Goal: Task Accomplishment & Management: Complete application form

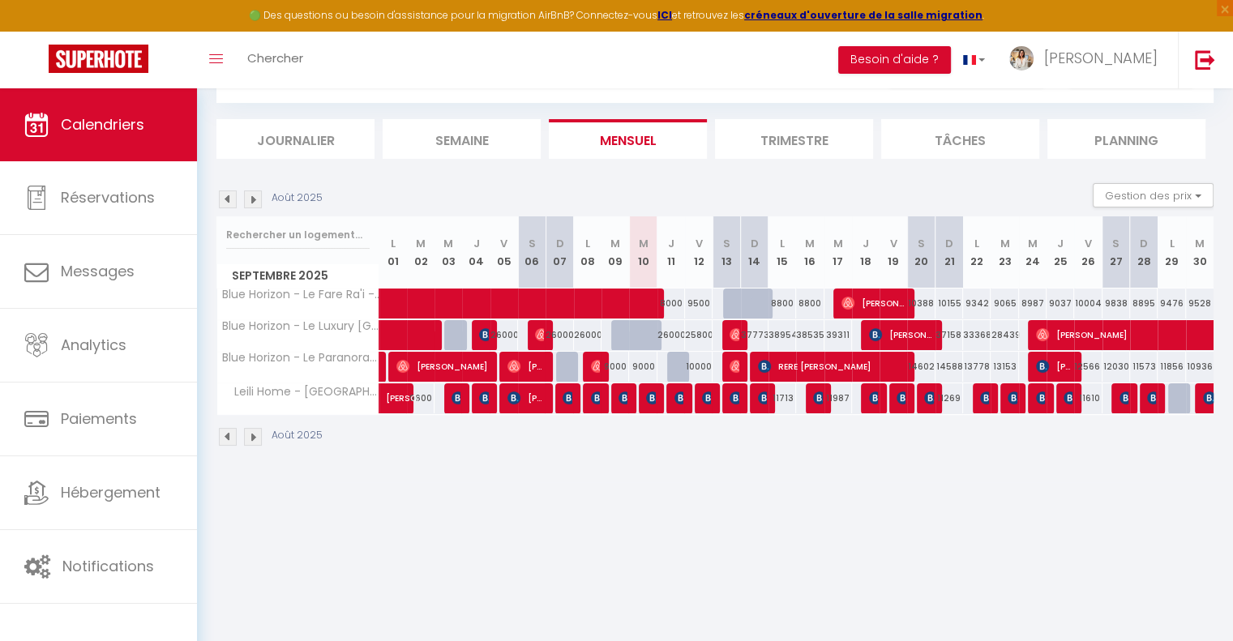
click at [636, 336] on div at bounding box center [643, 335] width 28 height 31
type input "26000"
type input "Mer 10 Septembre 2025"
type input "Jeu 11 Septembre 2025"
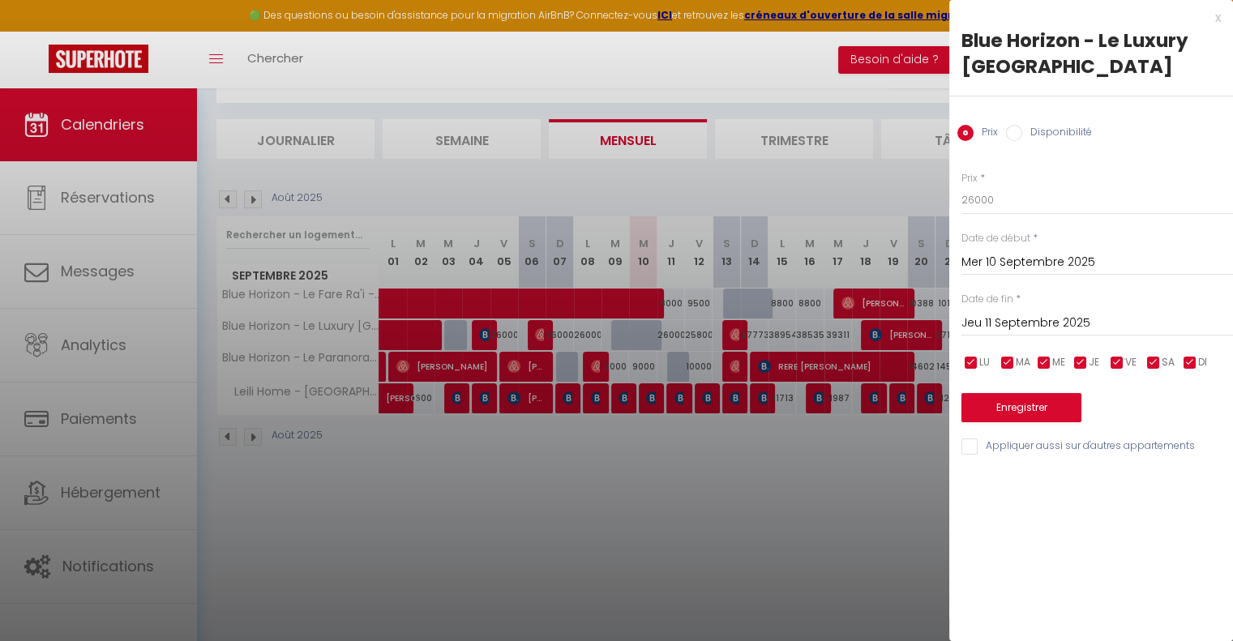
click at [839, 452] on div at bounding box center [616, 320] width 1233 height 641
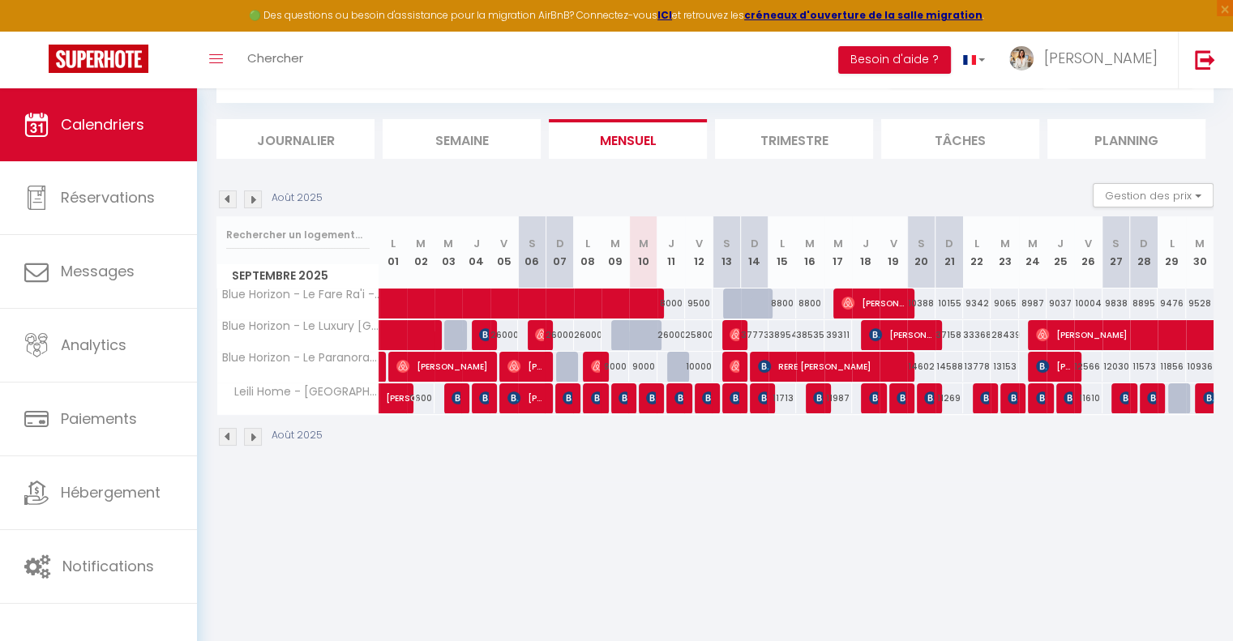
click at [649, 334] on div at bounding box center [654, 344] width 28 height 31
type input "26000"
type input "Mer 10 Septembre 2025"
type input "Jeu 11 Septembre 2025"
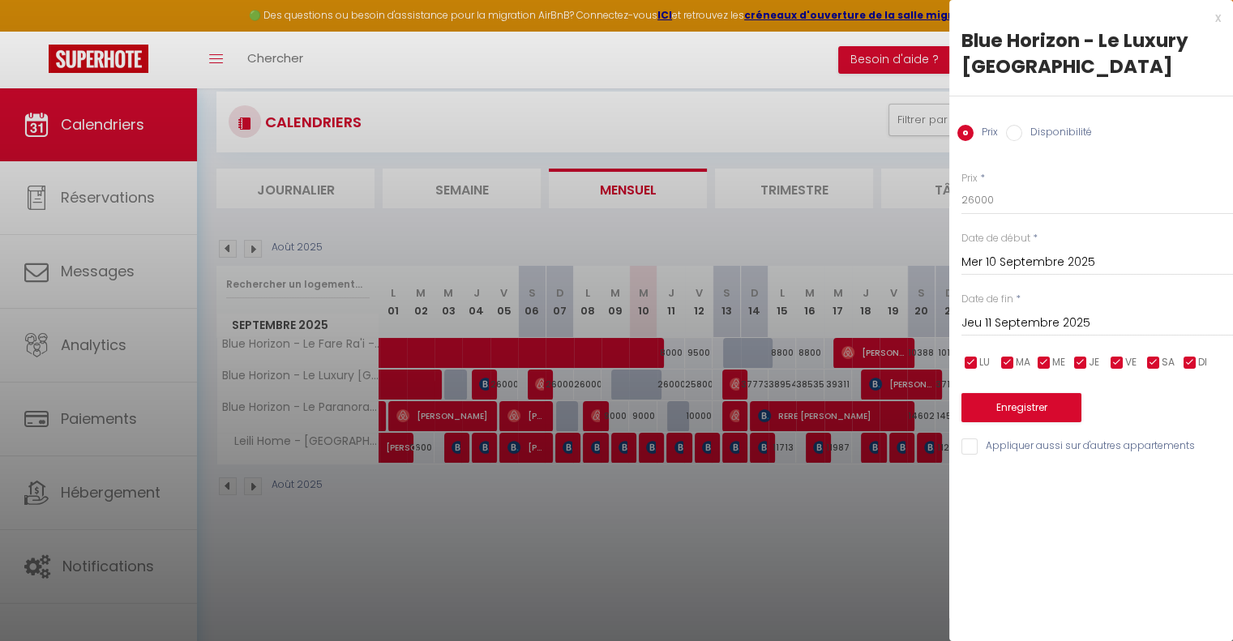
scroll to position [6, 0]
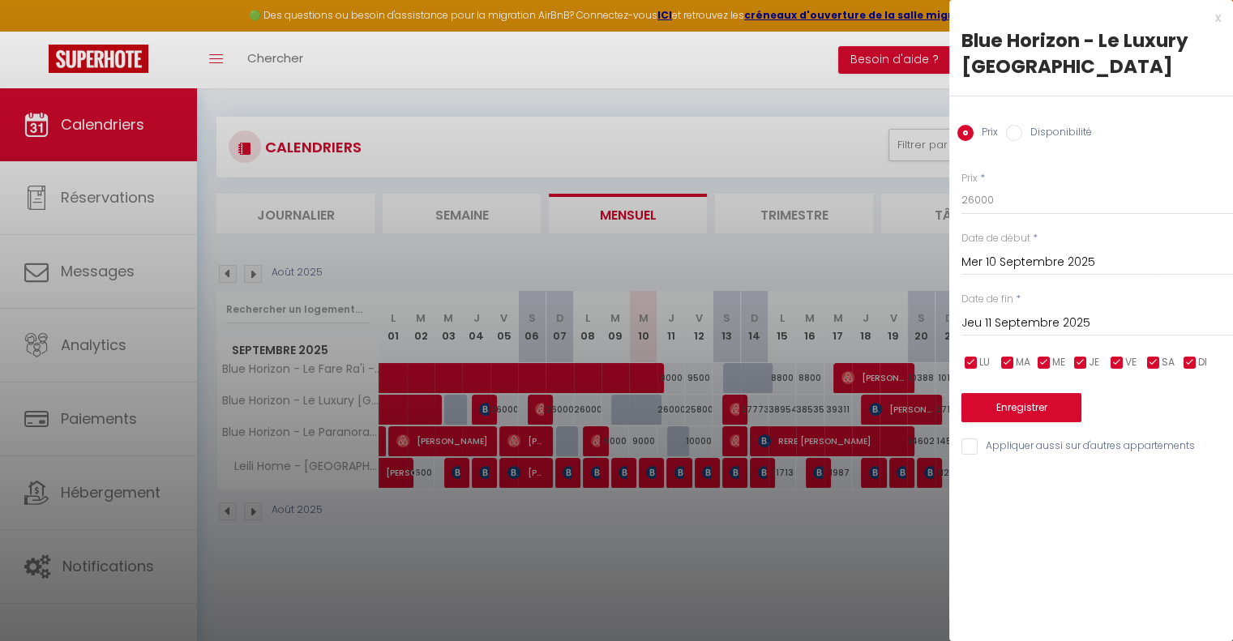
click at [756, 537] on div at bounding box center [616, 320] width 1233 height 641
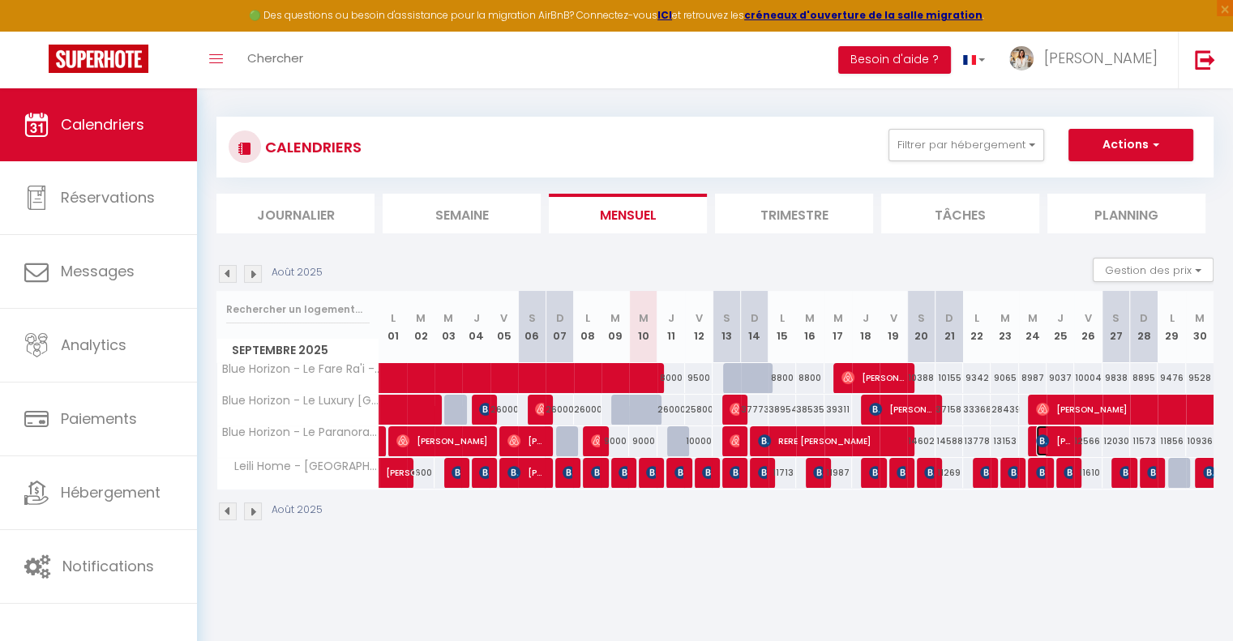
click at [1051, 430] on span "[PERSON_NAME]" at bounding box center [1054, 441] width 36 height 31
select select "KO"
select select "0"
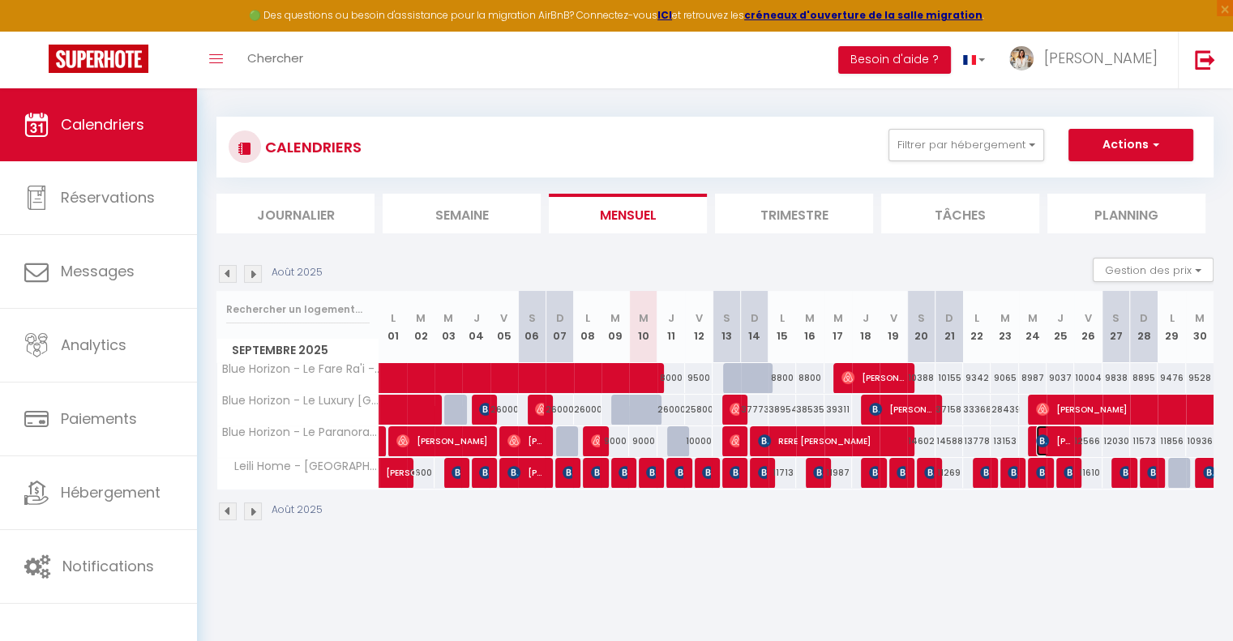
select select "1"
select select
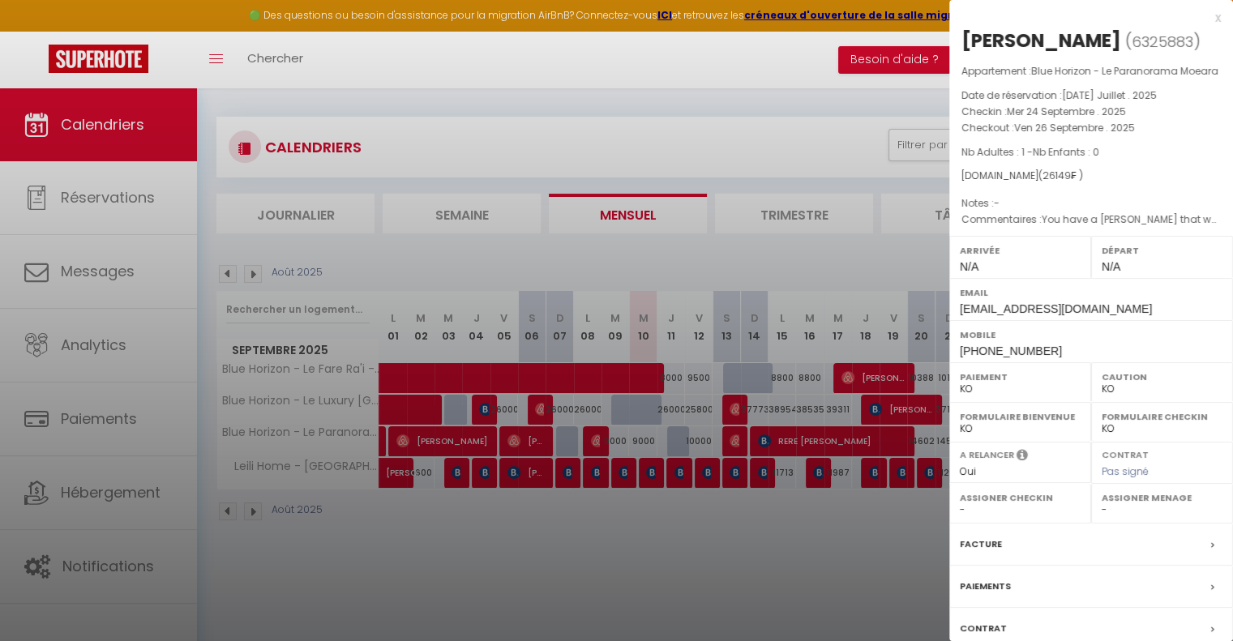
click at [725, 526] on div at bounding box center [616, 320] width 1233 height 641
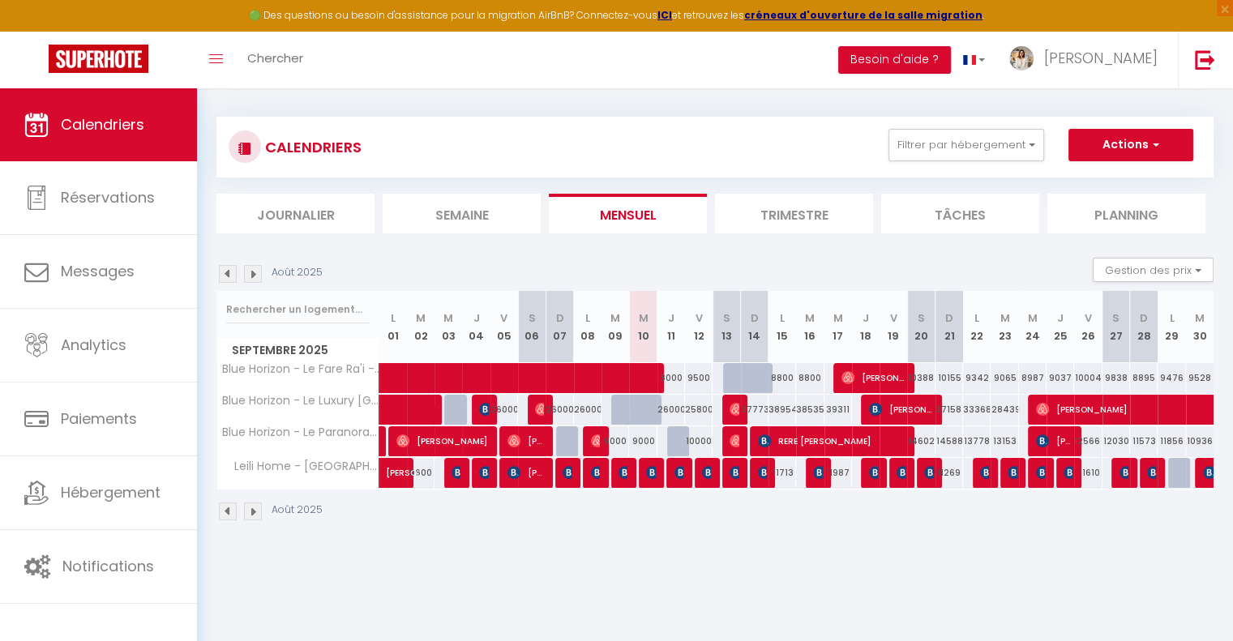
click at [807, 468] on div at bounding box center [820, 473] width 28 height 31
click at [823, 469] on tr "Leili Home - Papeete Marie-Laure Stigter 9600 9600 Maria Cruz 9600 Salvador Bar…" at bounding box center [715, 473] width 997 height 32
click at [818, 466] on img at bounding box center [819, 472] width 13 height 13
select select "OK"
select select
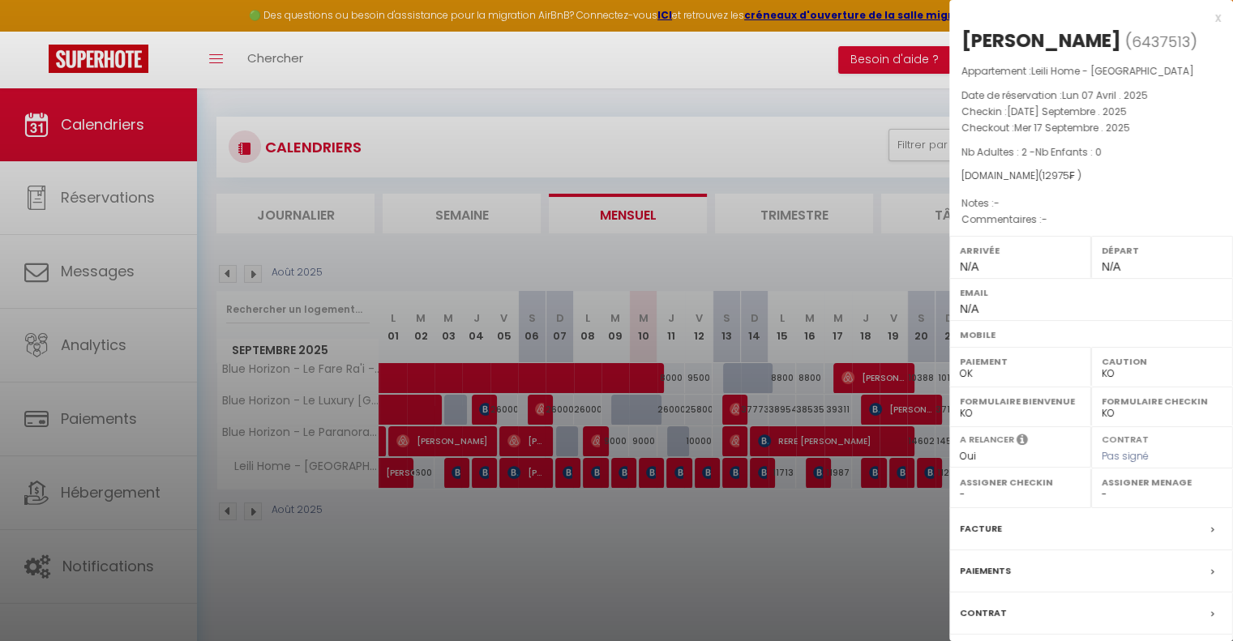
click at [790, 519] on div at bounding box center [616, 320] width 1233 height 641
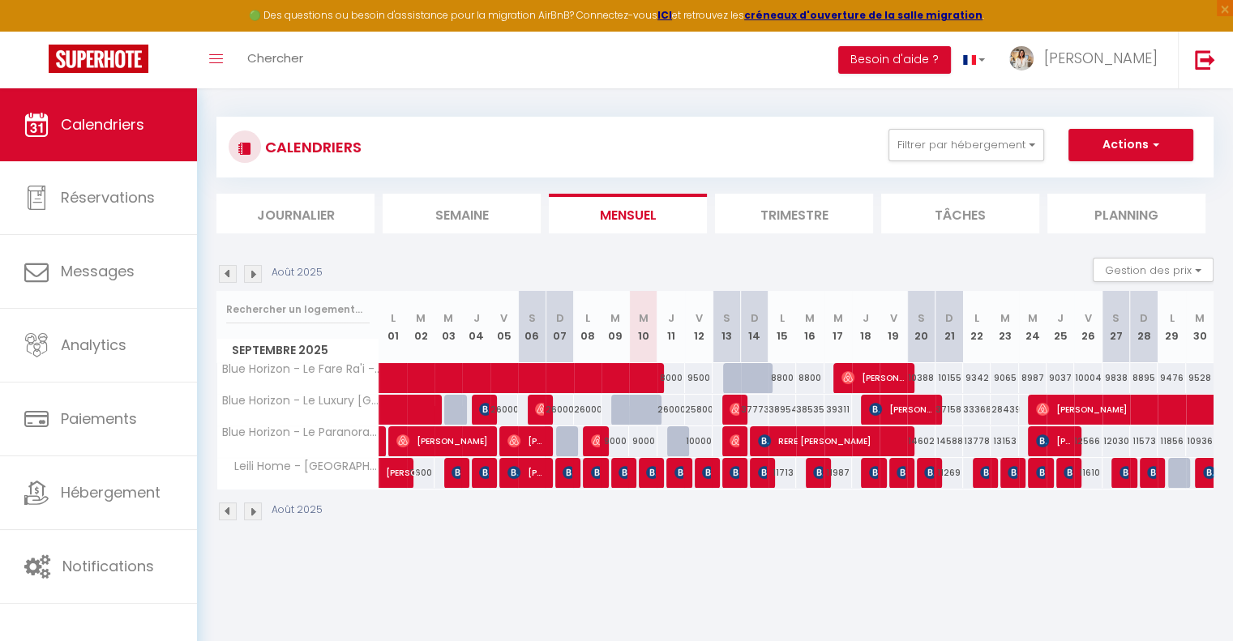
click at [251, 509] on img at bounding box center [253, 512] width 18 height 18
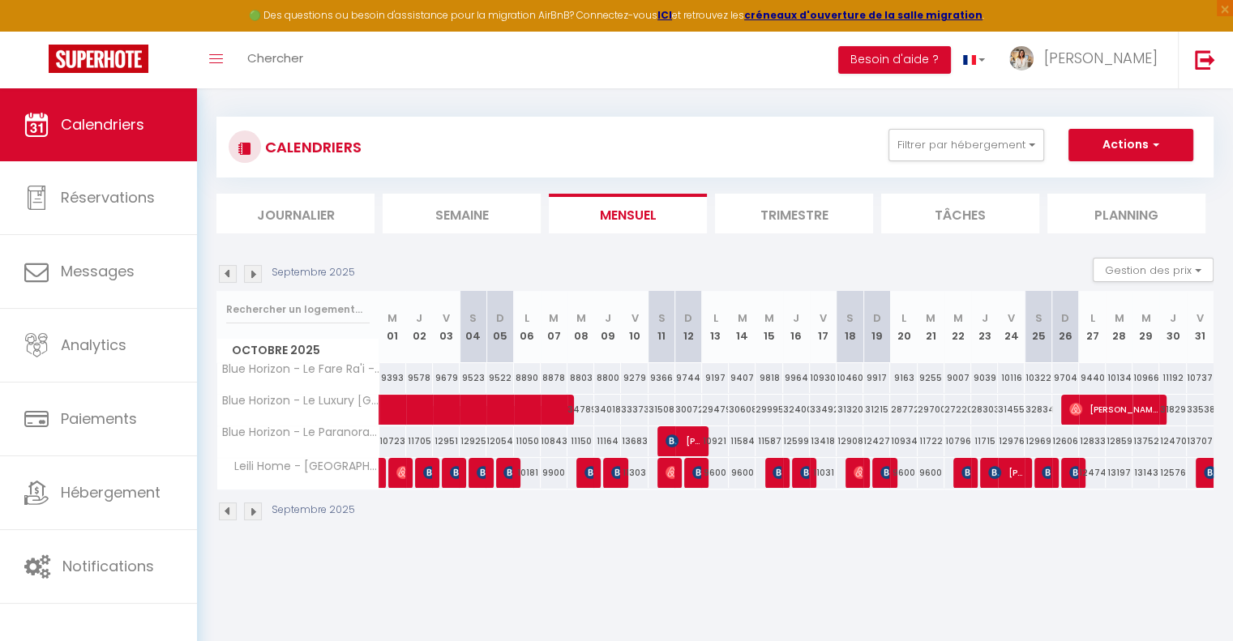
click at [227, 505] on img at bounding box center [228, 512] width 18 height 18
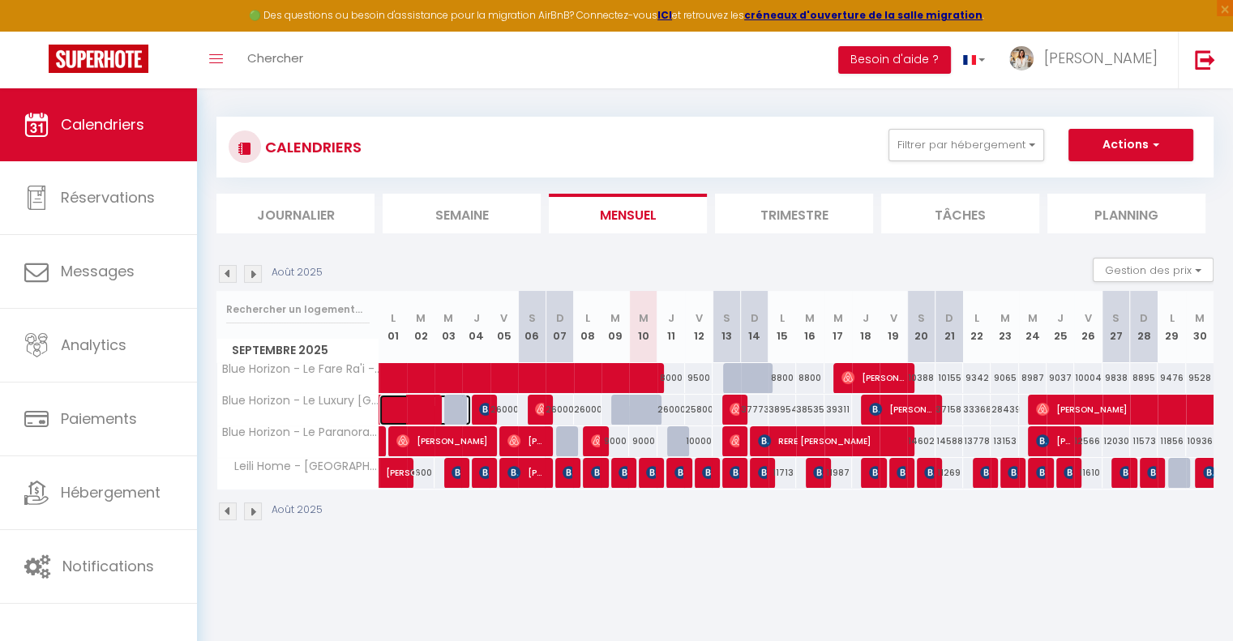
click at [450, 408] on span at bounding box center [433, 410] width 75 height 31
select select "OK"
select select "50797"
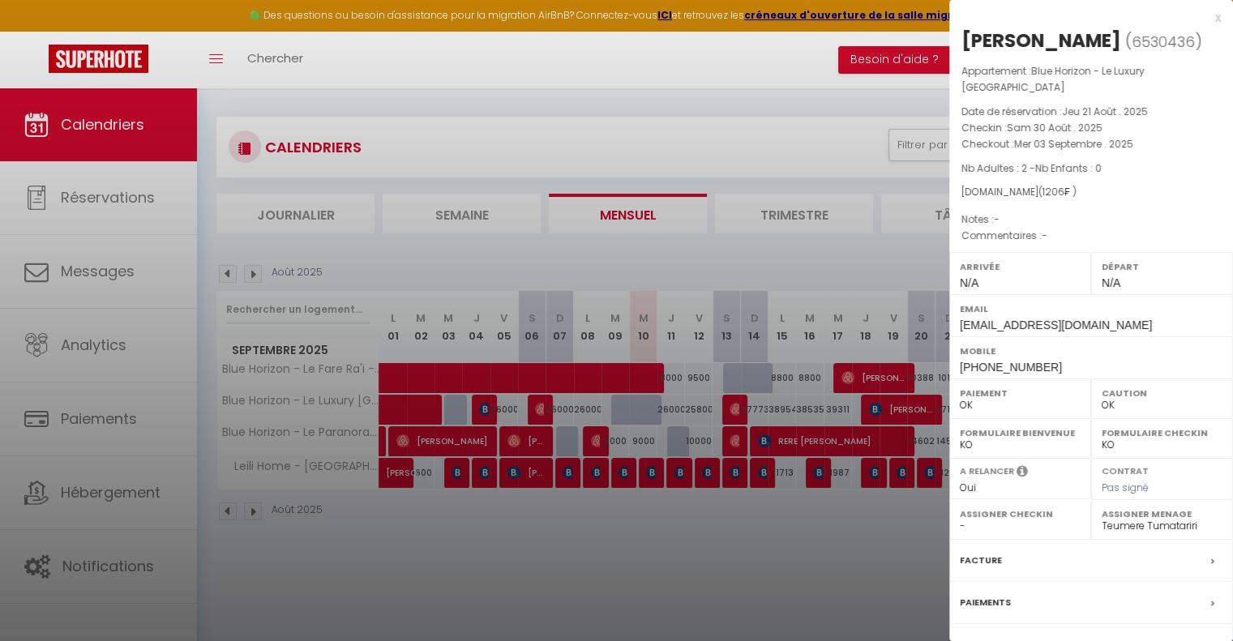
click at [562, 548] on div at bounding box center [616, 320] width 1233 height 641
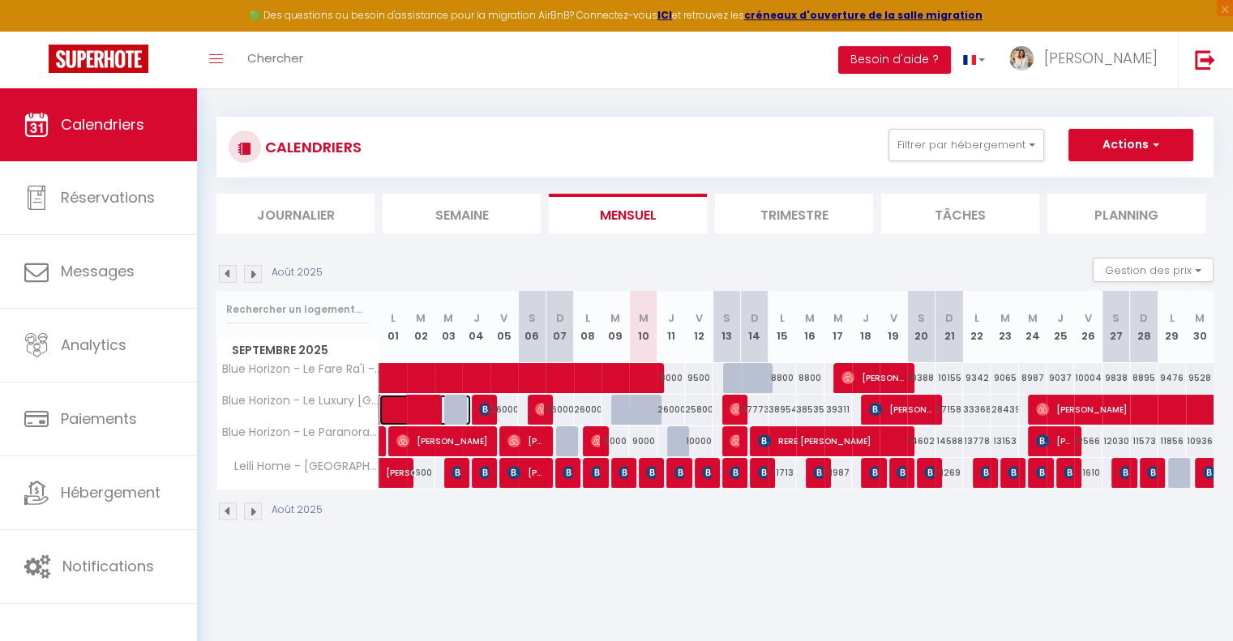
click at [448, 405] on span at bounding box center [433, 410] width 75 height 31
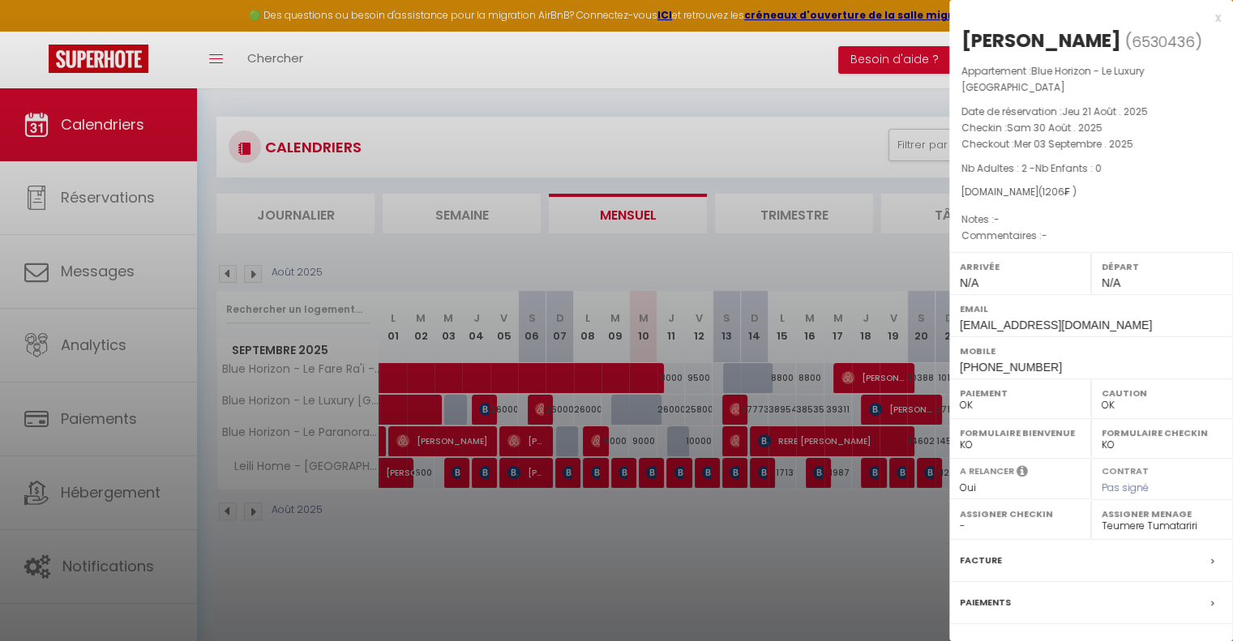
click at [532, 540] on div at bounding box center [616, 320] width 1233 height 641
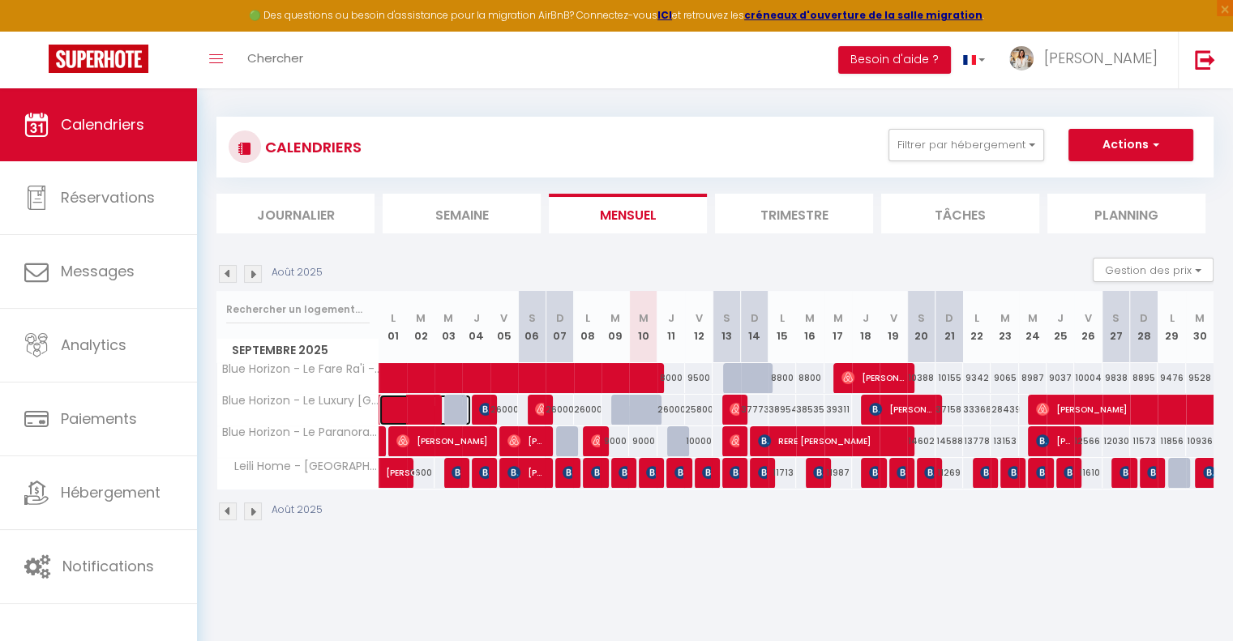
click at [456, 406] on span at bounding box center [433, 410] width 75 height 31
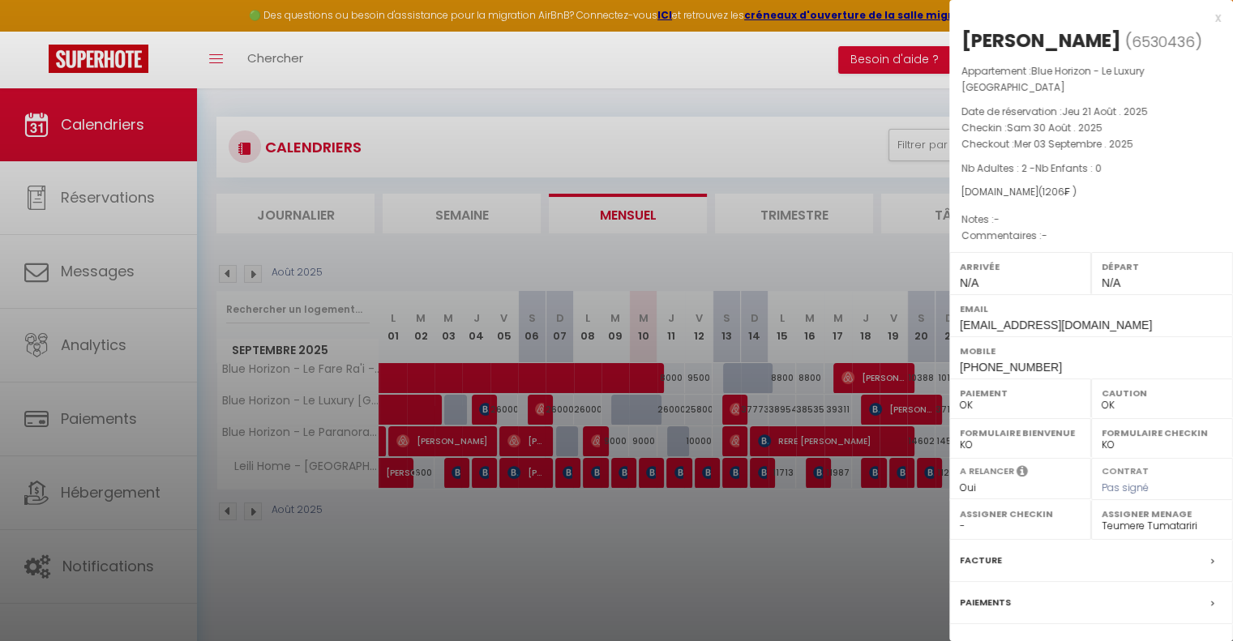
click at [1206, 22] on div "x" at bounding box center [1085, 17] width 272 height 19
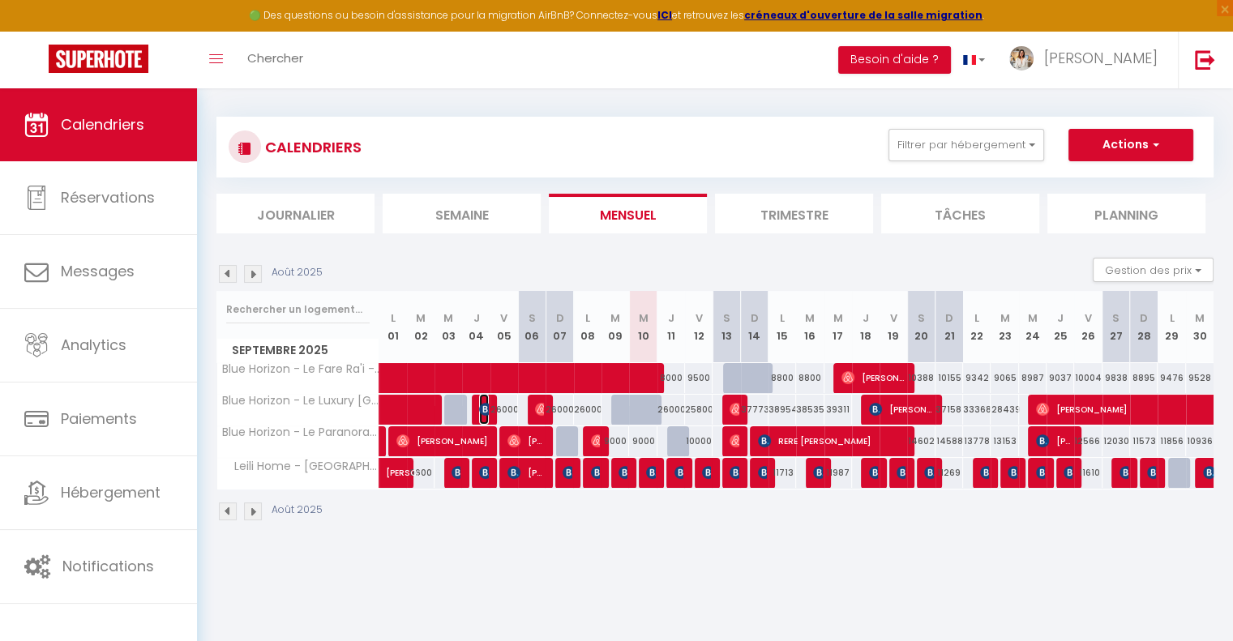
click at [482, 409] on img at bounding box center [485, 409] width 13 height 13
select select "KO"
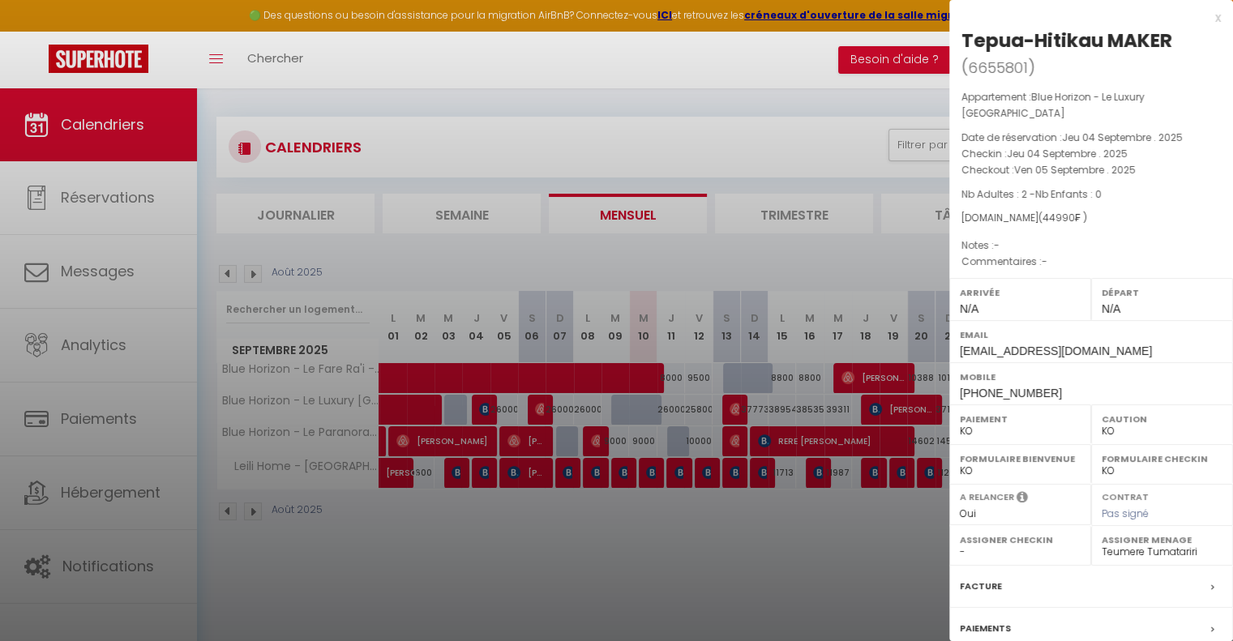
click at [638, 591] on div at bounding box center [616, 320] width 1233 height 641
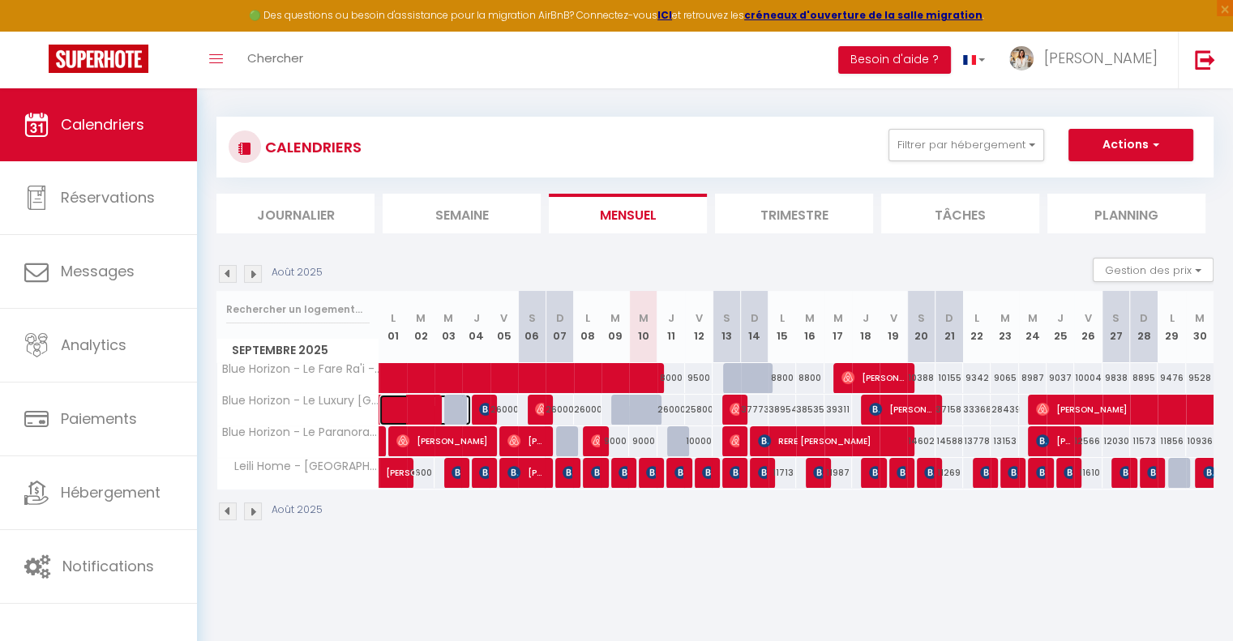
click at [446, 401] on span at bounding box center [433, 410] width 75 height 31
select select "OK"
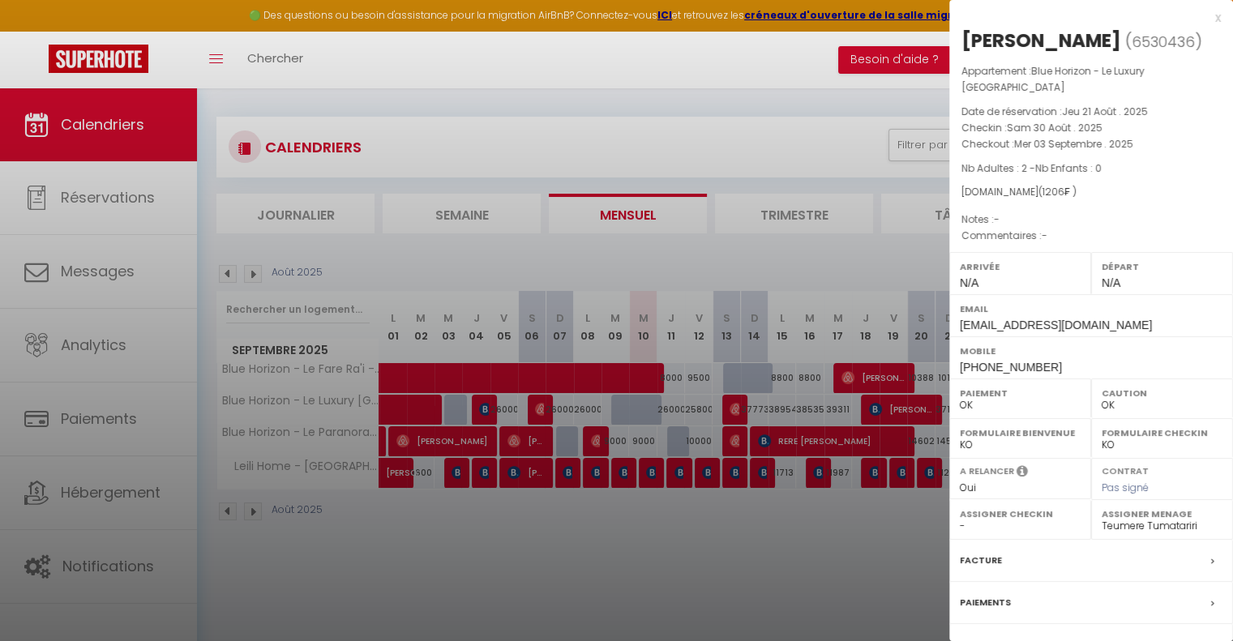
click at [459, 405] on div at bounding box center [616, 320] width 1233 height 641
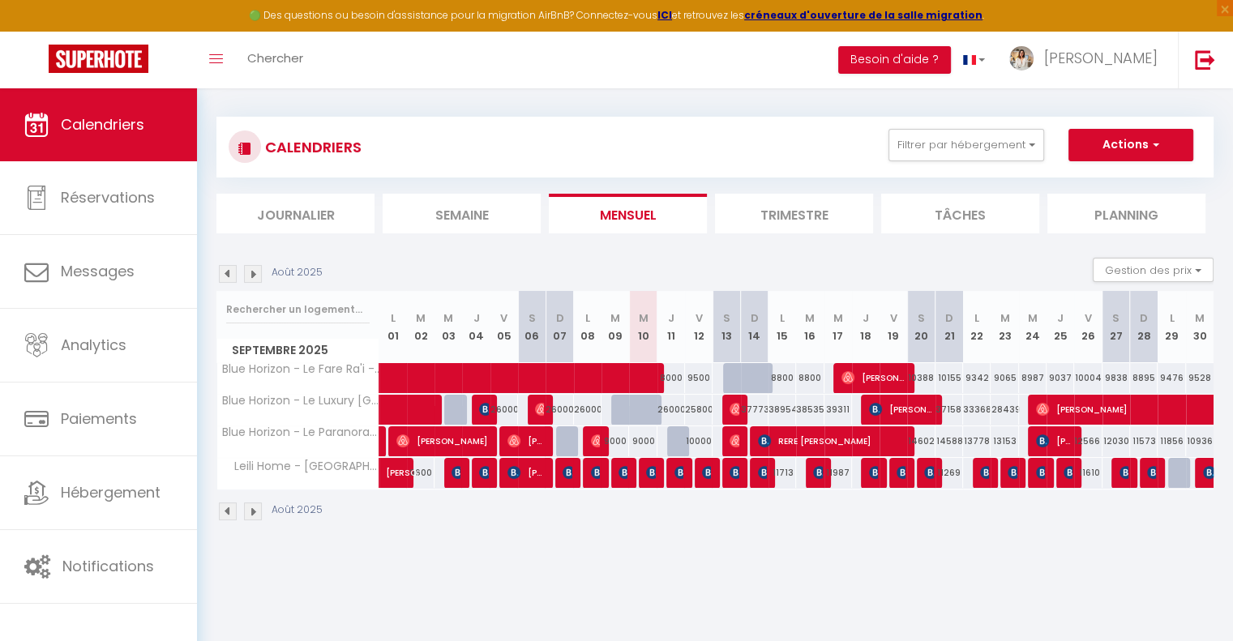
click at [457, 406] on body "🟢 Des questions ou besoin d'assistance pour la migration AirBnB? Connectez-vous…" at bounding box center [616, 402] width 1233 height 641
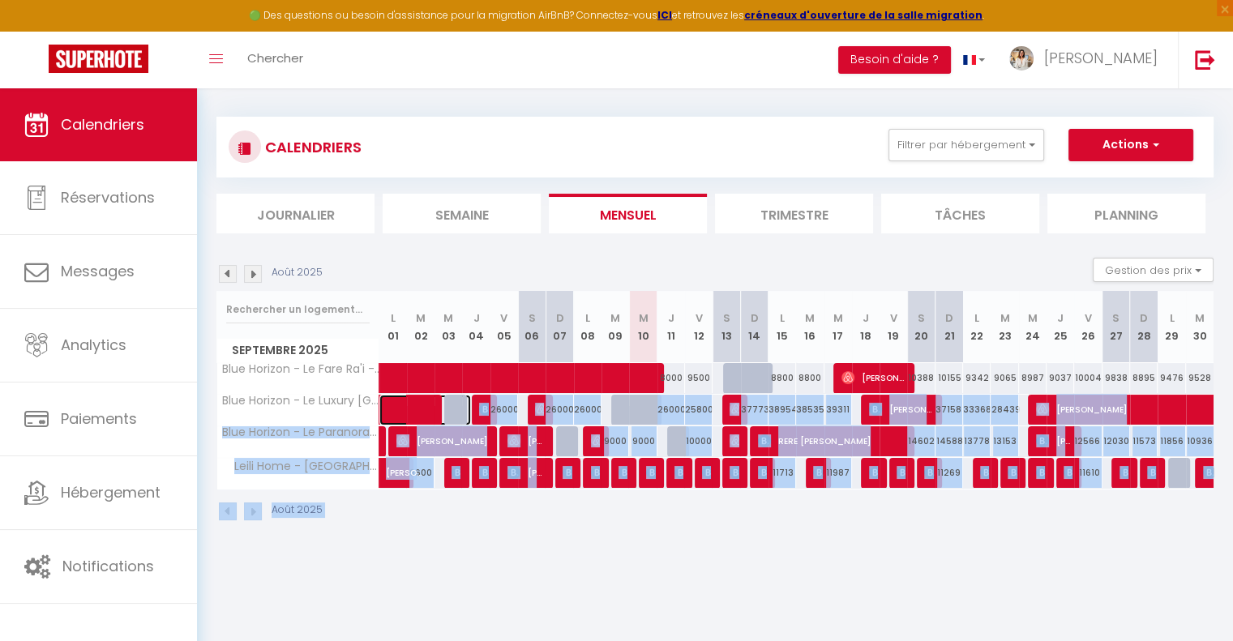
click at [451, 408] on span at bounding box center [433, 410] width 75 height 31
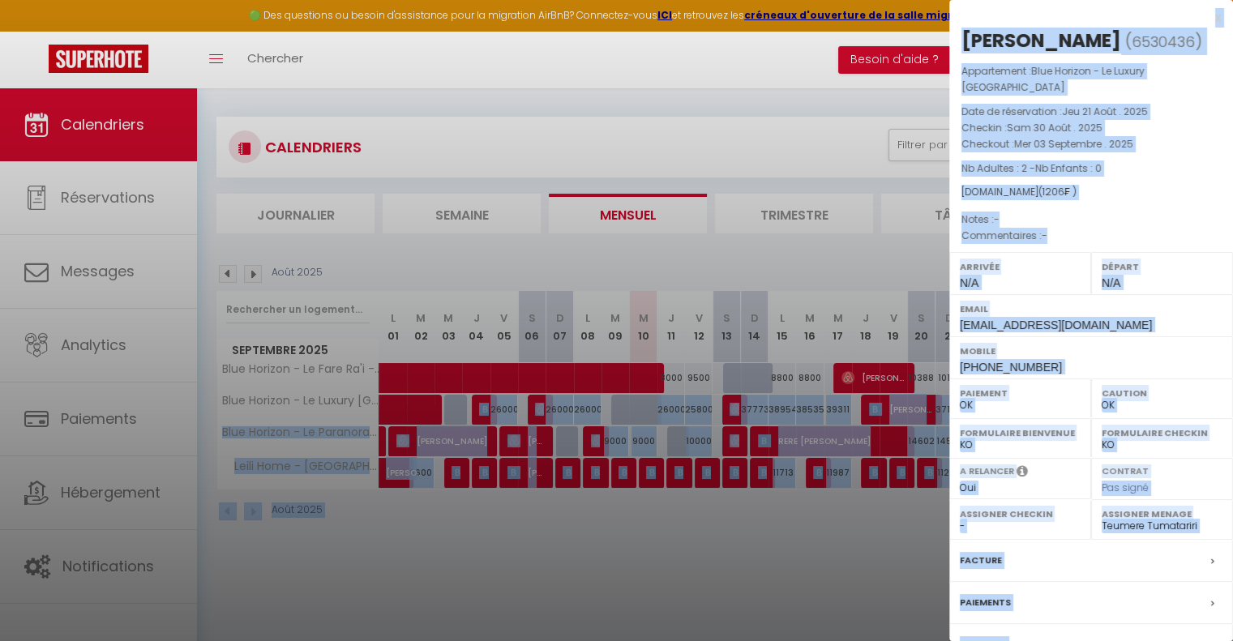
click at [653, 602] on div at bounding box center [616, 320] width 1233 height 641
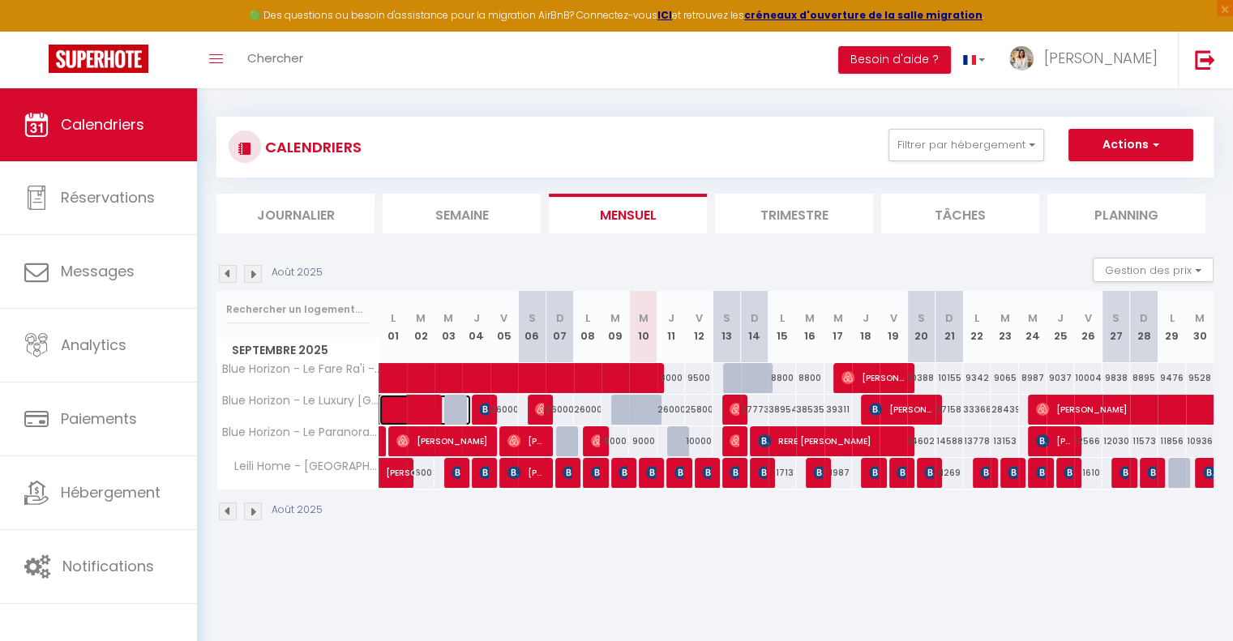
click at [414, 409] on span at bounding box center [433, 410] width 75 height 31
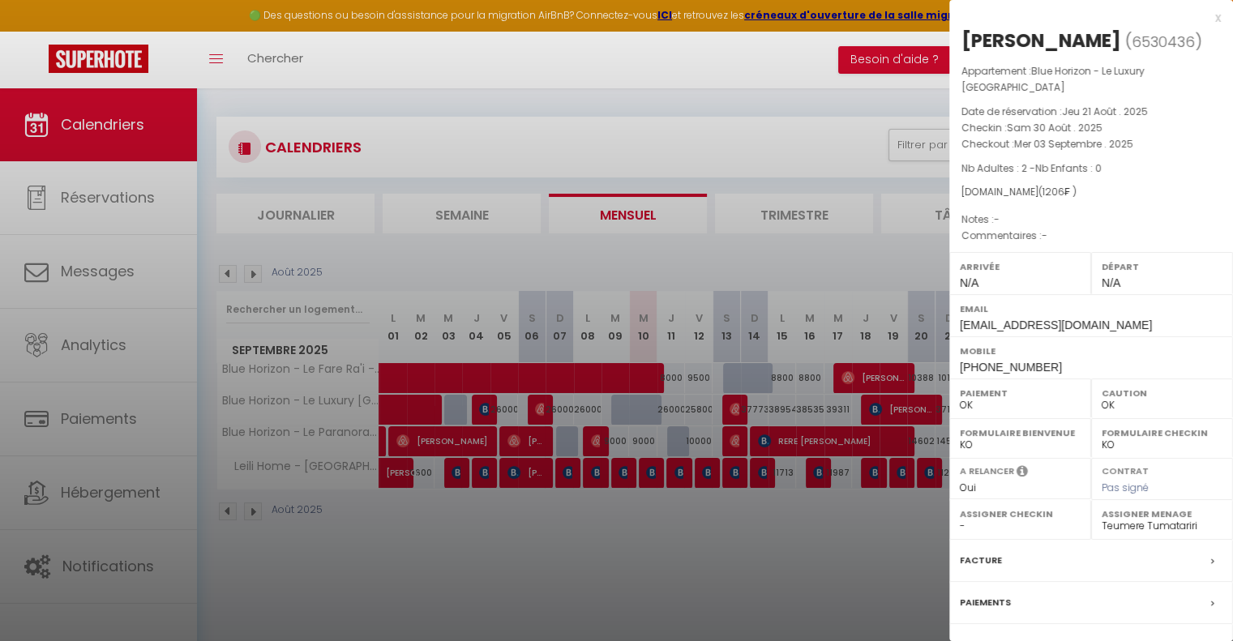
click at [1206, 18] on div "x" at bounding box center [1085, 17] width 272 height 19
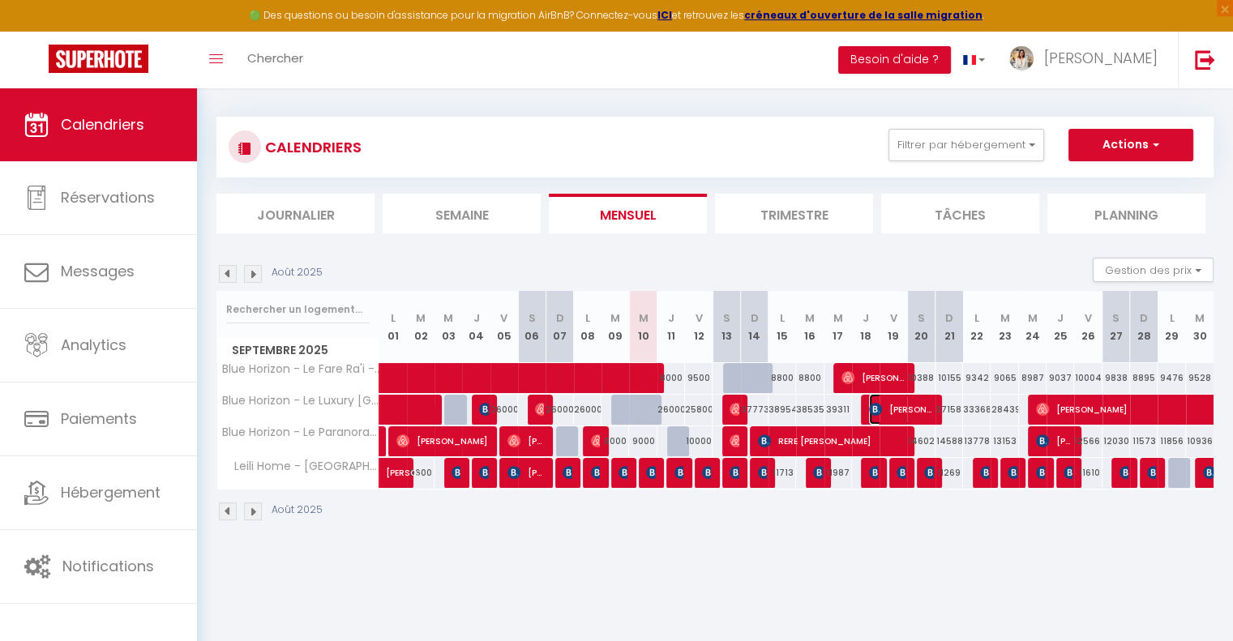
click at [907, 403] on span "[PERSON_NAME]" at bounding box center [901, 409] width 64 height 31
select select "KO"
select select
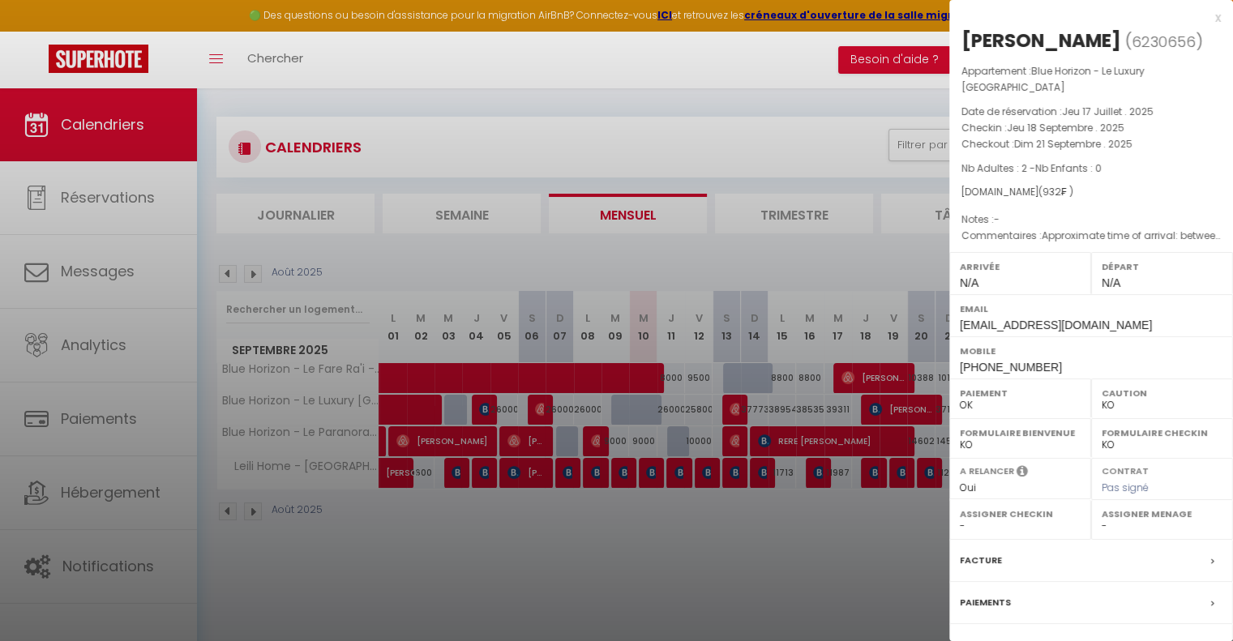
click at [819, 546] on div at bounding box center [616, 320] width 1233 height 641
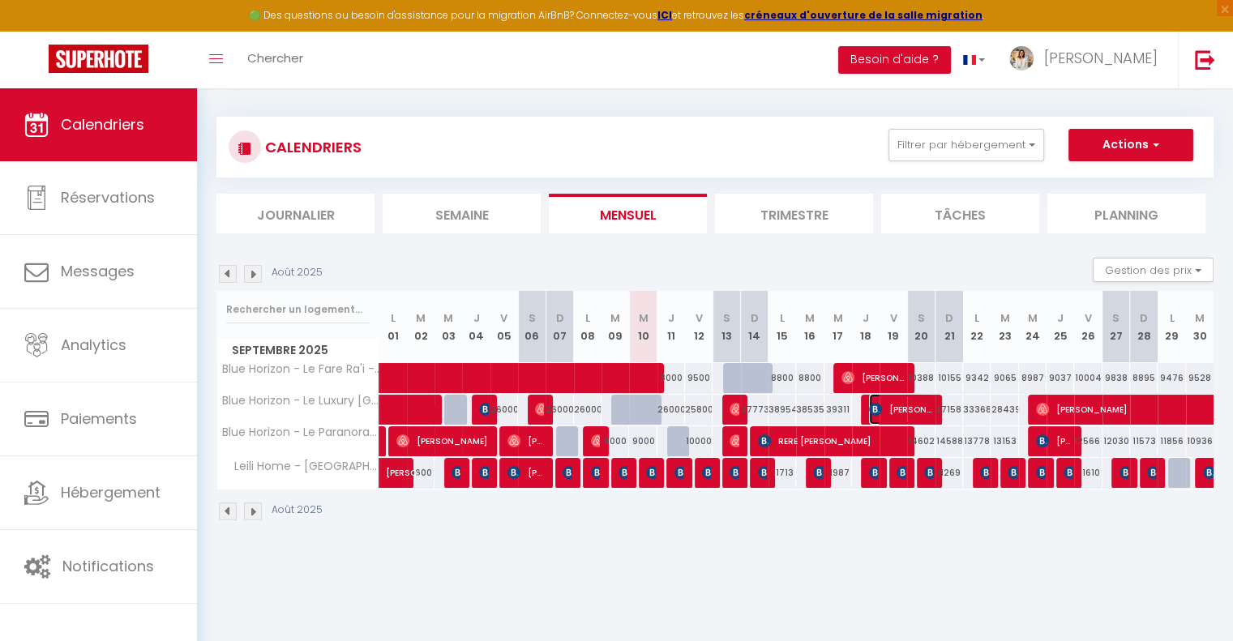
click at [913, 416] on span "[PERSON_NAME]" at bounding box center [901, 409] width 64 height 31
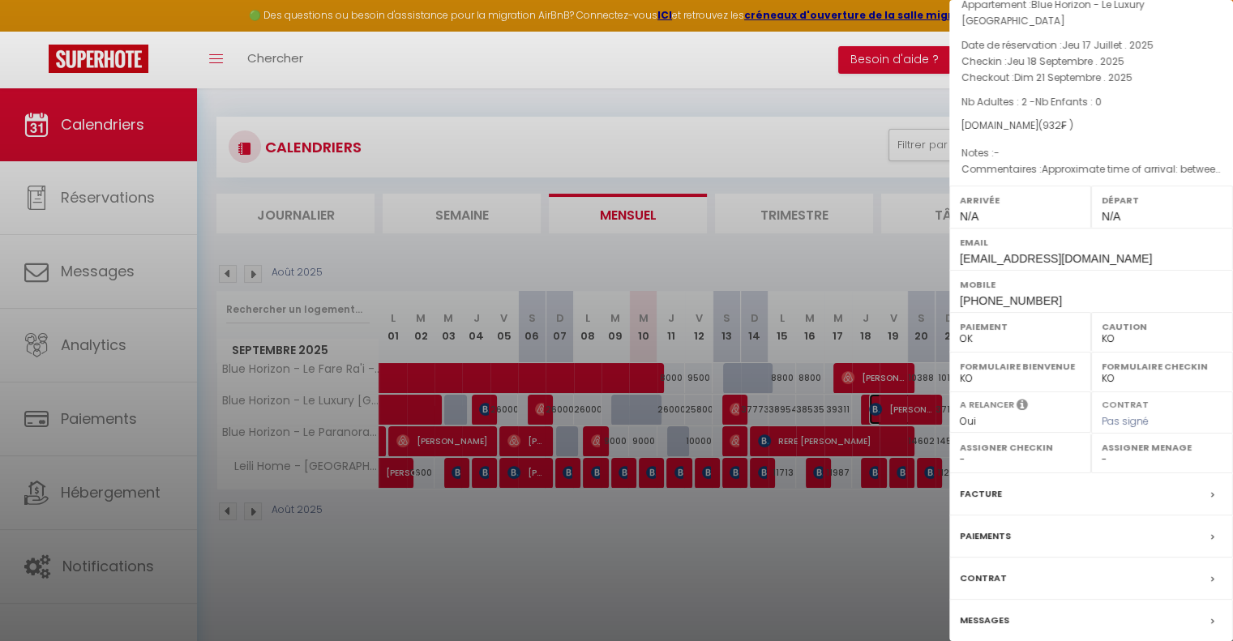
scroll to position [127, 0]
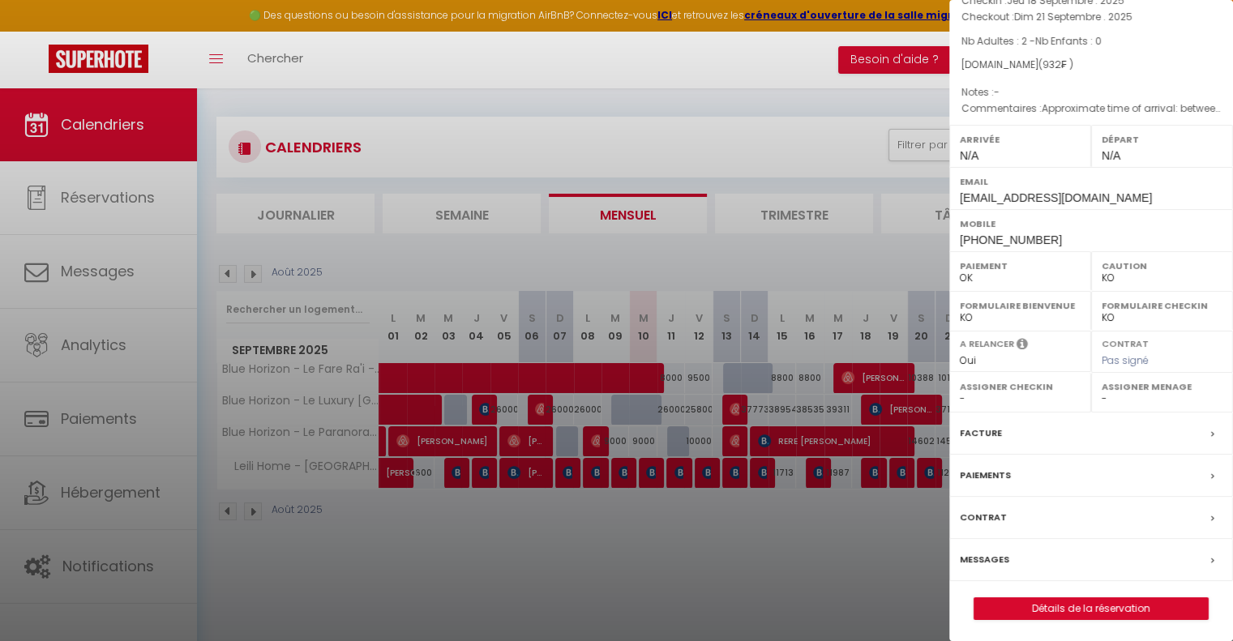
click at [756, 560] on div at bounding box center [616, 320] width 1233 height 641
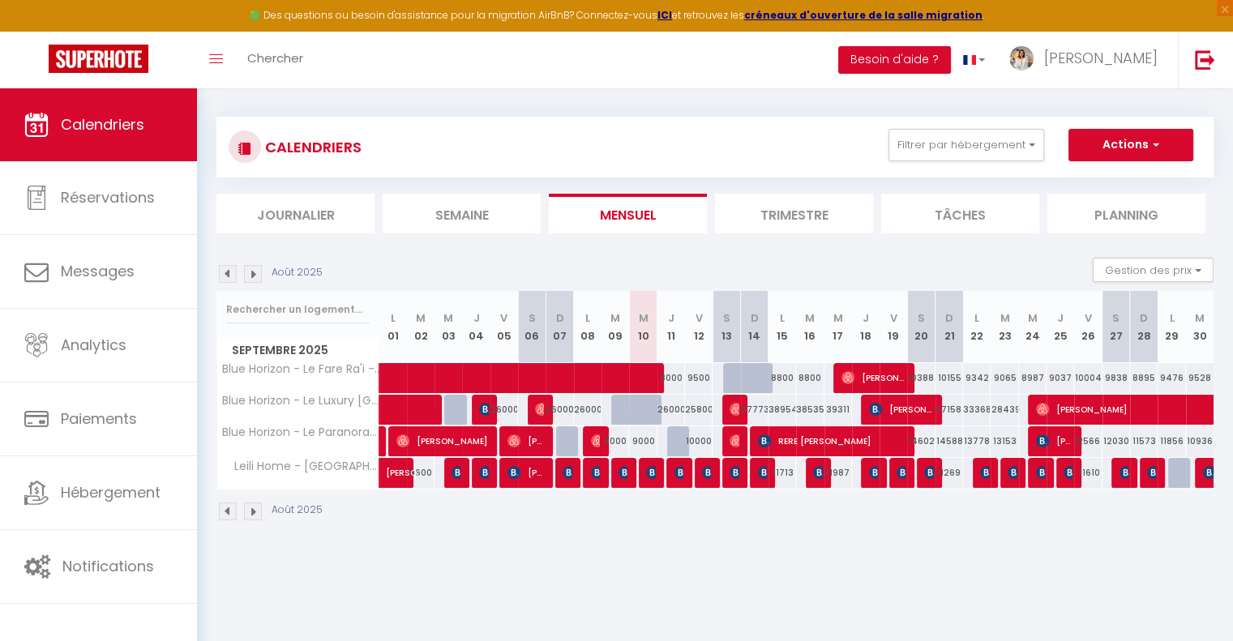
click at [256, 507] on img at bounding box center [253, 512] width 18 height 18
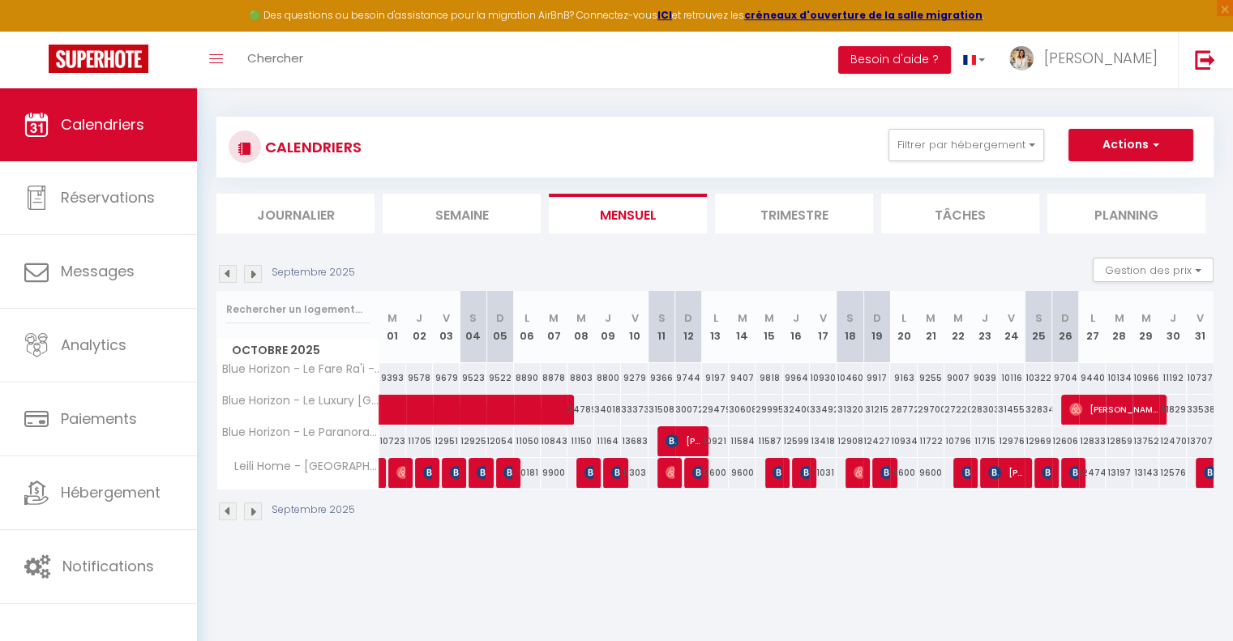
click at [230, 507] on img at bounding box center [228, 512] width 18 height 18
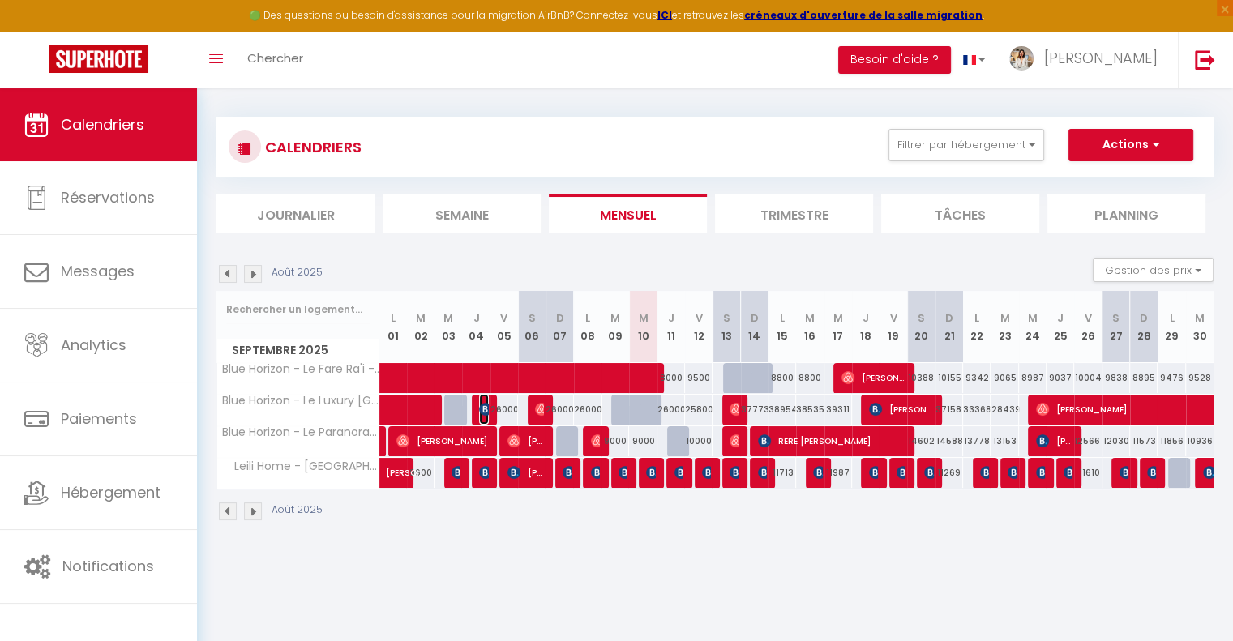
click at [482, 411] on img at bounding box center [485, 409] width 13 height 13
select select "KO"
select select "50797"
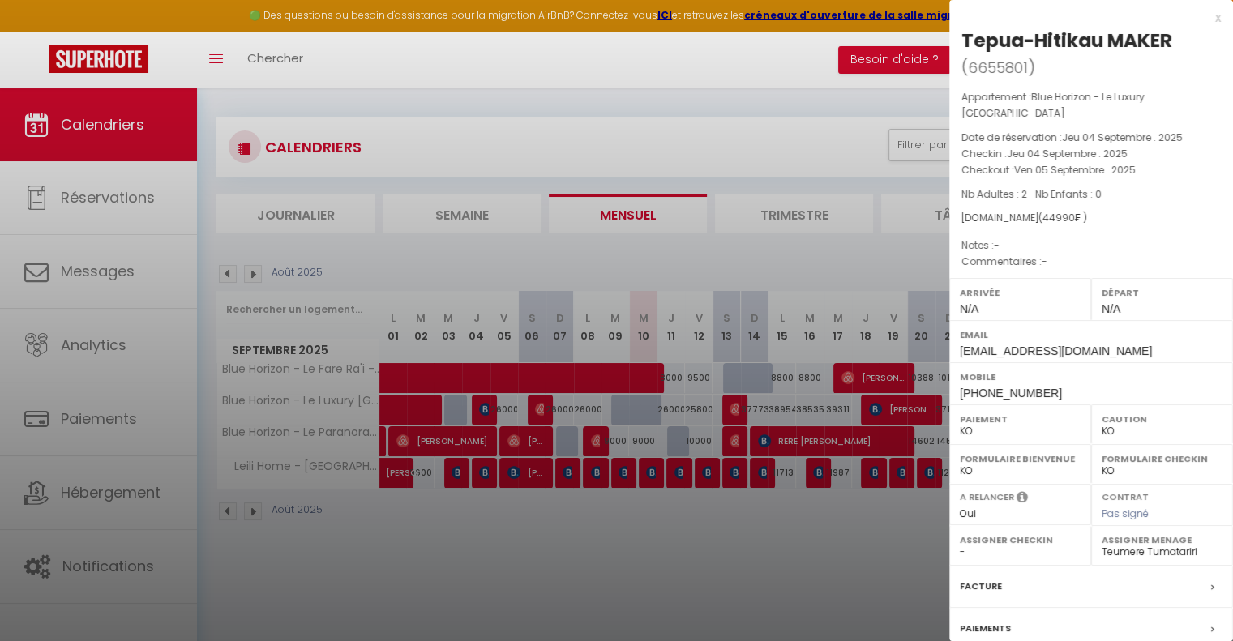
click at [558, 555] on div at bounding box center [616, 320] width 1233 height 641
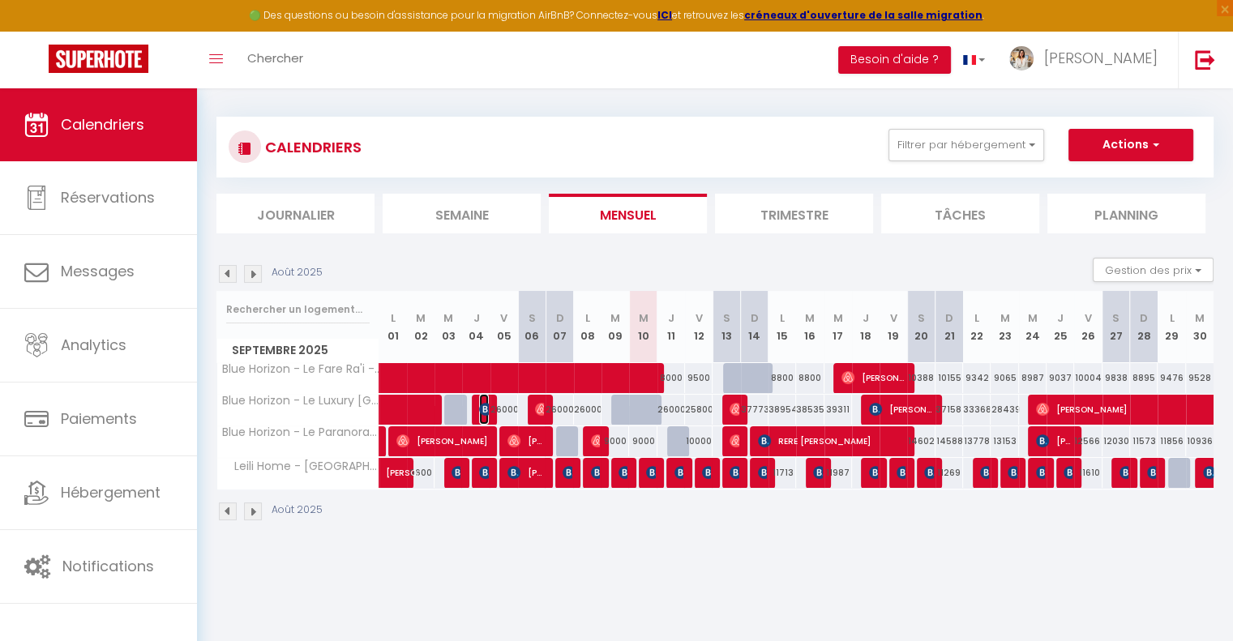
click at [479, 400] on span "Tepua-Hitikau MAKER" at bounding box center [483, 409] width 9 height 31
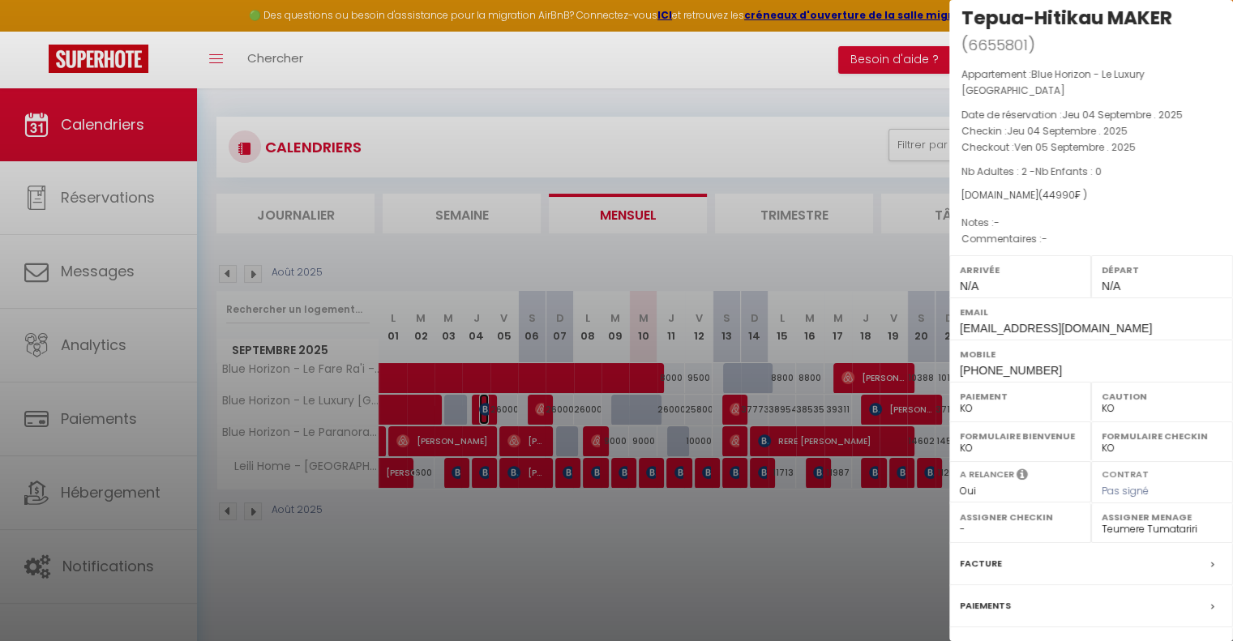
scroll to position [0, 0]
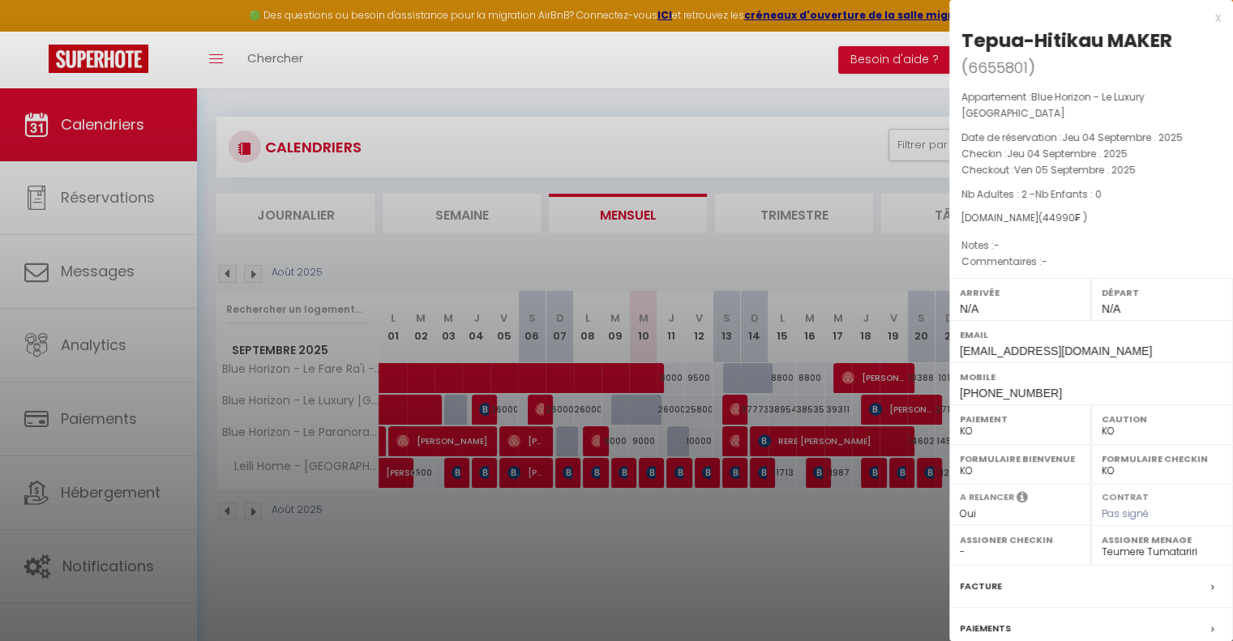
click at [762, 513] on div at bounding box center [616, 320] width 1233 height 641
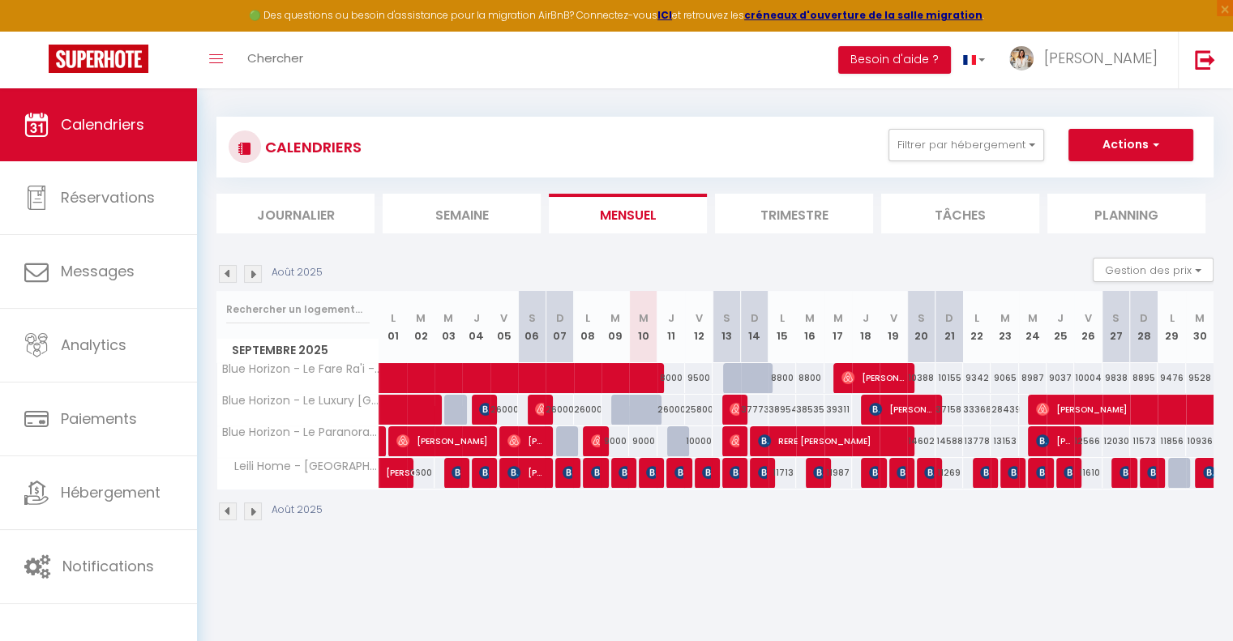
click at [640, 405] on div at bounding box center [654, 419] width 28 height 31
type input "26000"
type input "Mer 10 Septembre 2025"
type input "Jeu 11 Septembre 2025"
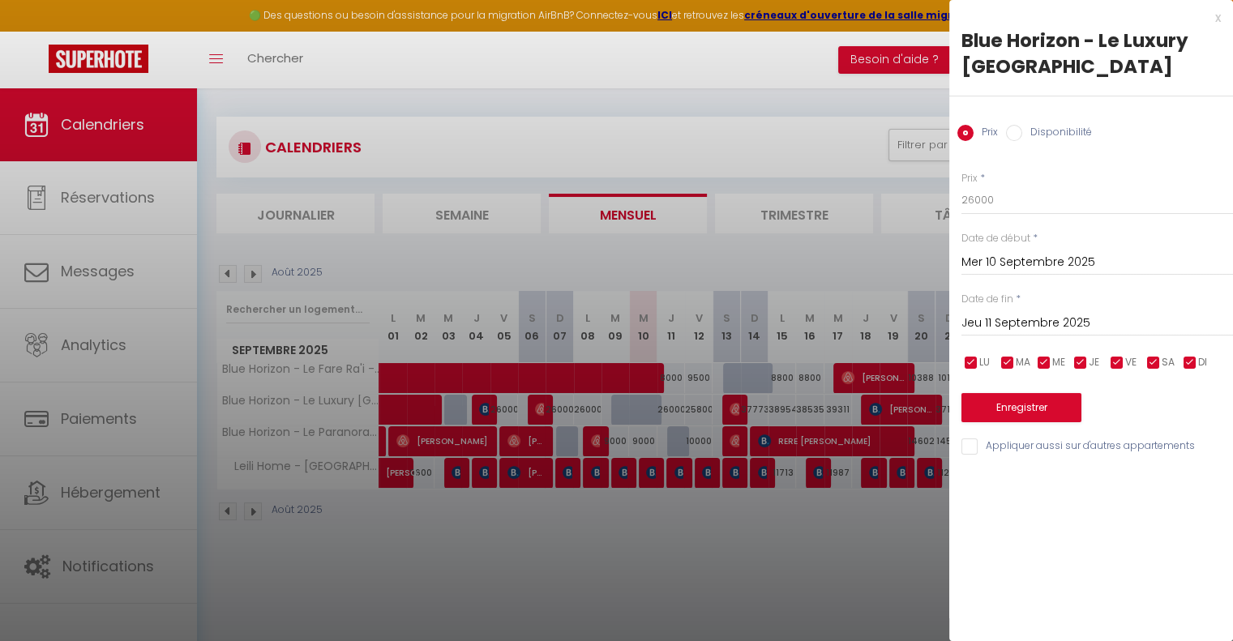
click at [792, 527] on div at bounding box center [616, 320] width 1233 height 641
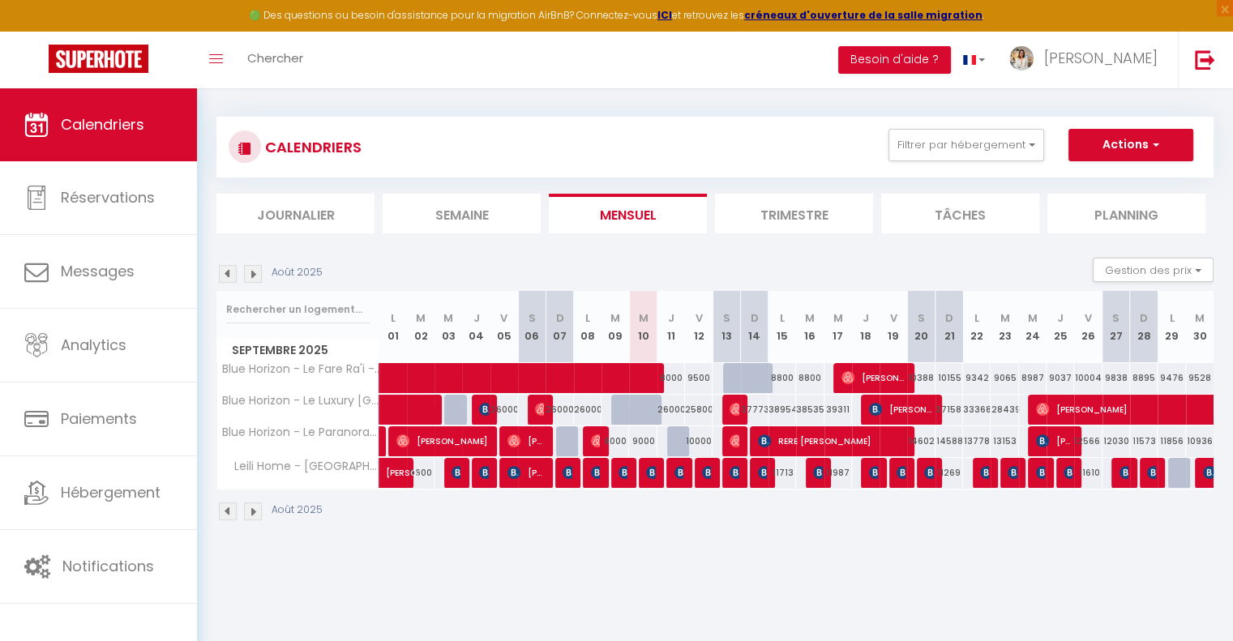
click at [640, 413] on div at bounding box center [654, 419] width 28 height 31
type input "26000"
type input "Mer 10 Septembre 2025"
type input "Jeu 11 Septembre 2025"
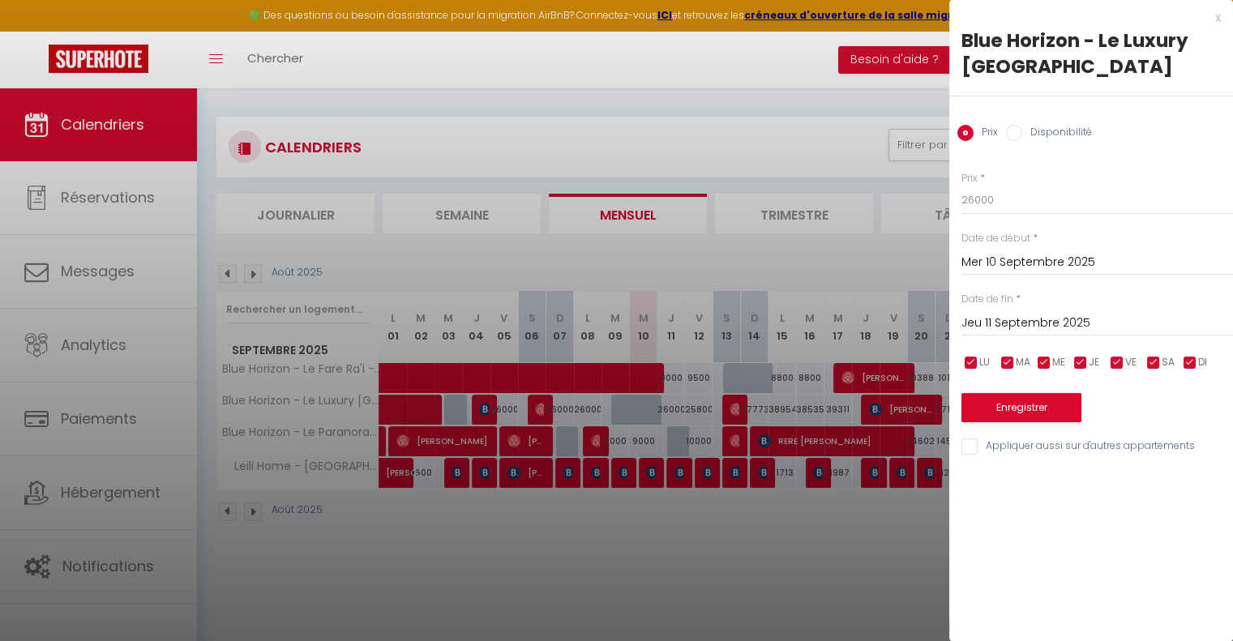
click at [636, 395] on div at bounding box center [616, 320] width 1233 height 641
select select
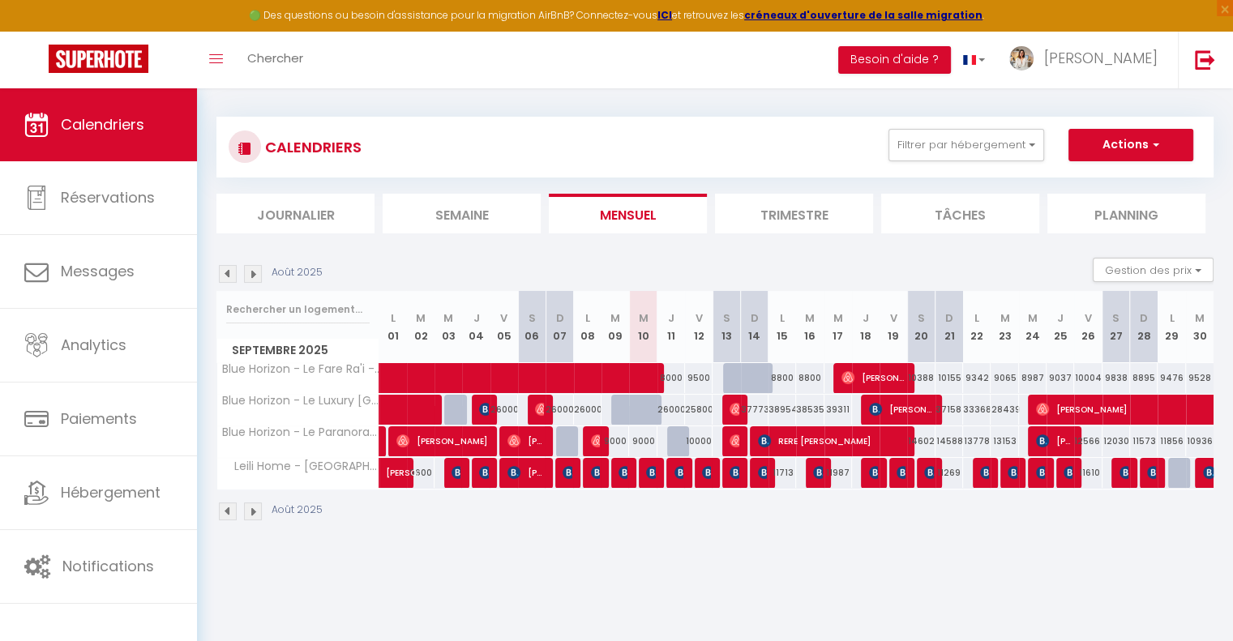
click at [639, 412] on body "🟢 Des questions ou besoin d'assistance pour la migration AirBnB? Connectez-vous…" at bounding box center [616, 402] width 1233 height 641
click at [634, 409] on div at bounding box center [643, 410] width 28 height 31
type input "26000"
select select "1"
type input "Mer 10 Septembre 2025"
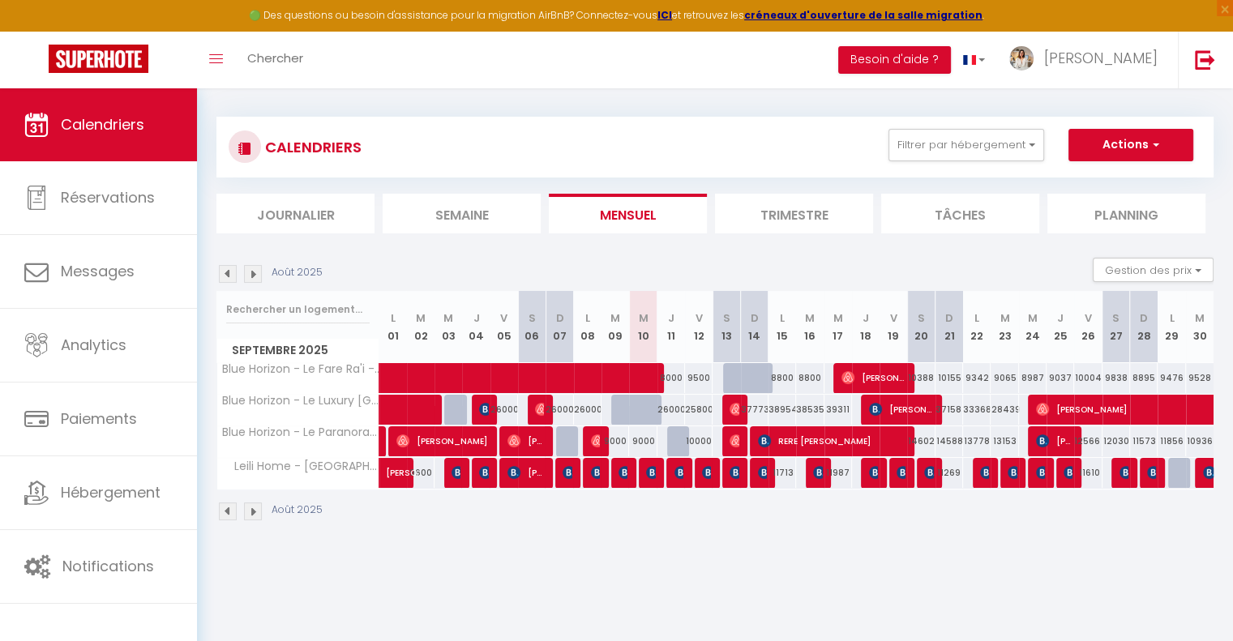
type input "Jeu 11 Septembre 2025"
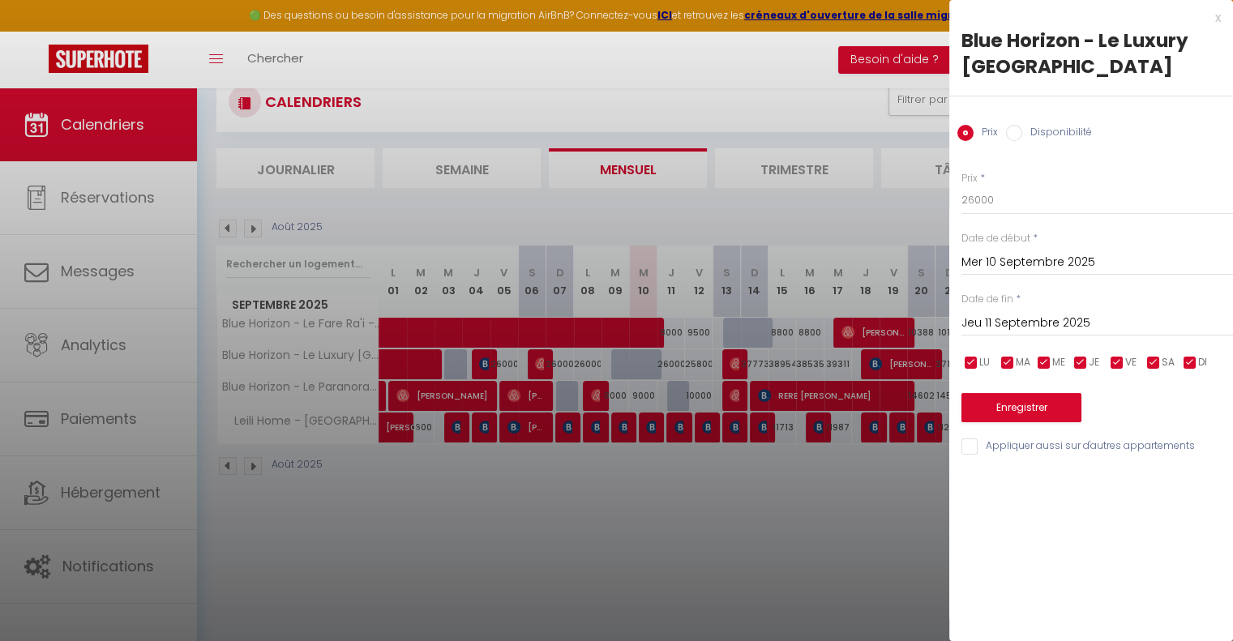
scroll to position [88, 0]
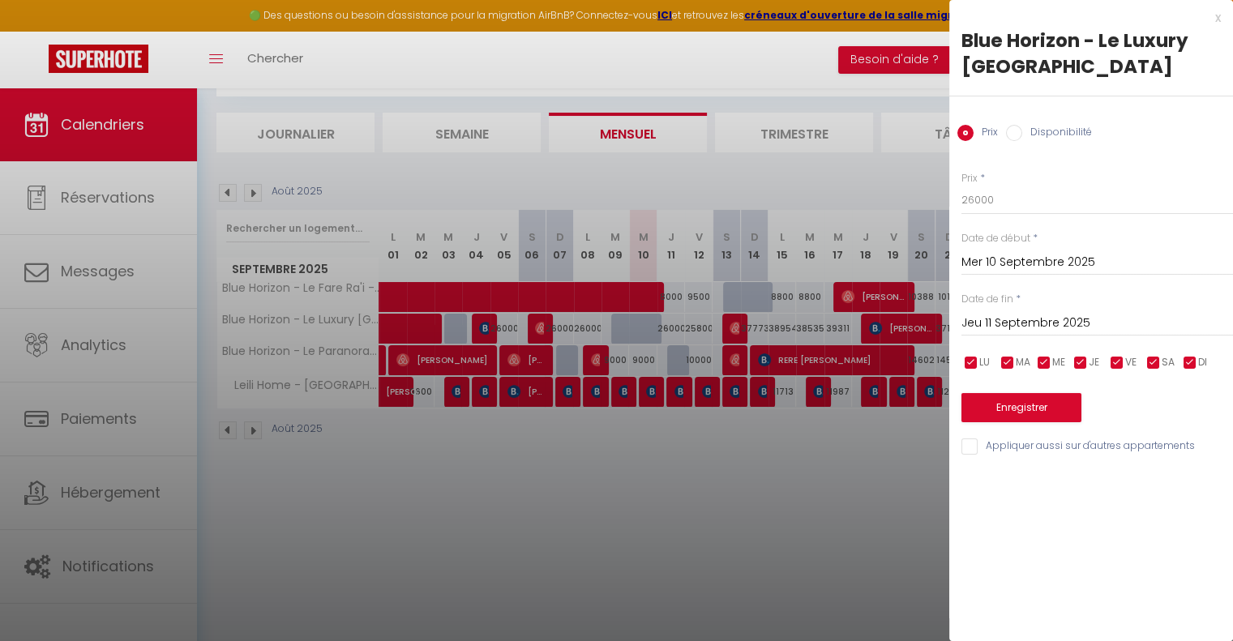
click at [1020, 126] on input "Disponibilité" at bounding box center [1014, 133] width 16 height 16
radio input "true"
radio input "false"
click at [1032, 271] on input "Mer 10 Septembre 2025" at bounding box center [1098, 264] width 272 height 21
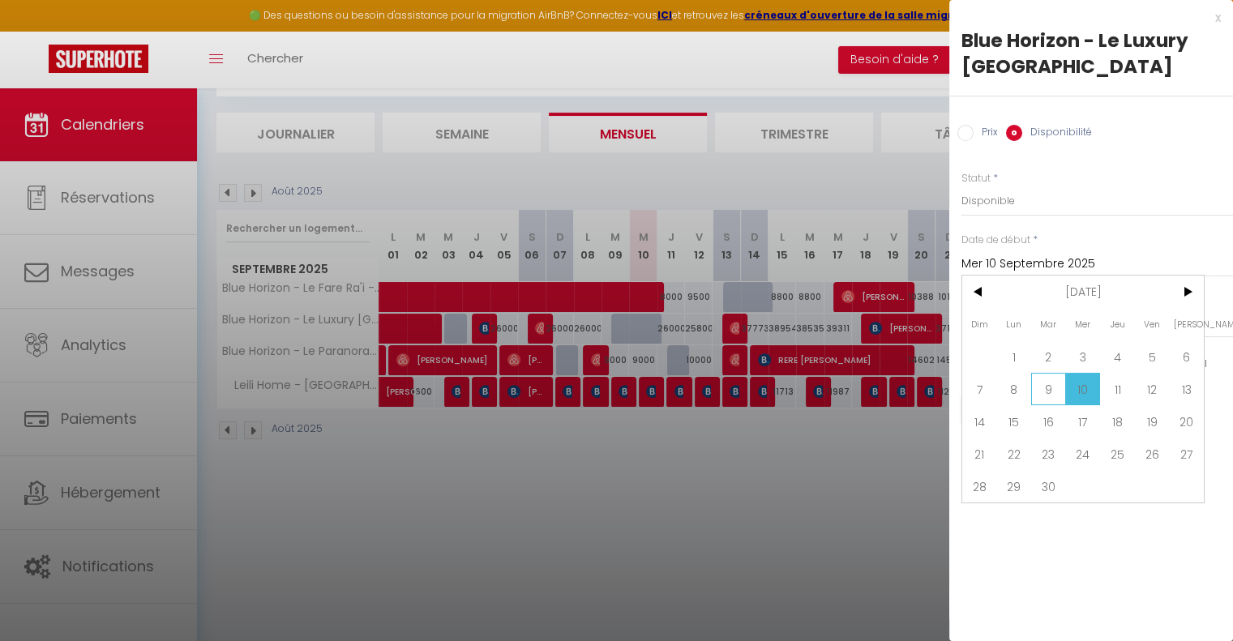
click at [1044, 381] on span "9" at bounding box center [1048, 389] width 35 height 32
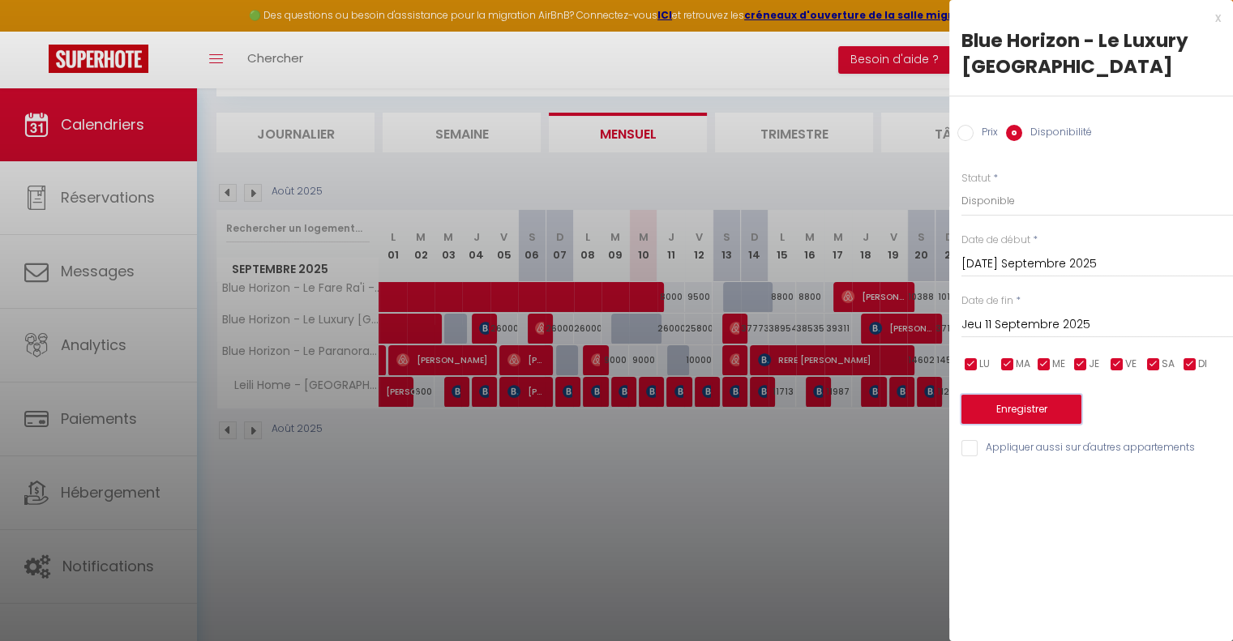
click at [1029, 404] on button "Enregistrer" at bounding box center [1022, 409] width 120 height 29
type input "Lun 08 Septembre 2025"
type input "Mer 10 Septembre 2025"
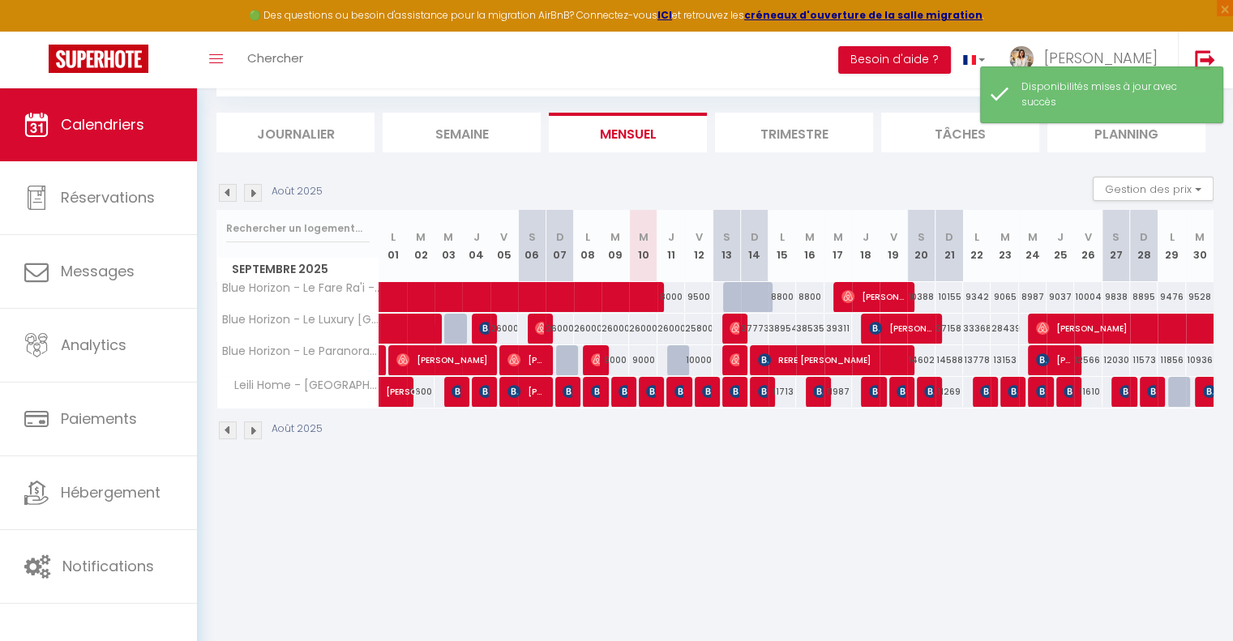
click at [957, 182] on div "Août 2025 Gestion des prix Nb Nuits minimum Règles Disponibilité" at bounding box center [714, 193] width 997 height 33
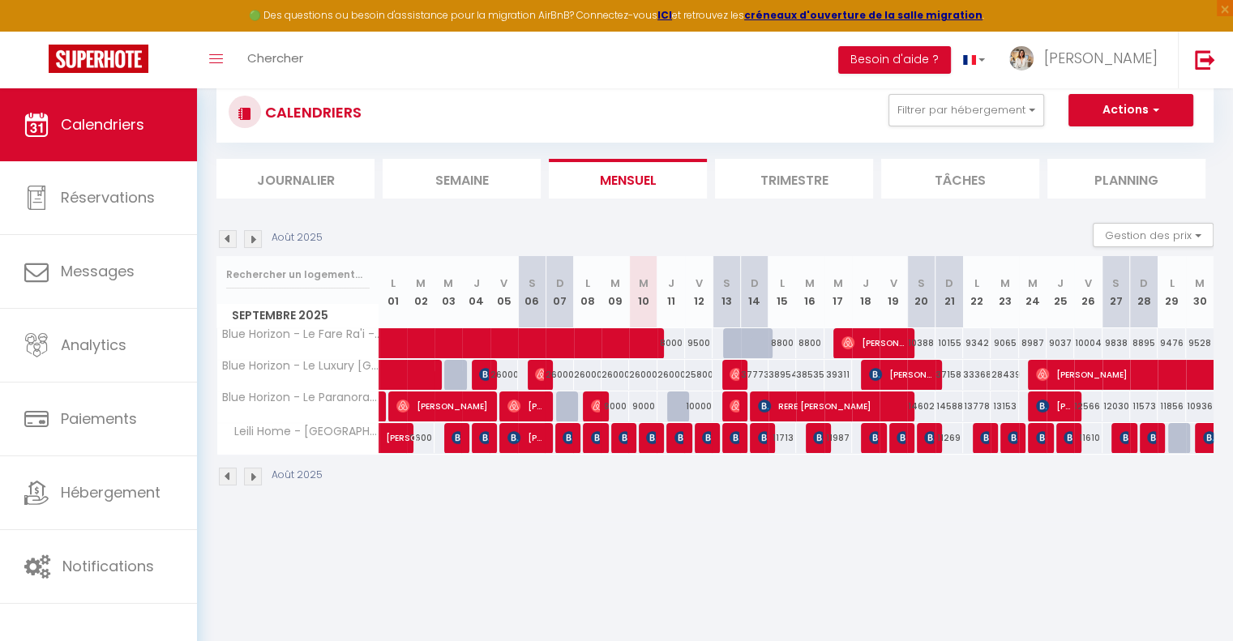
scroll to position [0, 0]
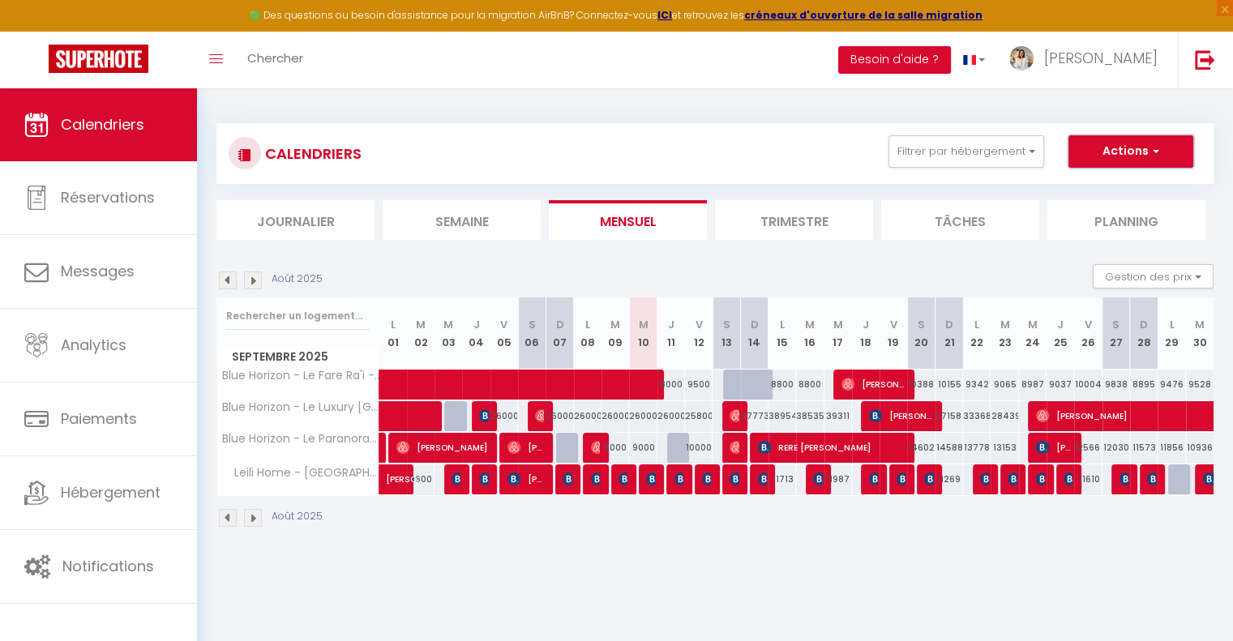
click at [1120, 150] on button "Actions" at bounding box center [1131, 151] width 125 height 32
click at [1117, 186] on link "Nouvelle réservation" at bounding box center [1113, 189] width 141 height 24
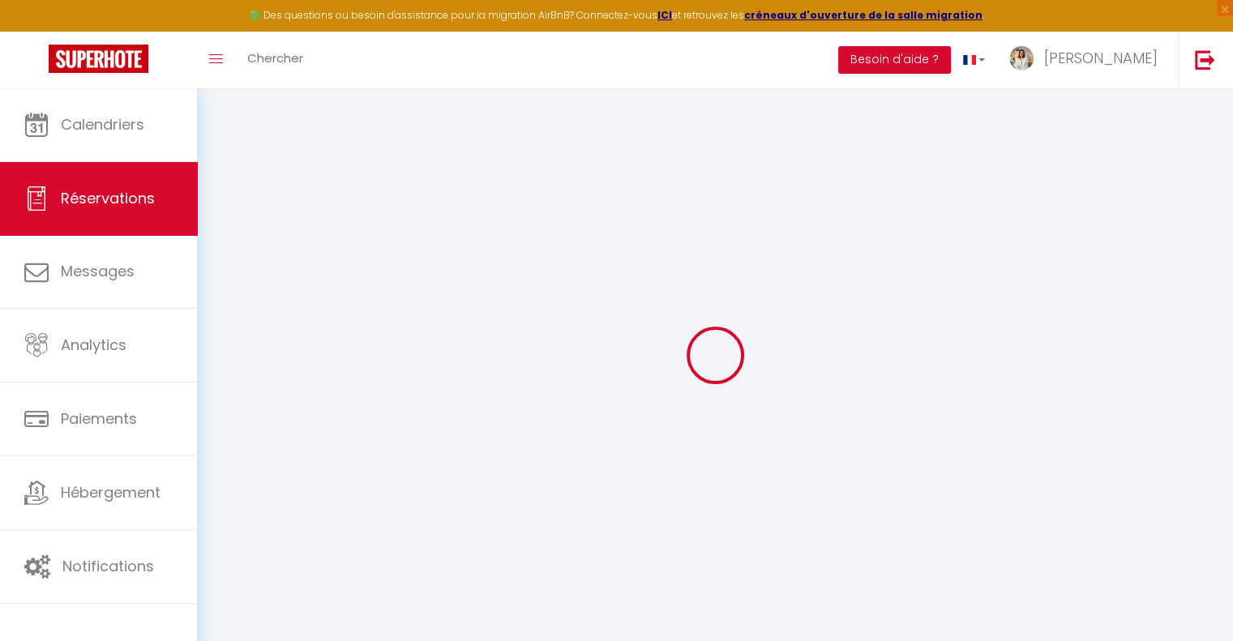
select select
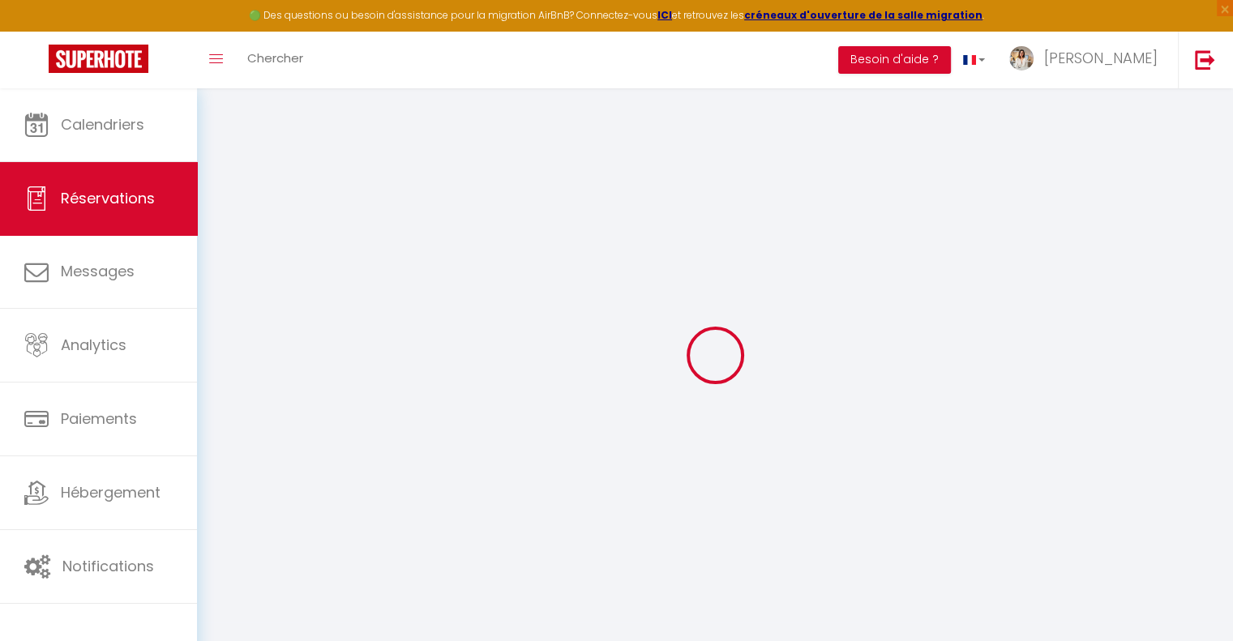
select select
checkbox input "false"
select select
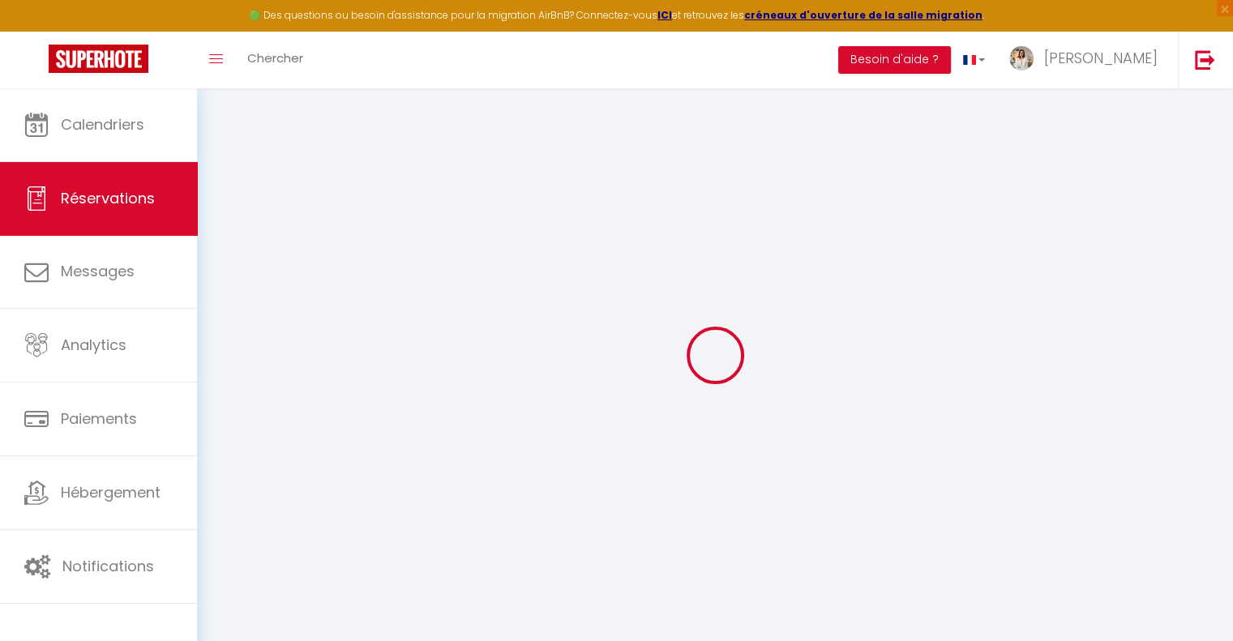
select select
checkbox input "false"
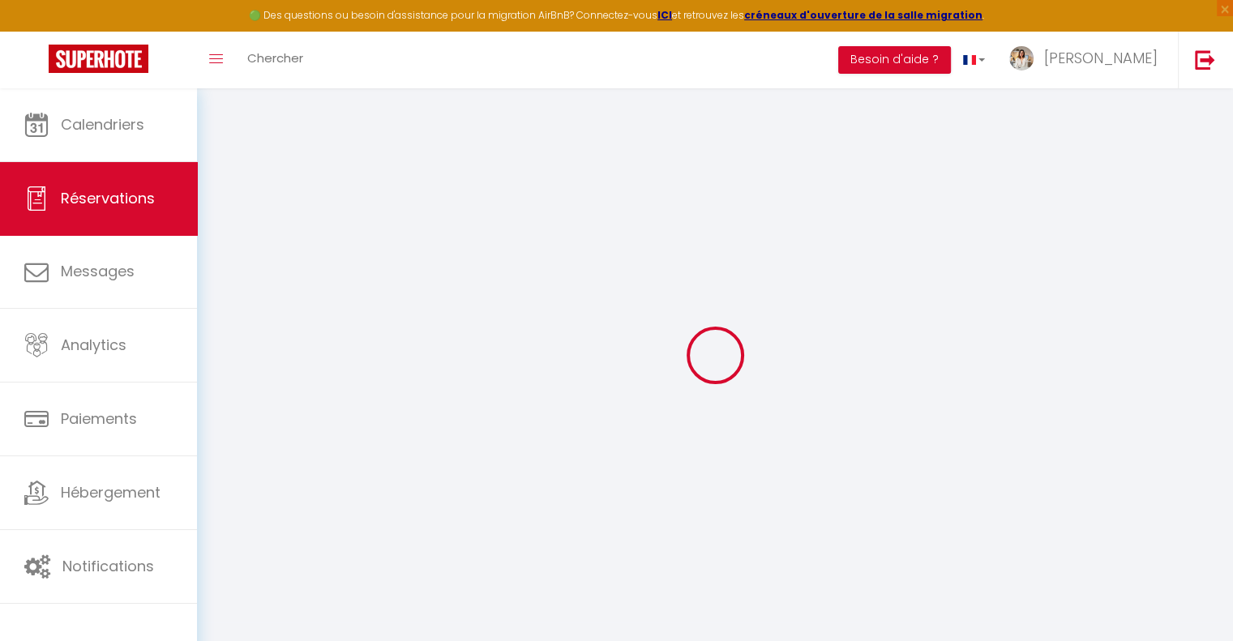
select select
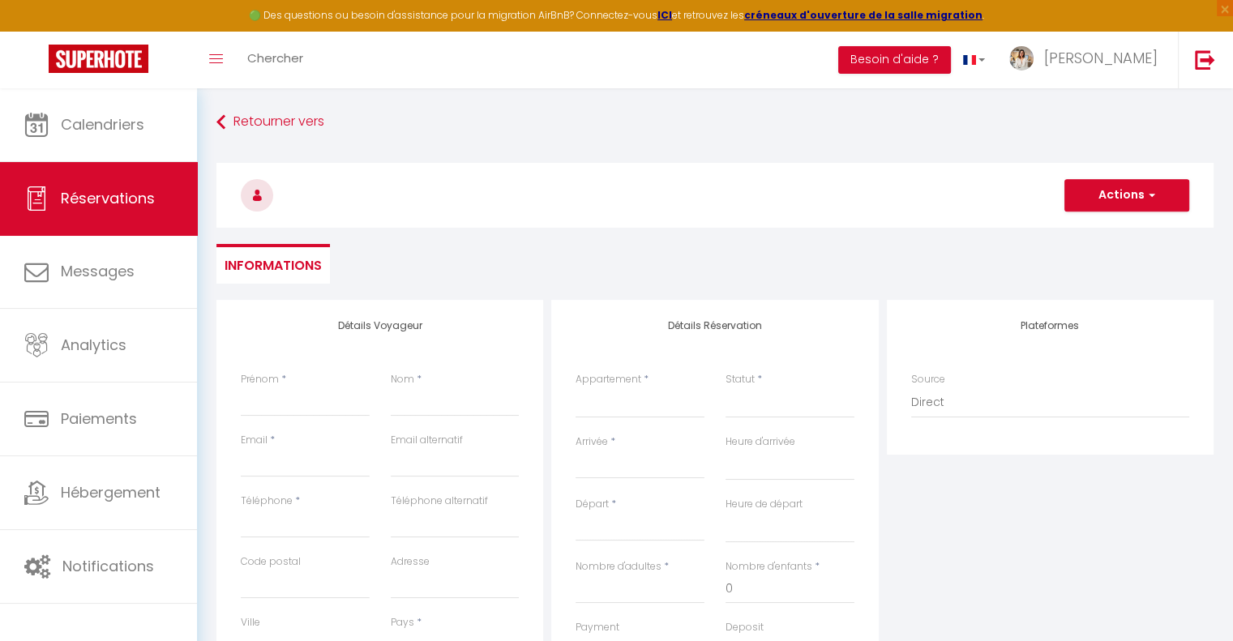
select select
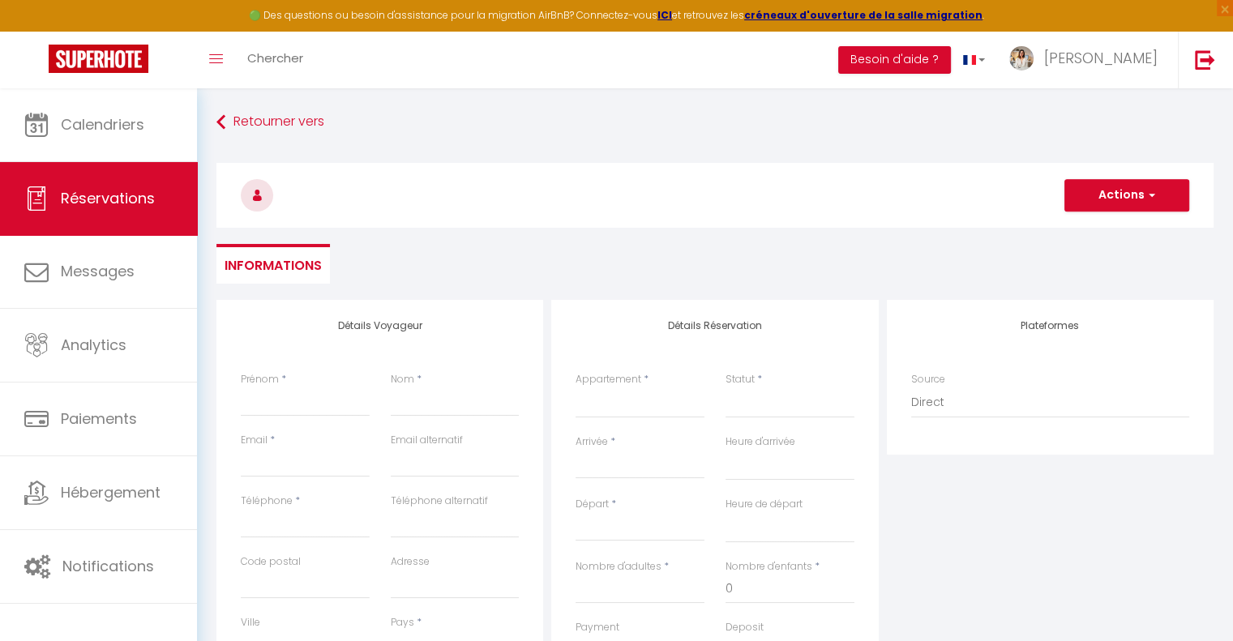
select select
checkbox input "false"
select select
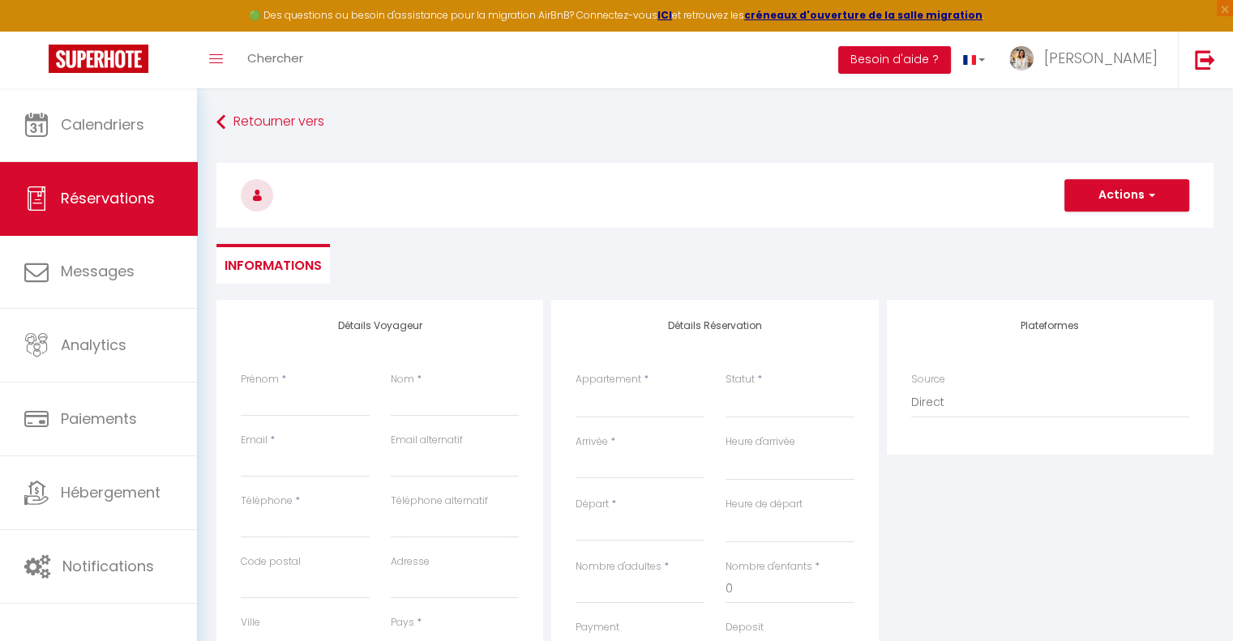
select select
checkbox input "false"
select select
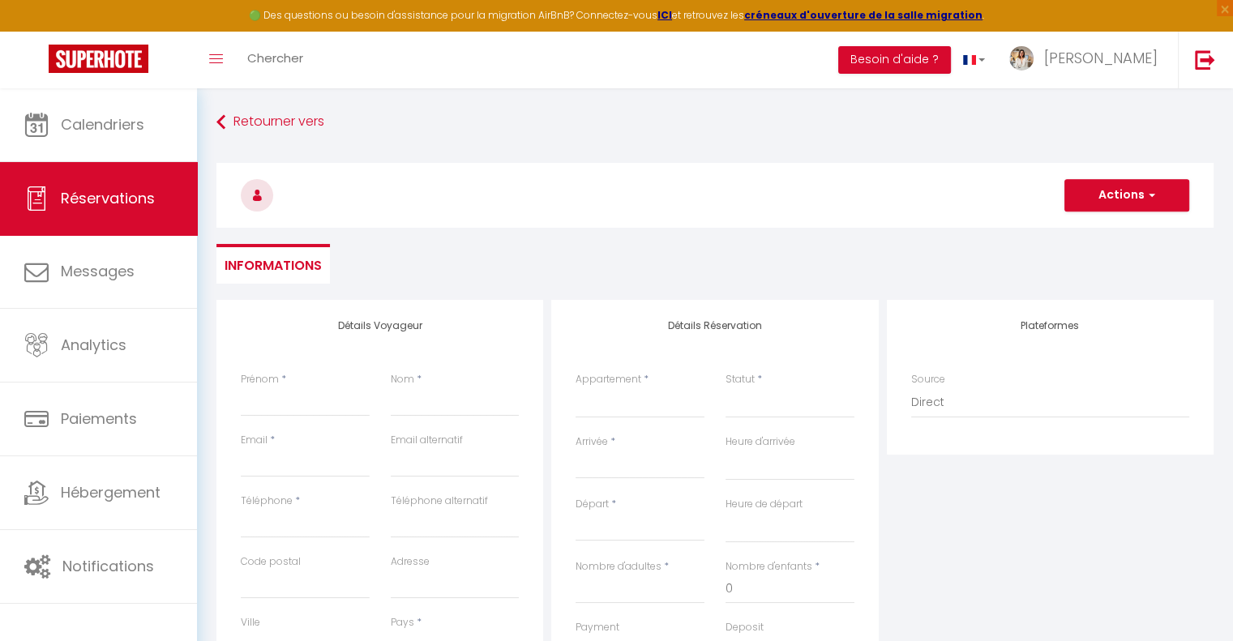
select select
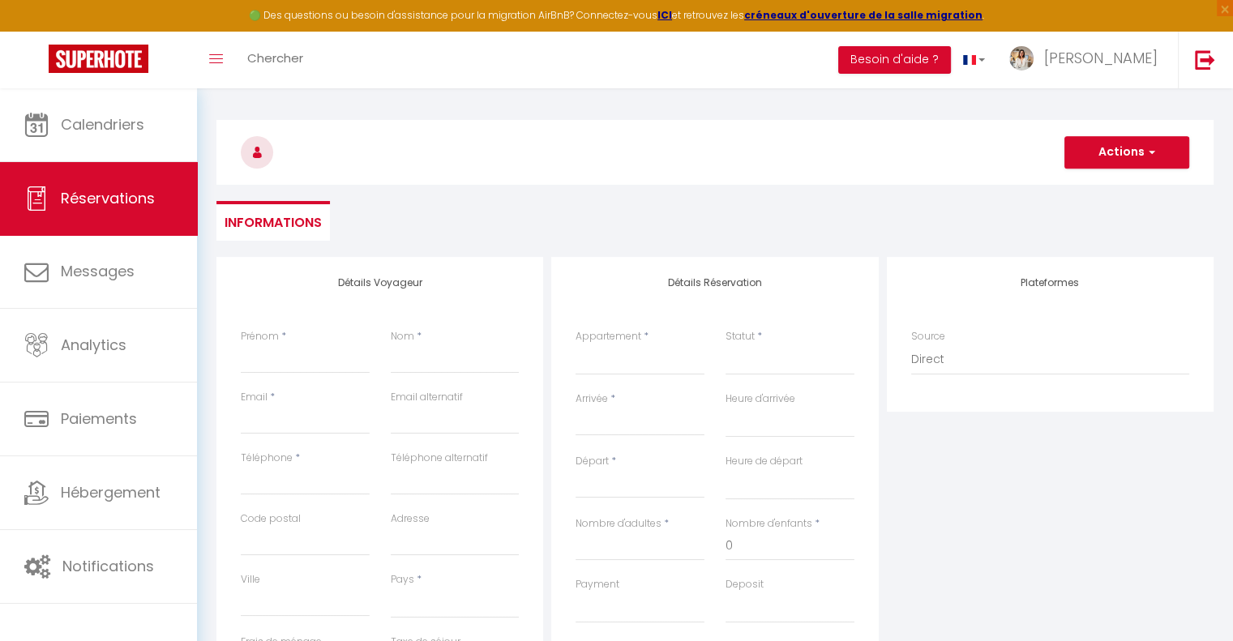
scroll to position [81, 0]
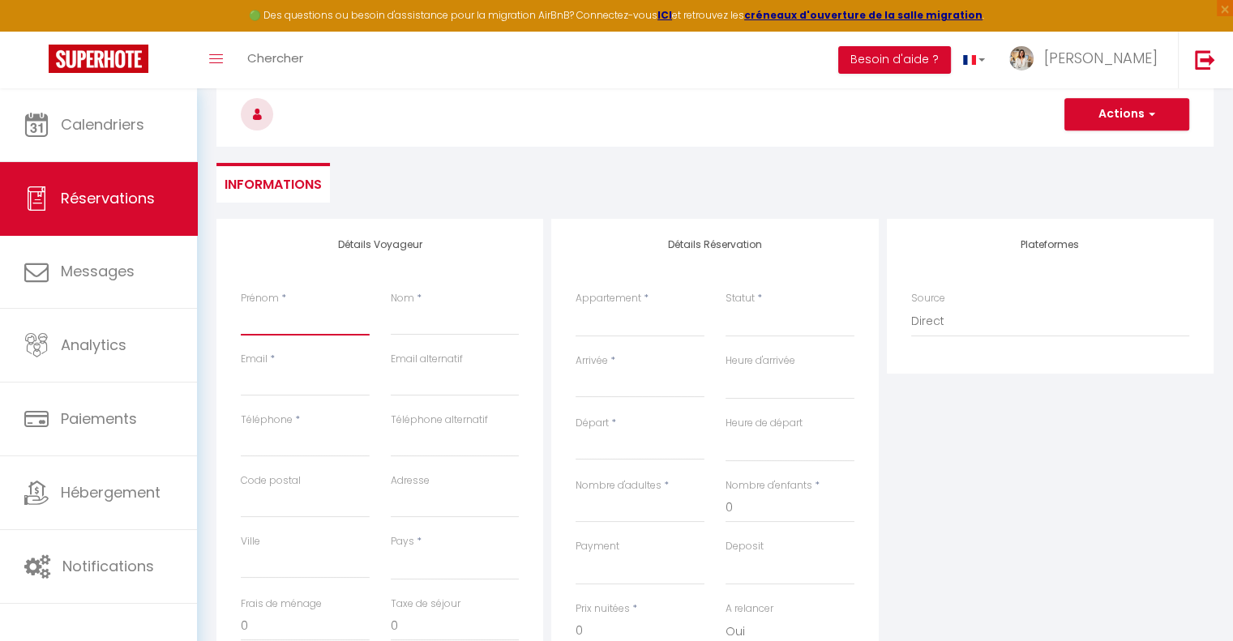
click at [277, 312] on input "Prénom" at bounding box center [305, 320] width 129 height 29
type input "m"
select select
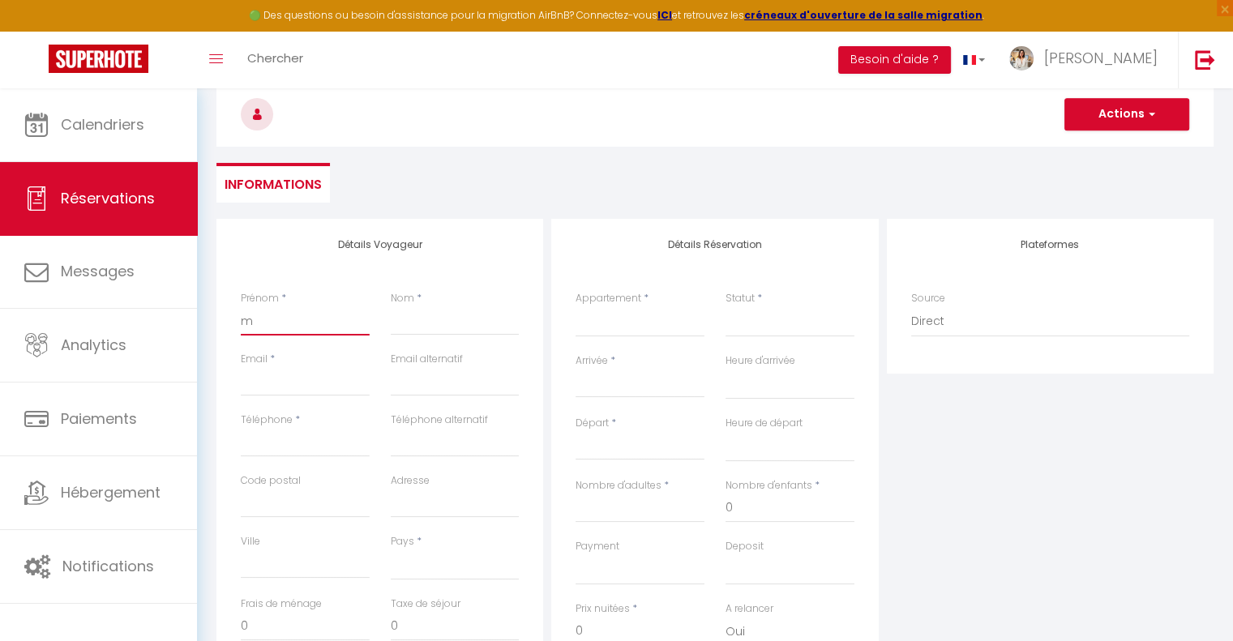
select select
checkbox input "false"
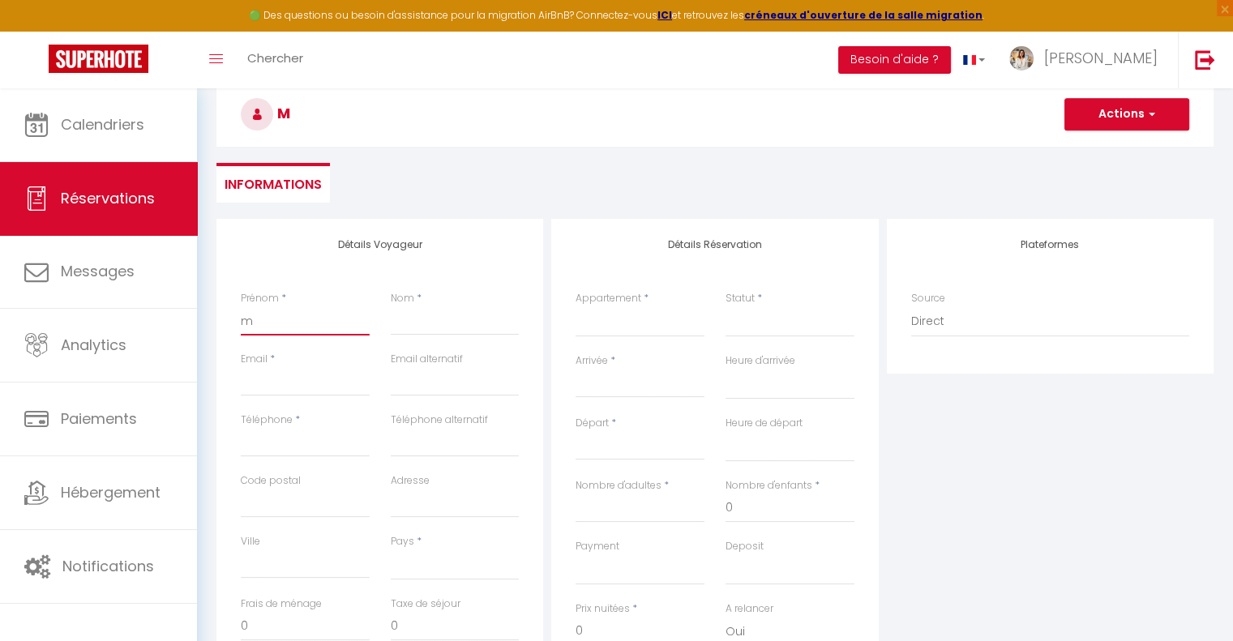
type input "mI"
select select
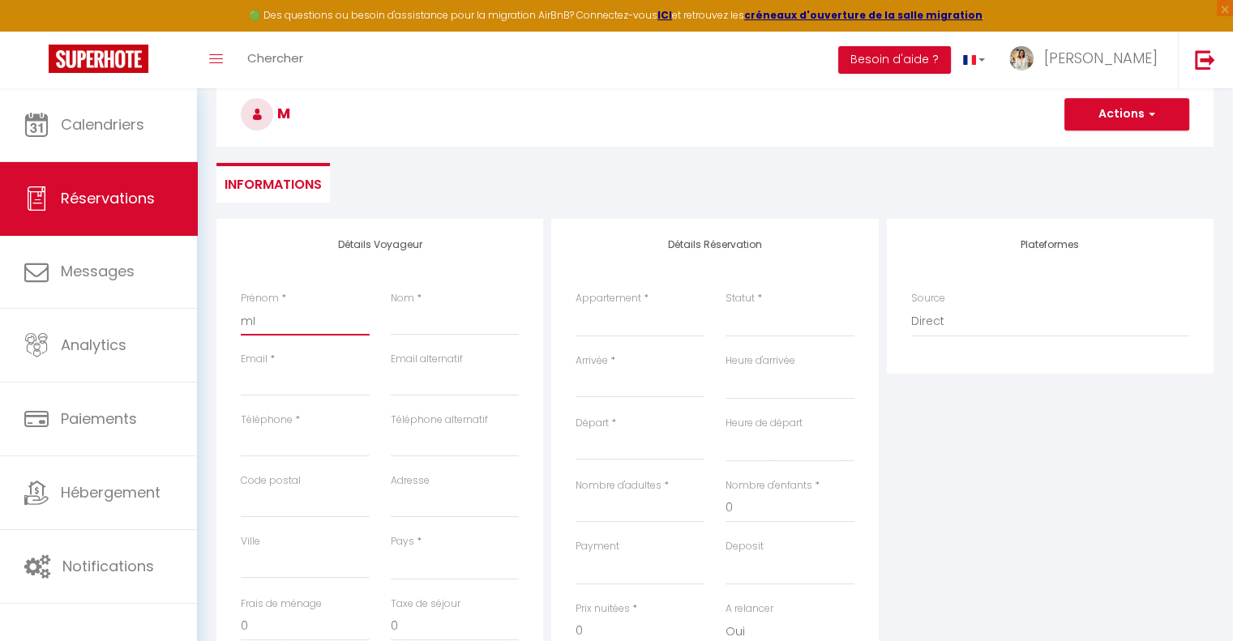
select select
checkbox input "false"
type input "mIC"
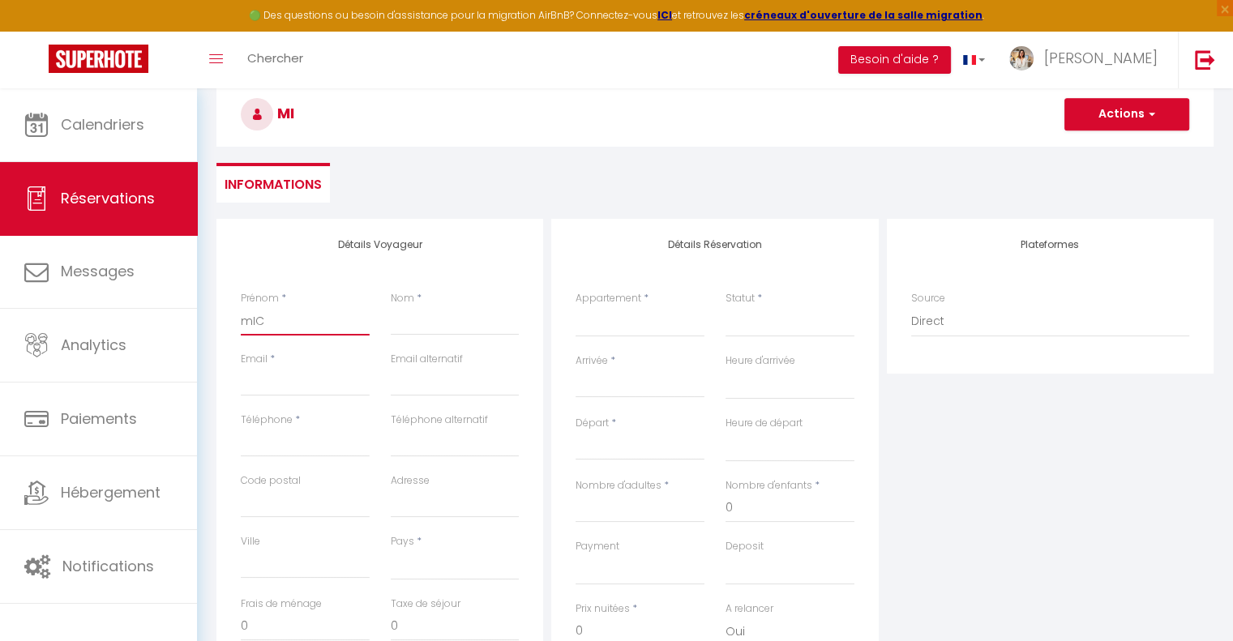
select select
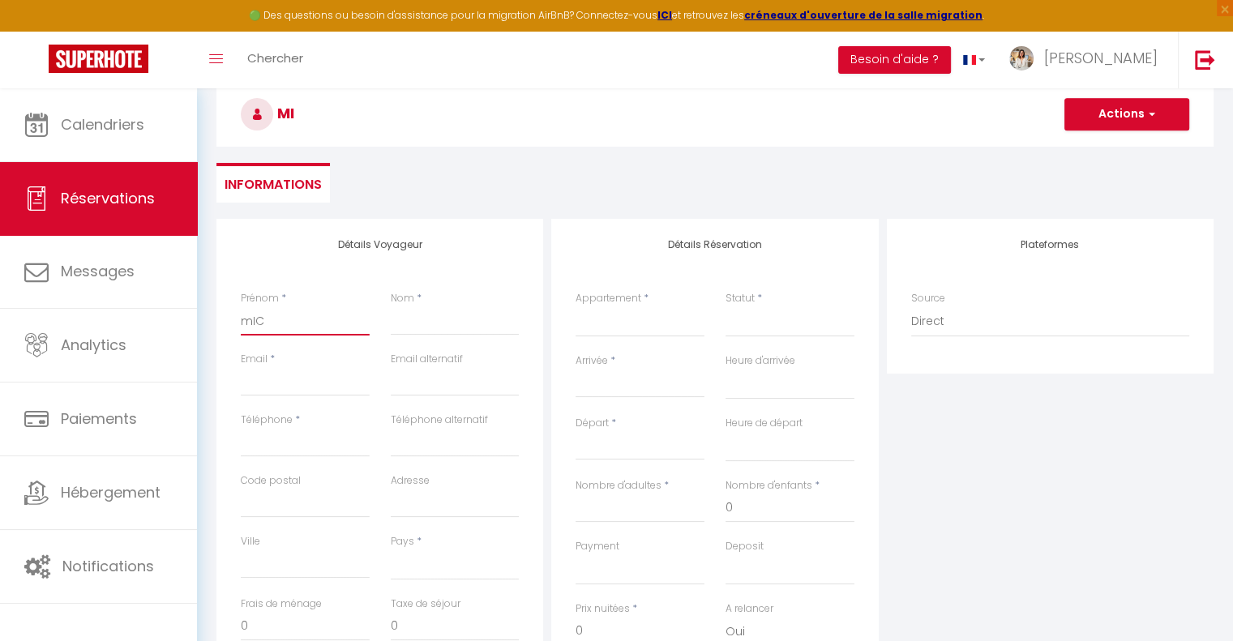
select select
checkbox input "false"
type input "mI"
select select
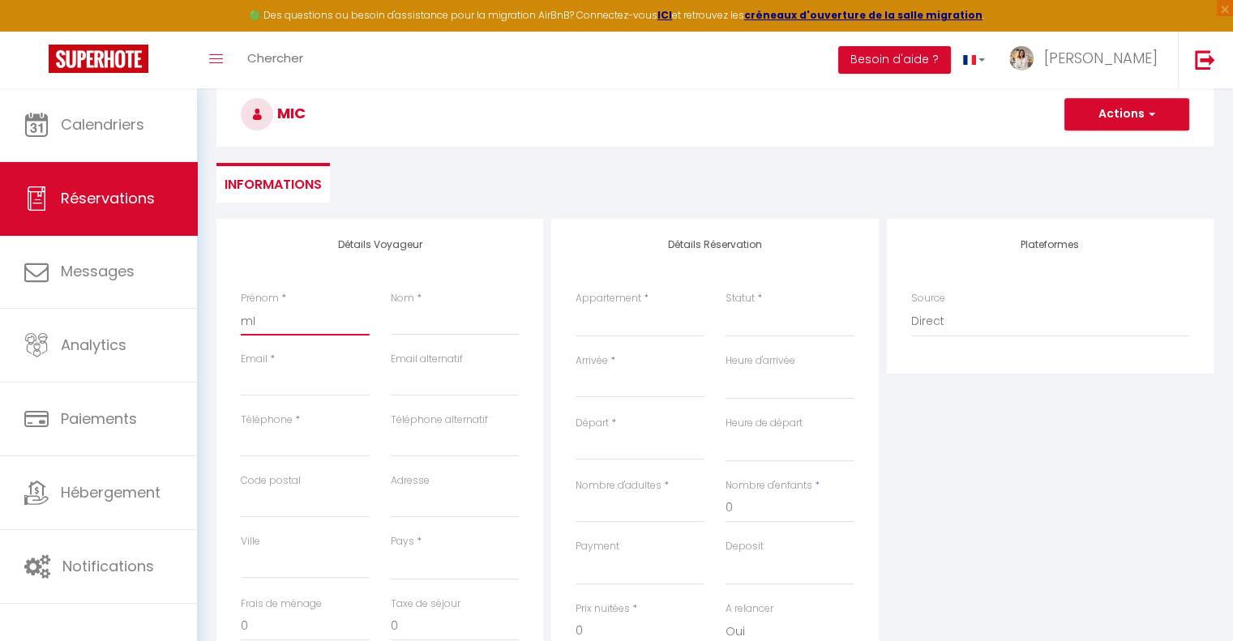
select select
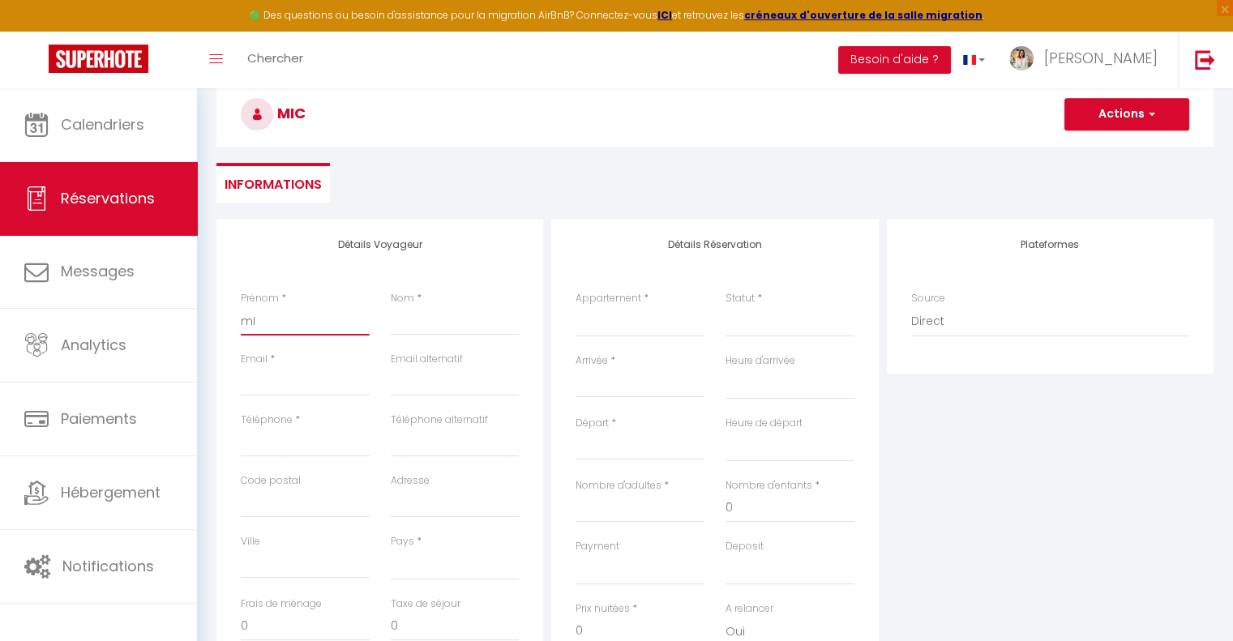
select select
checkbox input "false"
type input "m"
select select
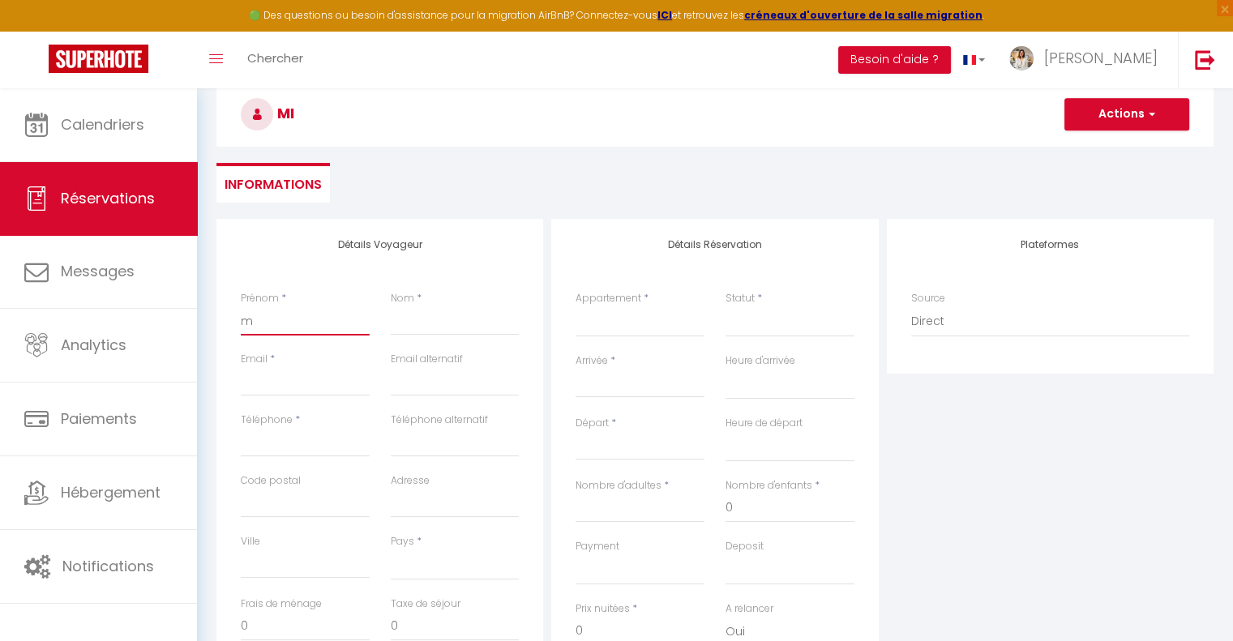
select select
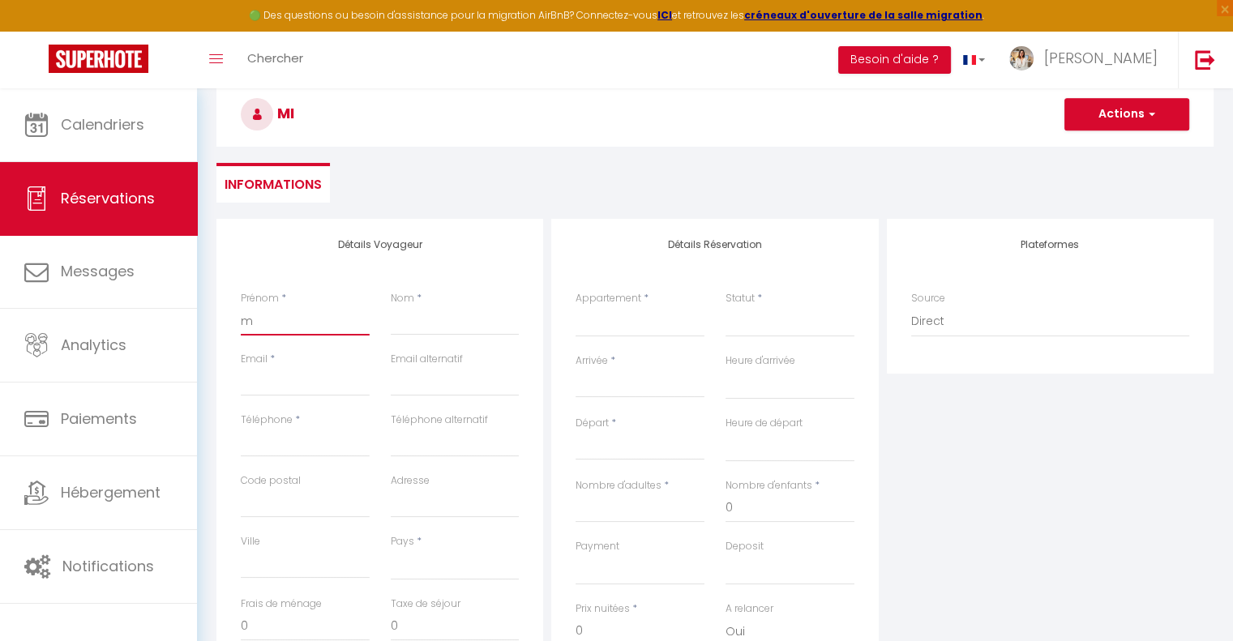
checkbox input "false"
type input "mM"
select select
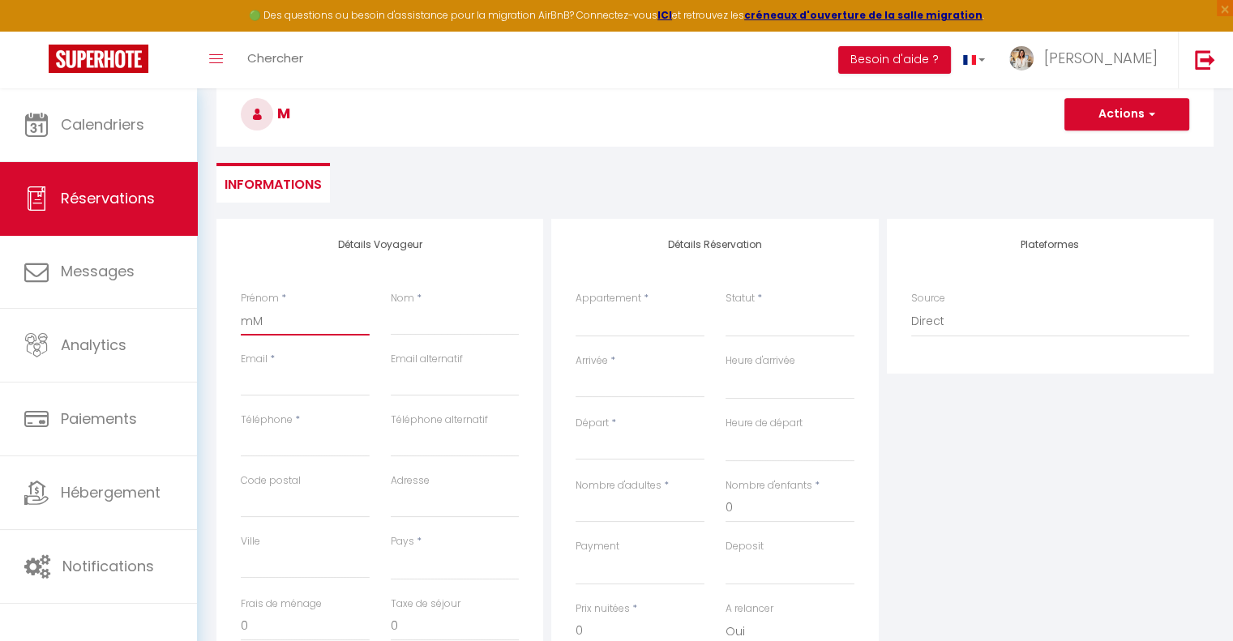
select select
checkbox input "false"
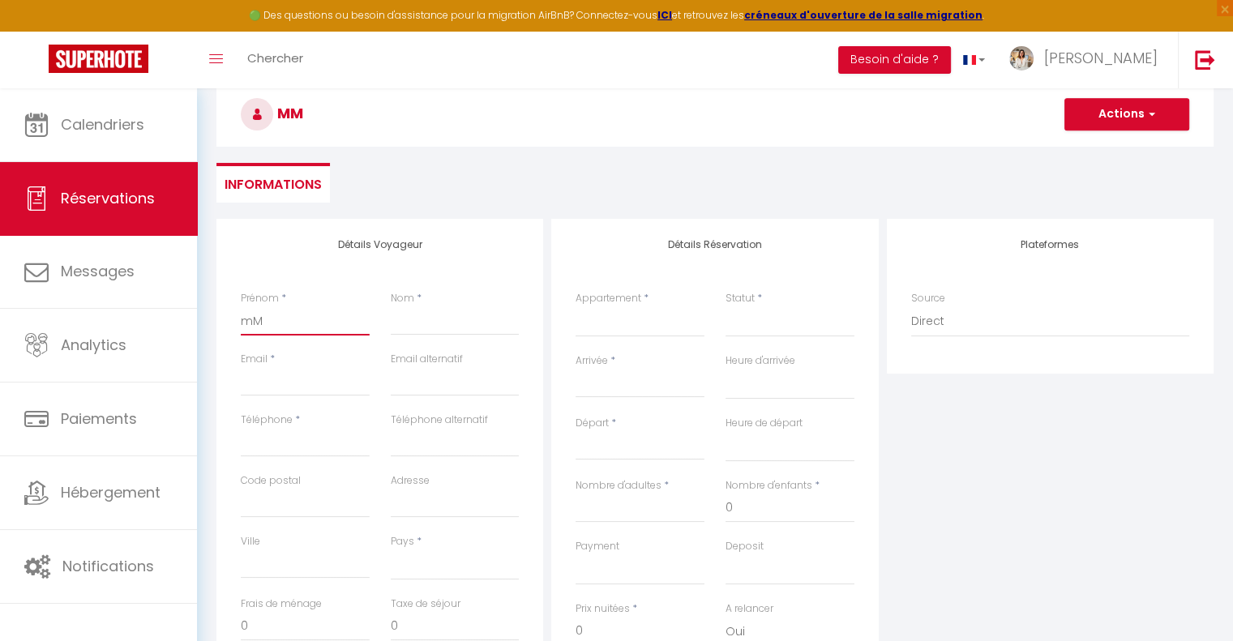
type input "m"
select select
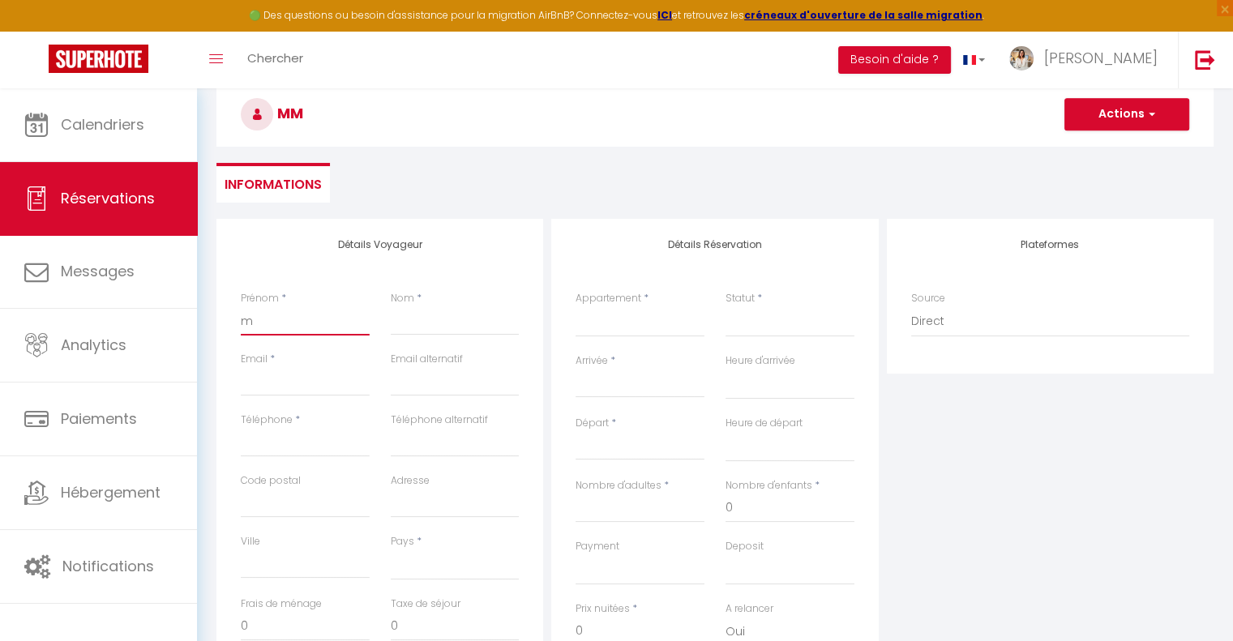
select select
checkbox input "false"
select select
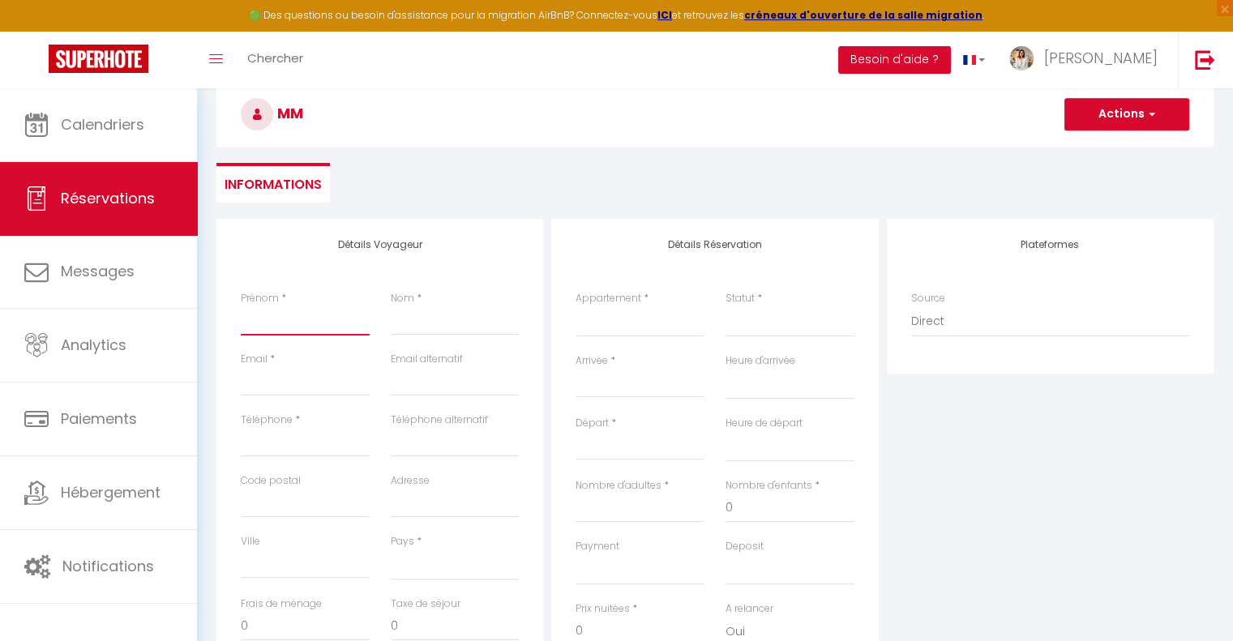
select select
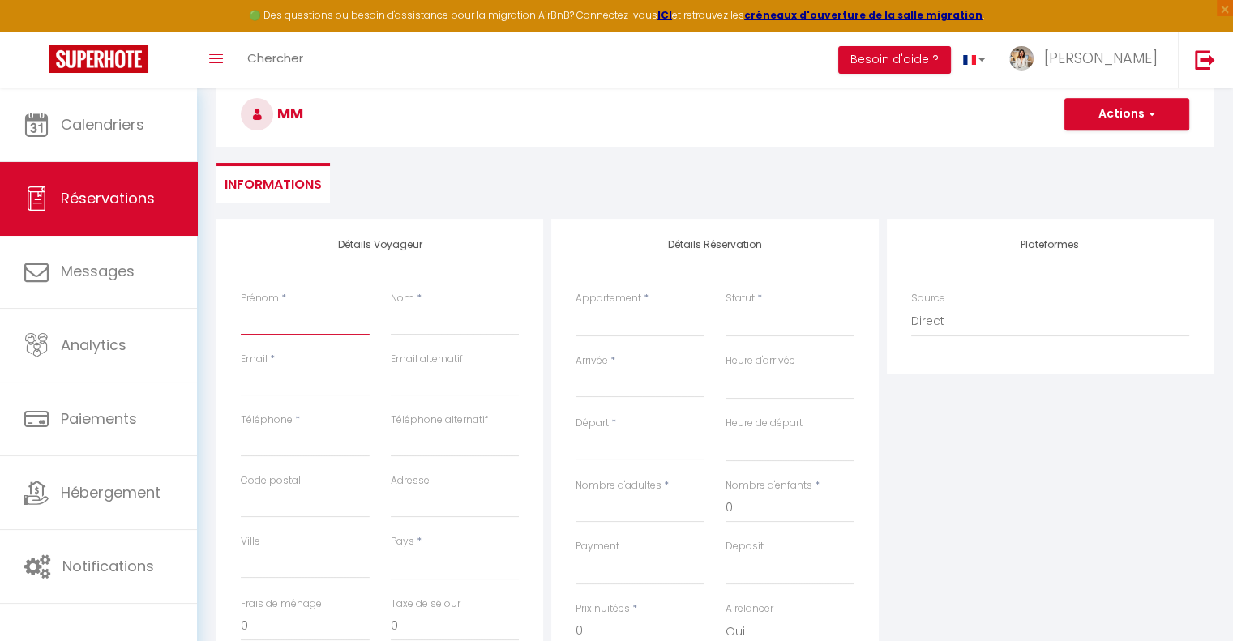
select select
checkbox input "false"
type input "M"
select select
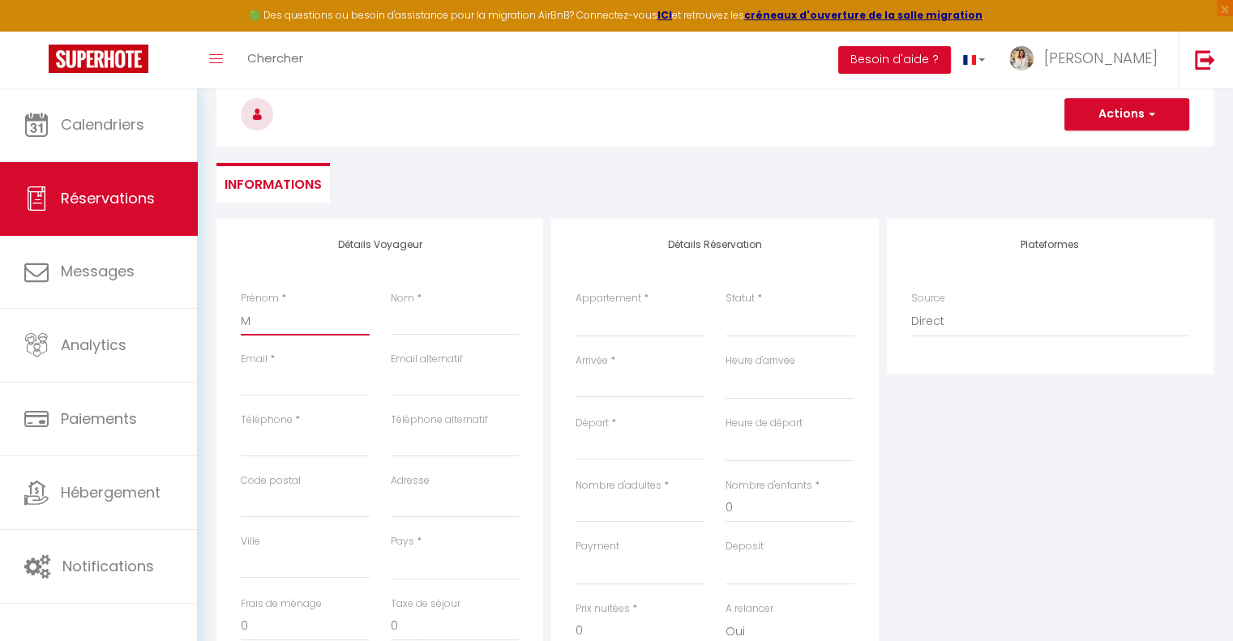
select select
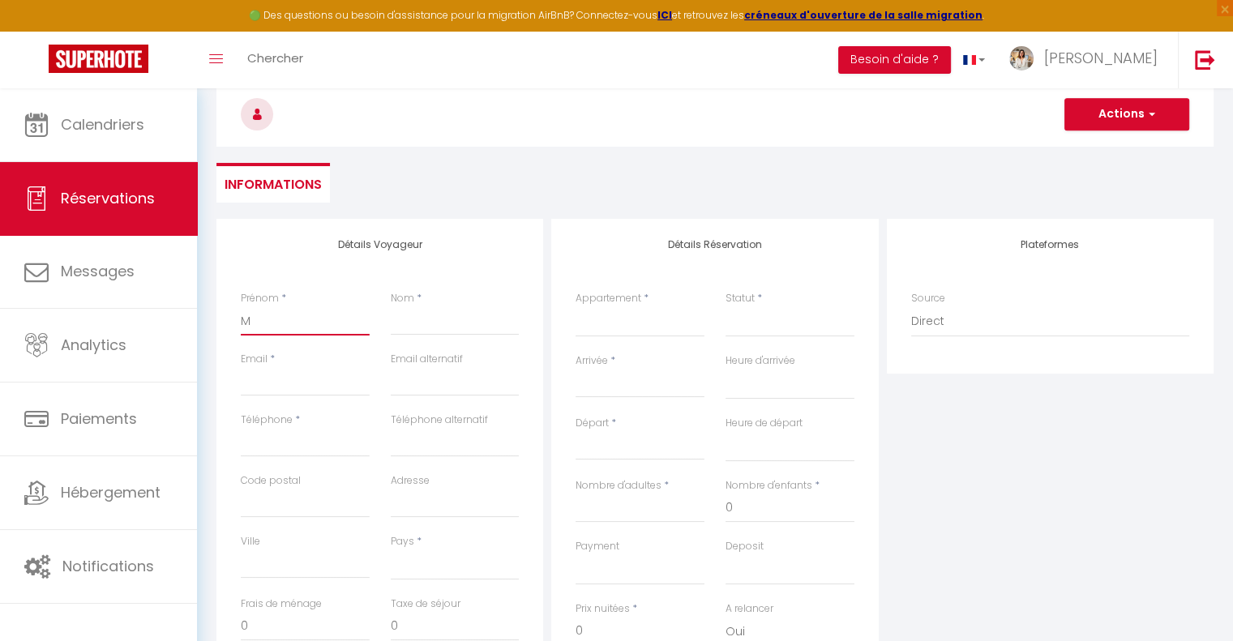
checkbox input "false"
type input "Mi"
select select
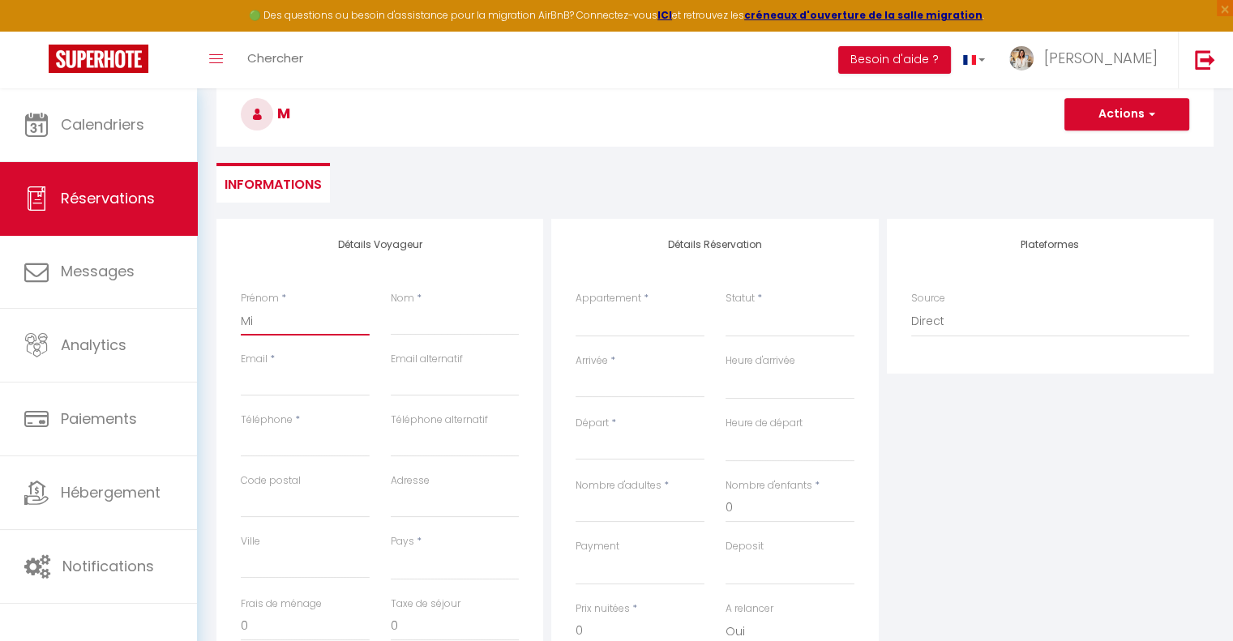
select select
checkbox input "false"
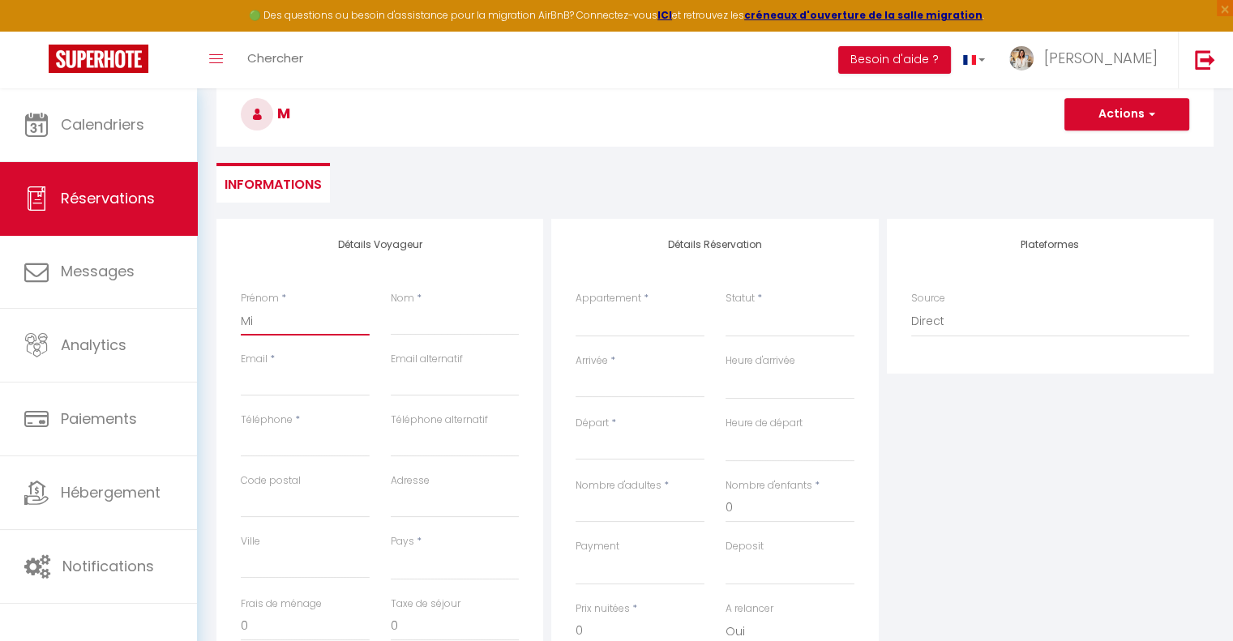
type input "Mic"
select select
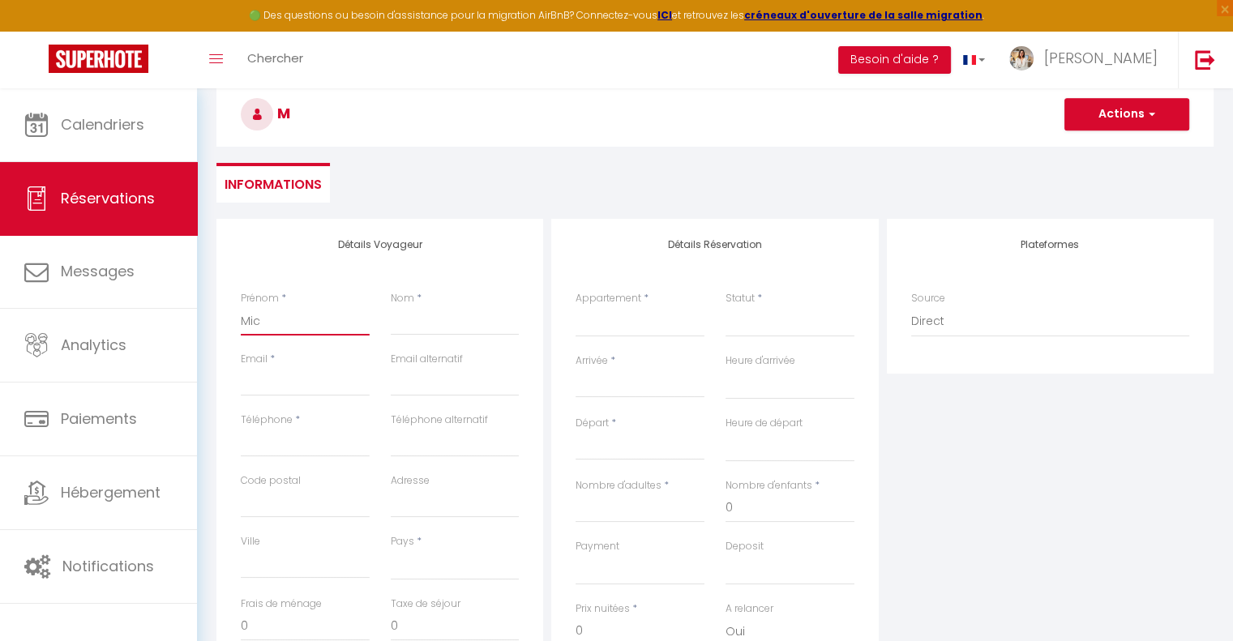
select select
checkbox input "false"
type input "Mich"
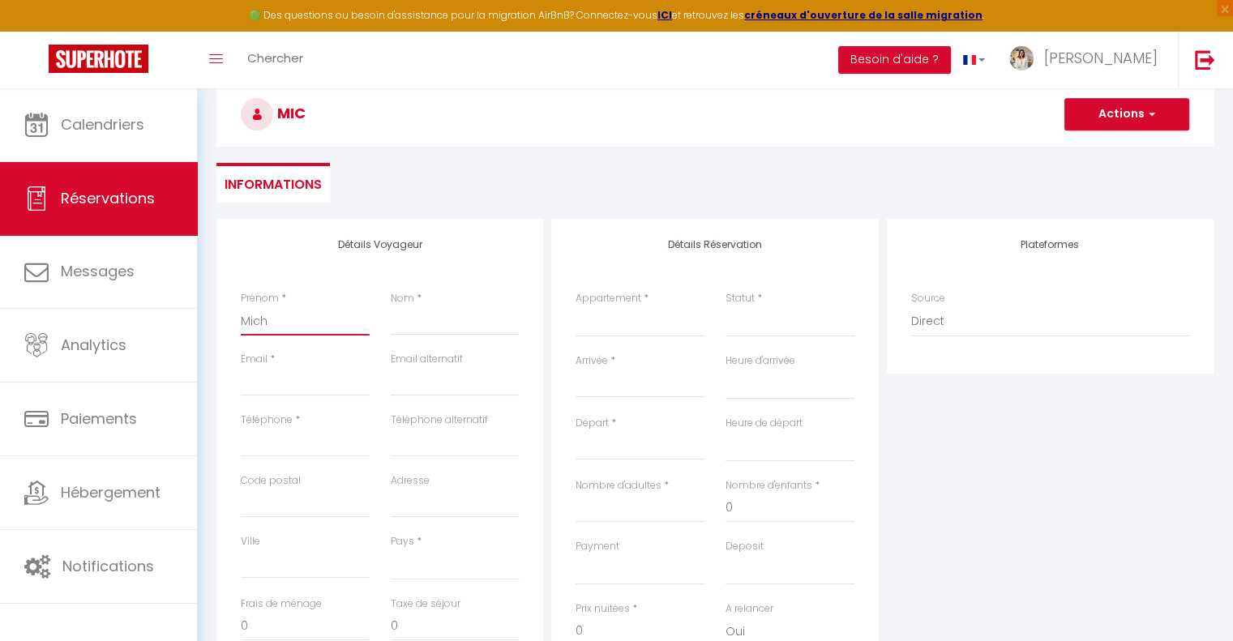
select select
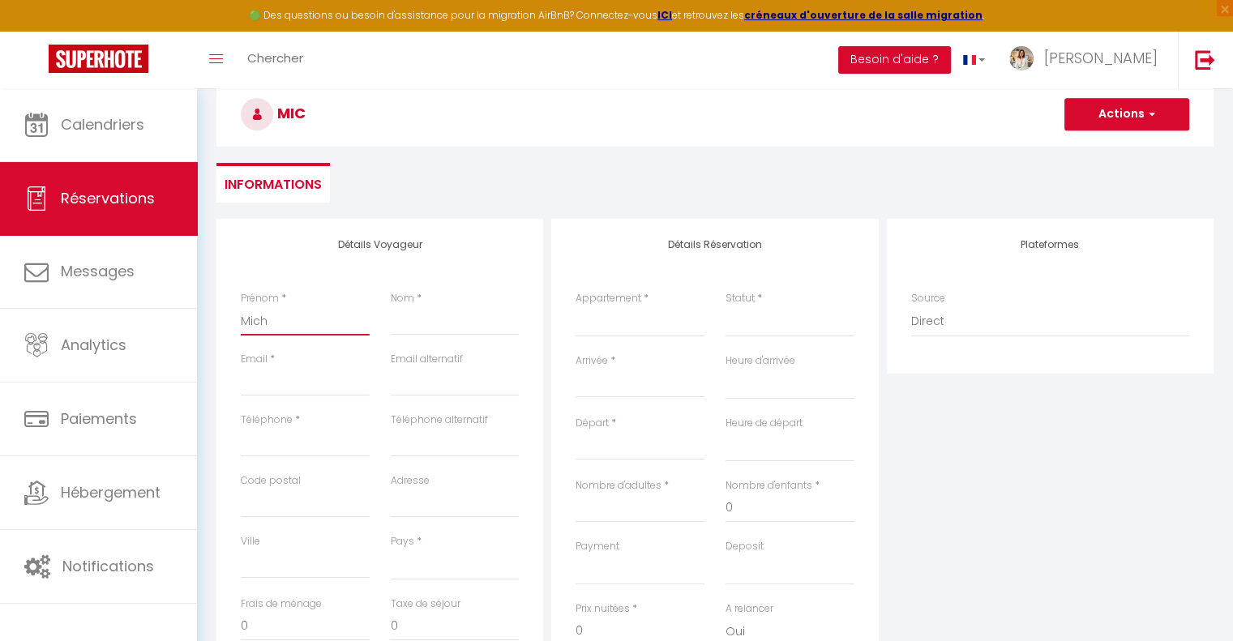
select select
checkbox input "false"
type input "Micha"
select select
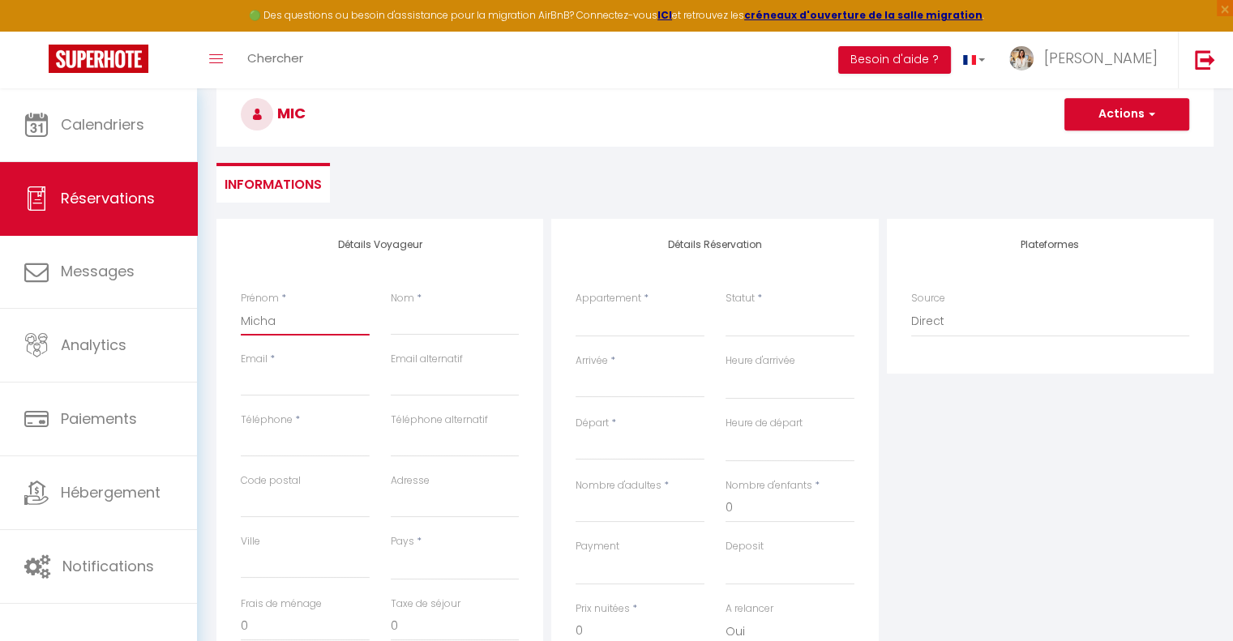
select select
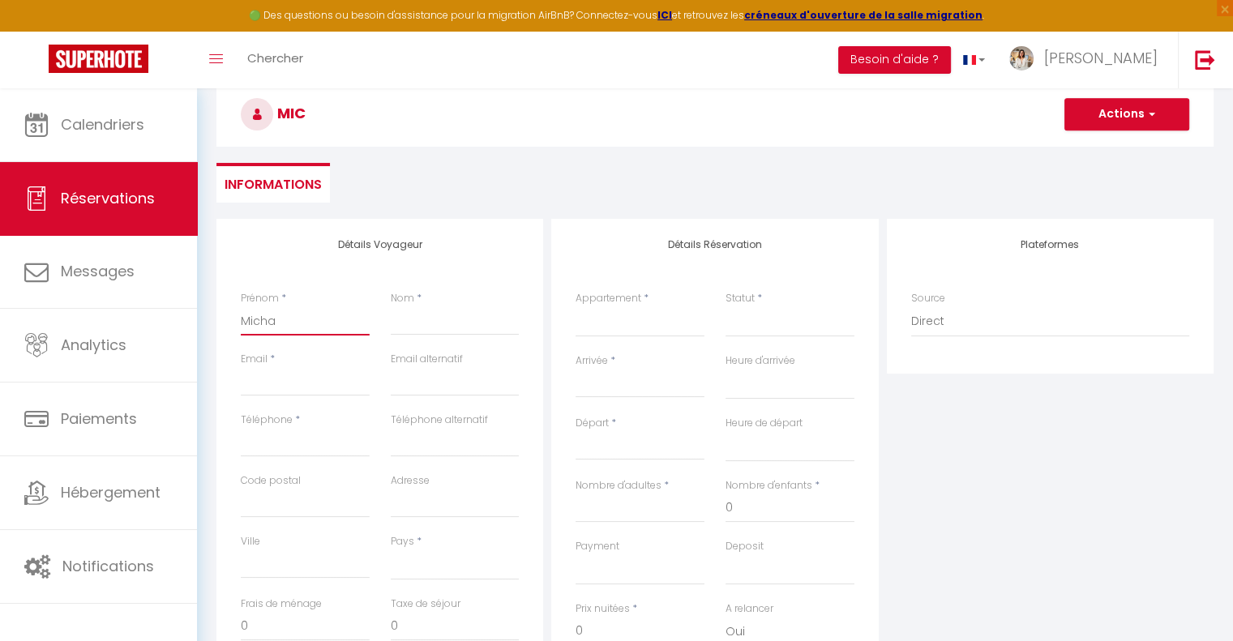
select select
checkbox input "false"
type input "Michae"
select select
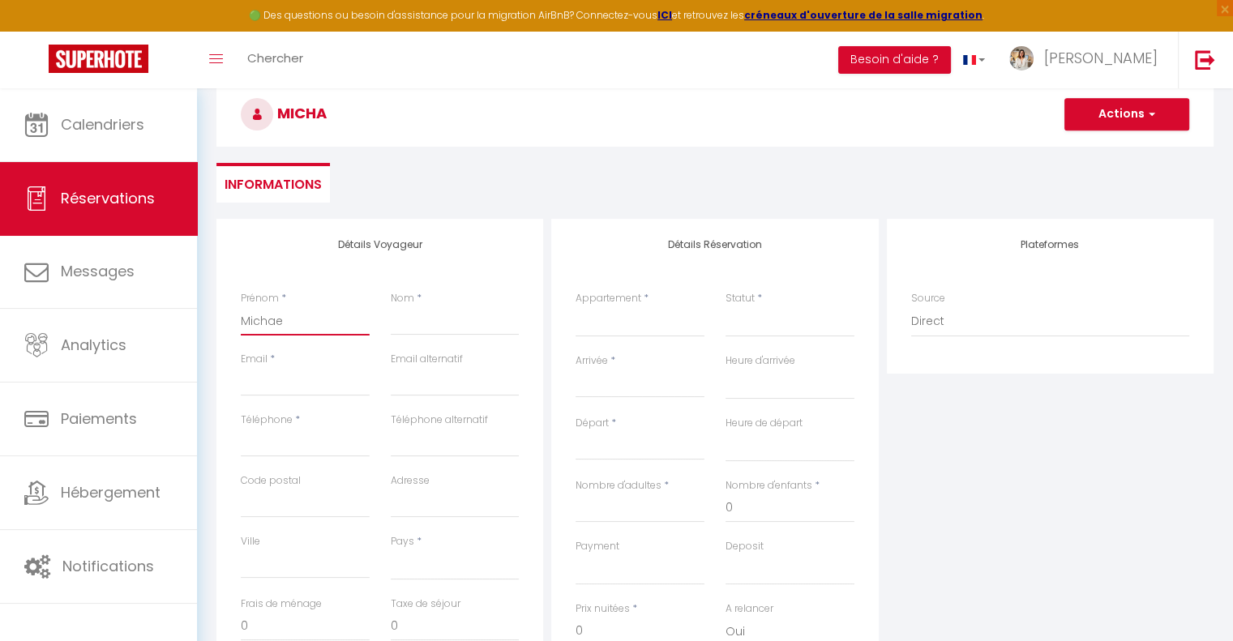
select select
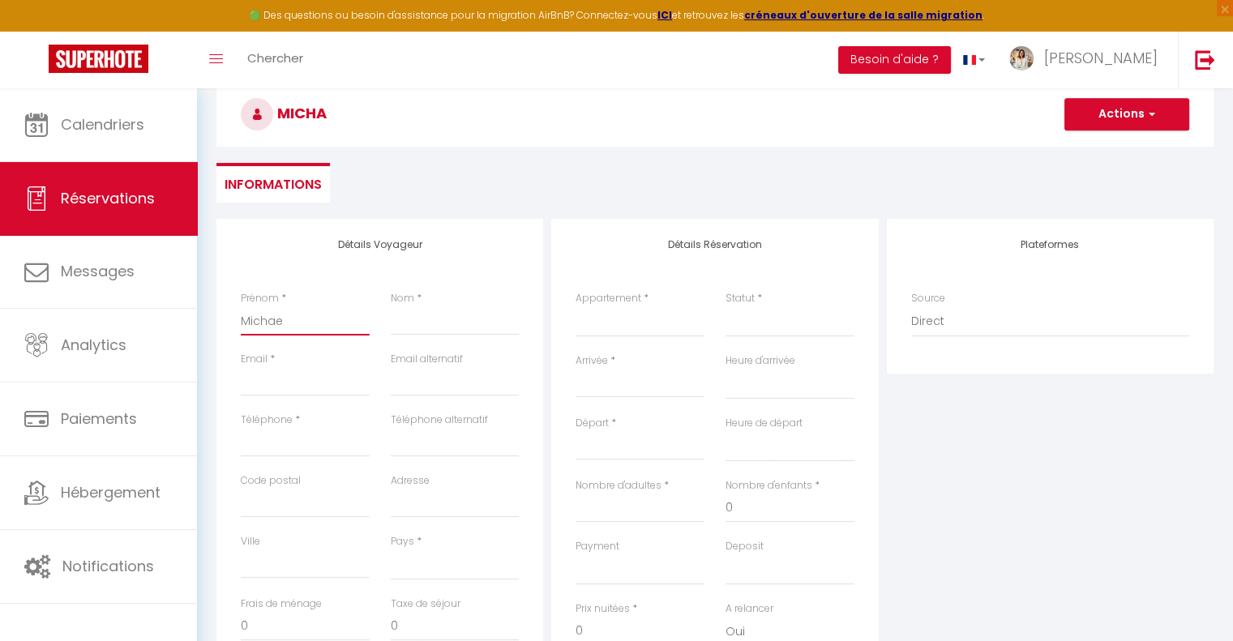
checkbox input "false"
type input "Michael"
click at [330, 372] on input "Email client" at bounding box center [305, 381] width 129 height 29
paste input "E-mail : allouchemickael13@gmail.com"
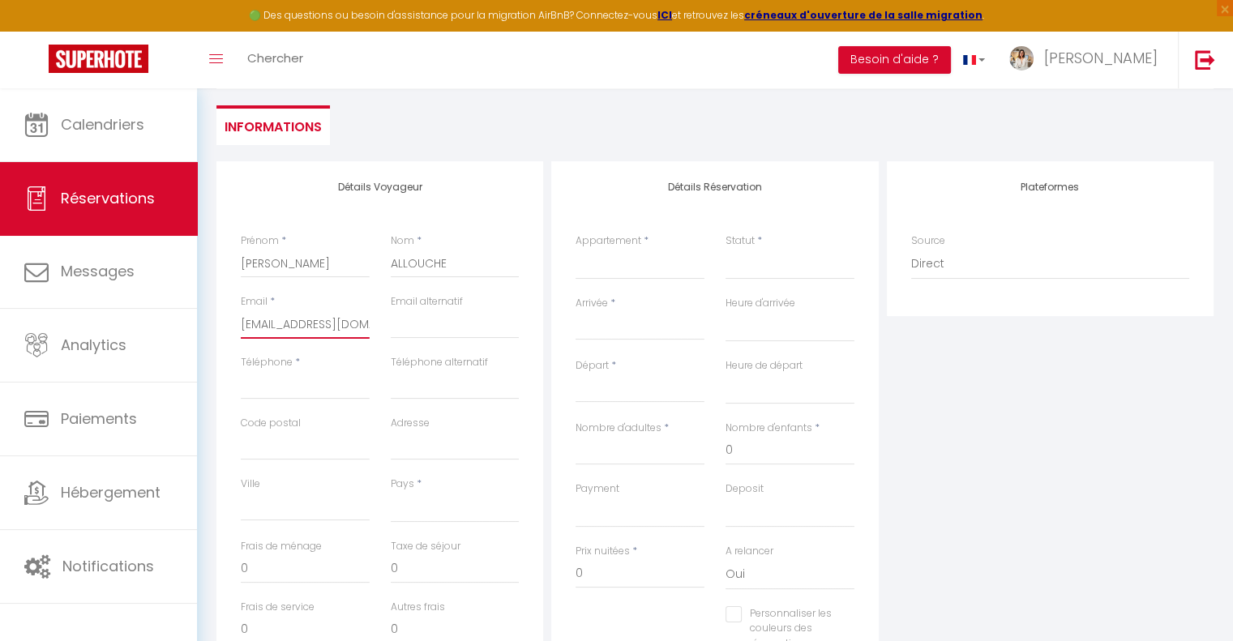
scroll to position [243, 0]
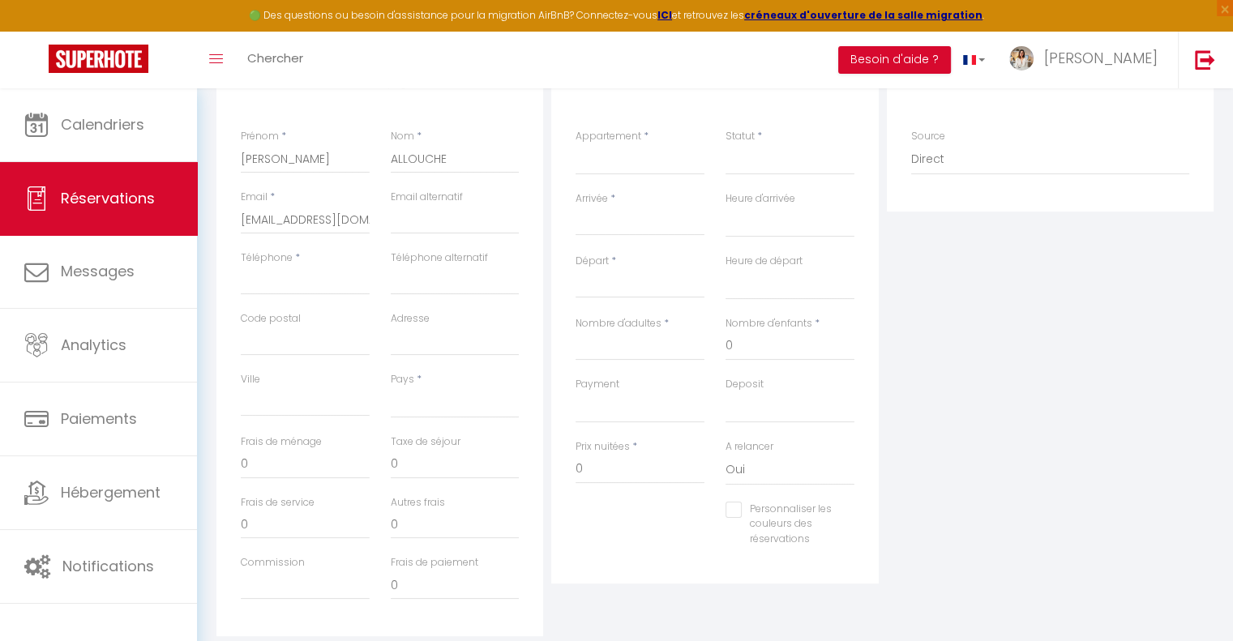
click at [621, 227] on input "Arrivée" at bounding box center [640, 222] width 129 height 21
click at [667, 343] on span "9" at bounding box center [662, 348] width 35 height 32
click at [785, 225] on select "00:00 00:30 01:00 01:30 02:00 02:30 03:00 03:30 04:00 04:30 05:00 05:30 06:00 0…" at bounding box center [790, 222] width 129 height 31
click at [726, 207] on select "00:00 00:30 01:00 01:30 02:00 02:30 03:00 03:30 04:00 04:30 05:00 05:30 06:00 0…" at bounding box center [790, 222] width 129 height 31
click at [670, 285] on input "Mer 10 Septembre 2025" at bounding box center [640, 285] width 129 height 21
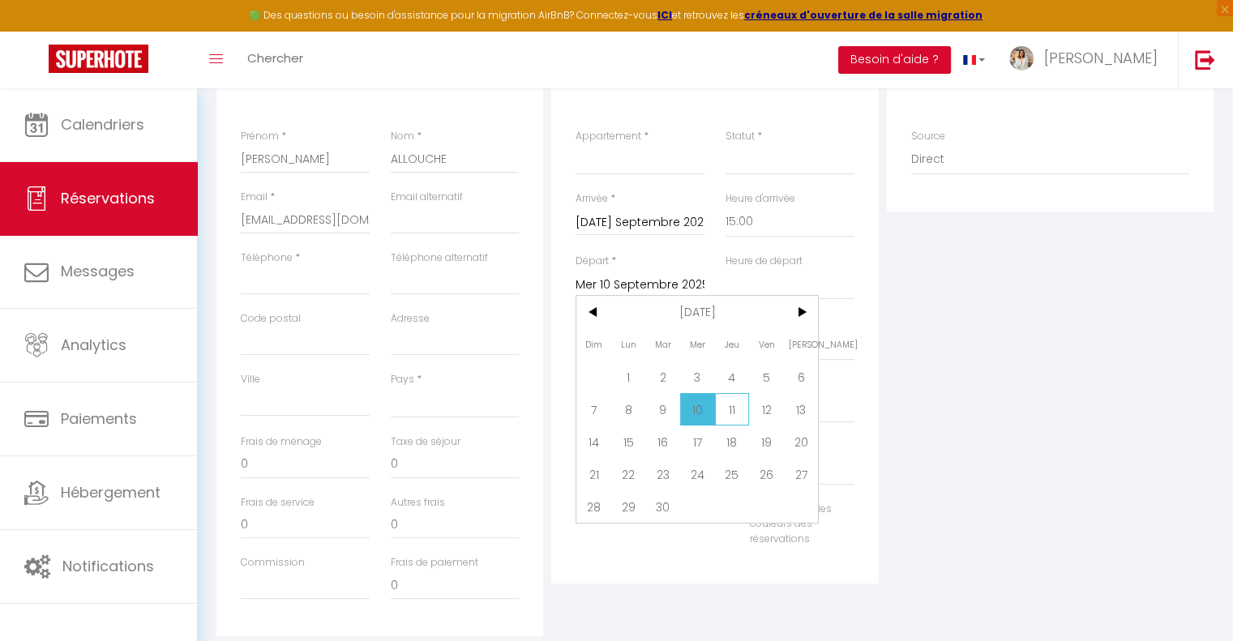
click at [734, 414] on span "11" at bounding box center [732, 409] width 35 height 32
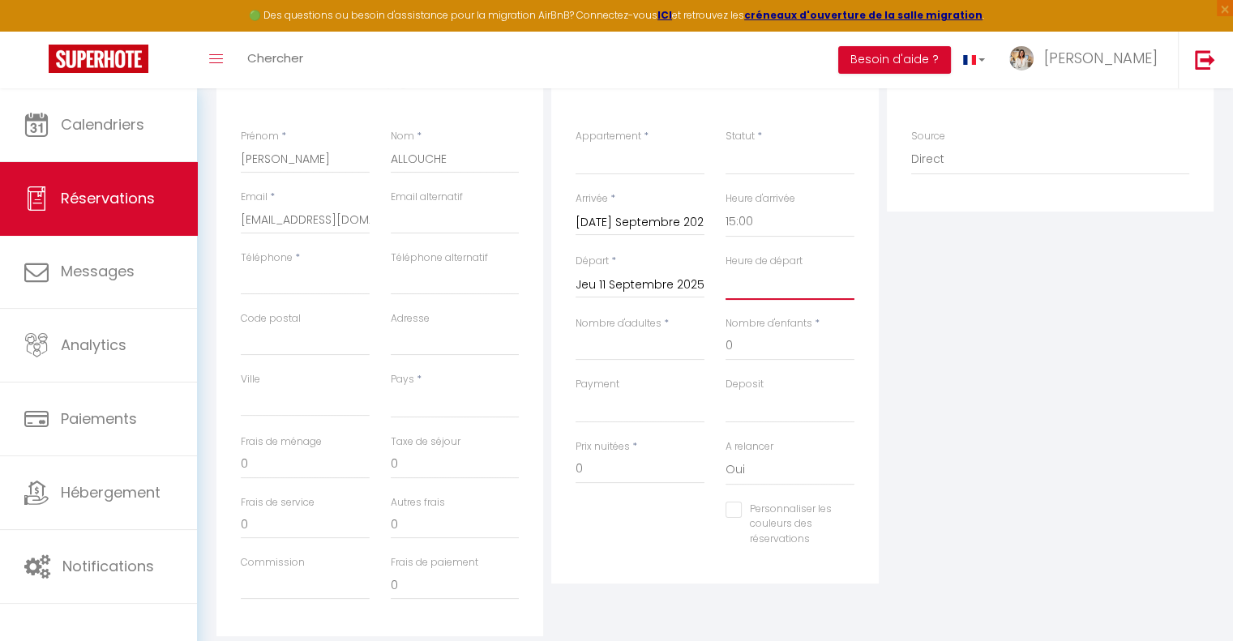
click at [772, 288] on select "00:00 00:30 01:00 01:30 02:00 02:30 03:00 03:30 04:00 04:30 05:00 05:30 06:00 0…" at bounding box center [790, 284] width 129 height 31
click at [726, 269] on select "00:00 00:30 01:00 01:30 02:00 02:30 03:00 03:30 04:00 04:30 05:00 05:30 06:00 0…" at bounding box center [790, 284] width 129 height 31
click at [933, 376] on div "Plateformes Source Direct Airbnb.com Booking.com Chalet montagne Expedia Gite d…" at bounding box center [1050, 347] width 335 height 580
click at [646, 349] on input "Nombre d'adultes" at bounding box center [640, 346] width 129 height 29
click at [902, 386] on div "Plateformes Source Direct Airbnb.com Booking.com Chalet montagne Expedia Gite d…" at bounding box center [1050, 347] width 335 height 580
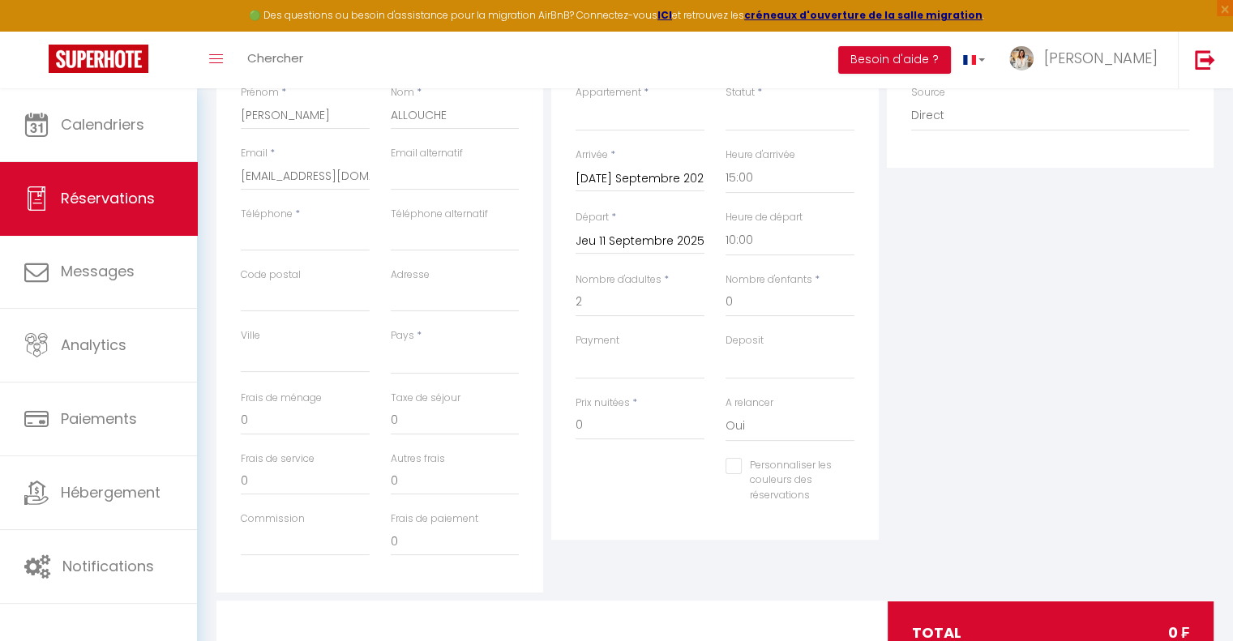
scroll to position [324, 0]
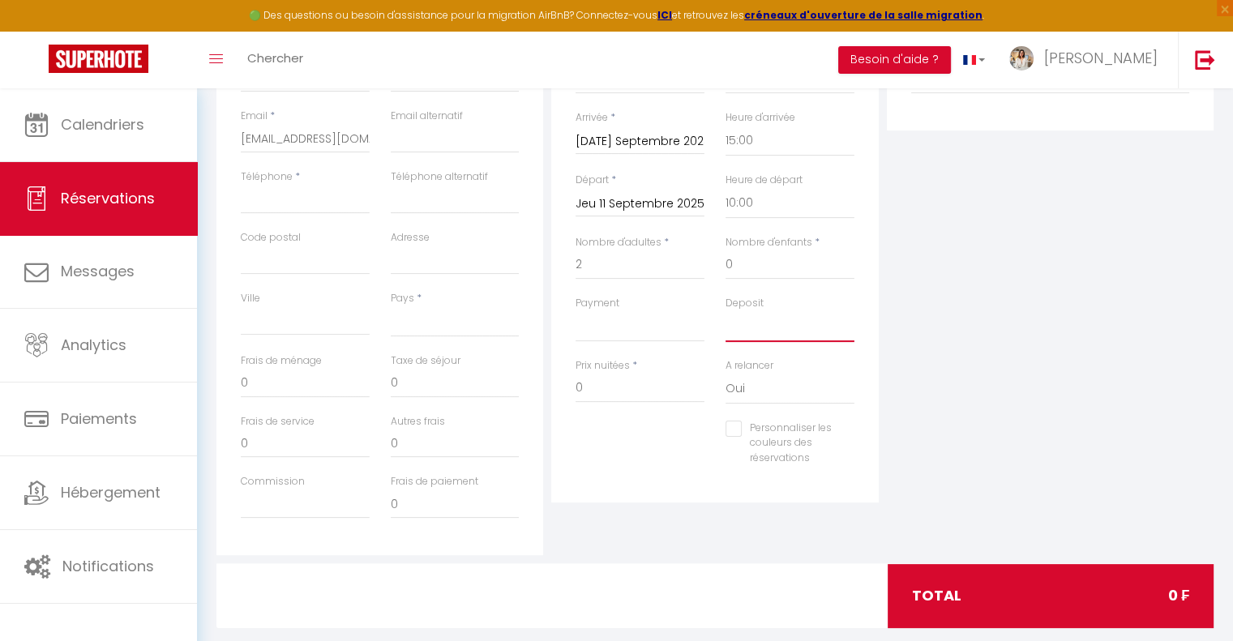
click at [784, 311] on select "OK KO" at bounding box center [790, 326] width 129 height 31
click at [726, 311] on select "OK KO" at bounding box center [790, 326] width 129 height 31
click at [663, 330] on select "OK KO" at bounding box center [640, 326] width 129 height 31
click at [576, 311] on select "OK KO" at bounding box center [640, 326] width 129 height 31
click at [636, 392] on input "0" at bounding box center [640, 388] width 129 height 29
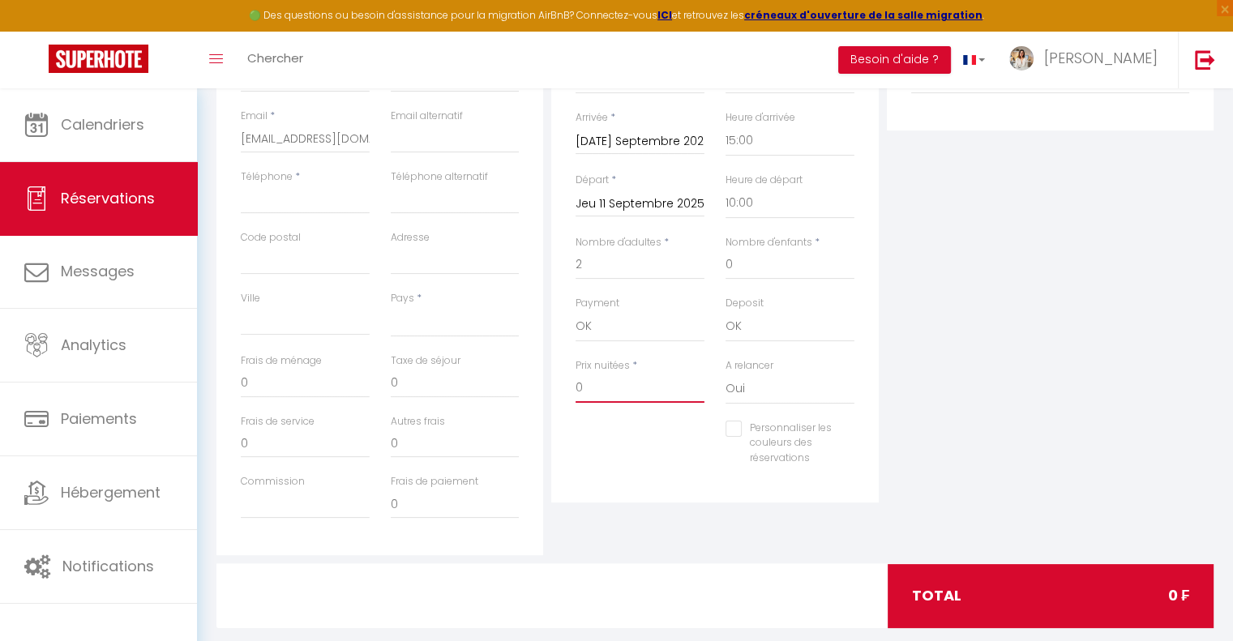
drag, startPoint x: 636, startPoint y: 392, endPoint x: 565, endPoint y: 383, distance: 71.0
click at [565, 383] on div "Prix nuitées * 0" at bounding box center [640, 389] width 150 height 62
click at [717, 401] on div "A relancer Oui Non" at bounding box center [790, 389] width 150 height 62
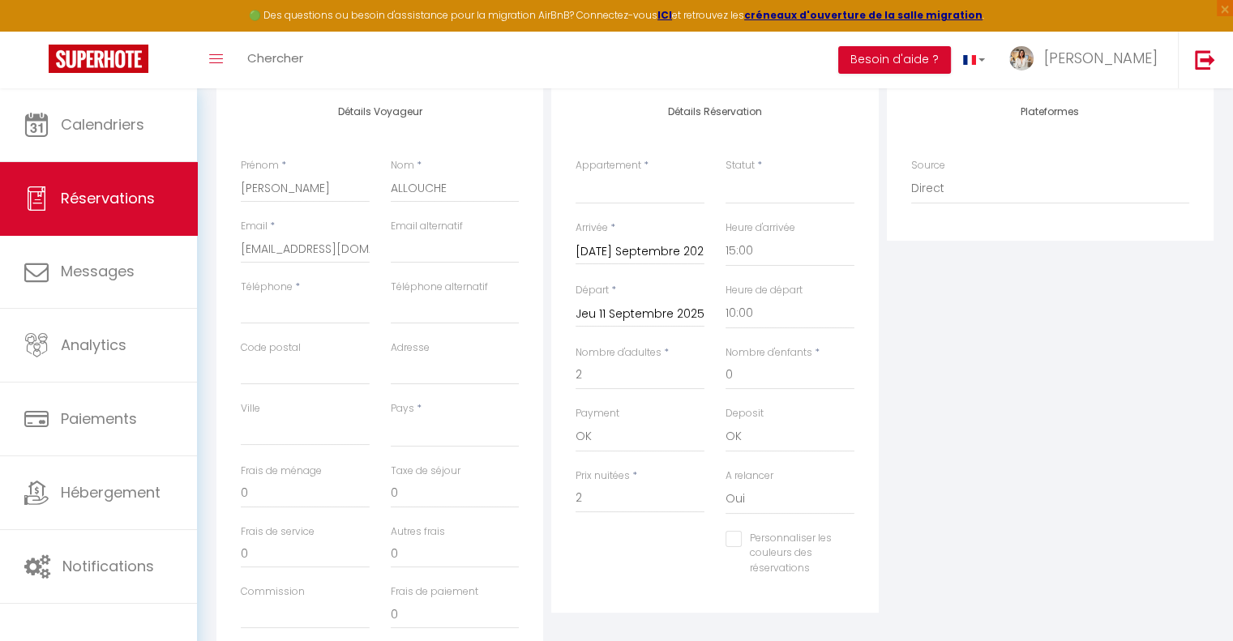
scroll to position [243, 0]
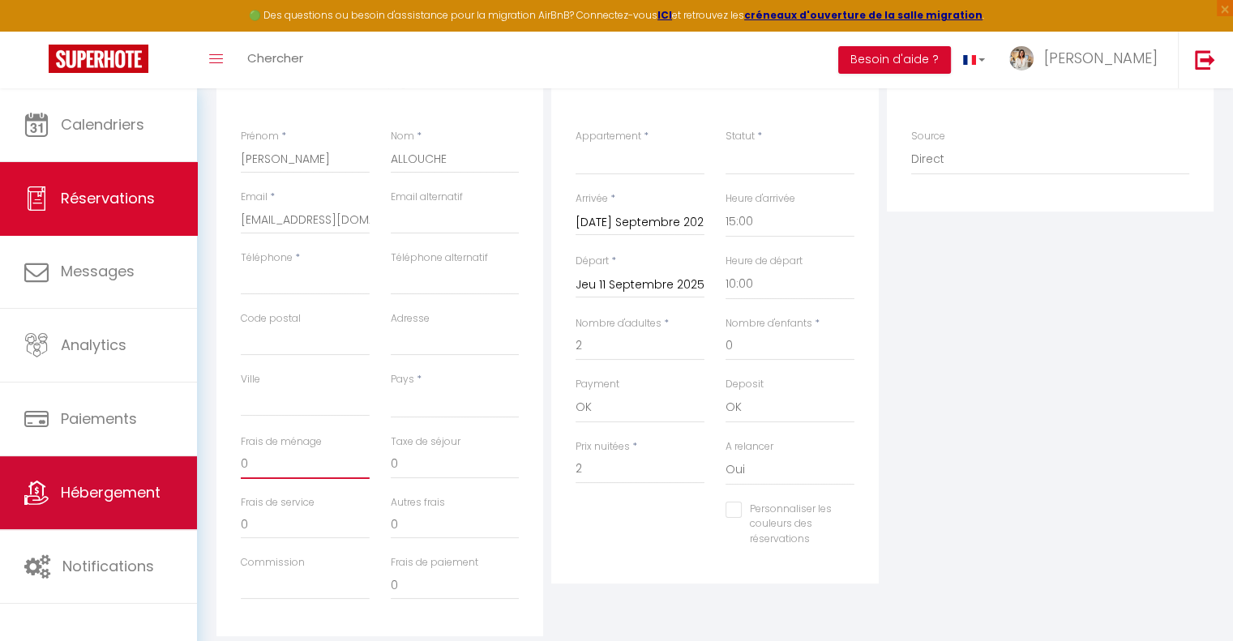
drag, startPoint x: 300, startPoint y: 468, endPoint x: 162, endPoint y: 459, distance: 138.1
click at [162, 459] on div "🟢 Des questions ou besoin d'assistance pour la migration AirBnB? Connectez-vous…" at bounding box center [616, 297] width 1233 height 905
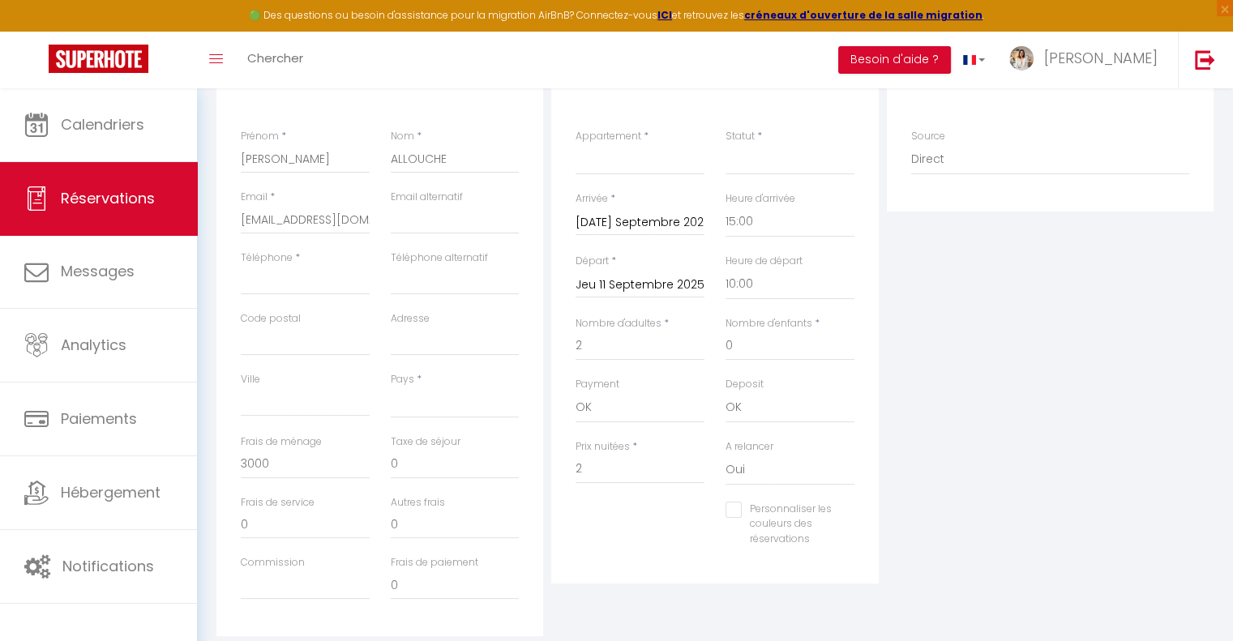
click at [349, 541] on div "Frais de service 0" at bounding box center [305, 525] width 150 height 61
click at [472, 516] on input "0" at bounding box center [455, 524] width 129 height 29
click at [404, 586] on input "0" at bounding box center [455, 585] width 129 height 29
click at [440, 523] on input "0" at bounding box center [455, 524] width 129 height 29
click at [440, 473] on input "0" at bounding box center [455, 464] width 129 height 29
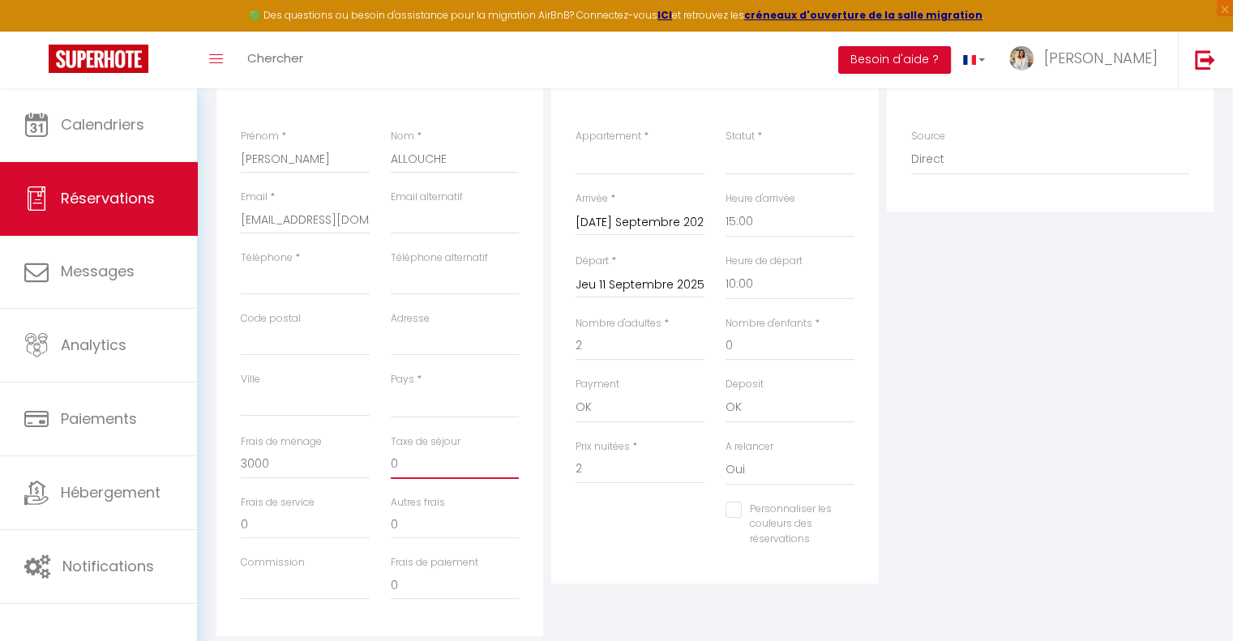
click at [442, 456] on input "0" at bounding box center [455, 464] width 129 height 29
click at [431, 405] on select "France Portugal Afghanistan Albania Algeria American Samoa Andorra Angola Angui…" at bounding box center [455, 403] width 129 height 31
click at [391, 388] on select "France Portugal Afghanistan Albania Algeria American Samoa Andorra Angola Angui…" at bounding box center [455, 403] width 129 height 31
click at [307, 275] on input "Téléphone" at bounding box center [305, 280] width 129 height 29
paste input "06 16 13 72 72"
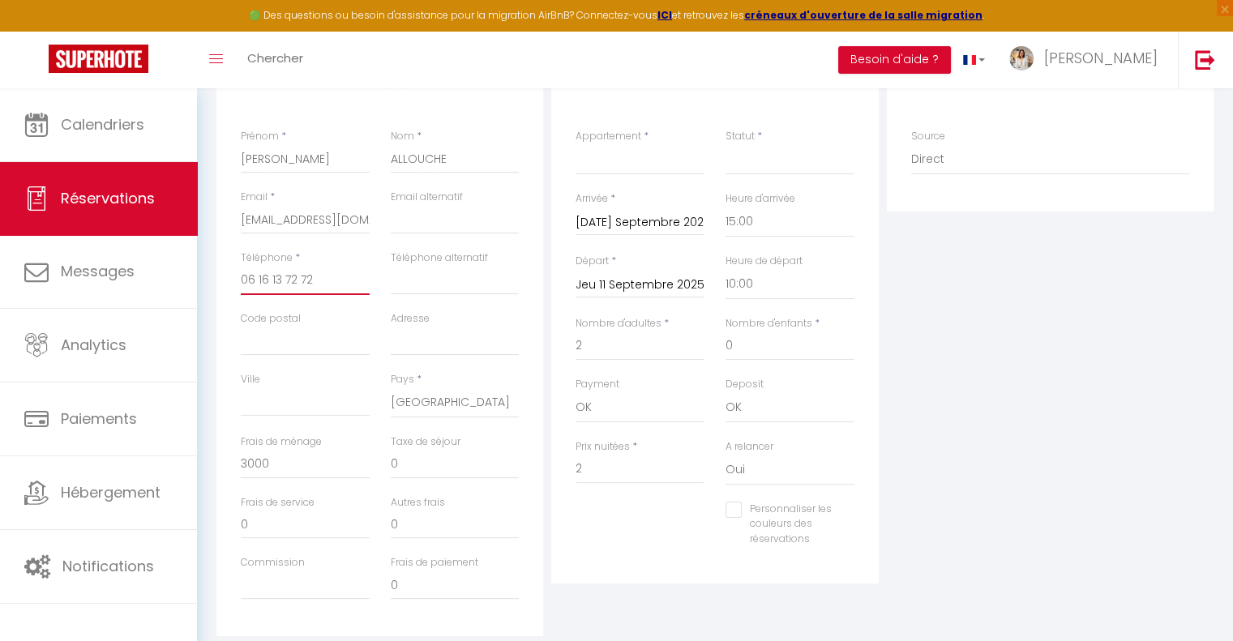
click at [246, 279] on input "06 16 13 72 72" at bounding box center [305, 280] width 129 height 29
click at [529, 489] on div "Détails Voyageur Prénom * Michael Nom * ALLOUCHE Email * allouchemickael13@gmai…" at bounding box center [379, 347] width 327 height 580
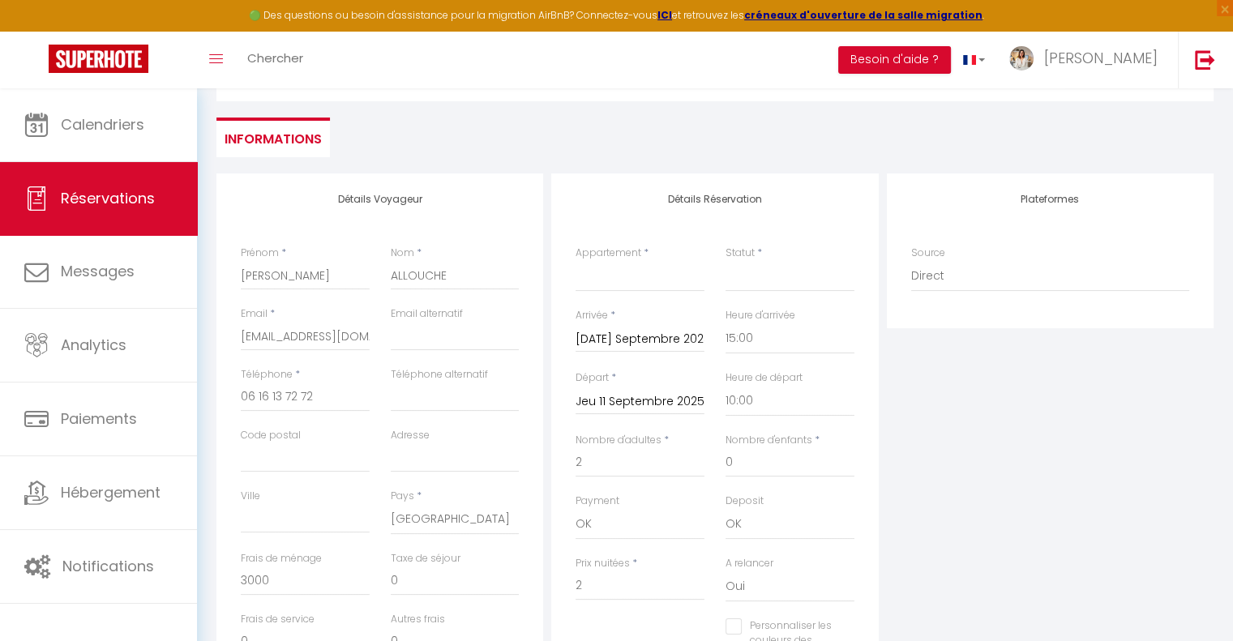
scroll to position [162, 0]
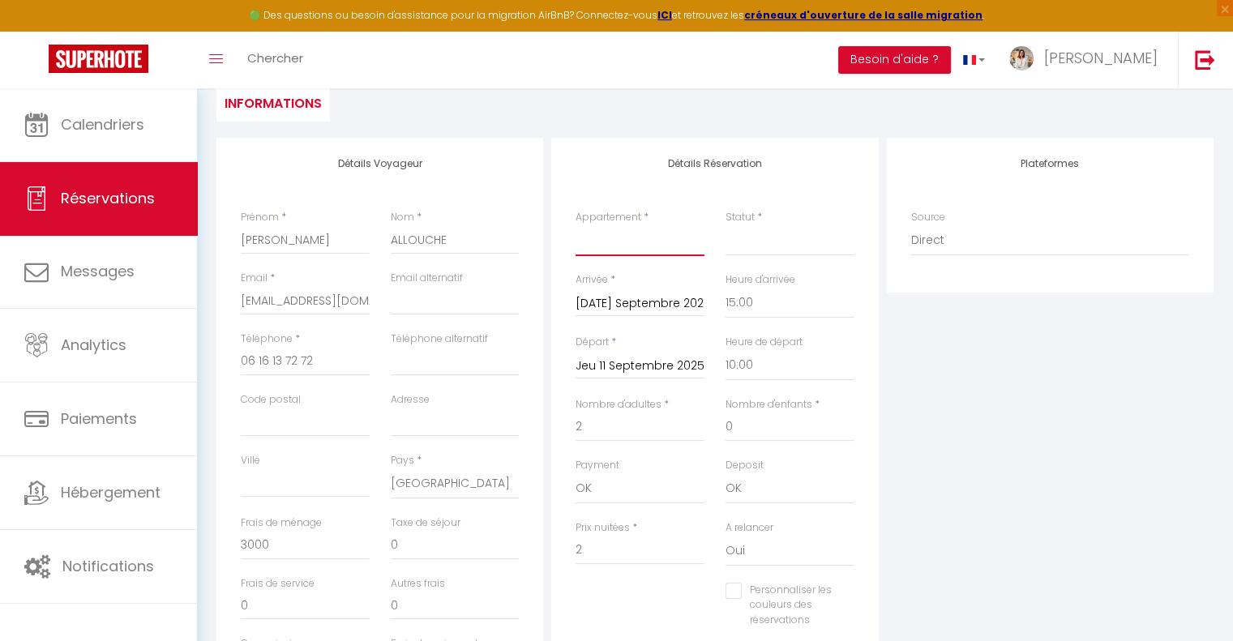
click at [668, 236] on select "Leili Home - Papeete Blue Horizon - Le Luxury Matavai Beach Blue Horizon - Le F…" at bounding box center [640, 240] width 129 height 31
click at [576, 225] on select "Leili Home - Papeete Blue Horizon - Le Luxury Matavai Beach Blue Horizon - Le F…" at bounding box center [640, 240] width 129 height 31
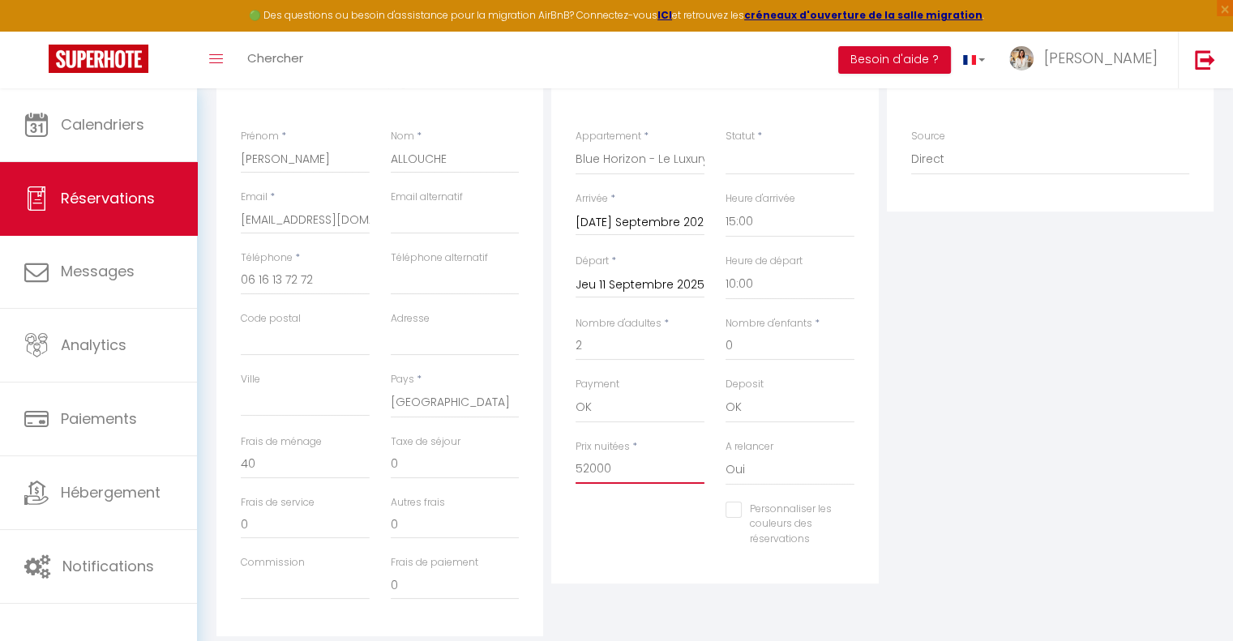
click at [665, 460] on input "52000" at bounding box center [640, 469] width 129 height 29
drag, startPoint x: 635, startPoint y: 469, endPoint x: 483, endPoint y: 473, distance: 151.6
click at [483, 473] on div "Détails Voyageur Prénom * Michael Nom * ALLOUCHE Email * allouchemickael13@gmai…" at bounding box center [714, 347] width 1005 height 580
paste input "6 38"
click at [674, 508] on div "Personnaliser les couleurs des réservations #D7092E" at bounding box center [715, 533] width 300 height 62
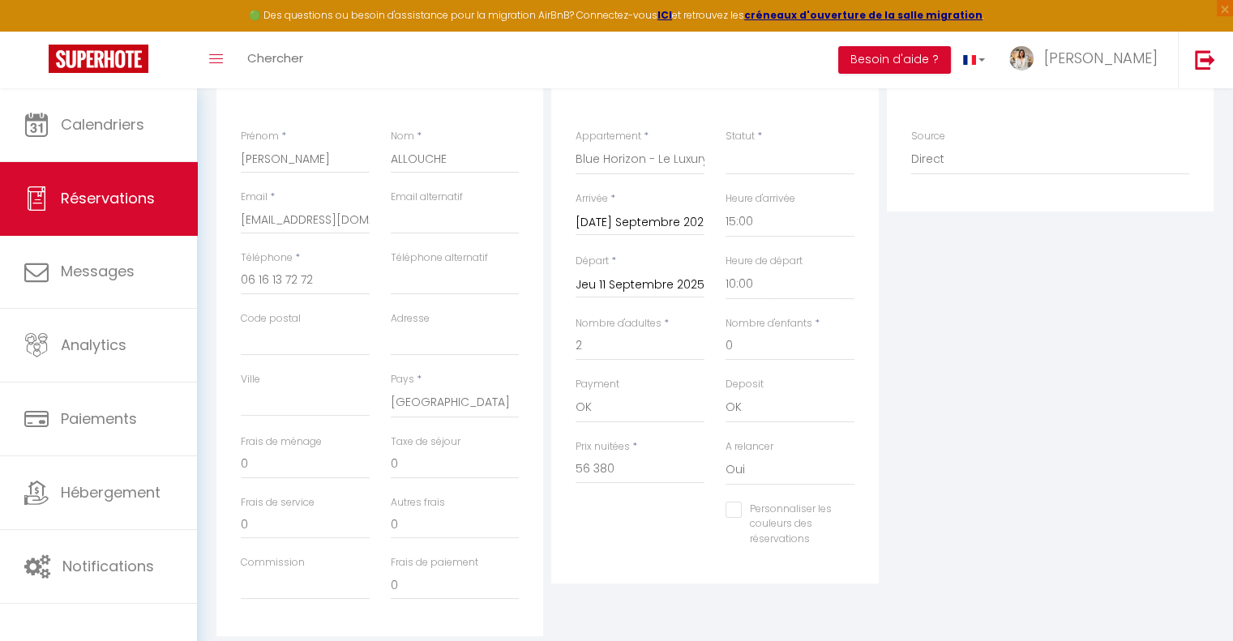
click at [635, 447] on span "*" at bounding box center [634, 446] width 5 height 14
click at [633, 469] on input "56 380" at bounding box center [640, 469] width 129 height 29
drag, startPoint x: 640, startPoint y: 466, endPoint x: 467, endPoint y: 471, distance: 173.6
click at [467, 471] on div "Détails Voyageur Prénom * Michael Nom * ALLOUCHE Email * allouchemickael13@gmai…" at bounding box center [714, 347] width 1005 height 580
click at [717, 518] on div "Personnaliser les couleurs des réservations #D7092E" at bounding box center [790, 533] width 150 height 62
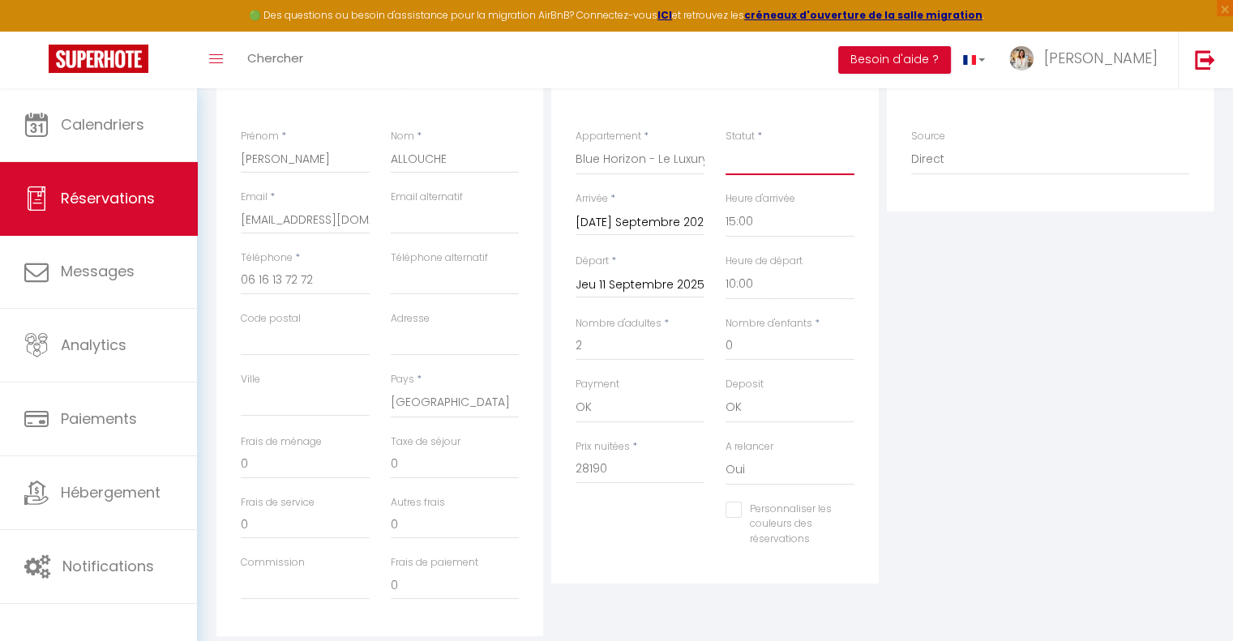
click at [747, 155] on select "Confirmé Non Confirmé Annulé Annulé par le voyageur No Show Request" at bounding box center [790, 159] width 129 height 31
click at [726, 144] on select "Confirmé Non Confirmé Annulé Annulé par le voyageur No Show Request" at bounding box center [790, 159] width 129 height 31
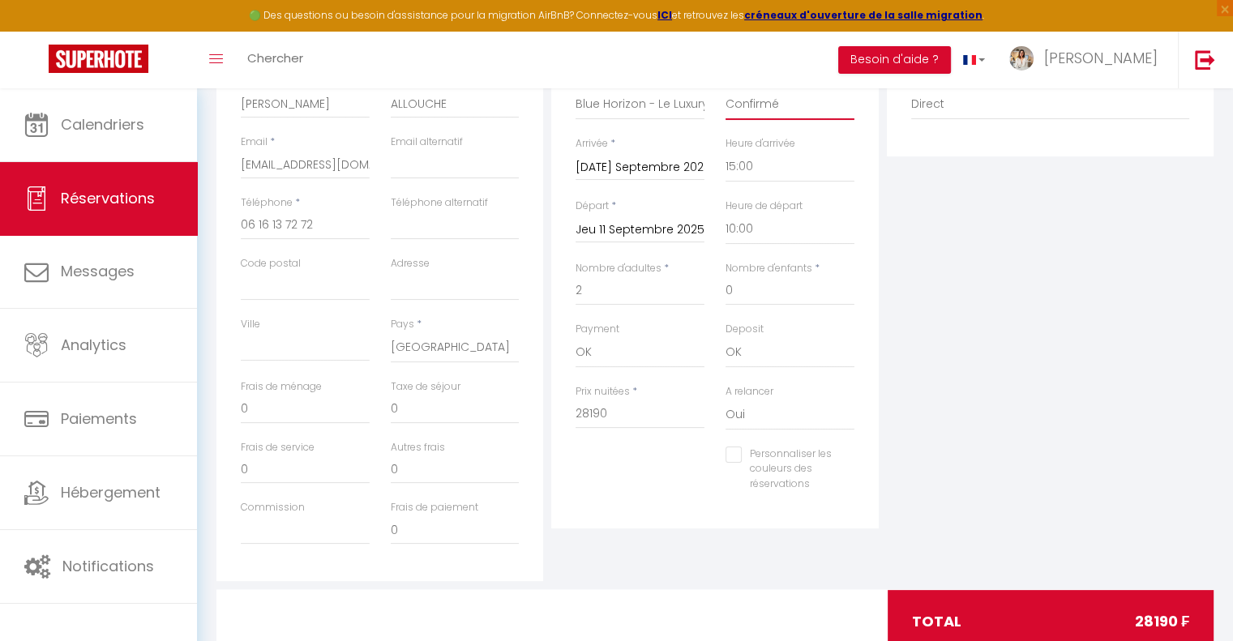
scroll to position [324, 0]
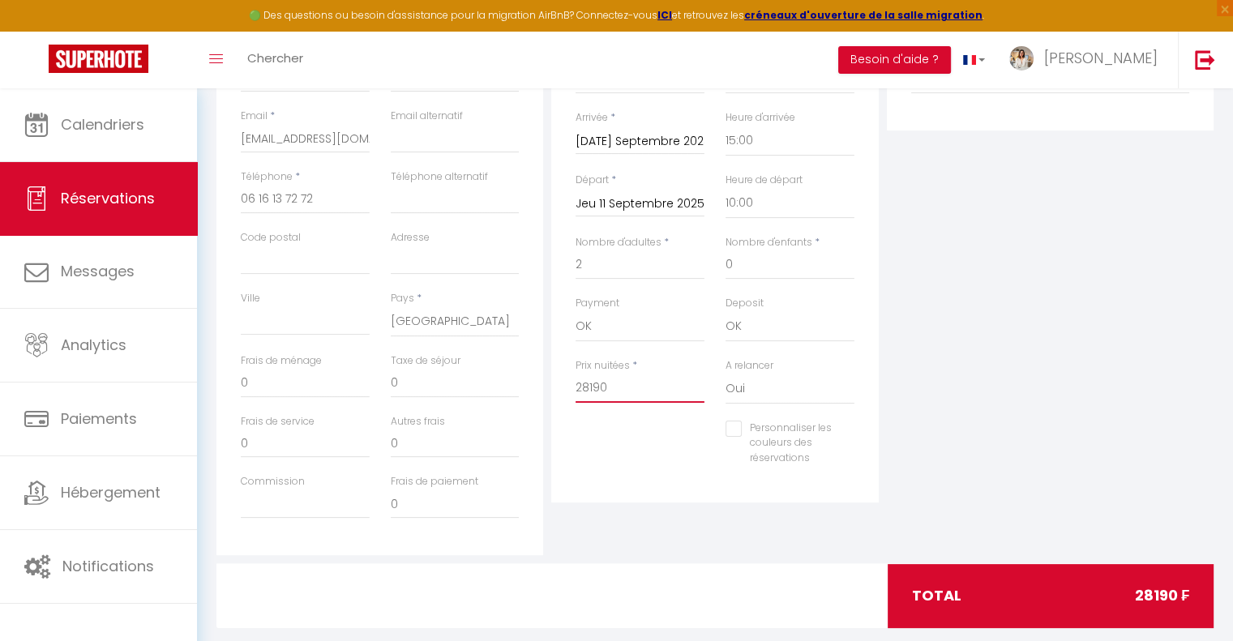
drag, startPoint x: 620, startPoint y: 393, endPoint x: 540, endPoint y: 386, distance: 80.6
click at [541, 386] on div "Détails Voyageur Prénom * Michael Nom * ALLOUCHE Email * allouchemickael13@gmai…" at bounding box center [714, 266] width 1005 height 580
paste input "56 38"
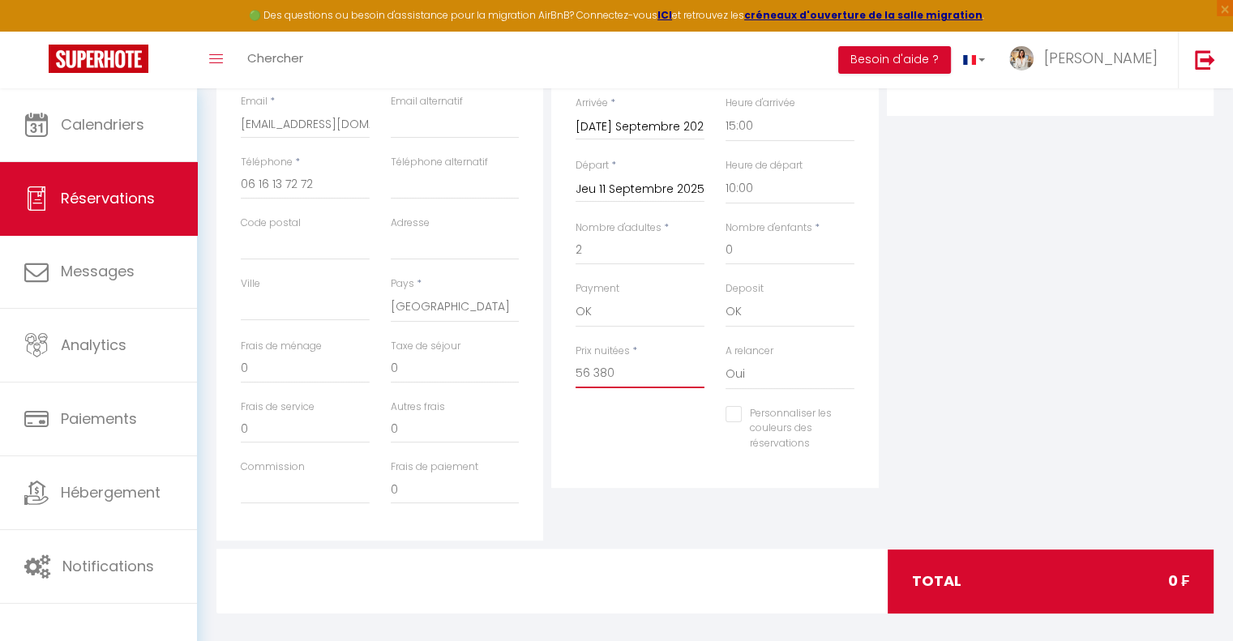
scroll to position [351, 0]
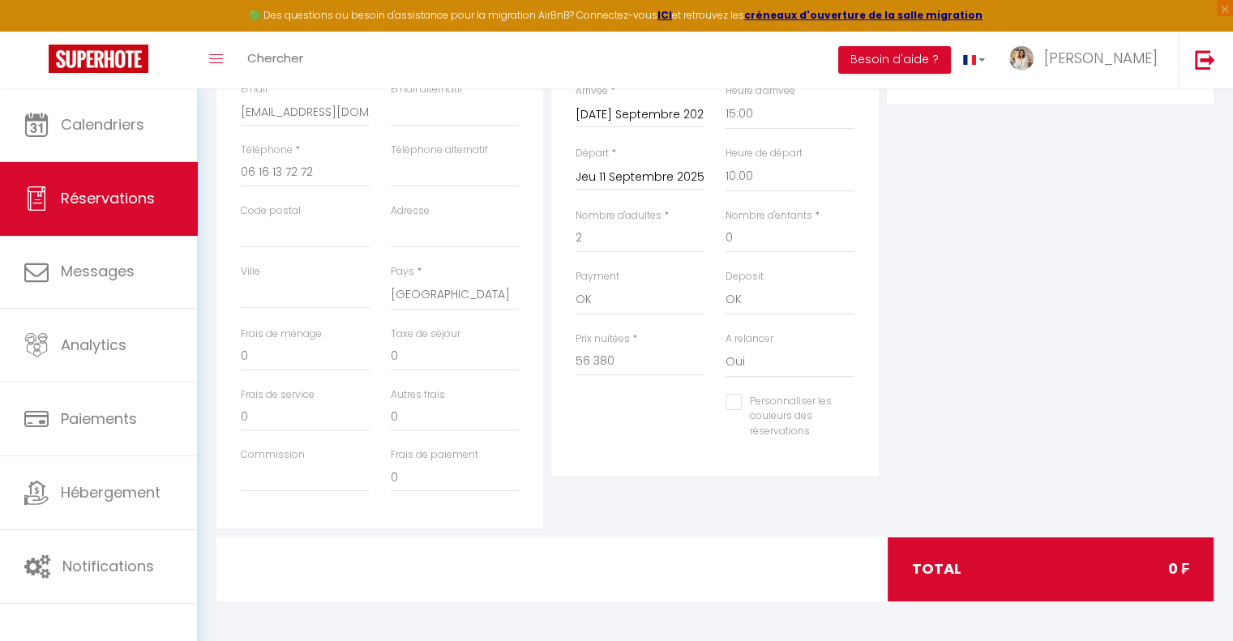
click at [585, 415] on div "Personnaliser les couleurs des réservations #D7092E" at bounding box center [715, 425] width 300 height 62
click at [633, 460] on div "Détails Réservation Appartement * Leili Home - Papeete Blue Horizon - Le Luxury…" at bounding box center [714, 212] width 327 height 527
click at [629, 313] on select "OK KO" at bounding box center [640, 300] width 129 height 31
click at [576, 285] on select "OK KO" at bounding box center [640, 300] width 129 height 31
click at [663, 411] on div "Personnaliser les couleurs des réservations #D7092E" at bounding box center [715, 425] width 300 height 62
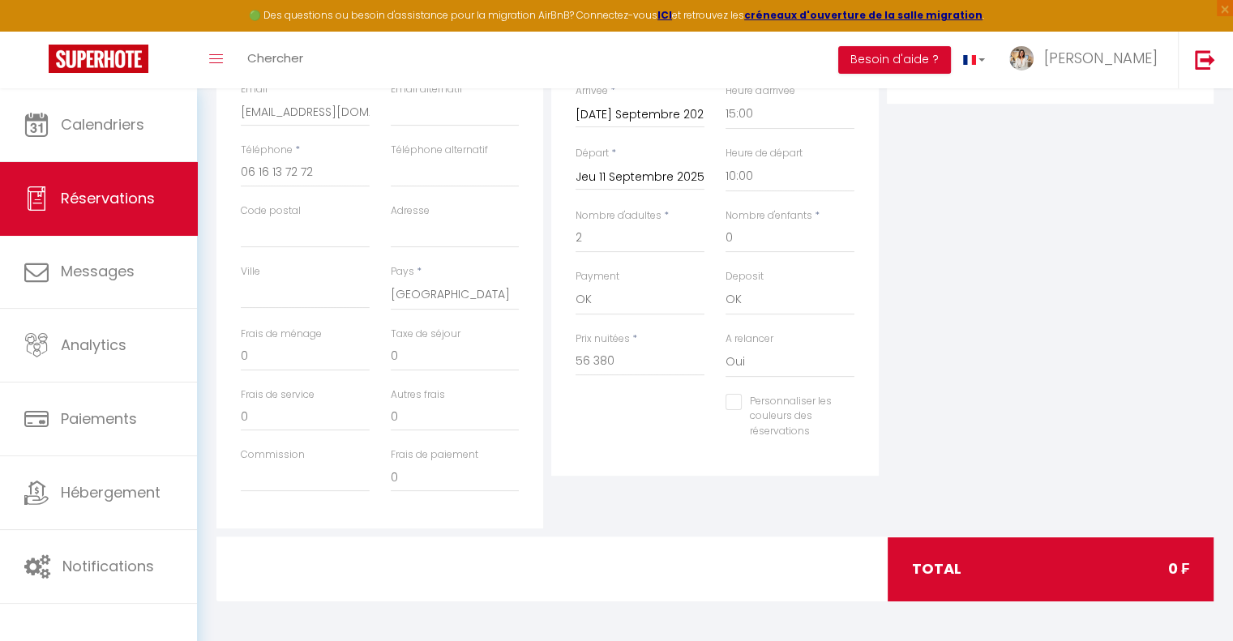
click at [934, 558] on div "total 0 ₣" at bounding box center [1051, 569] width 327 height 63
click at [932, 572] on div "total 0 ₣" at bounding box center [1051, 569] width 327 height 63
click at [918, 568] on div "total 0 ₣" at bounding box center [1051, 569] width 327 height 63
click at [917, 568] on div "total 0 ₣" at bounding box center [1051, 569] width 327 height 63
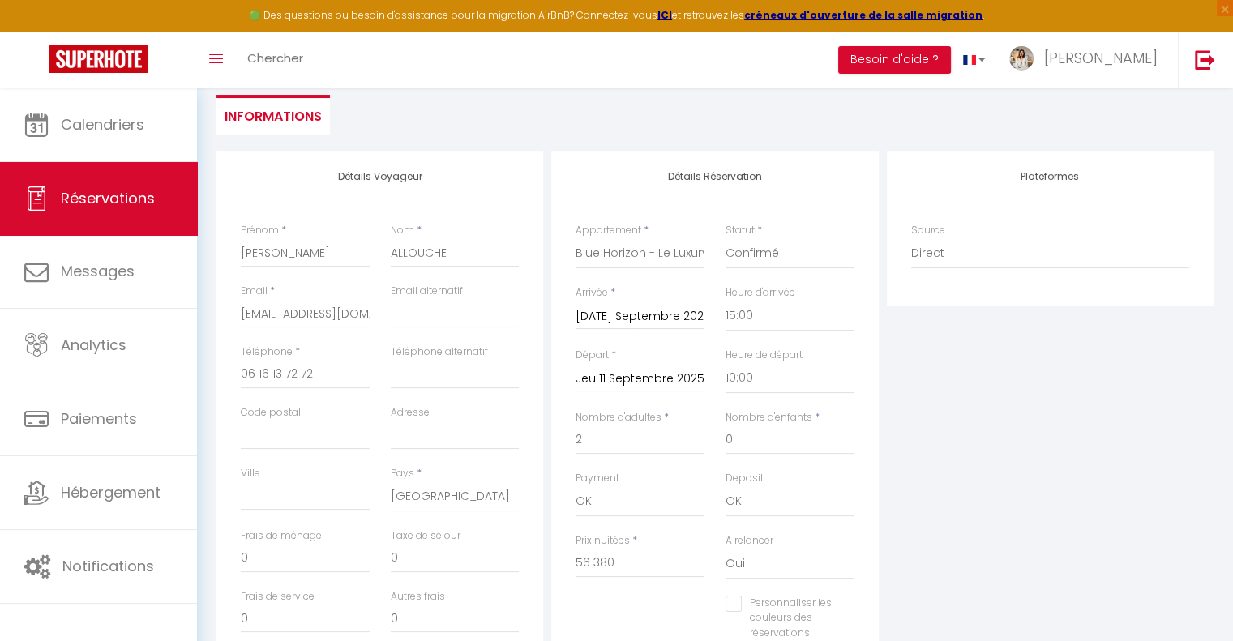
scroll to position [189, 0]
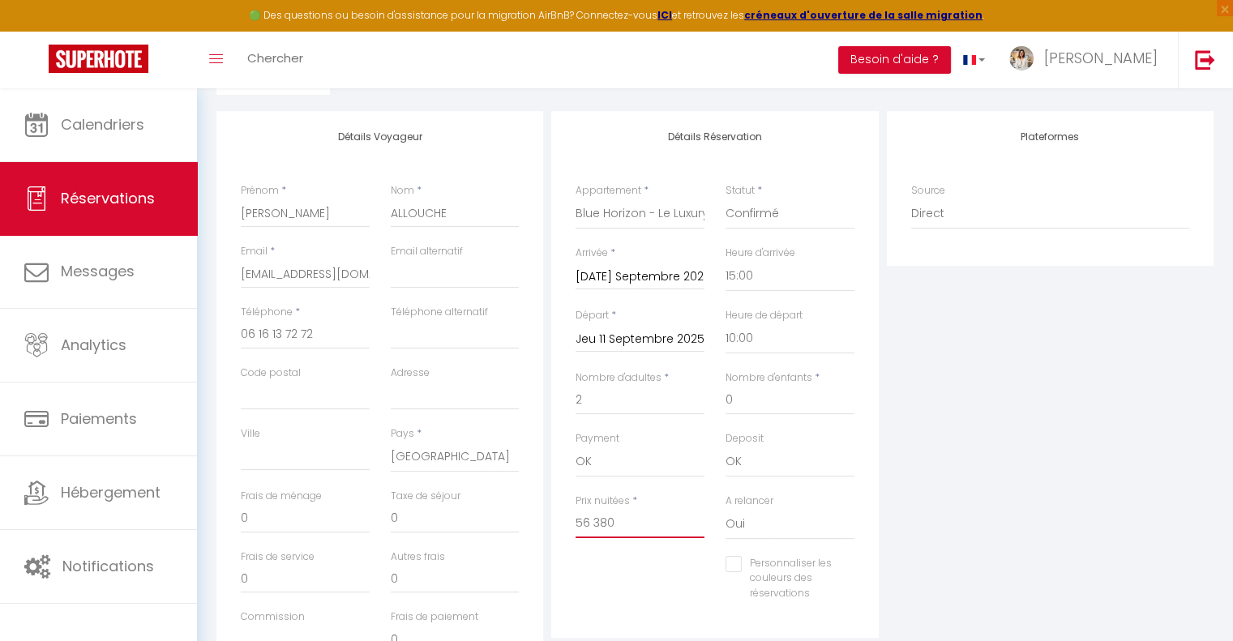
click at [593, 518] on input "56 380" at bounding box center [640, 523] width 129 height 29
click at [624, 563] on div "Personnaliser les couleurs des réservations #D7092E" at bounding box center [715, 587] width 300 height 62
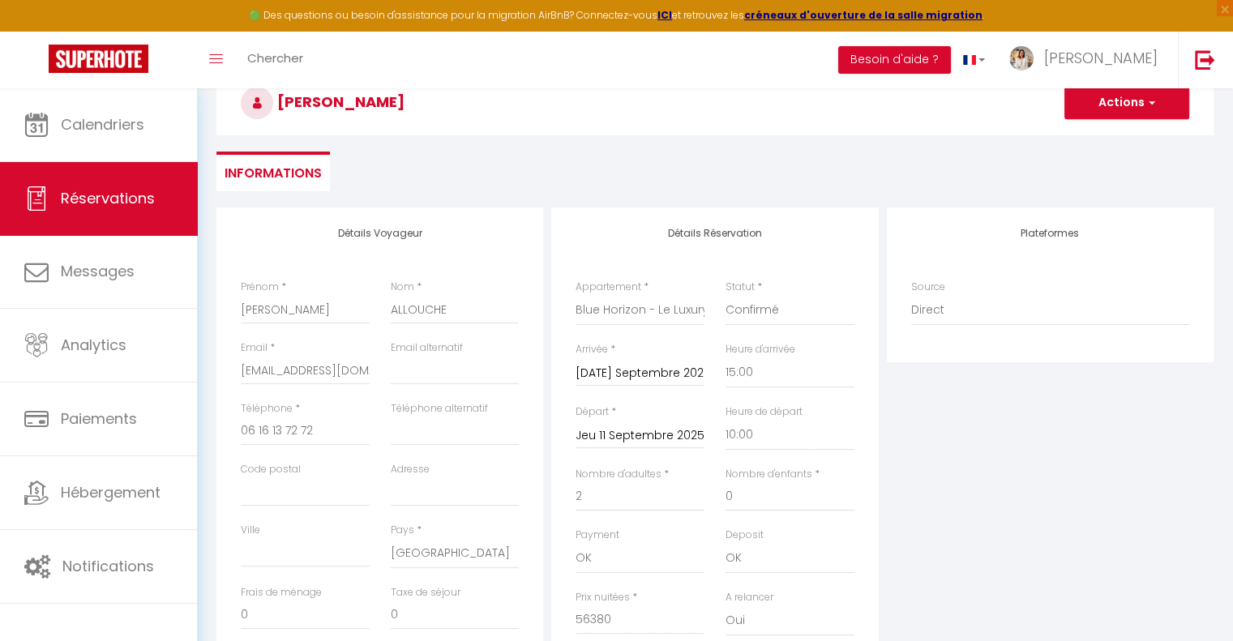
scroll to position [0, 0]
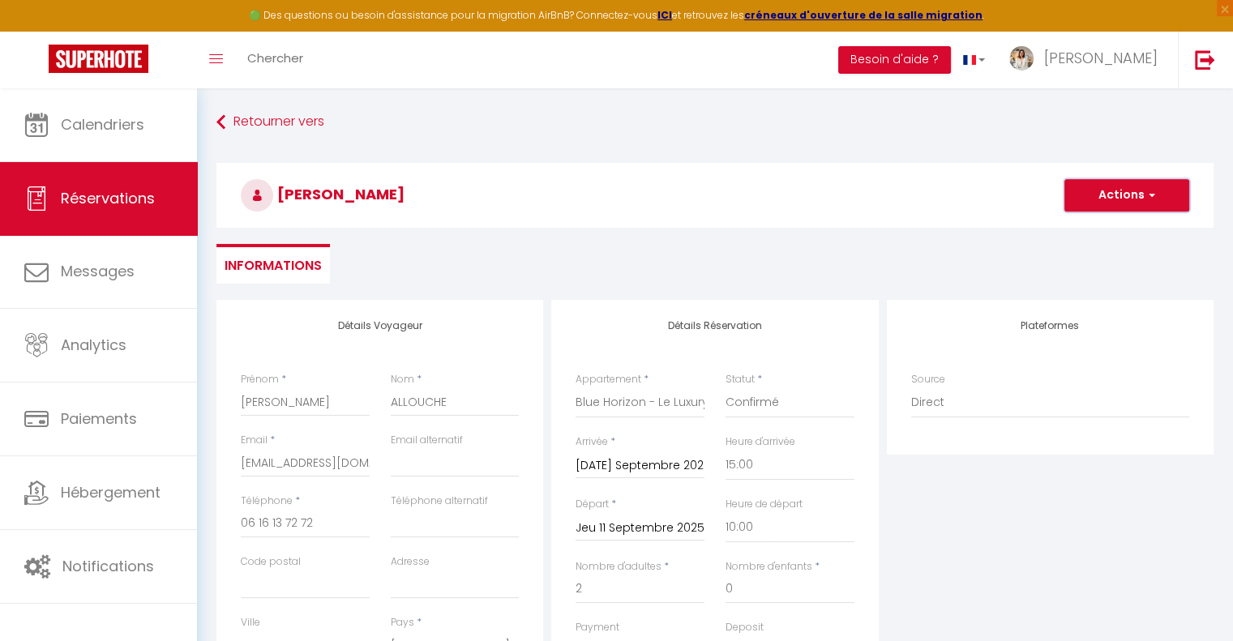
click at [1119, 191] on button "Actions" at bounding box center [1126, 195] width 125 height 32
click at [1103, 230] on link "Enregistrer" at bounding box center [1111, 231] width 128 height 21
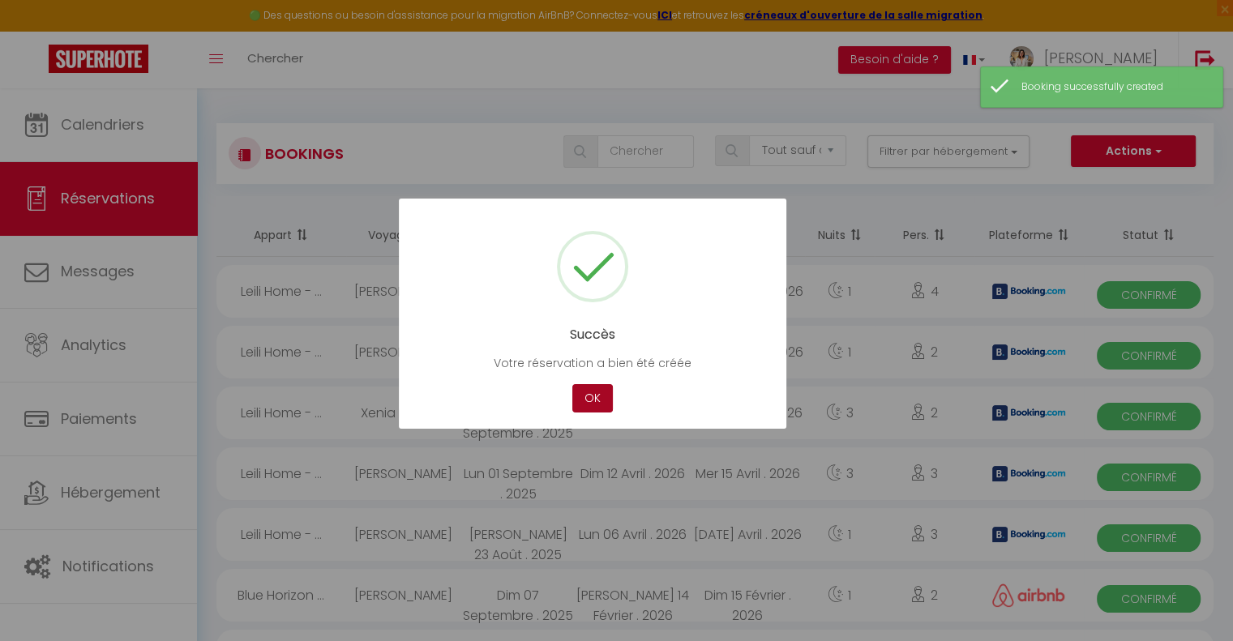
click at [594, 396] on button "OK" at bounding box center [592, 398] width 41 height 28
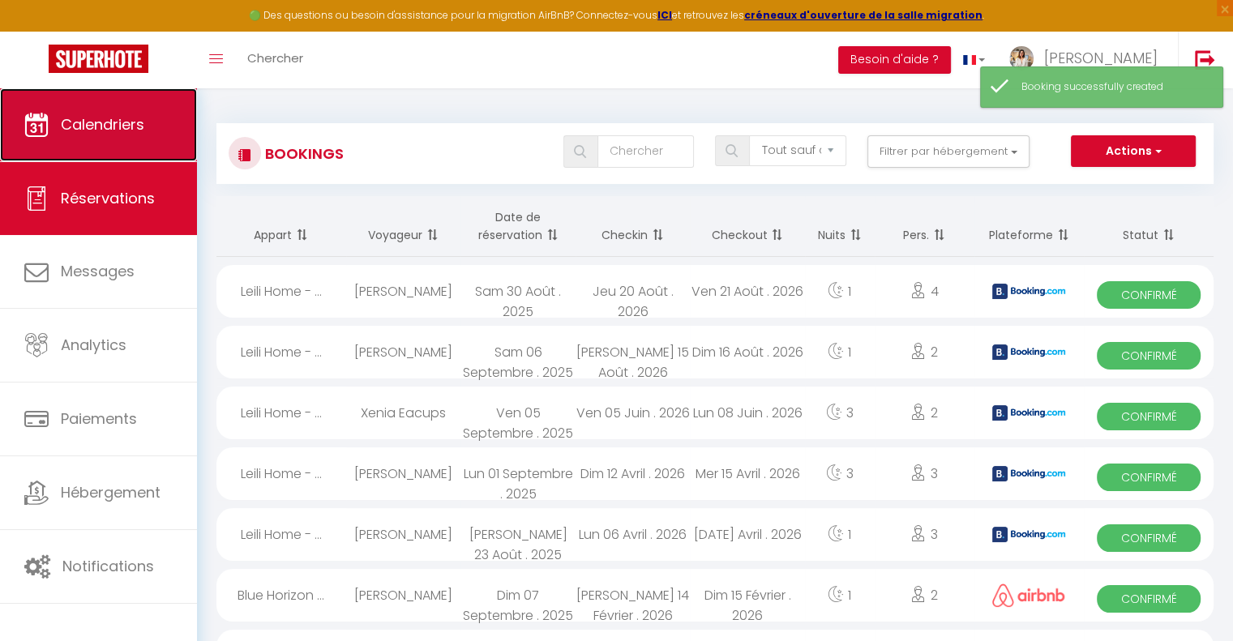
click at [137, 144] on link "Calendriers" at bounding box center [98, 124] width 197 height 73
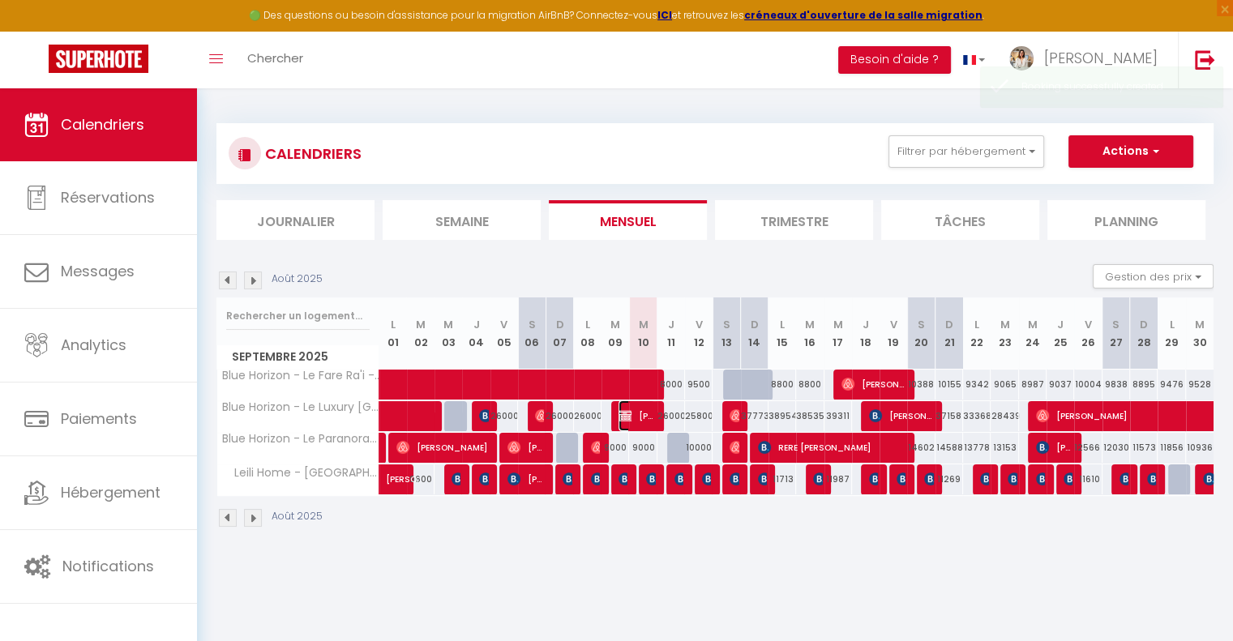
click at [630, 421] on img at bounding box center [625, 415] width 13 height 13
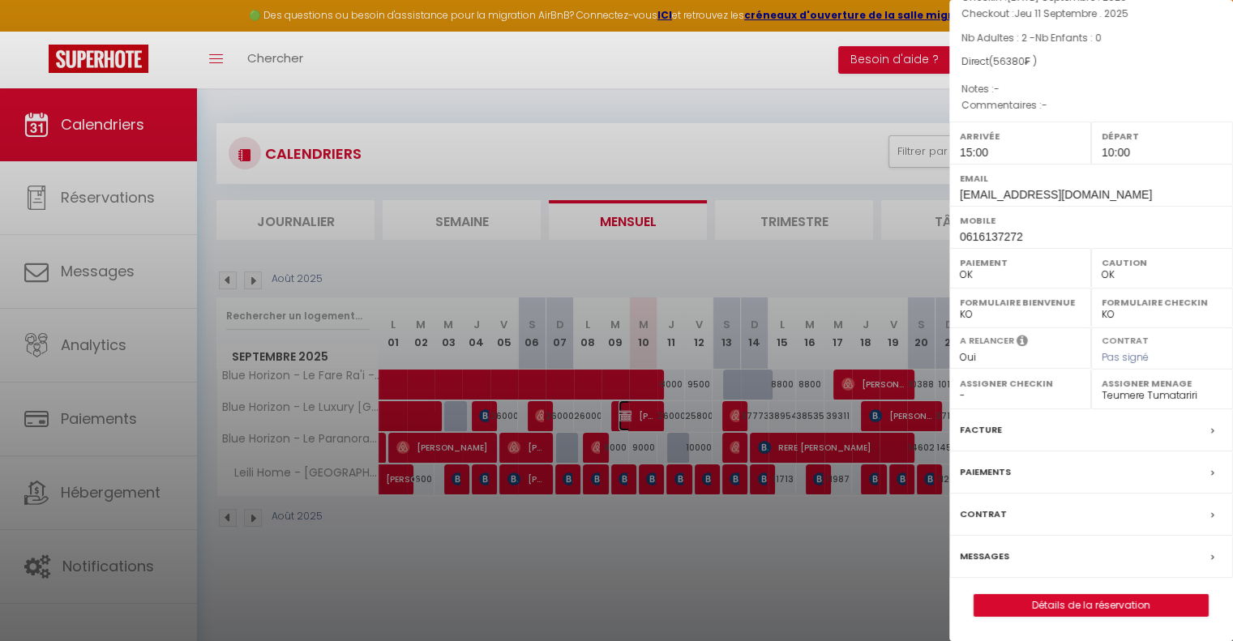
scroll to position [153, 0]
click at [1017, 470] on div "Paiements" at bounding box center [1091, 473] width 284 height 42
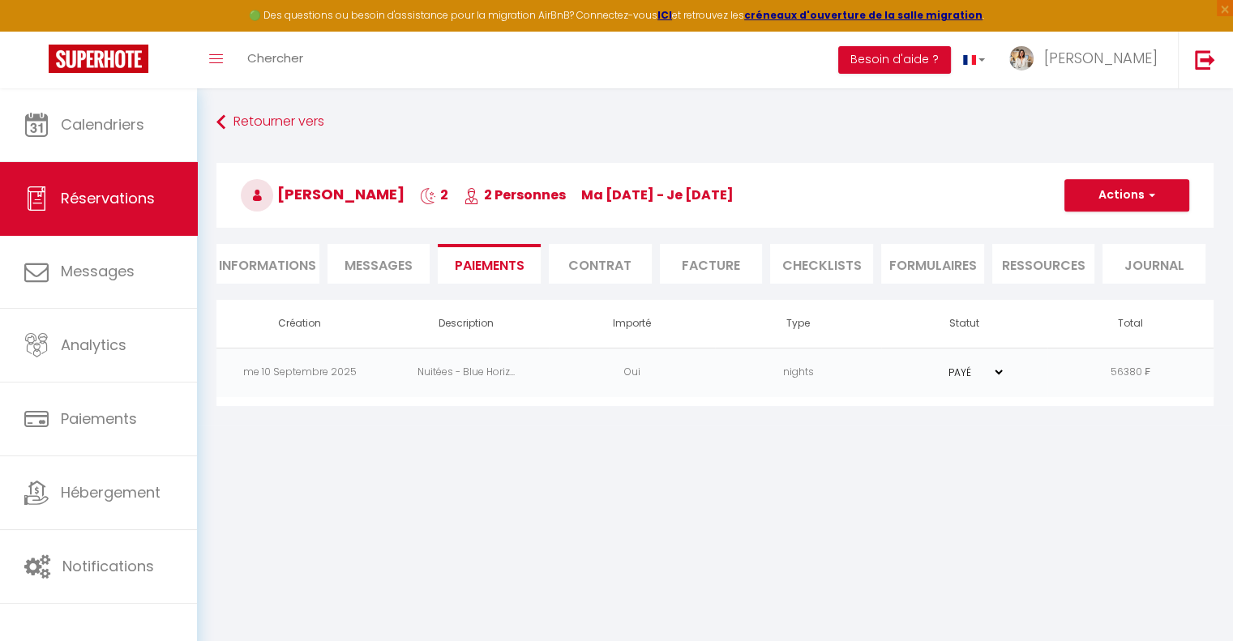
click at [995, 375] on select "PAYÉ EN ATTENTE" at bounding box center [964, 372] width 81 height 15
click at [1030, 361] on td "PAYÉ EN ATTENTE" at bounding box center [964, 372] width 166 height 49
click at [136, 191] on span "Réservations" at bounding box center [108, 198] width 94 height 20
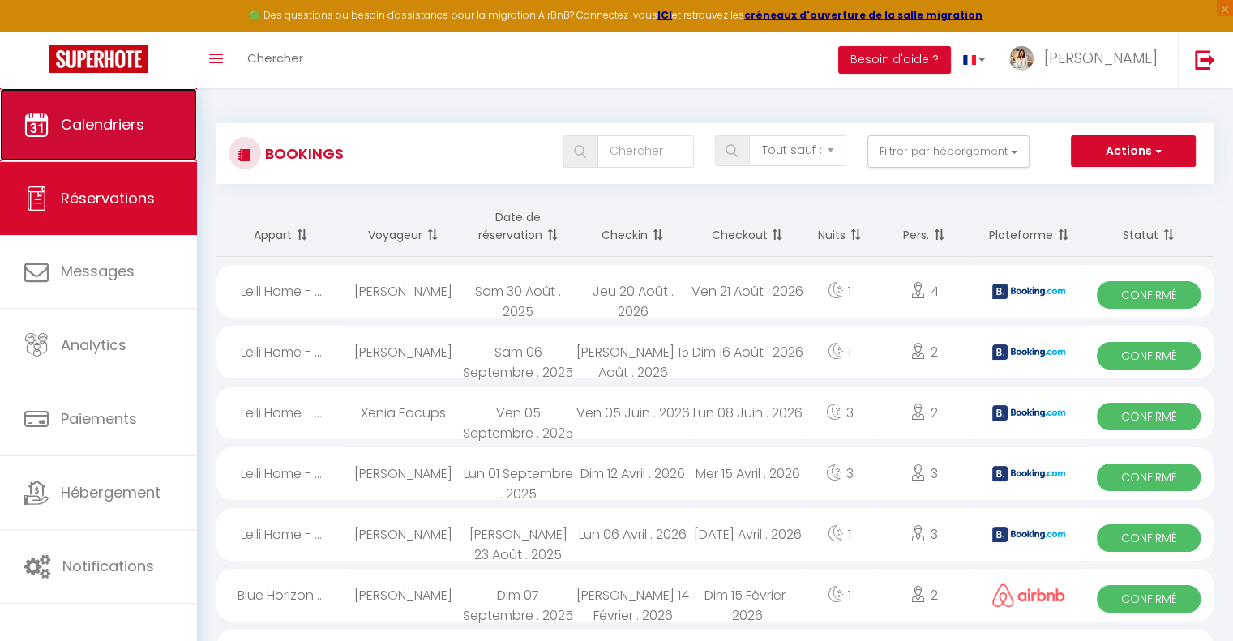
click at [172, 132] on link "Calendriers" at bounding box center [98, 124] width 197 height 73
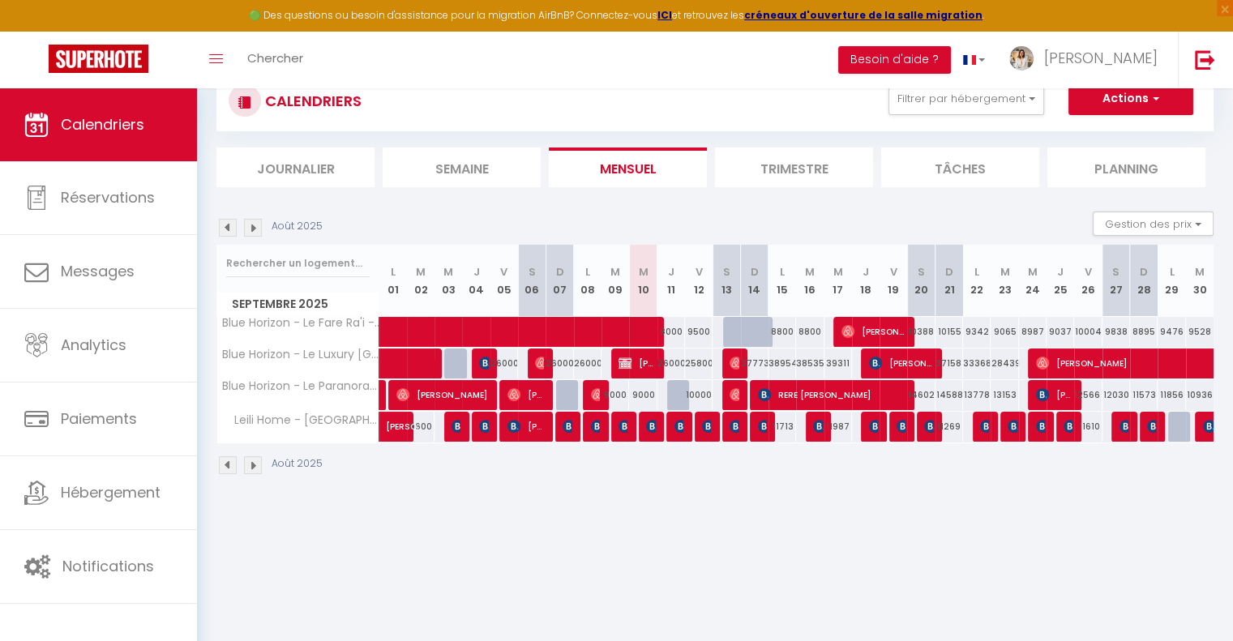
scroll to position [81, 0]
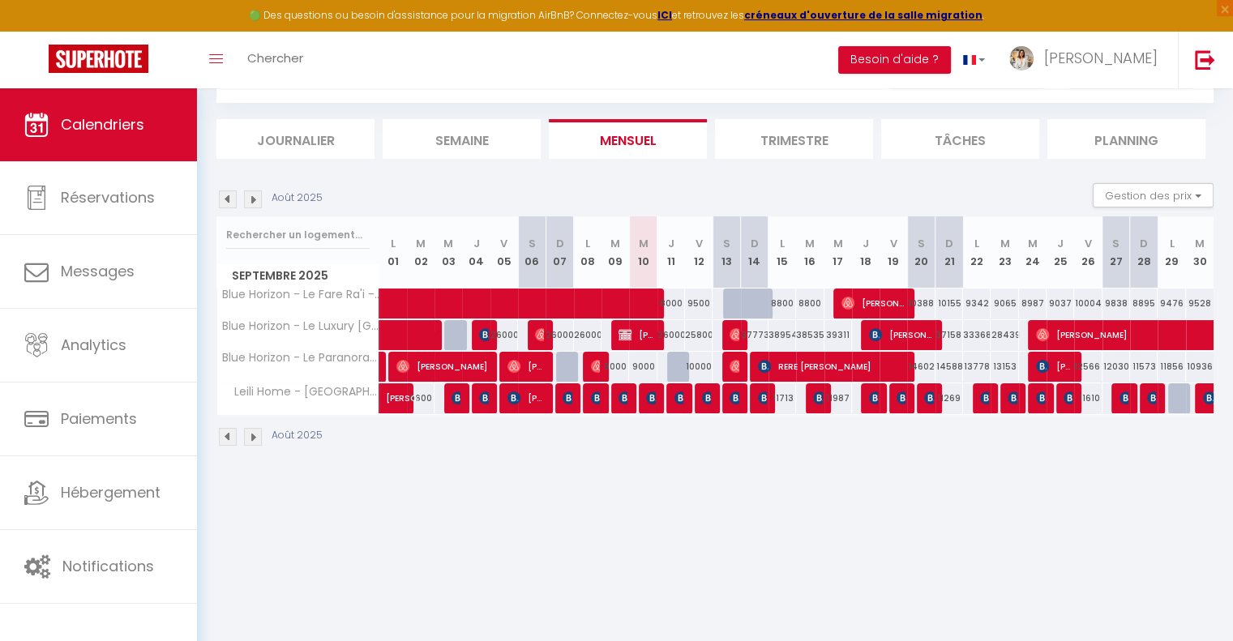
click at [676, 366] on div at bounding box center [681, 367] width 28 height 31
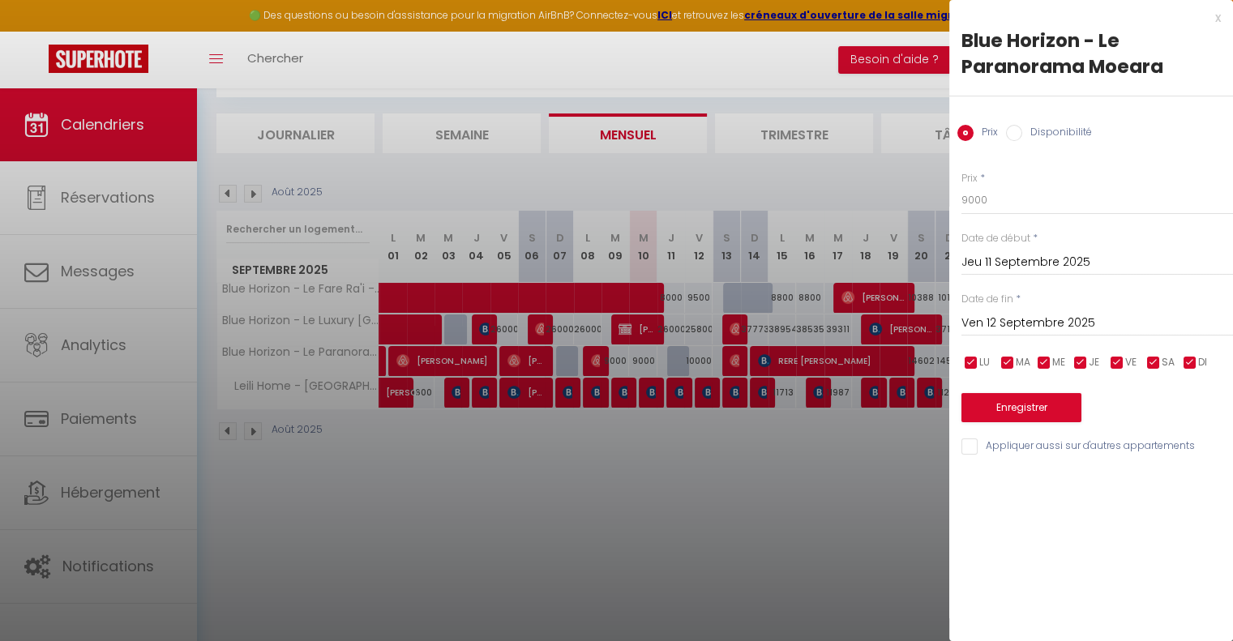
scroll to position [88, 0]
click at [713, 478] on div at bounding box center [616, 320] width 1233 height 641
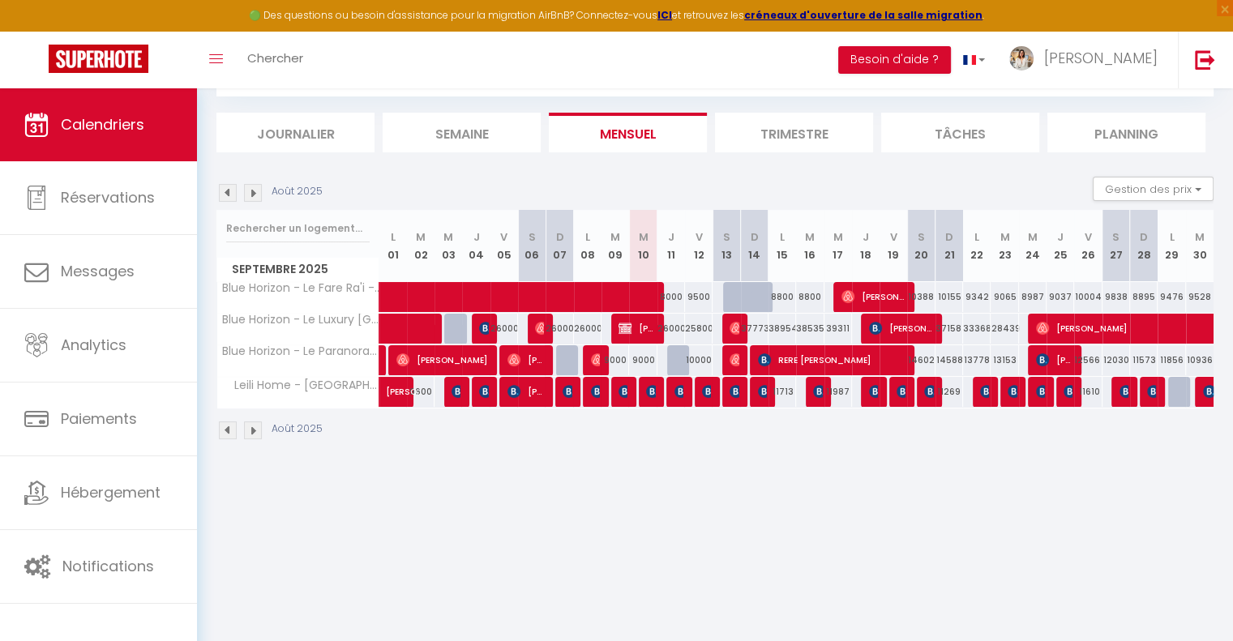
click at [678, 362] on div at bounding box center [681, 360] width 28 height 31
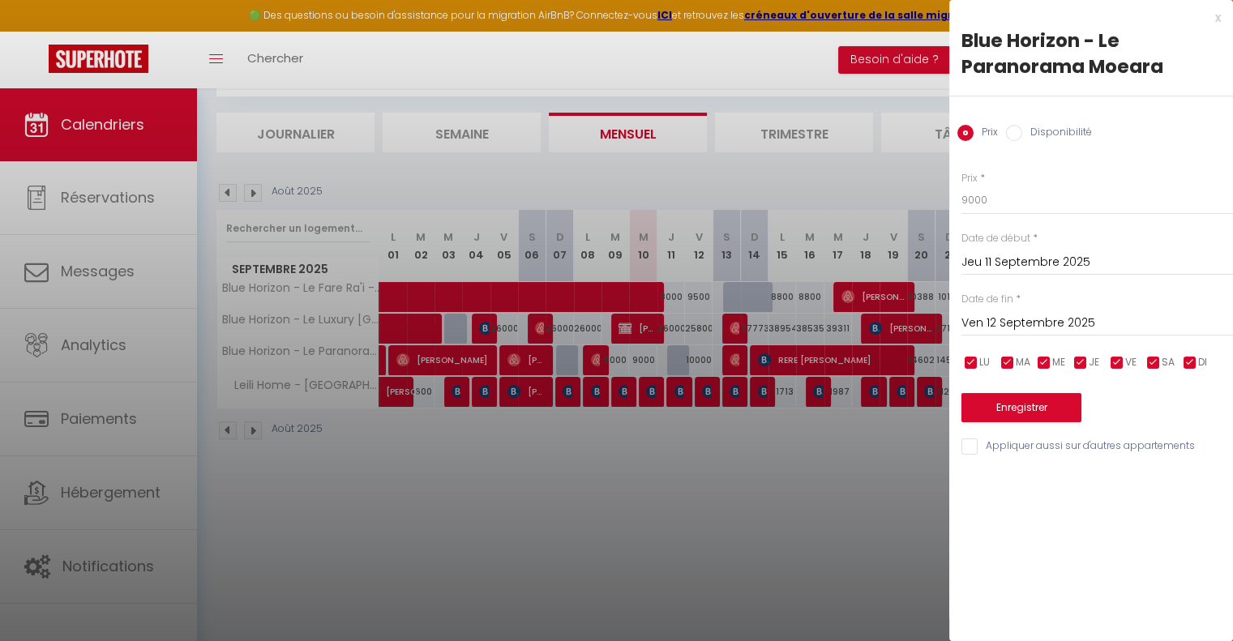
click at [1043, 129] on label "Disponibilité" at bounding box center [1057, 134] width 70 height 18
click at [1022, 129] on input "Disponibilité" at bounding box center [1014, 133] width 16 height 16
click at [1029, 400] on button "Enregistrer" at bounding box center [1022, 409] width 120 height 29
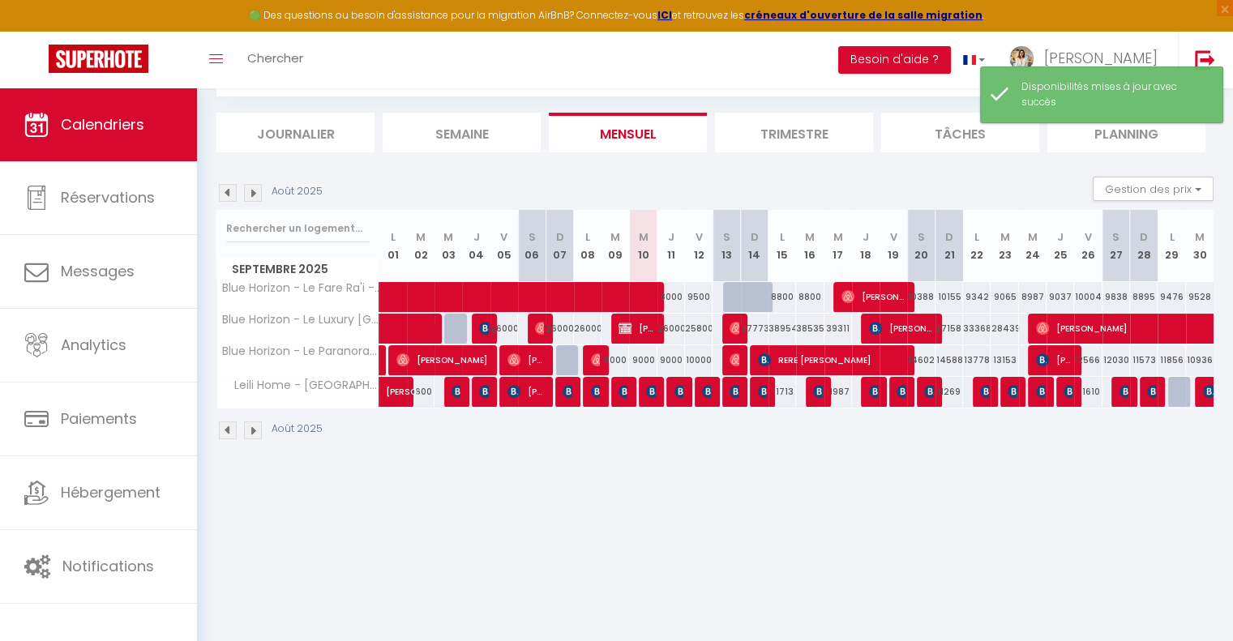
click at [677, 356] on div "9000" at bounding box center [671, 360] width 28 height 30
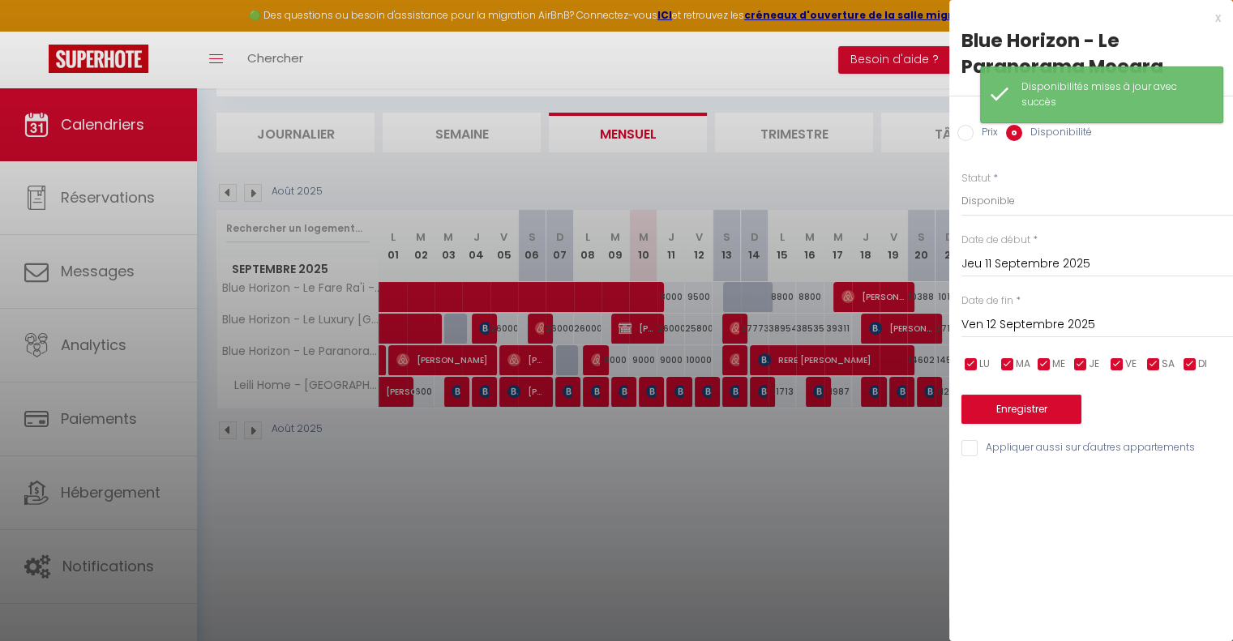
scroll to position [0, 0]
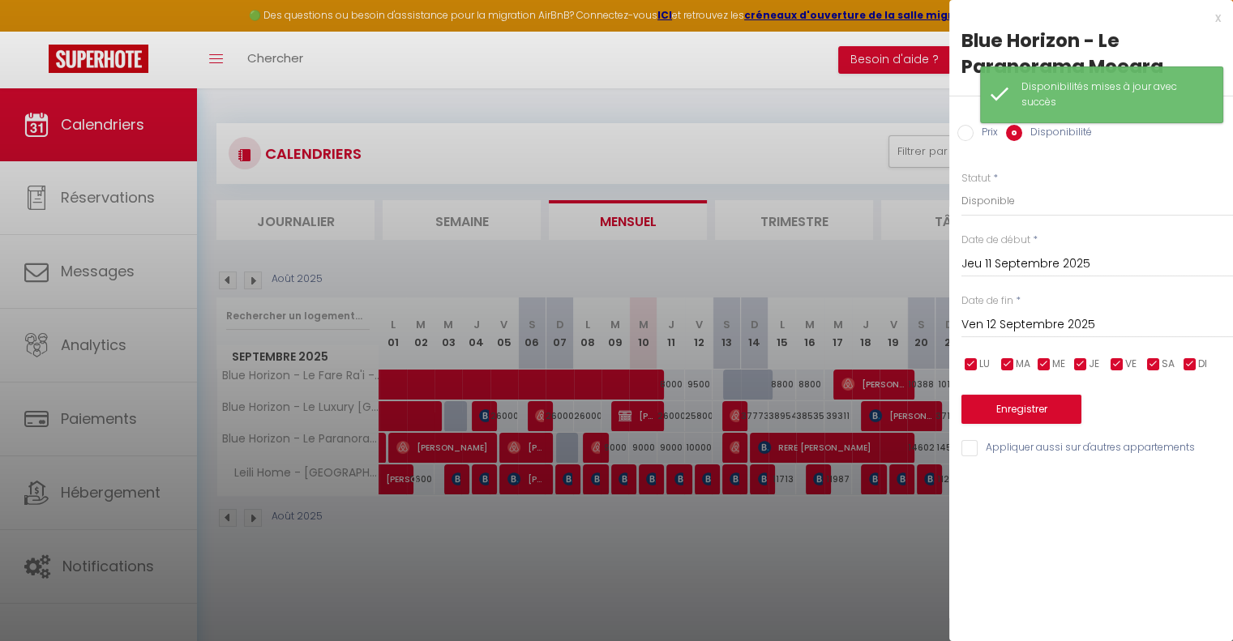
click at [1219, 25] on div "x" at bounding box center [1085, 17] width 272 height 19
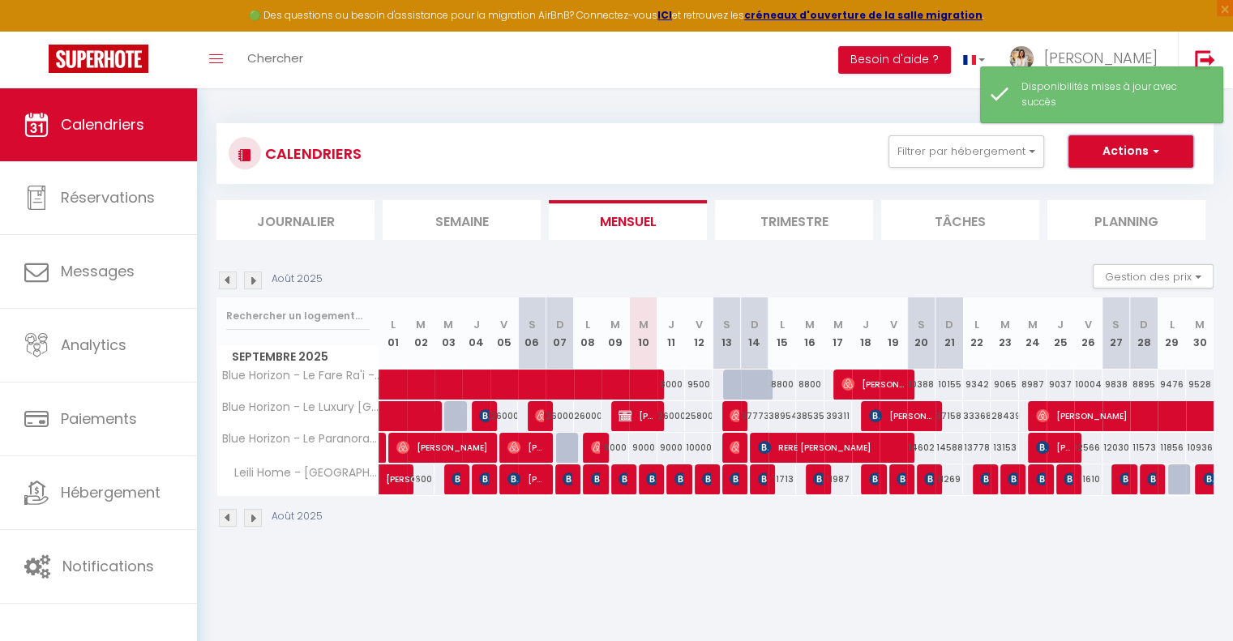
click at [1140, 141] on button "Actions" at bounding box center [1131, 151] width 125 height 32
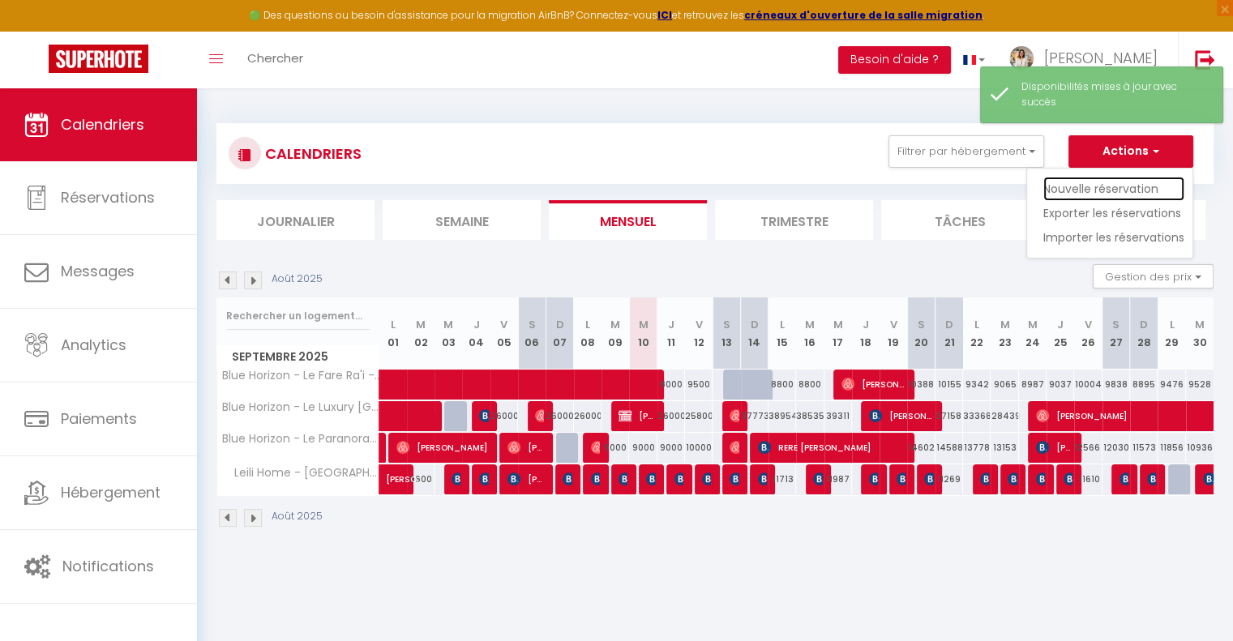
click at [1135, 186] on link "Nouvelle réservation" at bounding box center [1113, 189] width 141 height 24
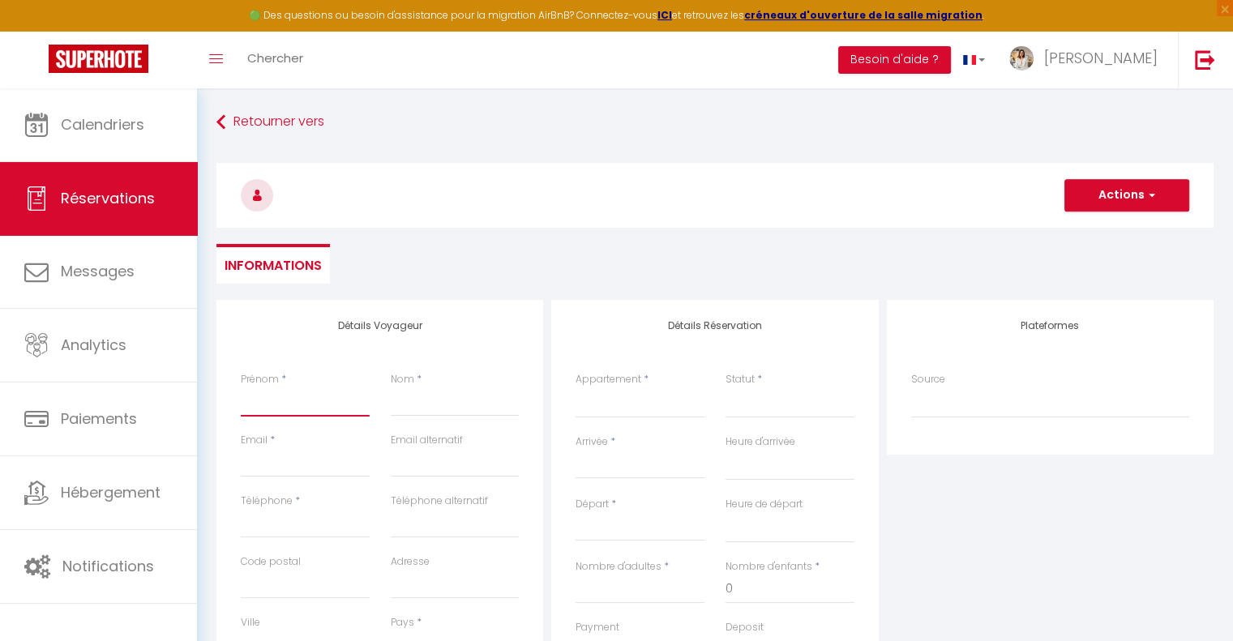
click at [302, 408] on input "Prénom" at bounding box center [305, 402] width 129 height 29
click at [319, 462] on input "Email client" at bounding box center [305, 462] width 129 height 29
paste input ": allouchemickael13@gmail.com"
click at [247, 460] on input ": allouchemickael13@gmail.com" at bounding box center [305, 462] width 129 height 29
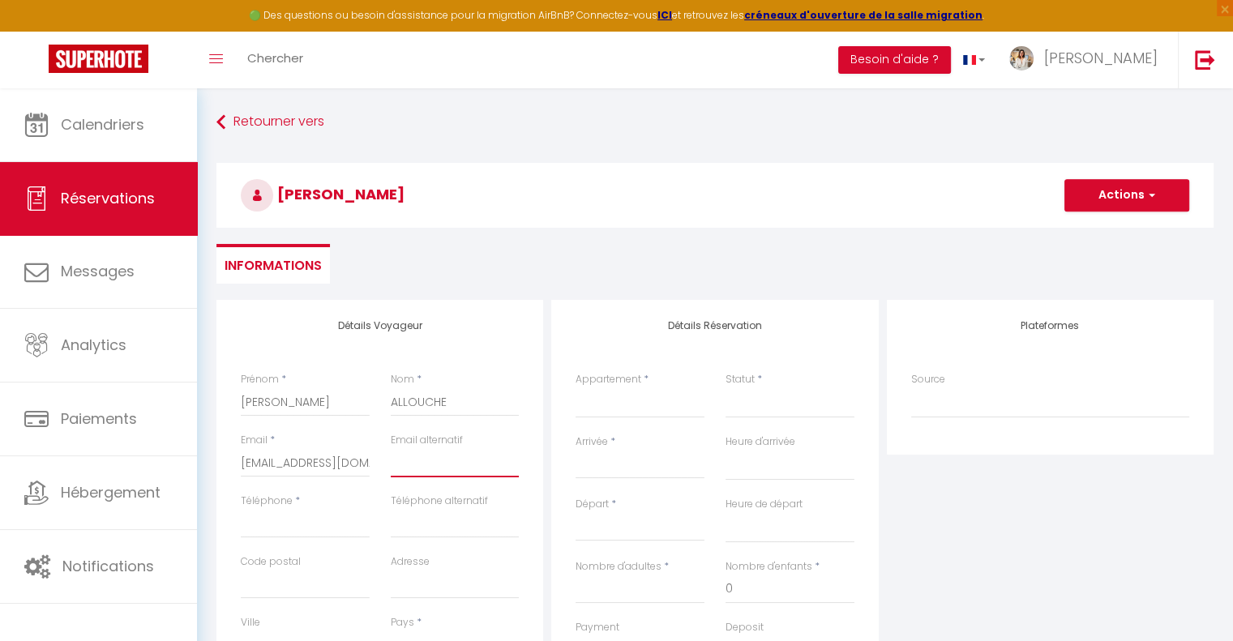
click at [429, 463] on input "email" at bounding box center [455, 462] width 129 height 29
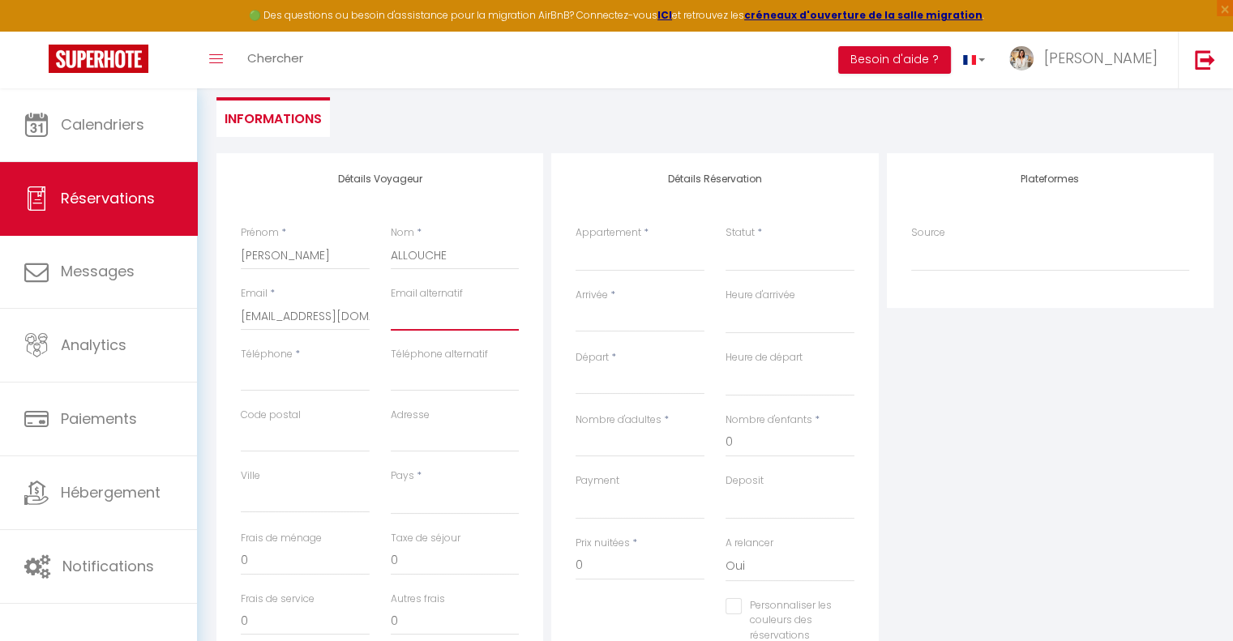
scroll to position [243, 0]
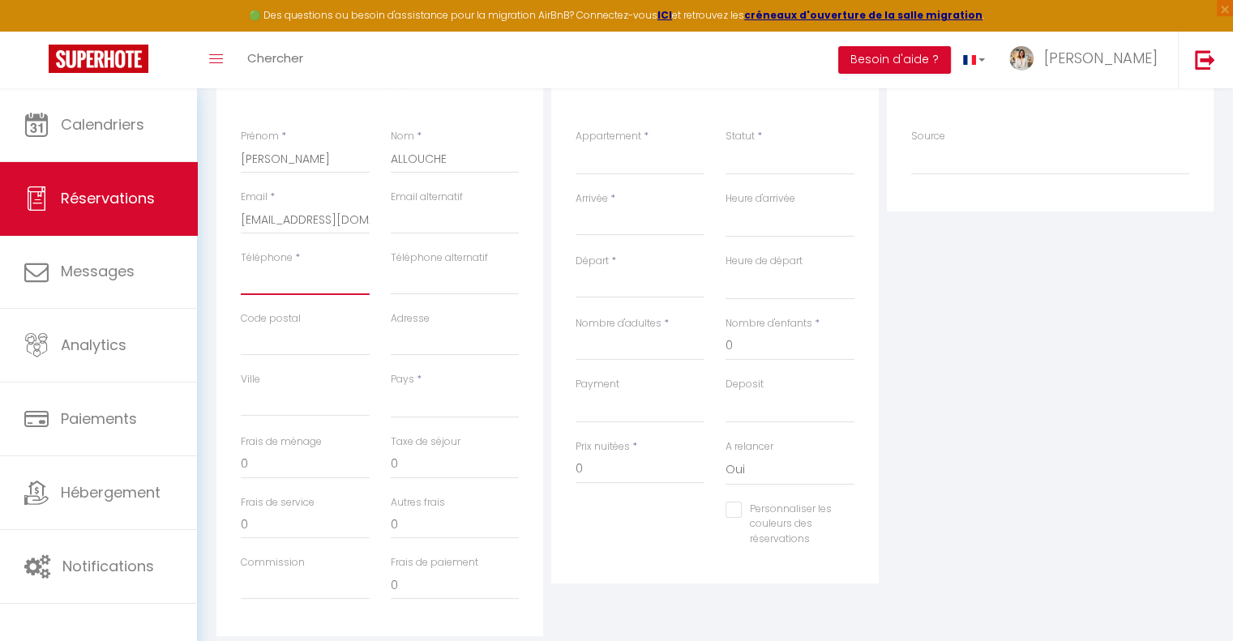
click at [321, 274] on input "Téléphone" at bounding box center [305, 280] width 129 height 29
paste input "06 16 13 72 72"
click at [241, 278] on input "06 16 13 72 72" at bounding box center [305, 280] width 129 height 29
click at [246, 282] on input "06 16 13 72 72" at bounding box center [305, 280] width 129 height 29
click at [435, 328] on input "Adresse" at bounding box center [455, 341] width 129 height 29
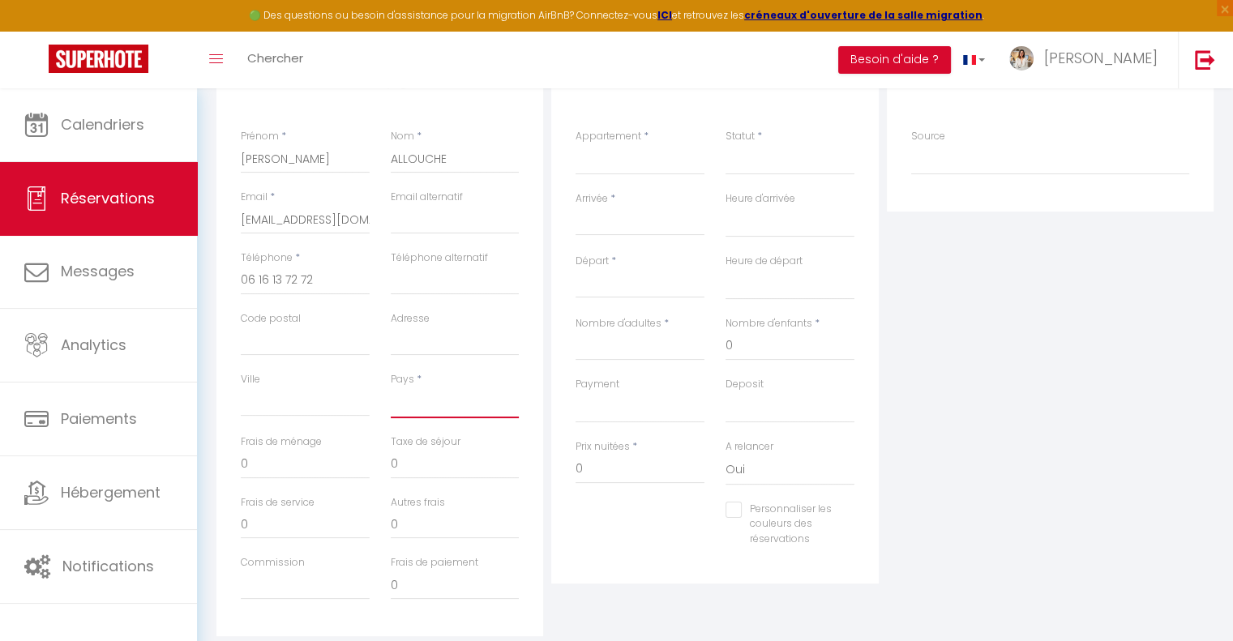
click at [418, 398] on select "France Portugal Afghanistan Albania Algeria American Samoa Andorra Angola Angui…" at bounding box center [455, 403] width 129 height 31
click at [391, 388] on select "France Portugal Afghanistan Albania Algeria American Samoa Andorra Angola Angui…" at bounding box center [455, 403] width 129 height 31
click at [628, 162] on select "Leili Home - Papeete Blue Horizon - Le Luxury Matavai Beach Blue Horizon - Le F…" at bounding box center [640, 159] width 129 height 31
click at [576, 144] on select "Leili Home - Papeete Blue Horizon - Le Luxury Matavai Beach Blue Horizon - Le F…" at bounding box center [640, 159] width 129 height 31
click at [759, 180] on div "Statut * Confirmé Non Confirmé Annulé Annulé par le voyageur No Show Request" at bounding box center [790, 160] width 150 height 62
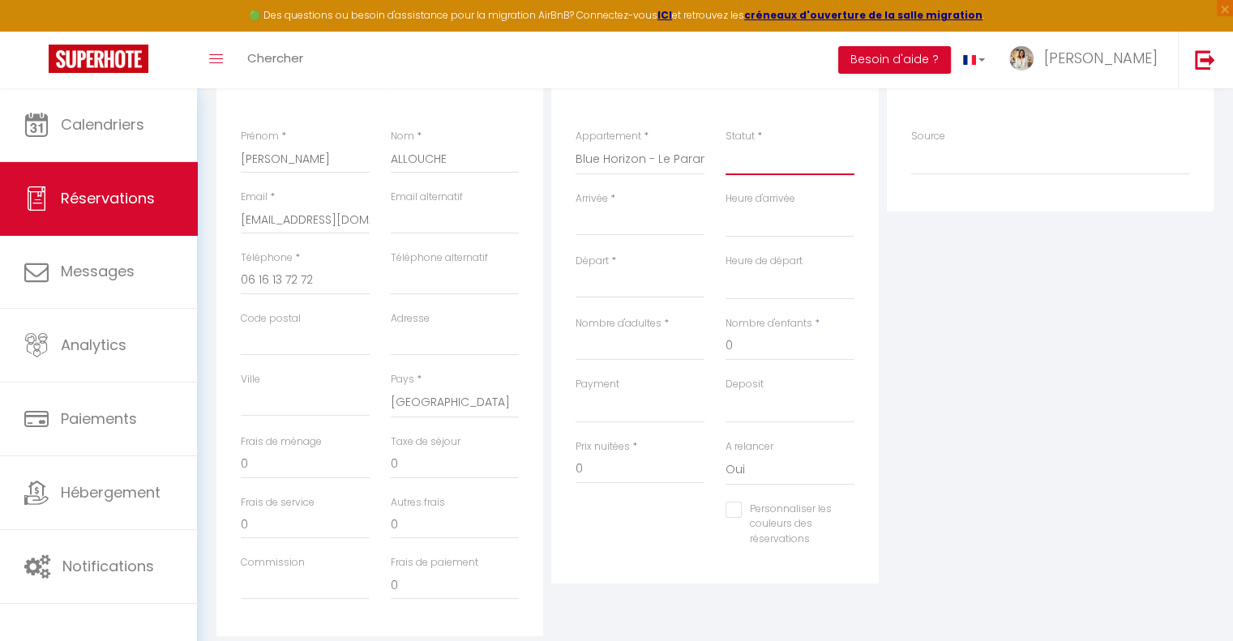
click at [758, 164] on select "Confirmé Non Confirmé Annulé Annulé par le voyageur No Show Request" at bounding box center [790, 159] width 129 height 31
click at [754, 155] on select "Confirmé Non Confirmé Annulé Annulé par le voyageur No Show Request" at bounding box center [790, 159] width 129 height 31
click at [755, 165] on select "Confirmé Non Confirmé Annulé Annulé par le voyageur No Show Request" at bounding box center [790, 159] width 129 height 31
click at [726, 144] on select "Confirmé Non Confirmé Annulé Annulé par le voyageur No Show Request" at bounding box center [790, 159] width 129 height 31
click at [636, 225] on input "Arrivée" at bounding box center [640, 222] width 129 height 21
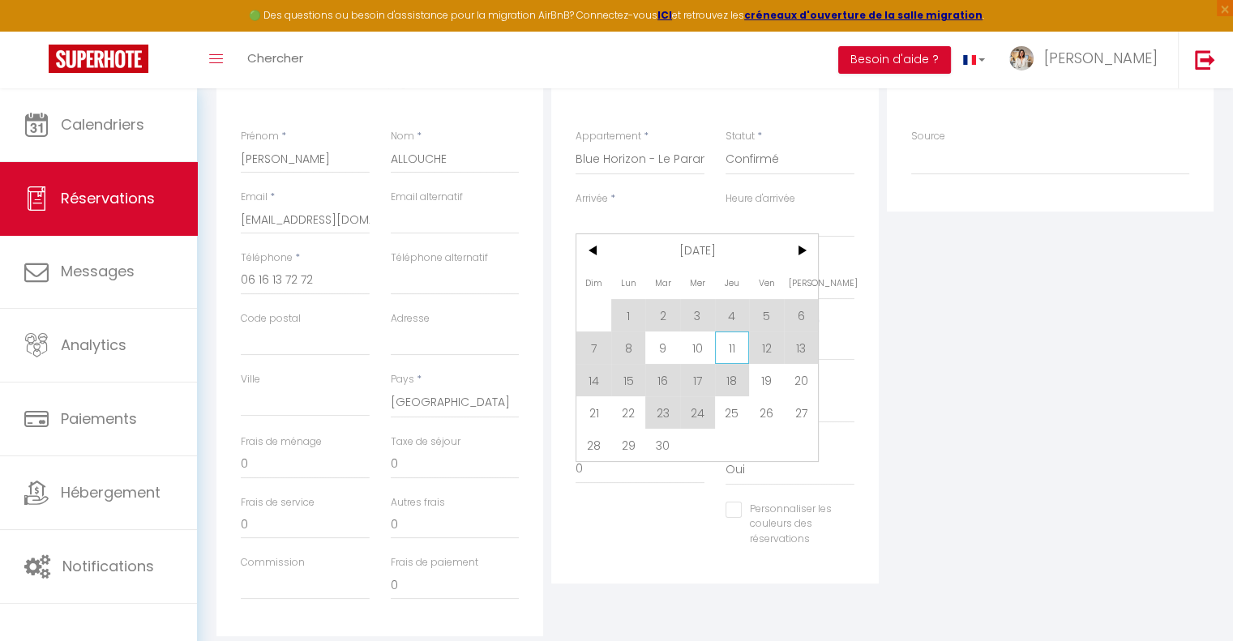
click at [730, 352] on span "11" at bounding box center [732, 348] width 35 height 32
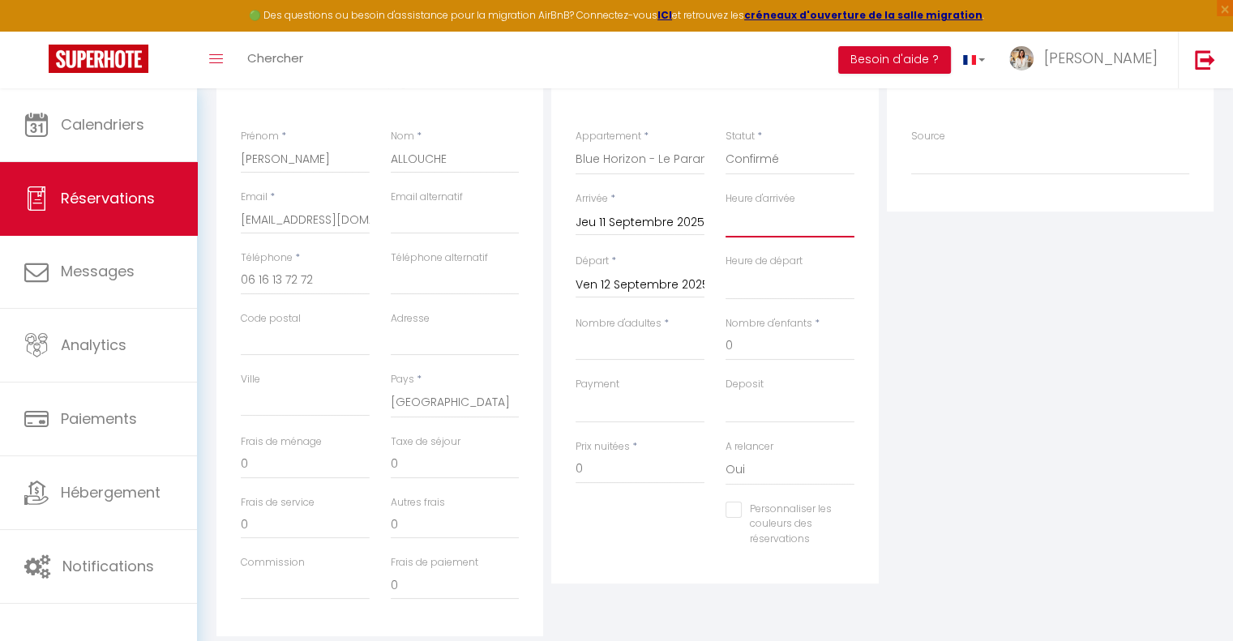
click at [759, 221] on select "00:00 00:30 01:00 01:30 02:00 02:30 03:00 03:30 04:00 04:30 05:00 05:30 06:00 0…" at bounding box center [790, 222] width 129 height 31
click at [726, 207] on select "00:00 00:30 01:00 01:30 02:00 02:30 03:00 03:30 04:00 04:30 05:00 05:30 06:00 0…" at bounding box center [790, 222] width 129 height 31
click at [752, 289] on select "00:00 00:30 01:00 01:30 02:00 02:30 03:00 03:30 04:00 04:30 05:00 05:30 06:00 0…" at bounding box center [790, 284] width 129 height 31
click at [726, 269] on select "00:00 00:30 01:00 01:30 02:00 02:30 03:00 03:30 04:00 04:30 05:00 05:30 06:00 0…" at bounding box center [790, 284] width 129 height 31
click at [636, 346] on input "Nombre d'adultes" at bounding box center [640, 346] width 129 height 29
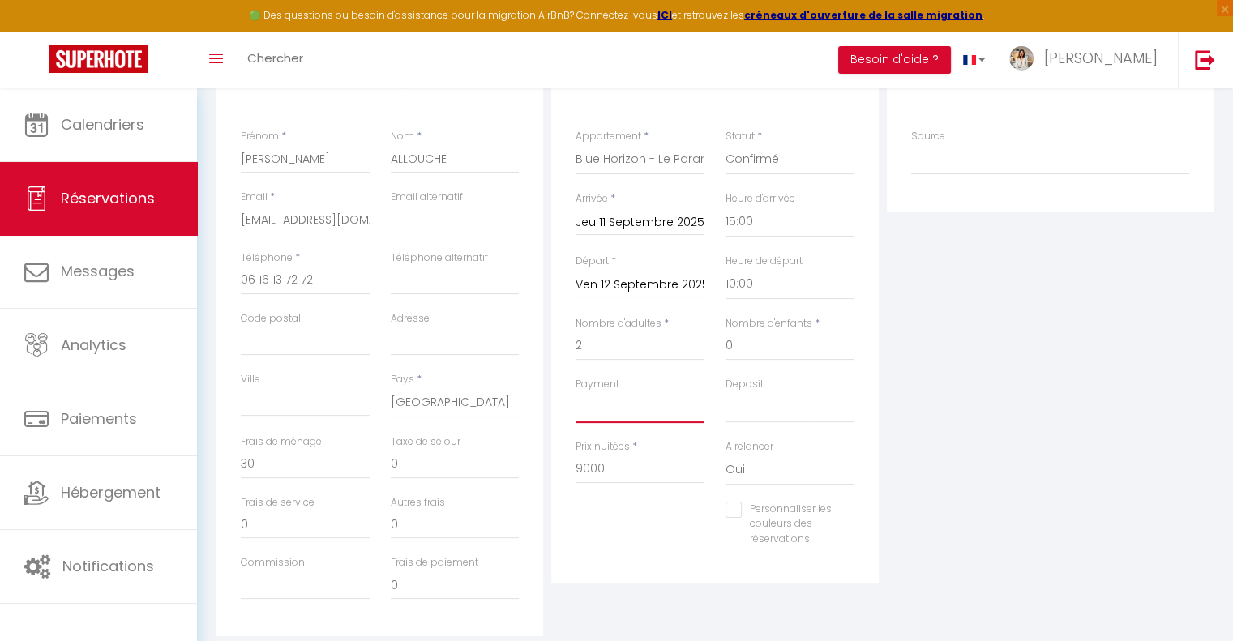
click at [658, 419] on select "OK KO" at bounding box center [640, 407] width 129 height 31
click at [576, 392] on select "OK KO" at bounding box center [640, 407] width 129 height 31
click at [778, 409] on select "OK KO" at bounding box center [790, 407] width 129 height 31
click at [726, 392] on select "OK KO" at bounding box center [790, 407] width 129 height 31
click at [658, 474] on input "9000" at bounding box center [640, 469] width 129 height 29
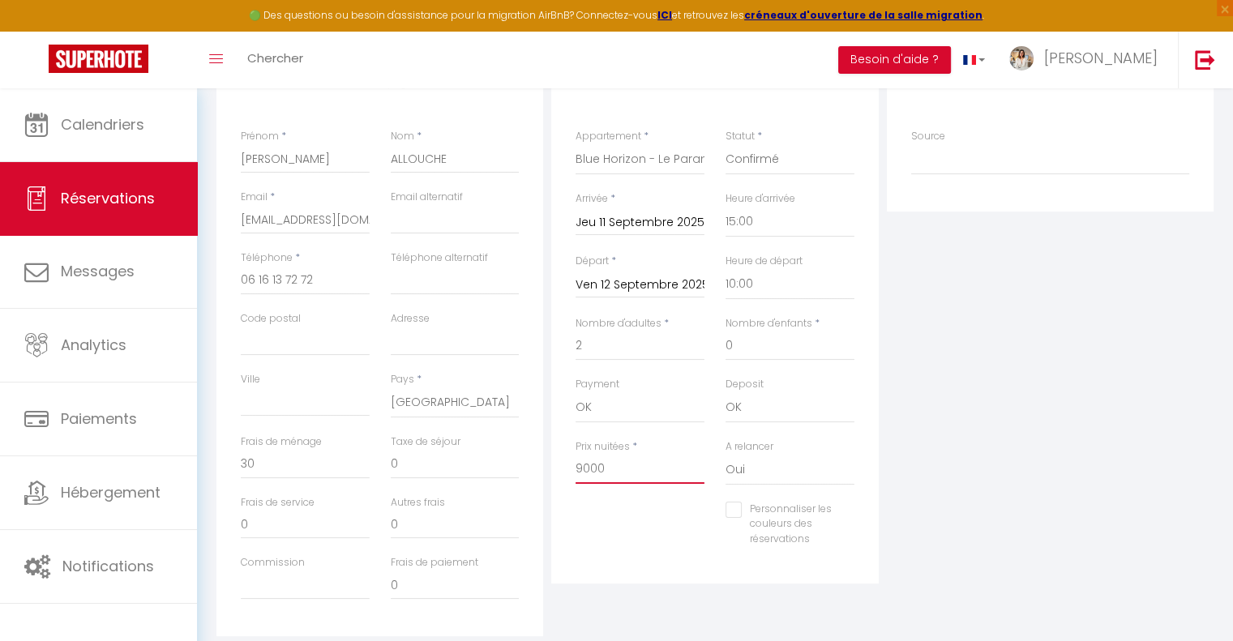
drag, startPoint x: 623, startPoint y: 469, endPoint x: 541, endPoint y: 475, distance: 82.1
click at [541, 475] on div "Détails Voyageur Prénom * Michael Nom * ALLOUCHE Email * allouchemickael13@gmai…" at bounding box center [714, 347] width 1005 height 580
paste input "13 959"
click at [299, 462] on input "0" at bounding box center [305, 464] width 129 height 29
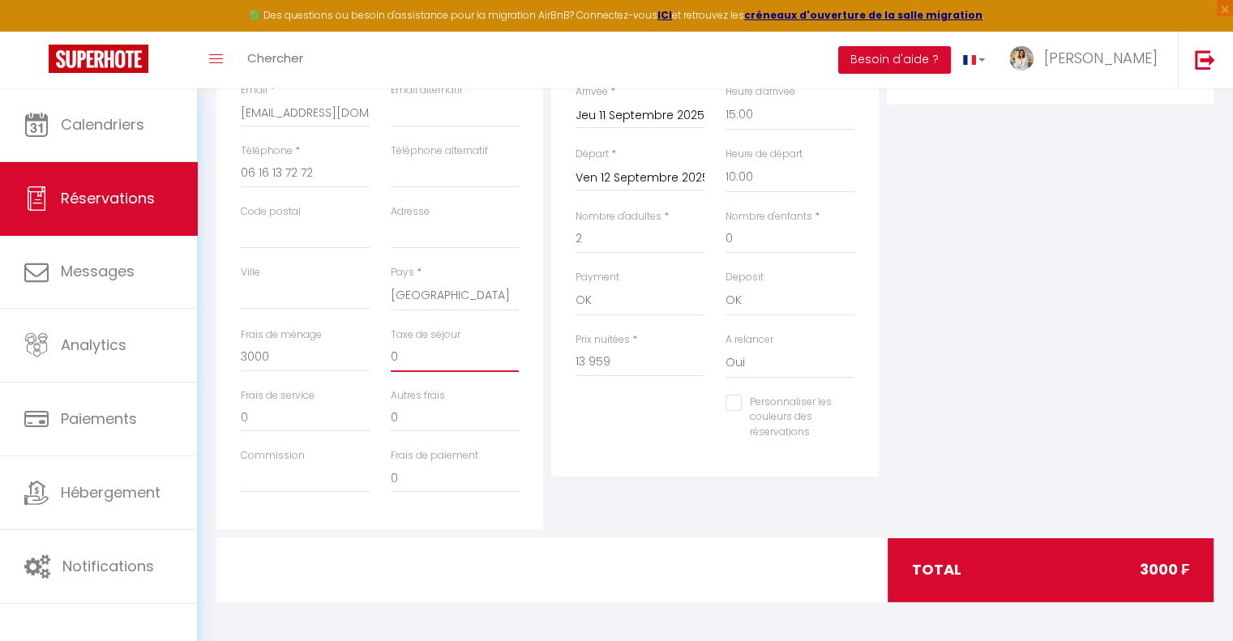
scroll to position [351, 0]
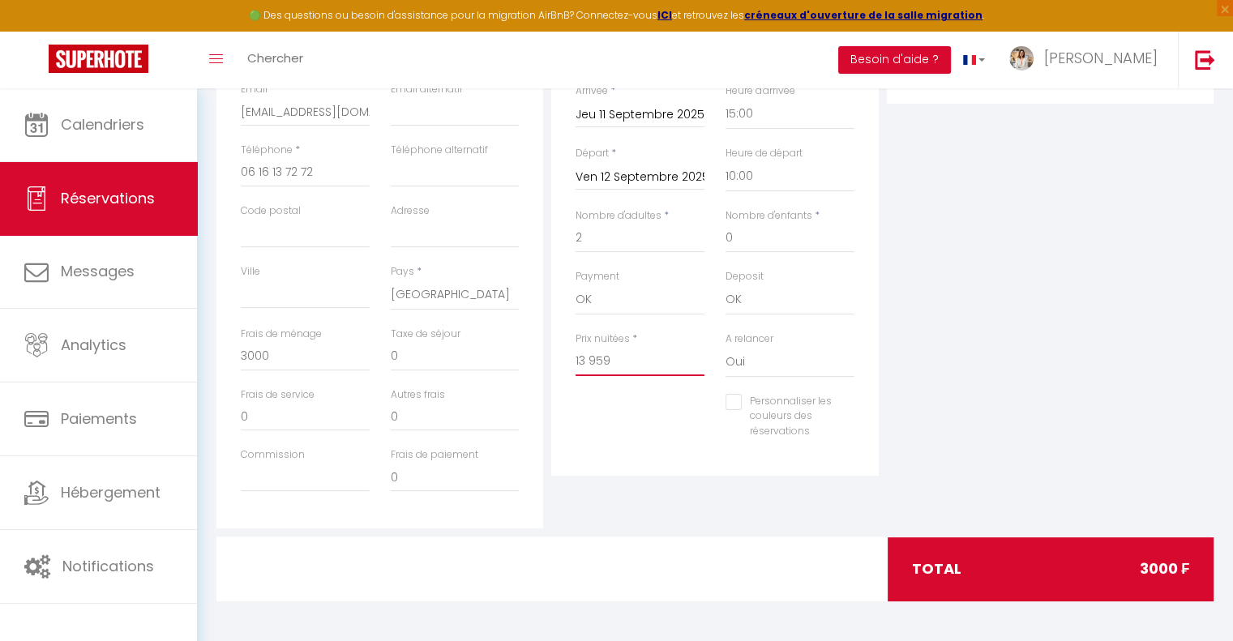
click at [655, 359] on input "13 959" at bounding box center [640, 361] width 129 height 29
click at [590, 356] on input "13 959" at bounding box center [640, 361] width 129 height 29
click at [587, 363] on input "13959" at bounding box center [640, 361] width 129 height 29
click at [700, 439] on div "Personnaliser les couleurs des réservations #D7092E" at bounding box center [715, 425] width 300 height 62
click at [294, 362] on input "0" at bounding box center [305, 356] width 129 height 29
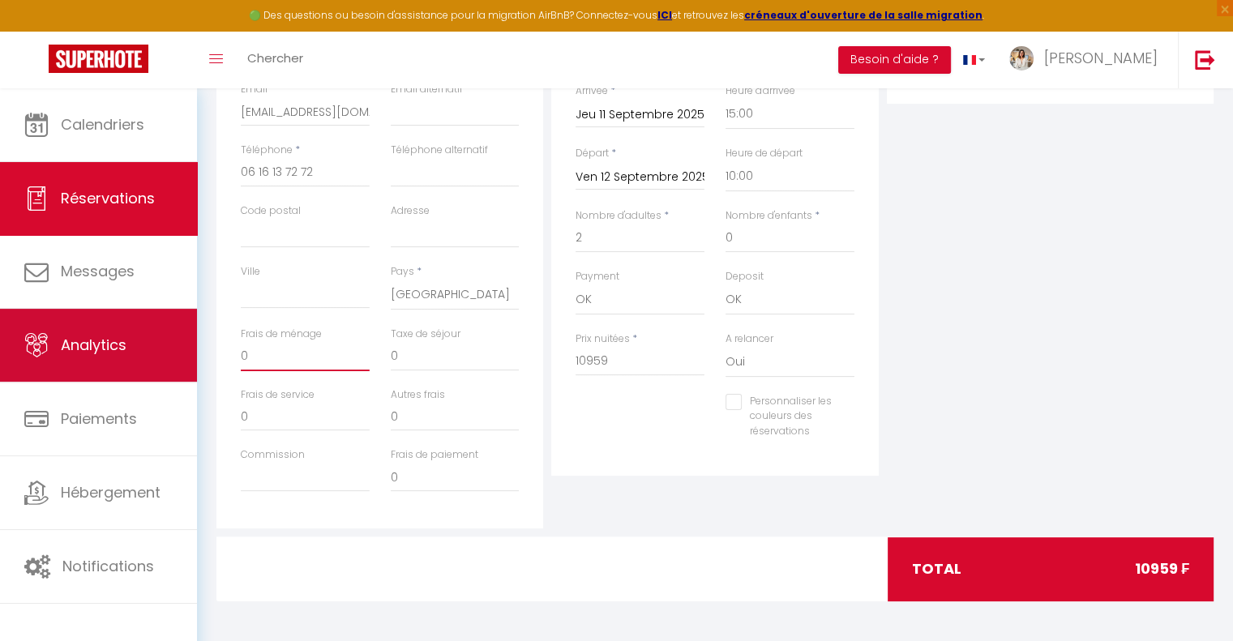
drag, startPoint x: 294, startPoint y: 362, endPoint x: 188, endPoint y: 366, distance: 106.3
click at [188, 369] on div "🟢 Des questions ou besoin d'assistance pour la migration AirBnB? Connectez-vous…" at bounding box center [616, 189] width 1233 height 905
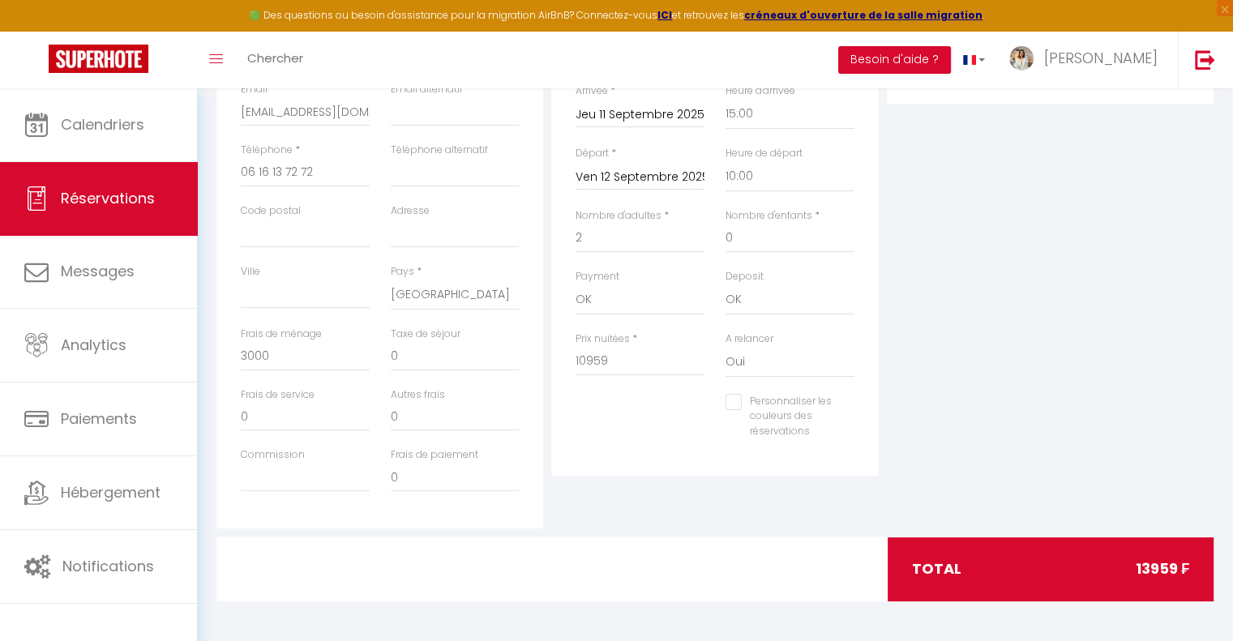
click at [565, 525] on div "Détails Réservation Appartement * Leili Home - Papeete Blue Horizon - Le Luxury…" at bounding box center [714, 239] width 335 height 580
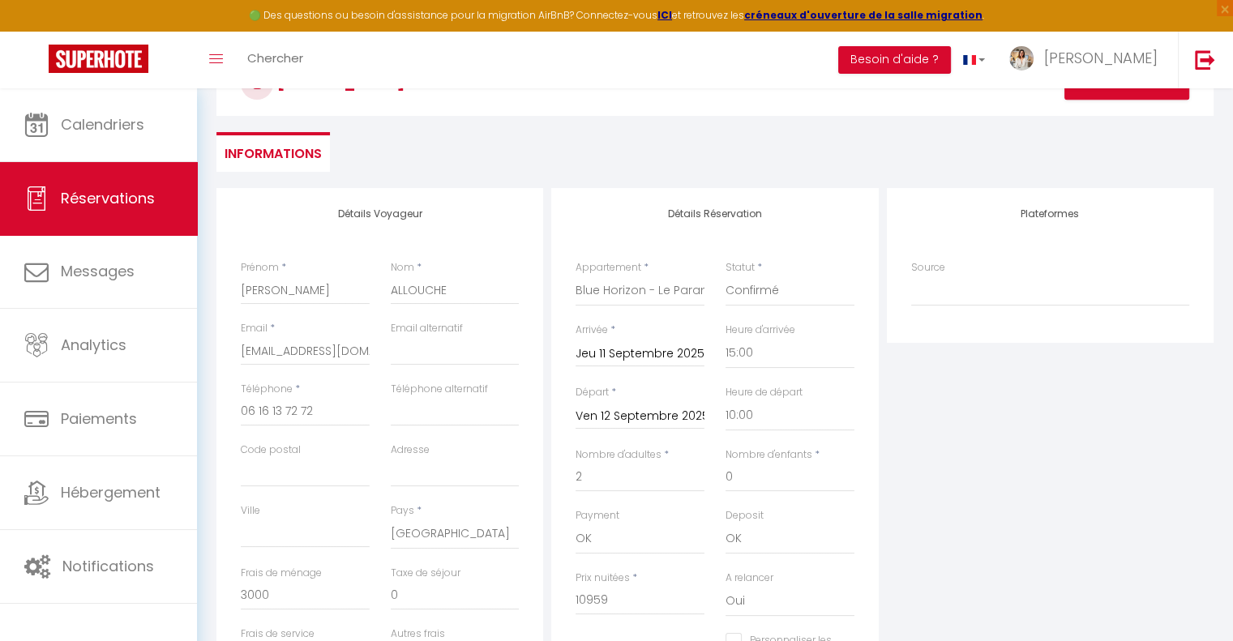
scroll to position [0, 0]
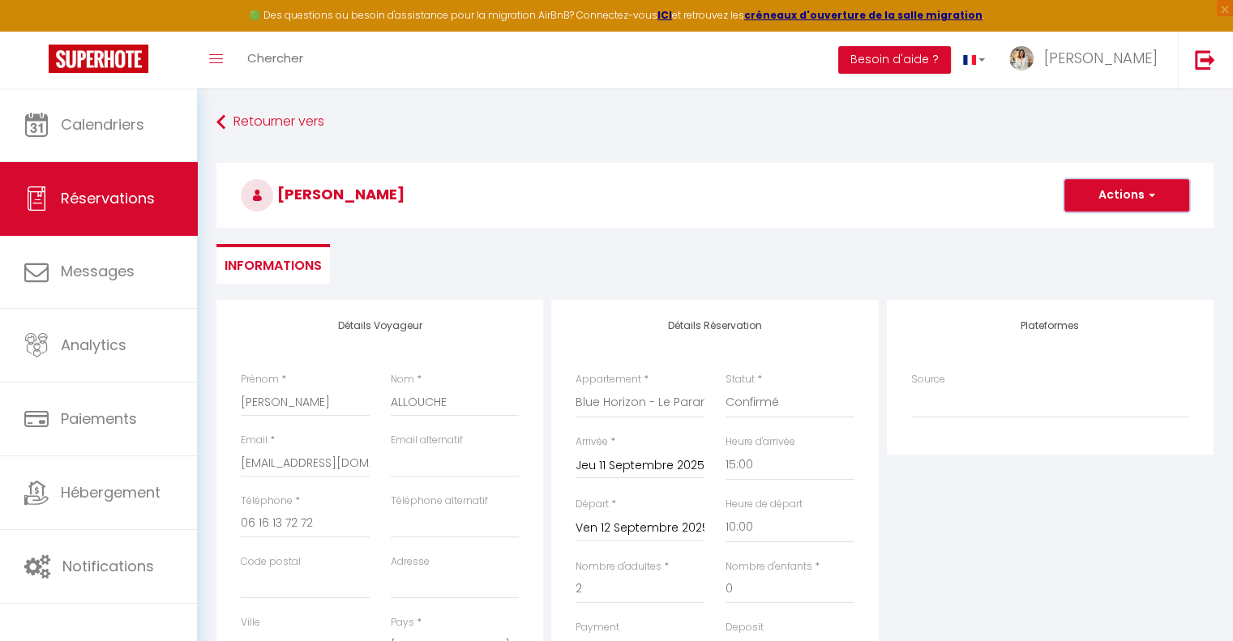
click at [1125, 190] on button "Actions" at bounding box center [1126, 195] width 125 height 32
click at [1116, 229] on link "Enregistrer" at bounding box center [1111, 231] width 128 height 21
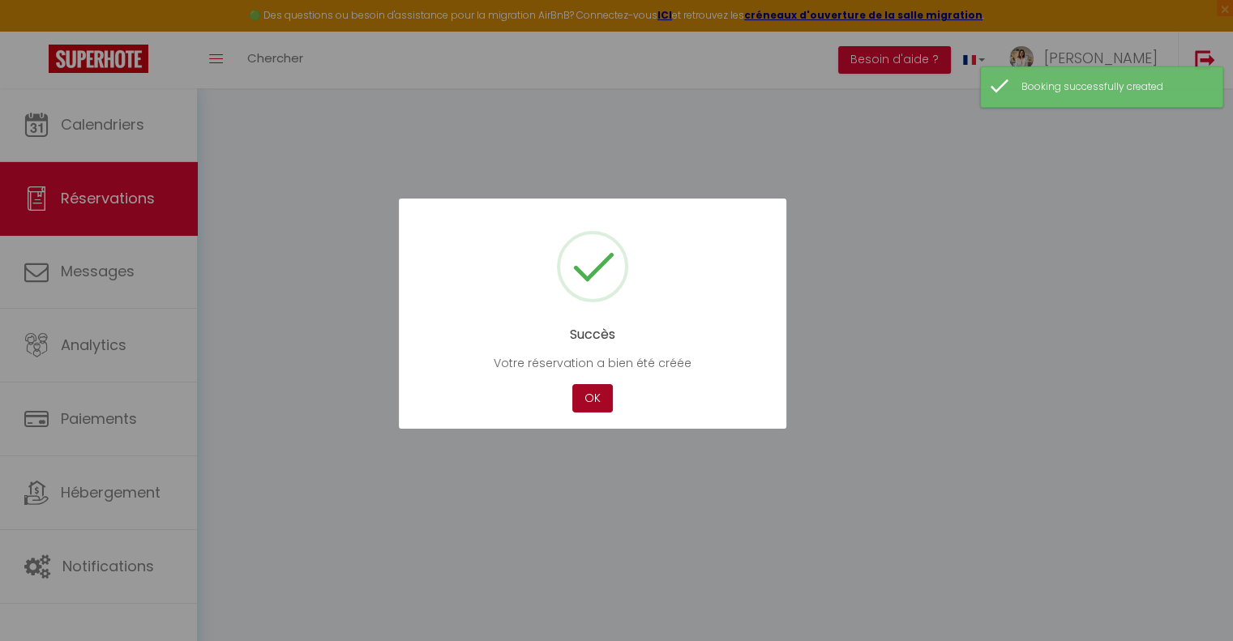
click at [603, 395] on button "OK" at bounding box center [592, 398] width 41 height 28
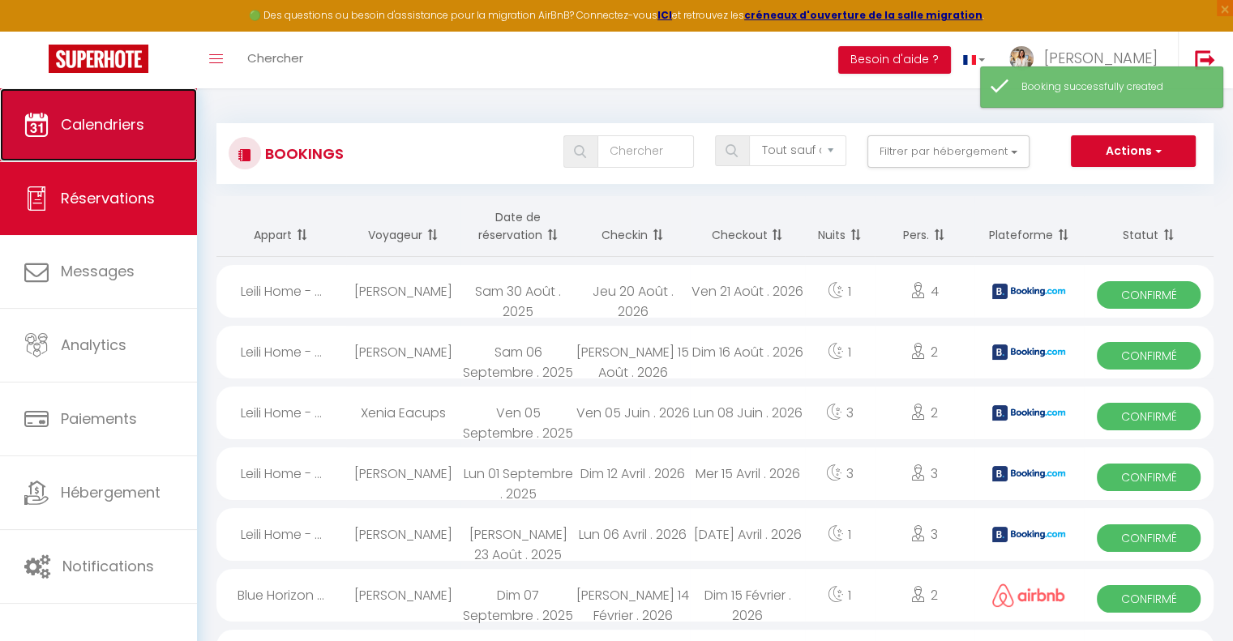
click at [135, 137] on link "Calendriers" at bounding box center [98, 124] width 197 height 73
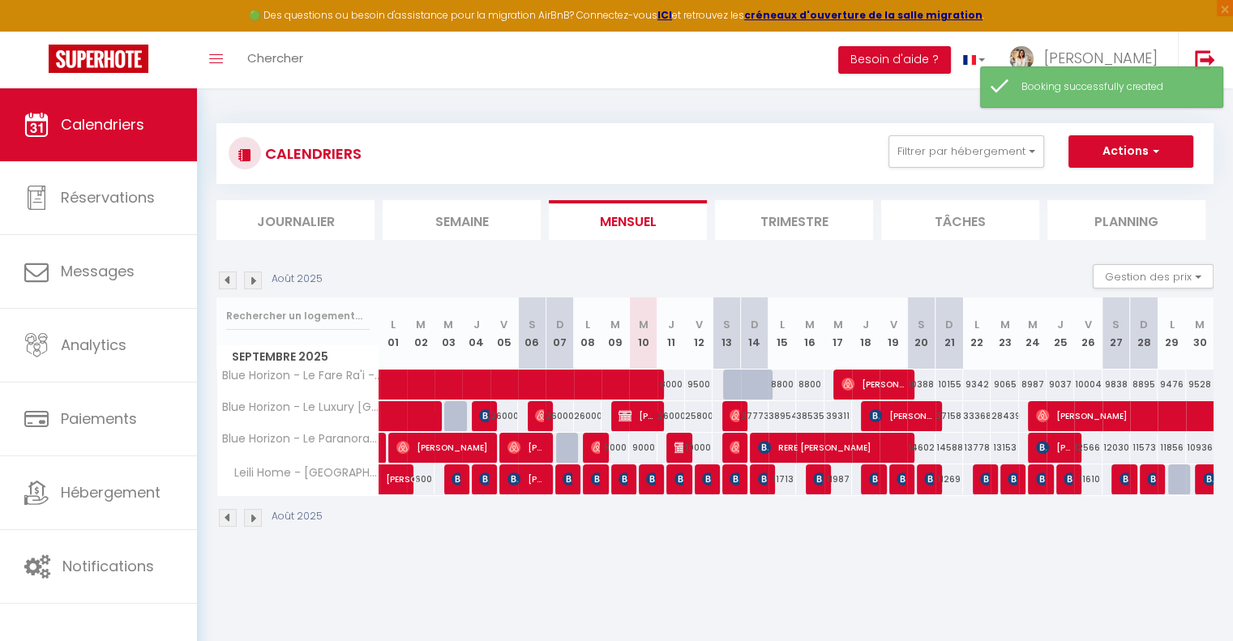
scroll to position [81, 0]
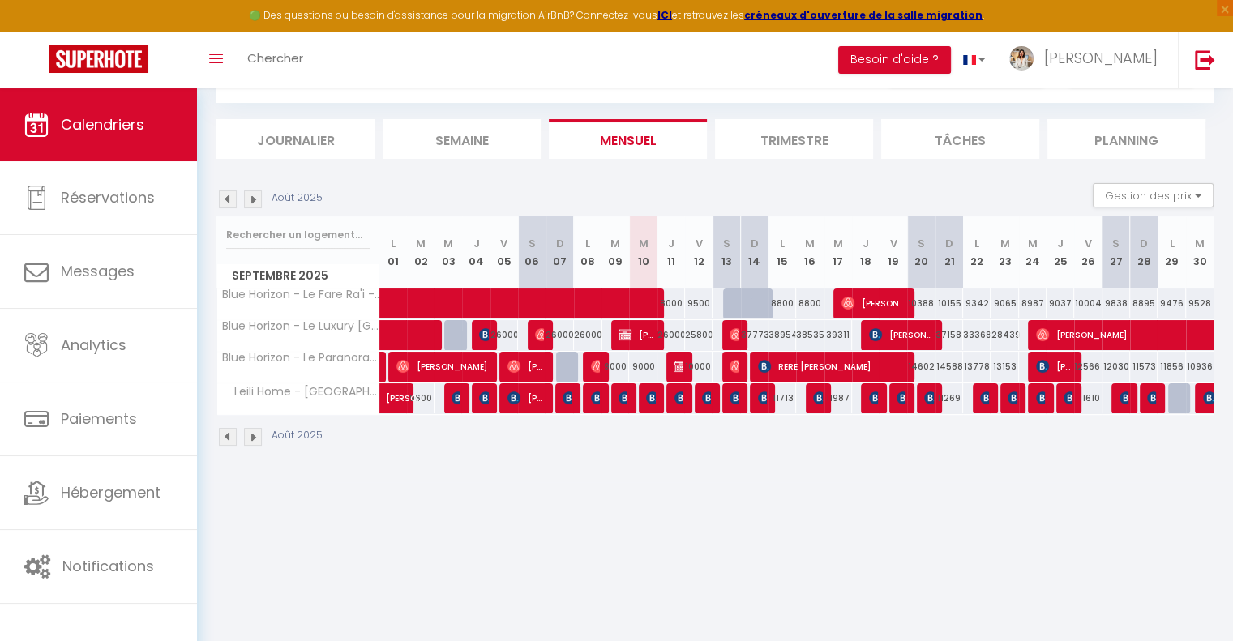
click at [564, 364] on div at bounding box center [570, 367] width 28 height 31
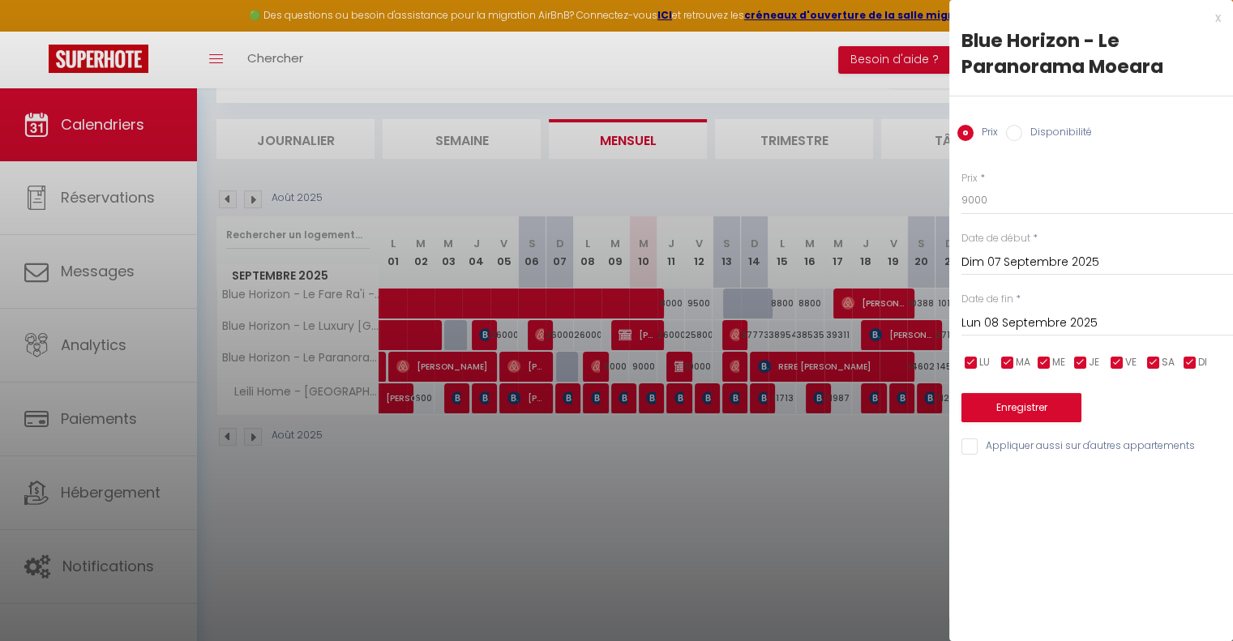
click at [654, 484] on div at bounding box center [616, 320] width 1233 height 641
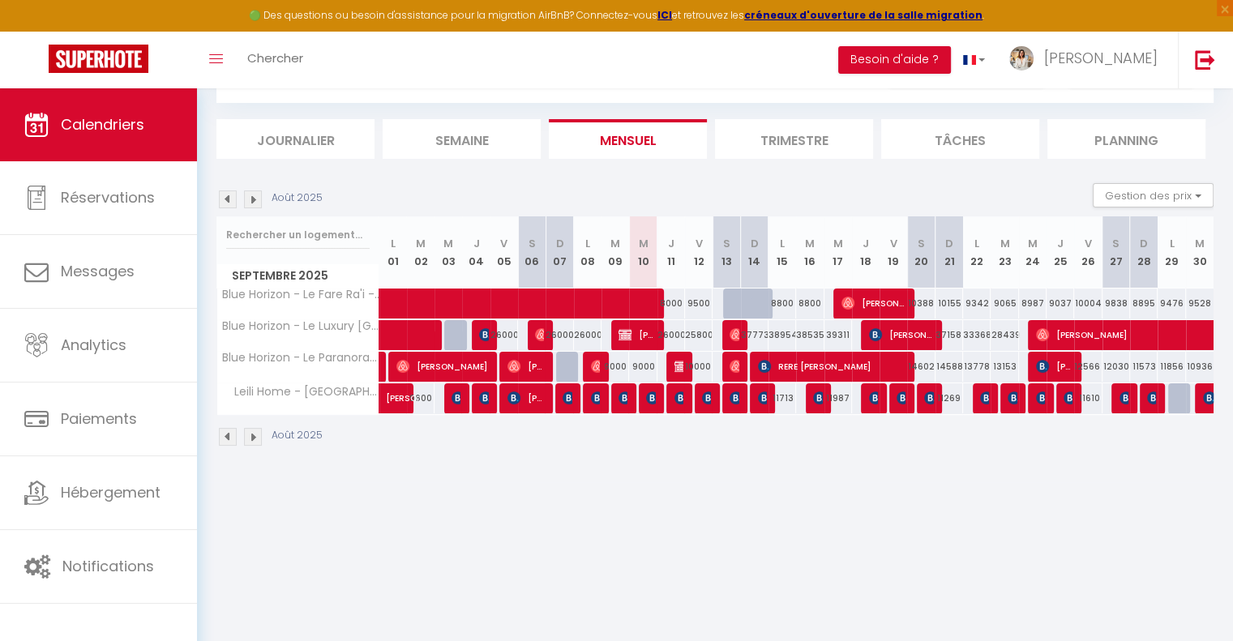
click at [570, 368] on div at bounding box center [570, 367] width 28 height 31
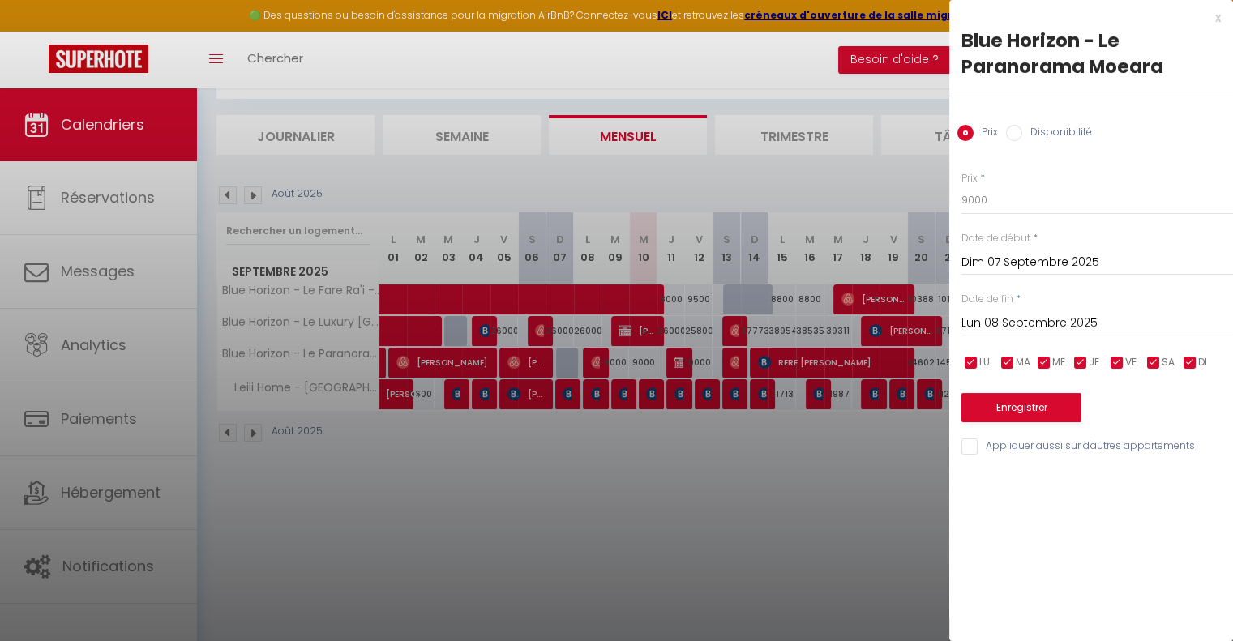
scroll to position [88, 0]
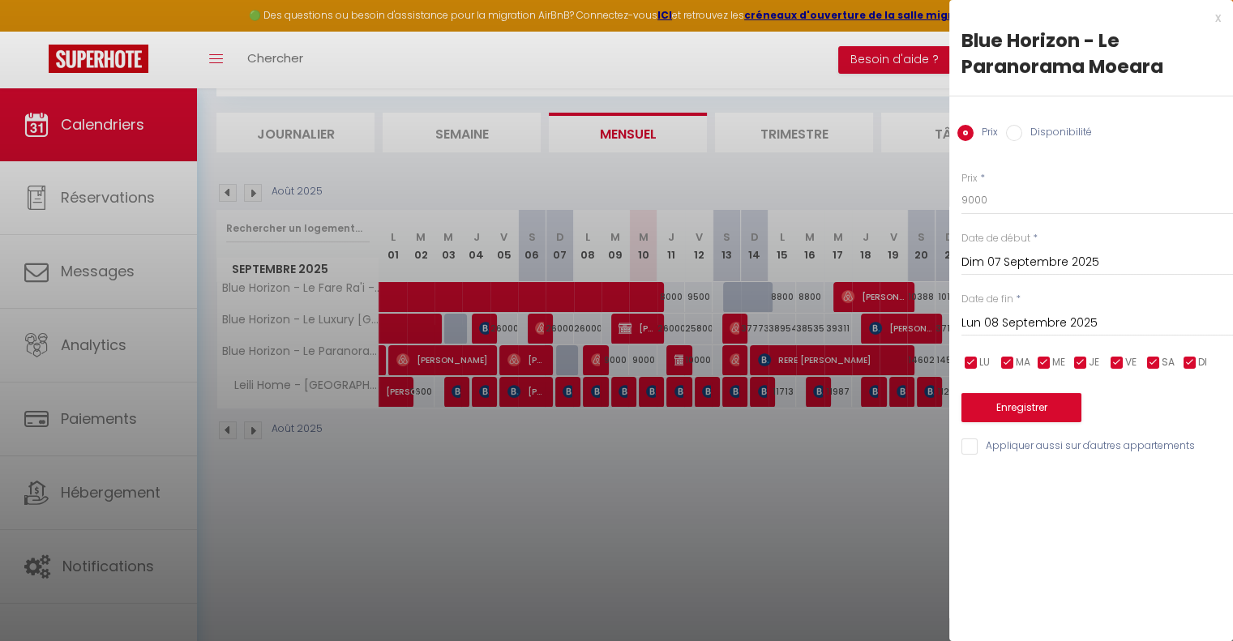
click at [1031, 145] on div "Prix Disponibilité" at bounding box center [1091, 123] width 284 height 54
click at [1022, 129] on label "Disponibilité" at bounding box center [1057, 134] width 70 height 18
click at [1022, 129] on input "Disponibilité" at bounding box center [1014, 133] width 16 height 16
click at [1048, 409] on button "Enregistrer" at bounding box center [1022, 409] width 120 height 29
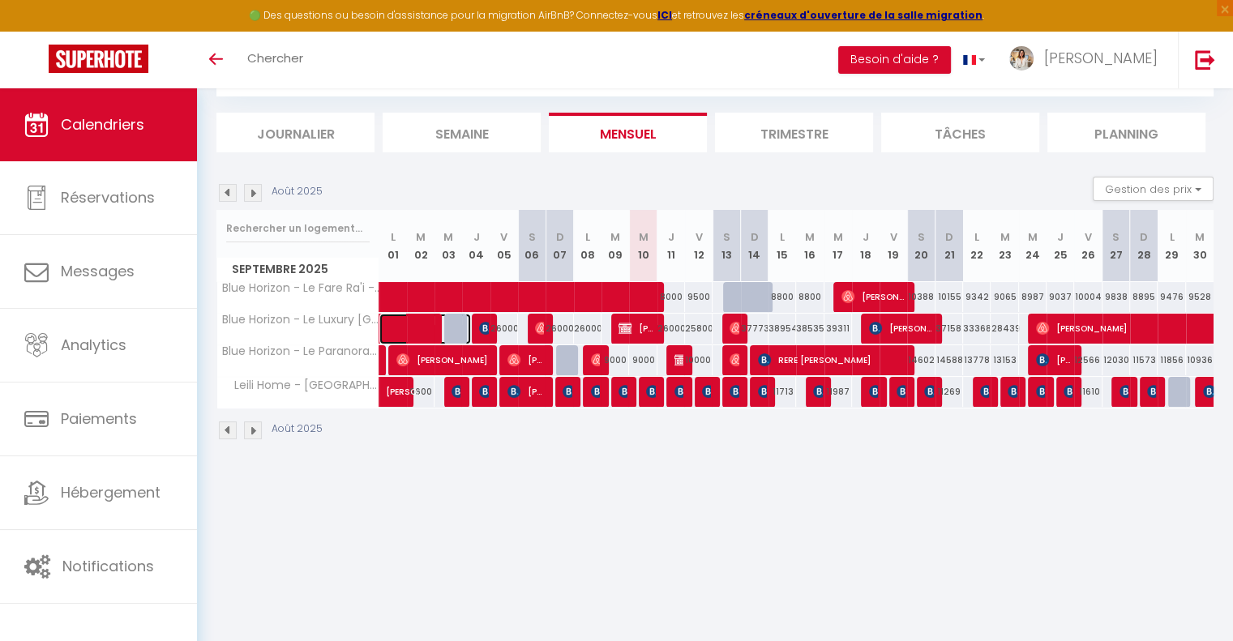
click at [454, 330] on span at bounding box center [433, 329] width 75 height 31
select select "OK"
select select "0"
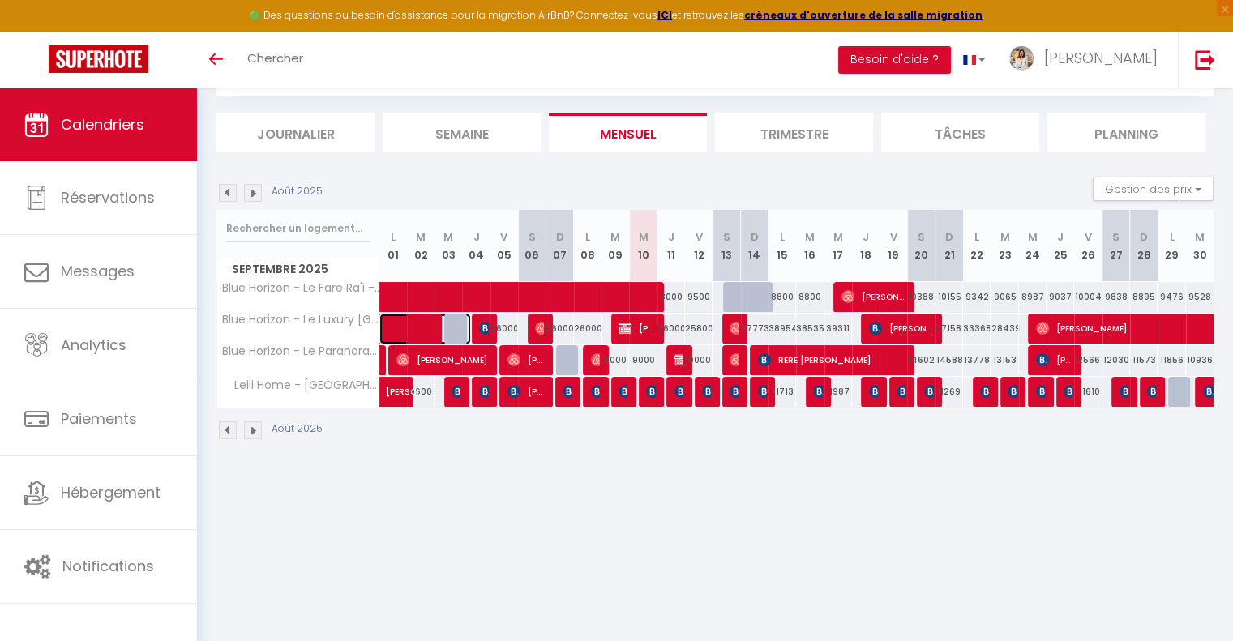
select select "1"
select select
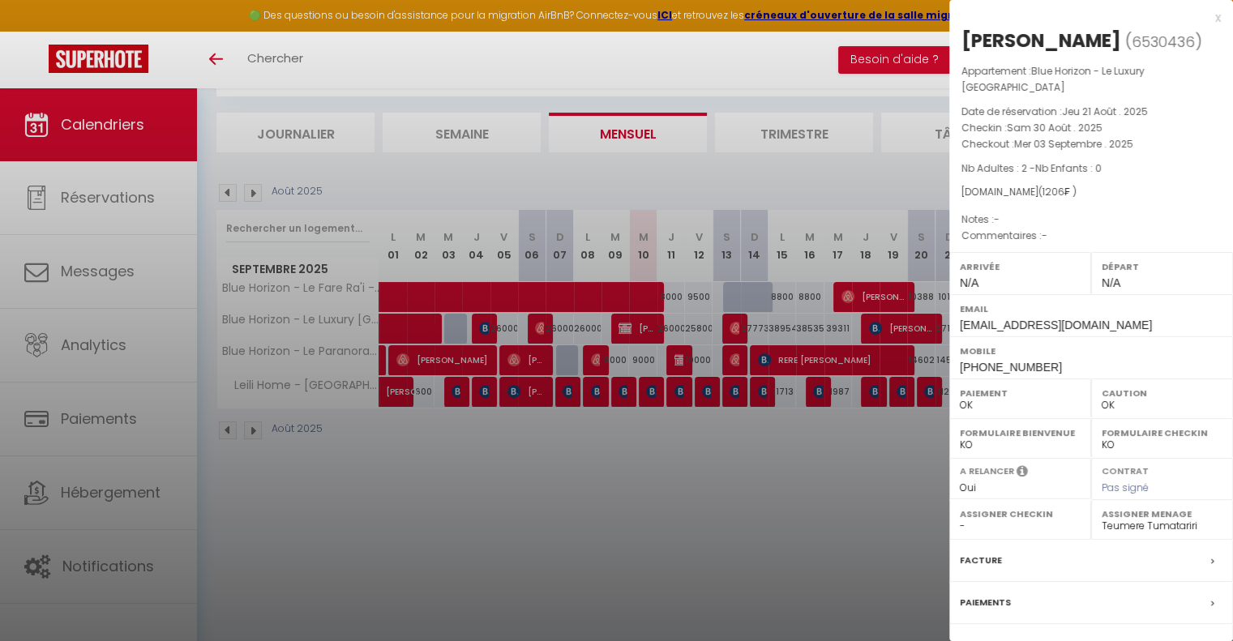
click at [543, 544] on div at bounding box center [616, 320] width 1233 height 641
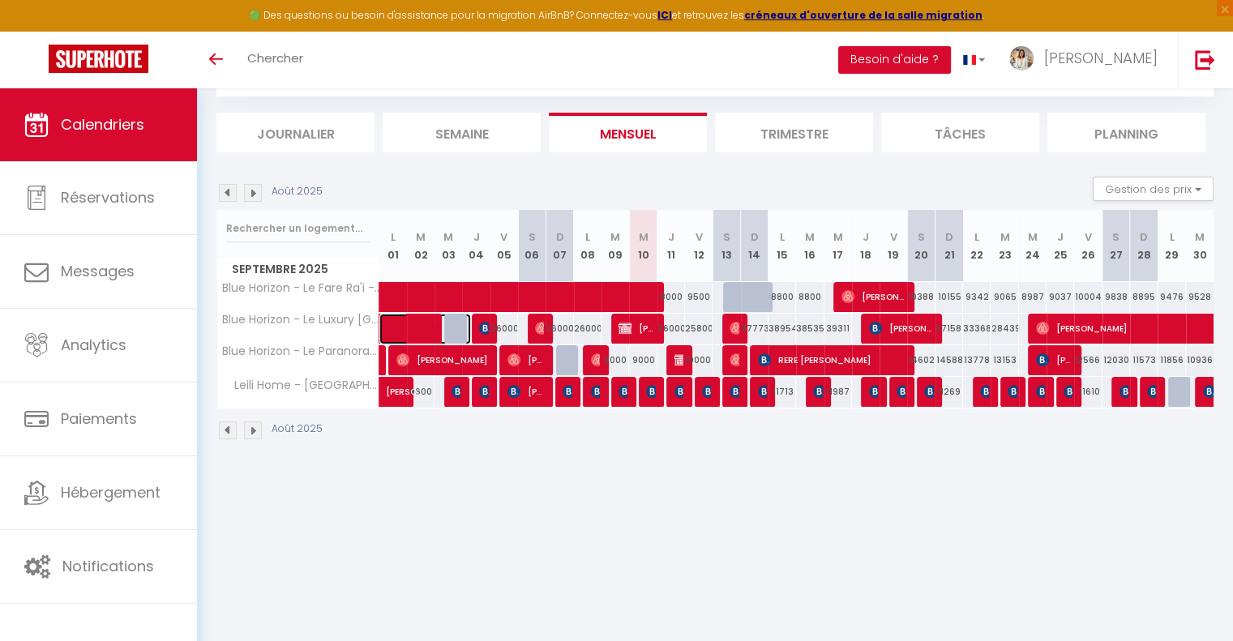
click at [462, 325] on span at bounding box center [433, 329] width 75 height 31
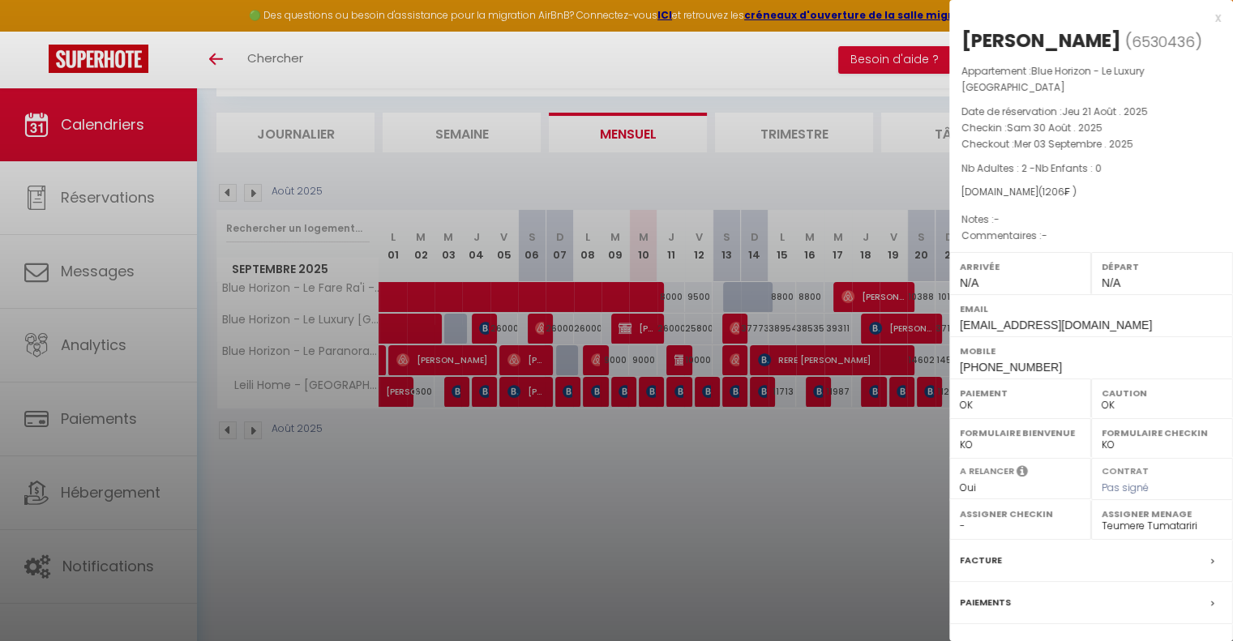
click at [460, 333] on div at bounding box center [616, 320] width 1233 height 641
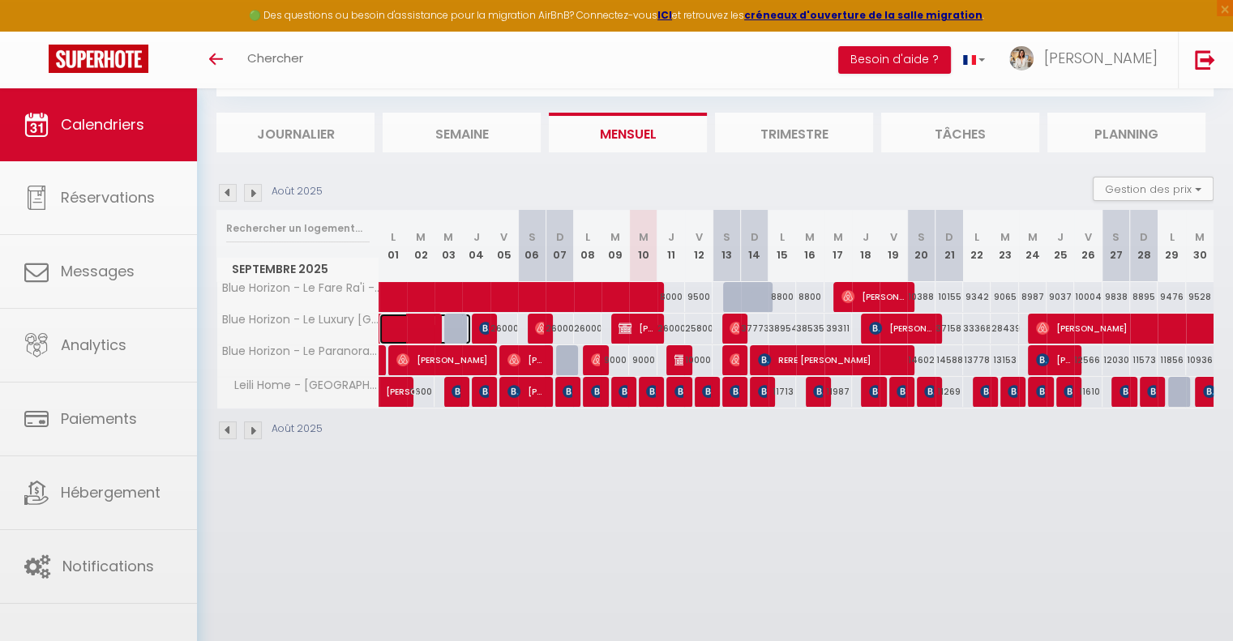
click at [460, 333] on span at bounding box center [433, 329] width 75 height 31
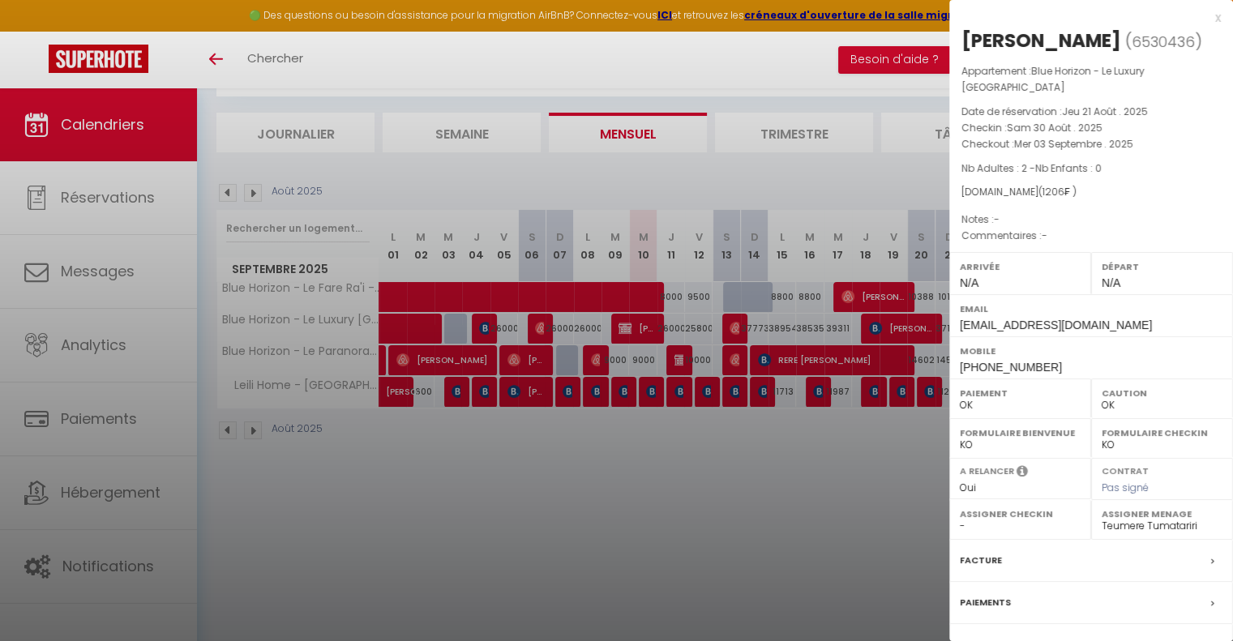
click at [499, 513] on div at bounding box center [616, 320] width 1233 height 641
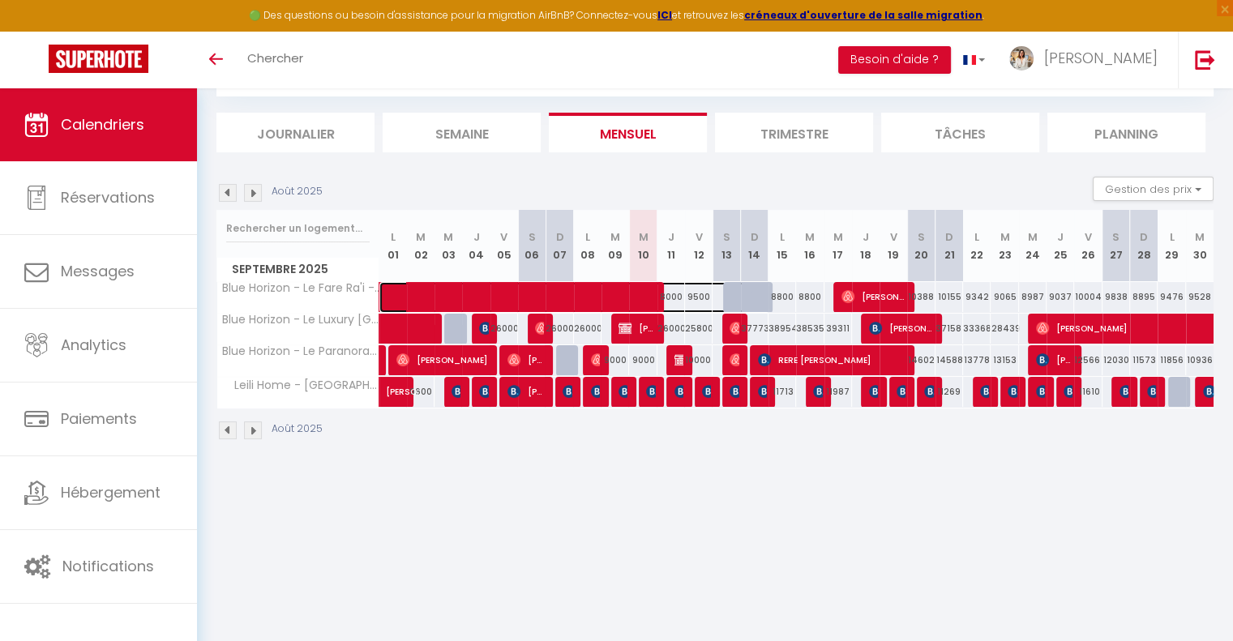
click at [752, 298] on span at bounding box center [582, 297] width 373 height 31
select select "50584"
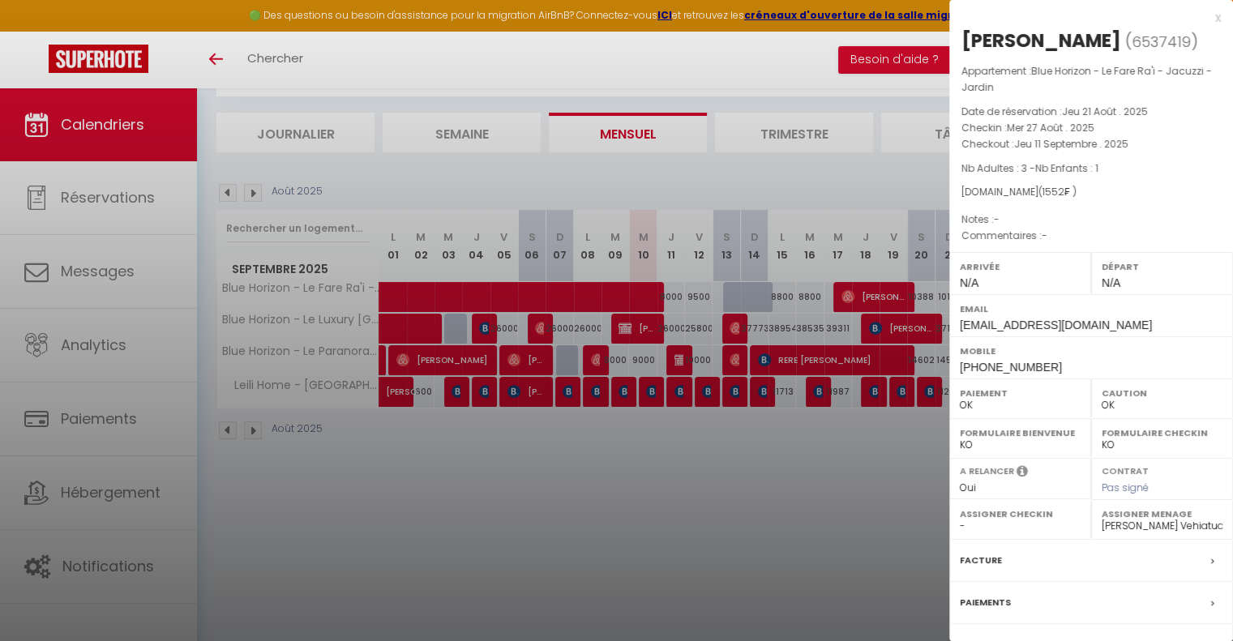
click at [752, 298] on div at bounding box center [616, 320] width 1233 height 641
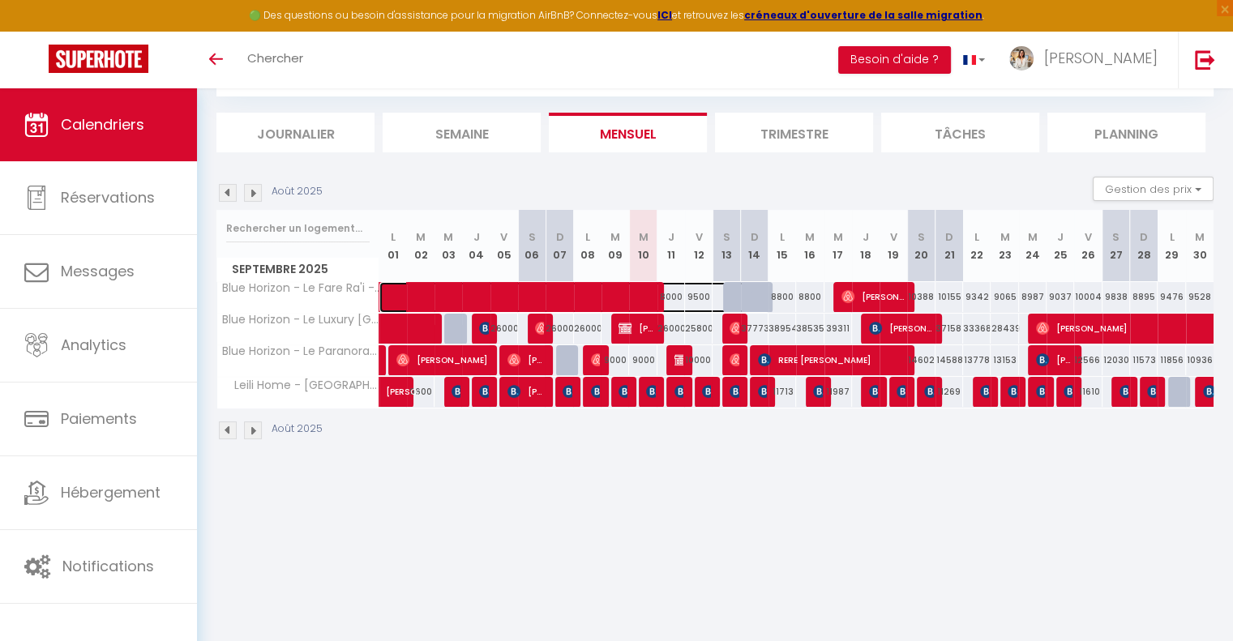
click at [752, 298] on span at bounding box center [582, 297] width 373 height 31
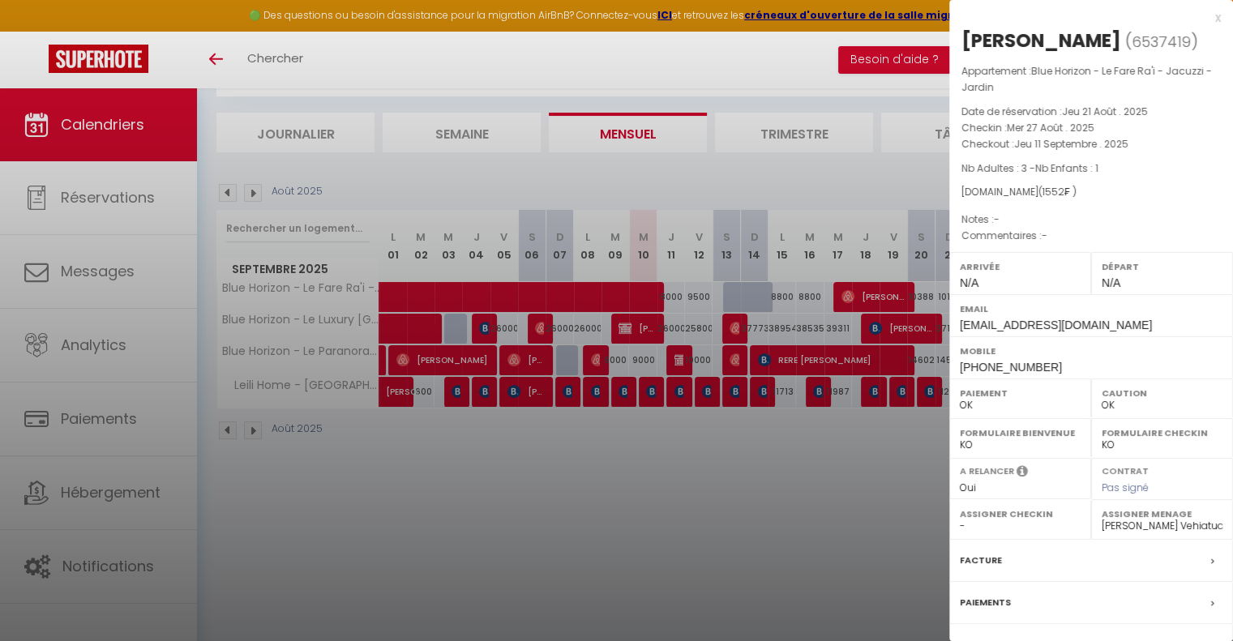
click at [765, 440] on div at bounding box center [616, 320] width 1233 height 641
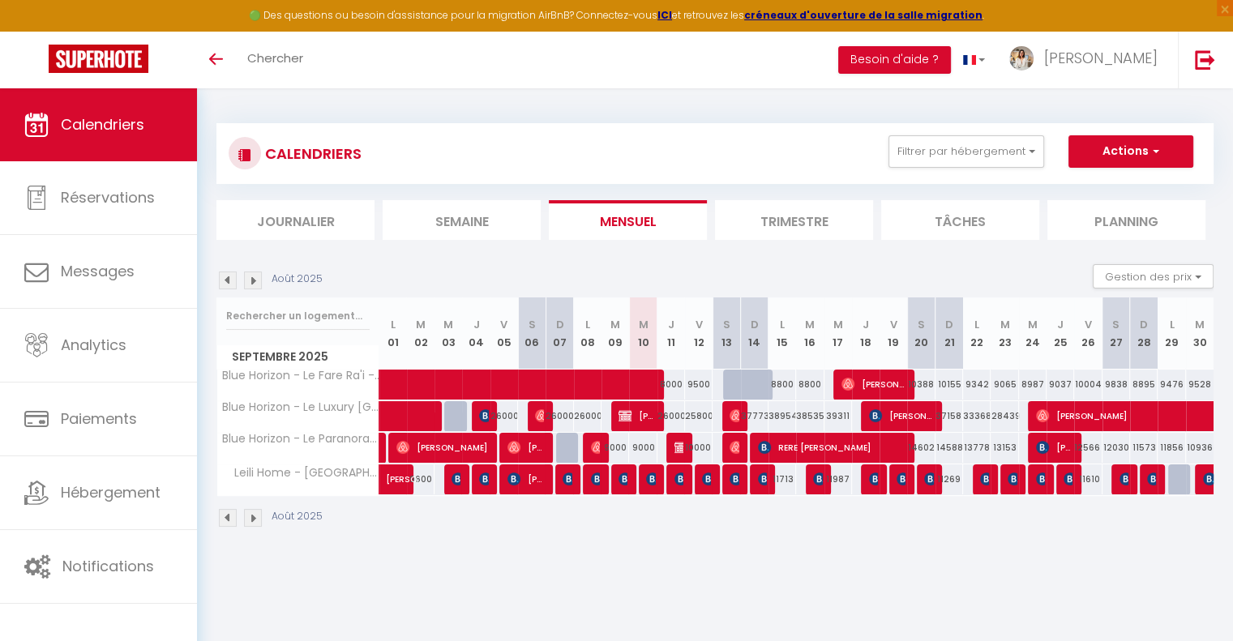
click at [261, 512] on img at bounding box center [253, 518] width 18 height 18
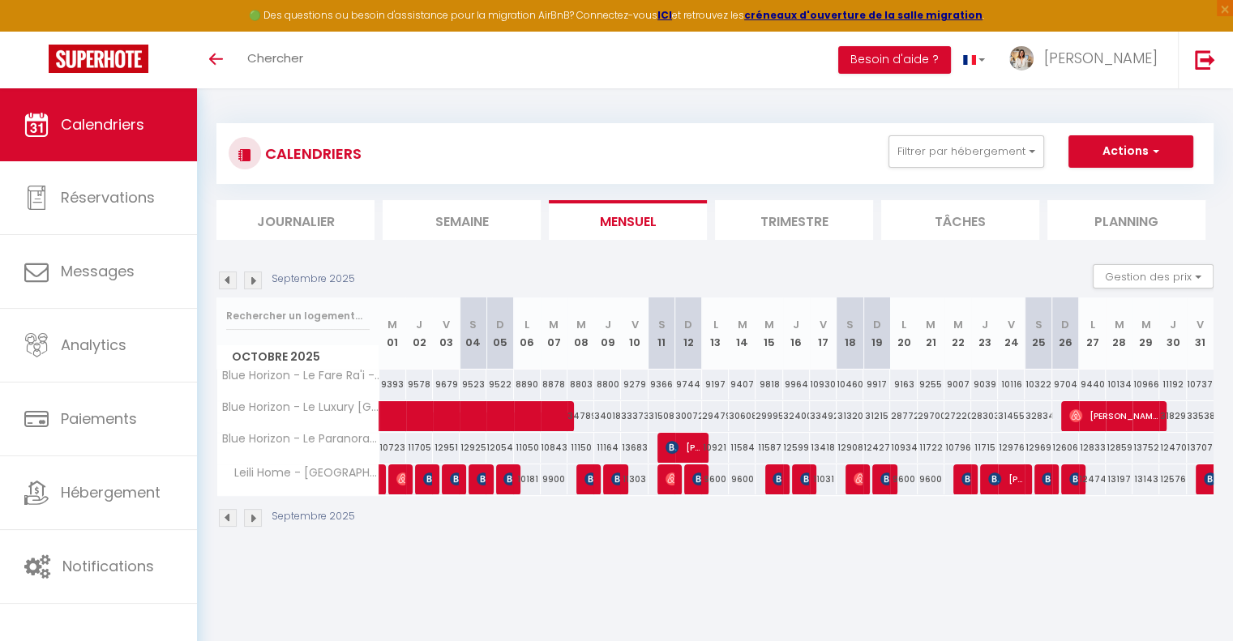
click at [233, 519] on img at bounding box center [228, 518] width 18 height 18
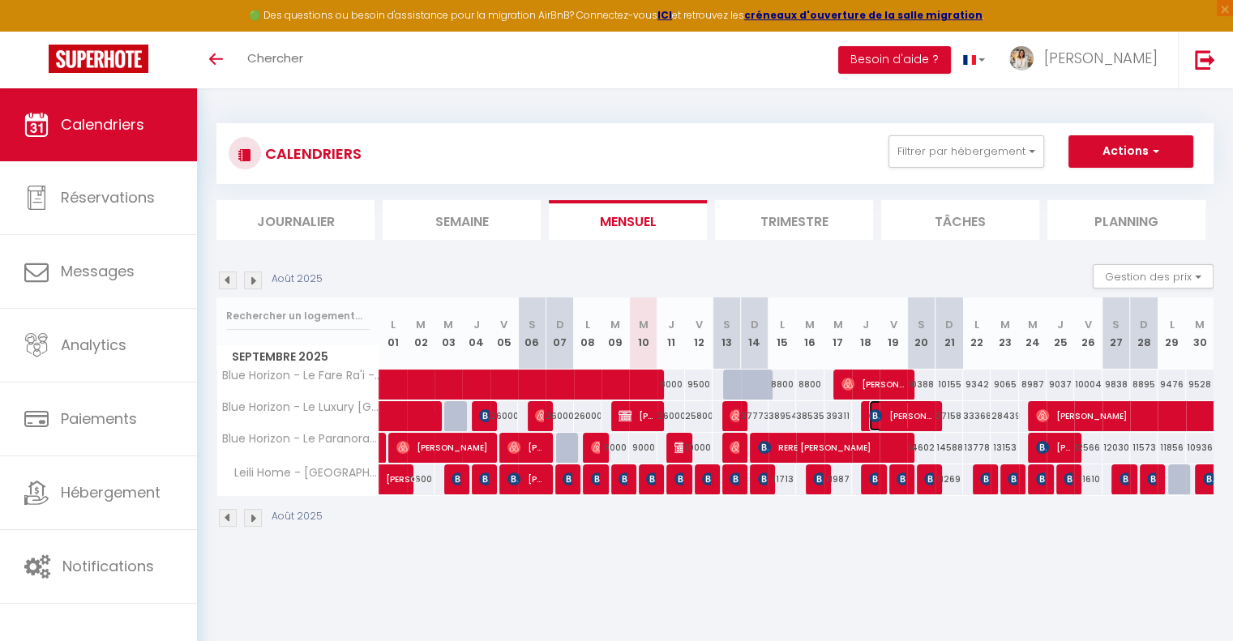
click at [902, 421] on span "[PERSON_NAME]" at bounding box center [901, 415] width 64 height 31
select select "KO"
select select
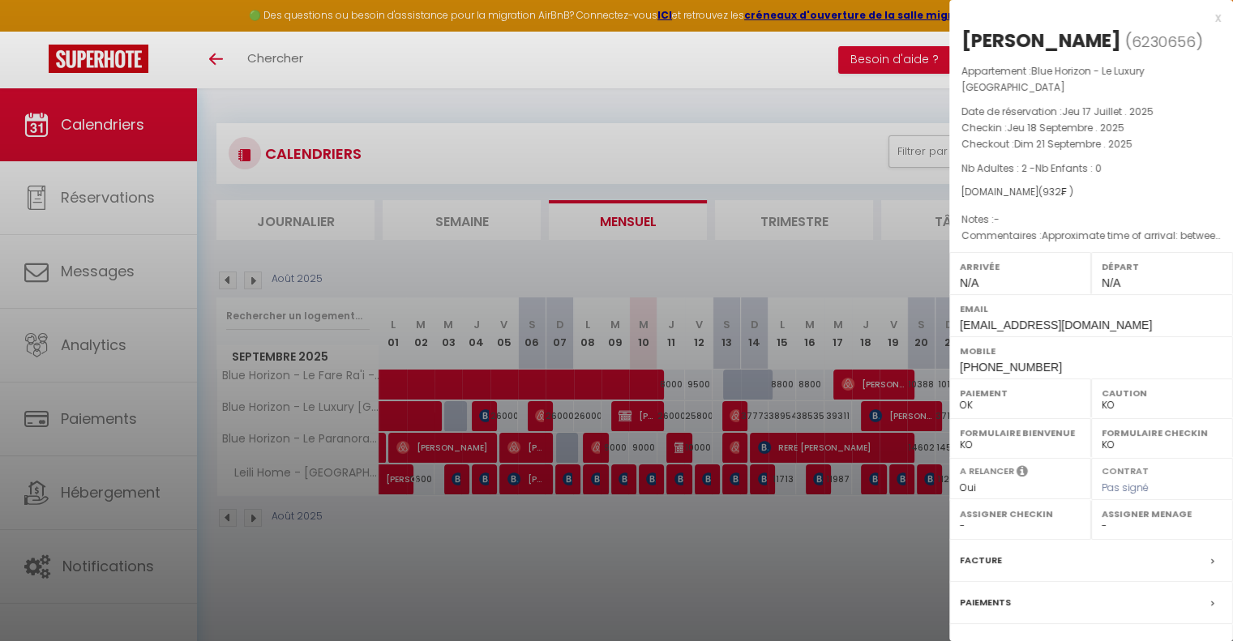
click at [879, 515] on div at bounding box center [616, 320] width 1233 height 641
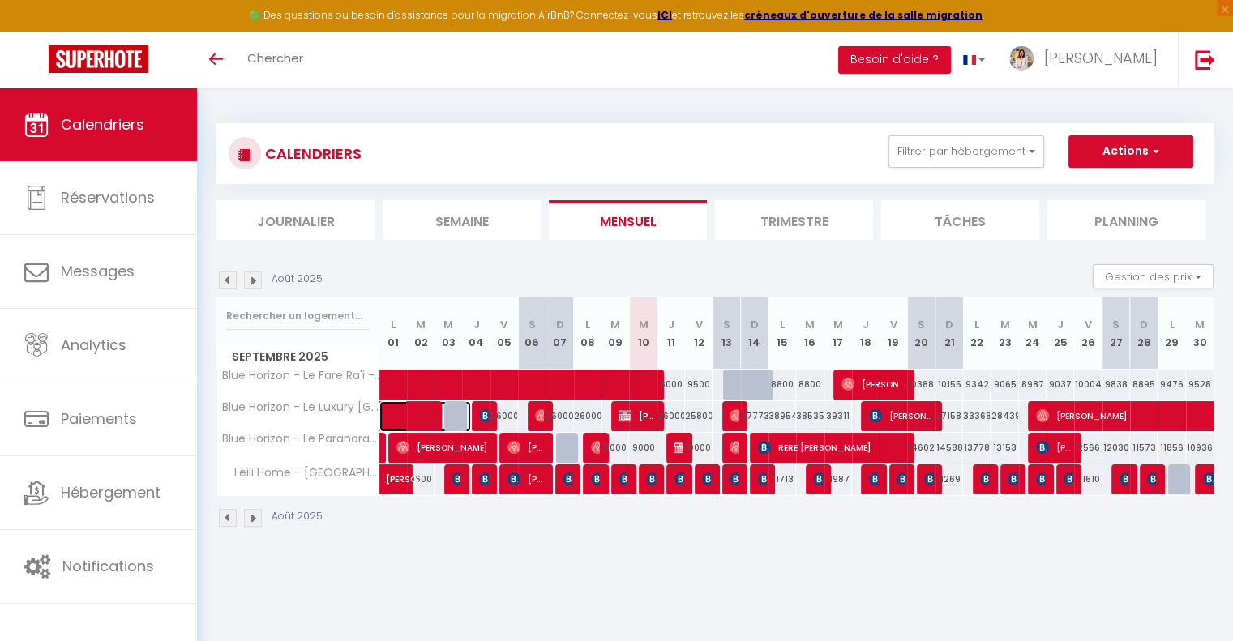
click at [454, 420] on span at bounding box center [433, 416] width 75 height 31
select select "OK"
select select "50797"
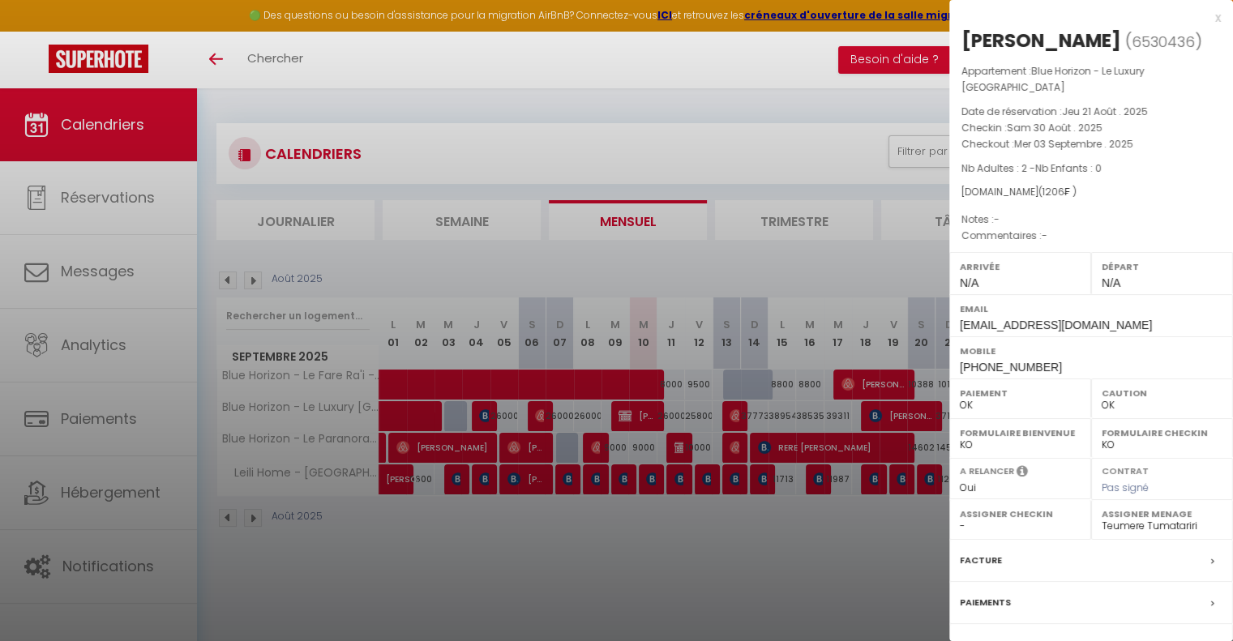
click at [454, 420] on div at bounding box center [616, 320] width 1233 height 641
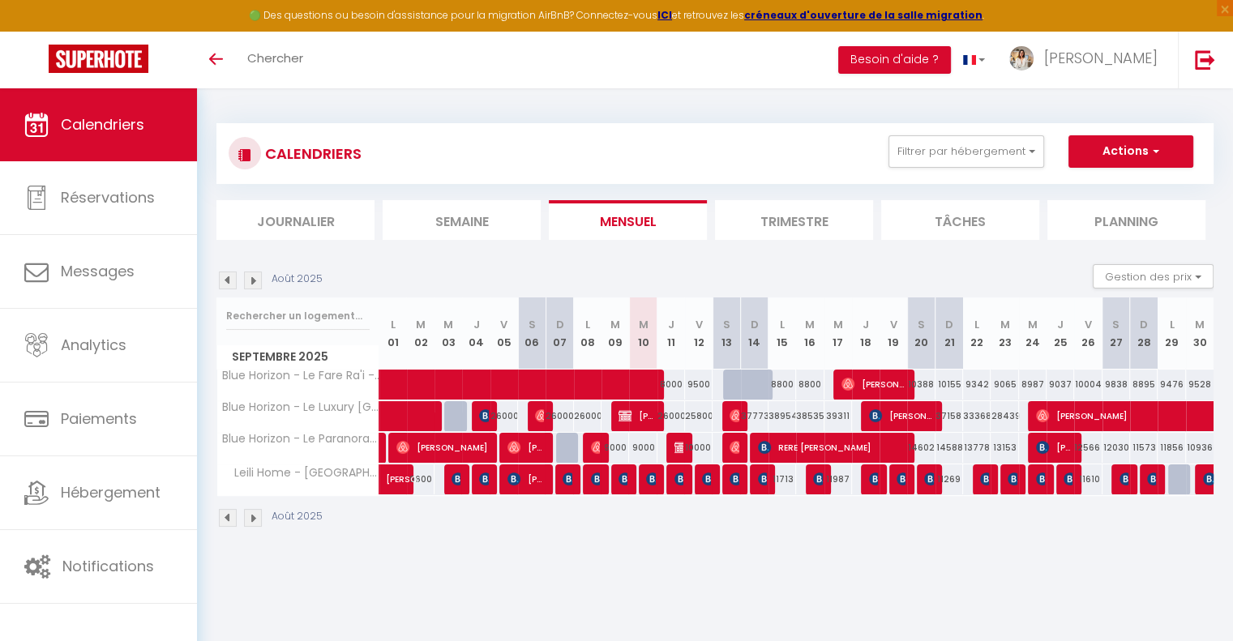
click at [478, 418] on div at bounding box center [486, 416] width 28 height 31
click at [486, 421] on img at bounding box center [485, 415] width 13 height 13
select select "KO"
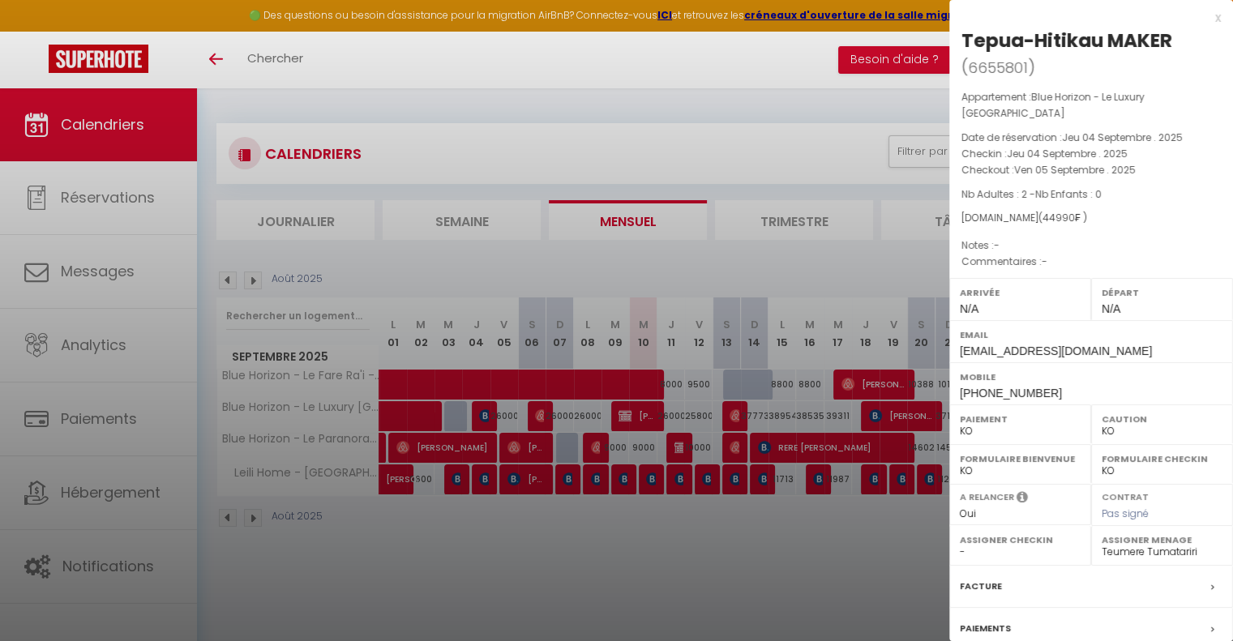
click at [600, 585] on div at bounding box center [616, 320] width 1233 height 641
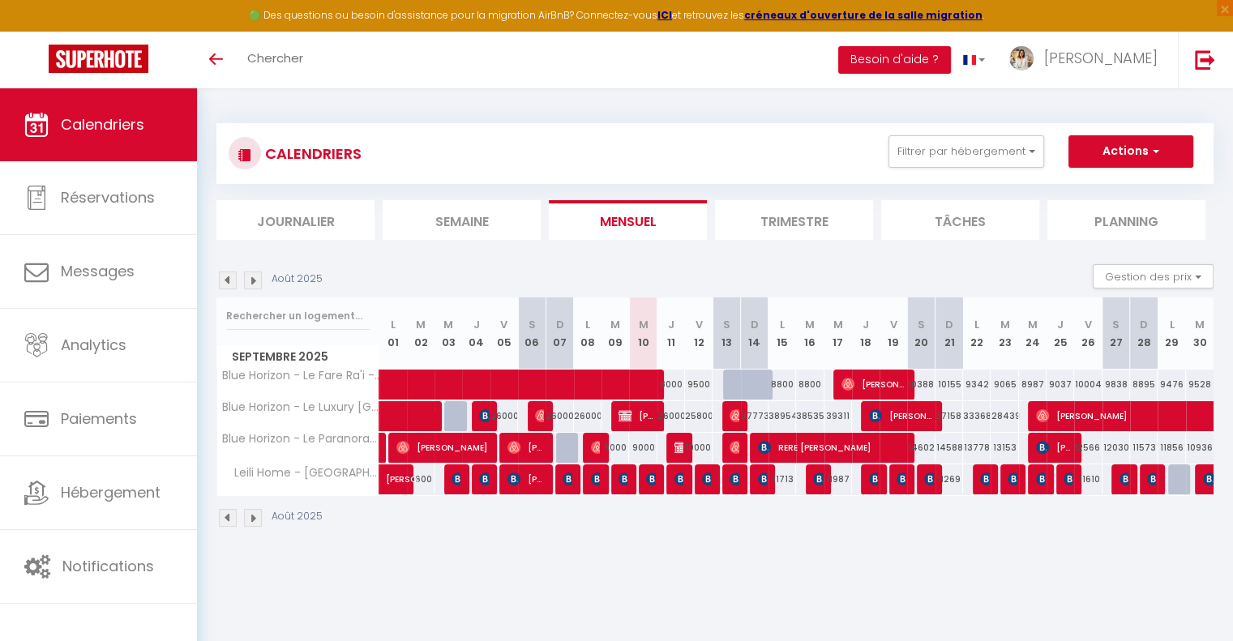
click at [775, 538] on div "Août 2025" at bounding box center [714, 520] width 997 height 48
click at [1180, 479] on div at bounding box center [1182, 480] width 28 height 31
type input "13247"
type input "Lun 29 Septembre 2025"
type input "Mar 30 Septembre 2025"
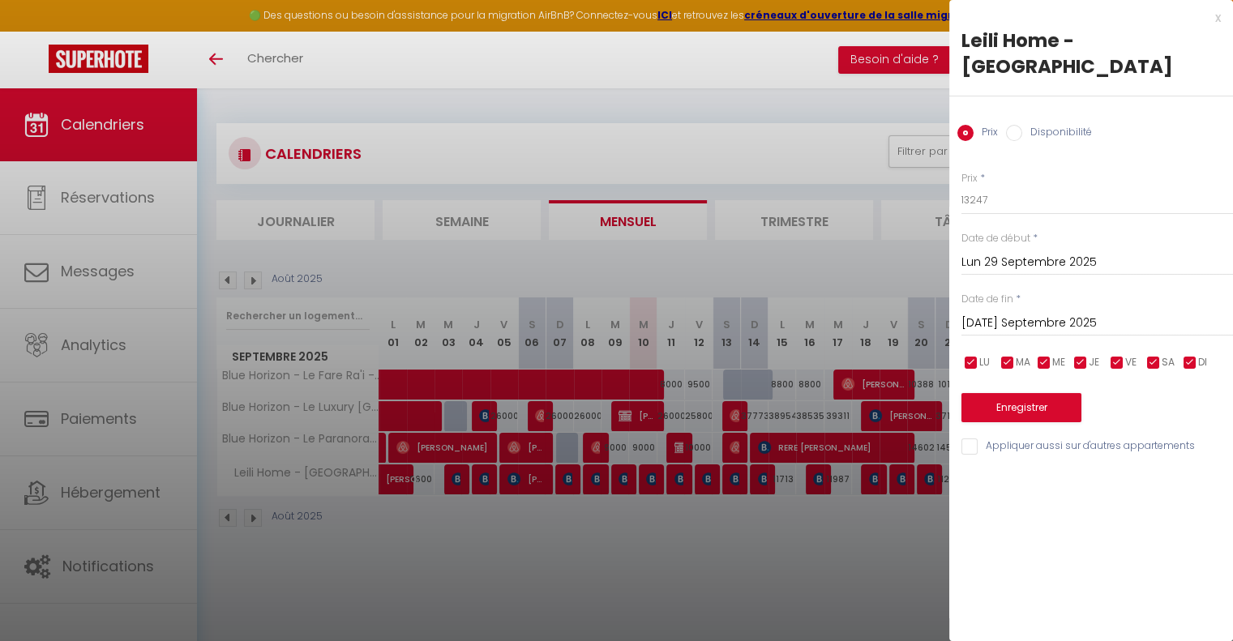
click at [925, 518] on div at bounding box center [616, 320] width 1233 height 641
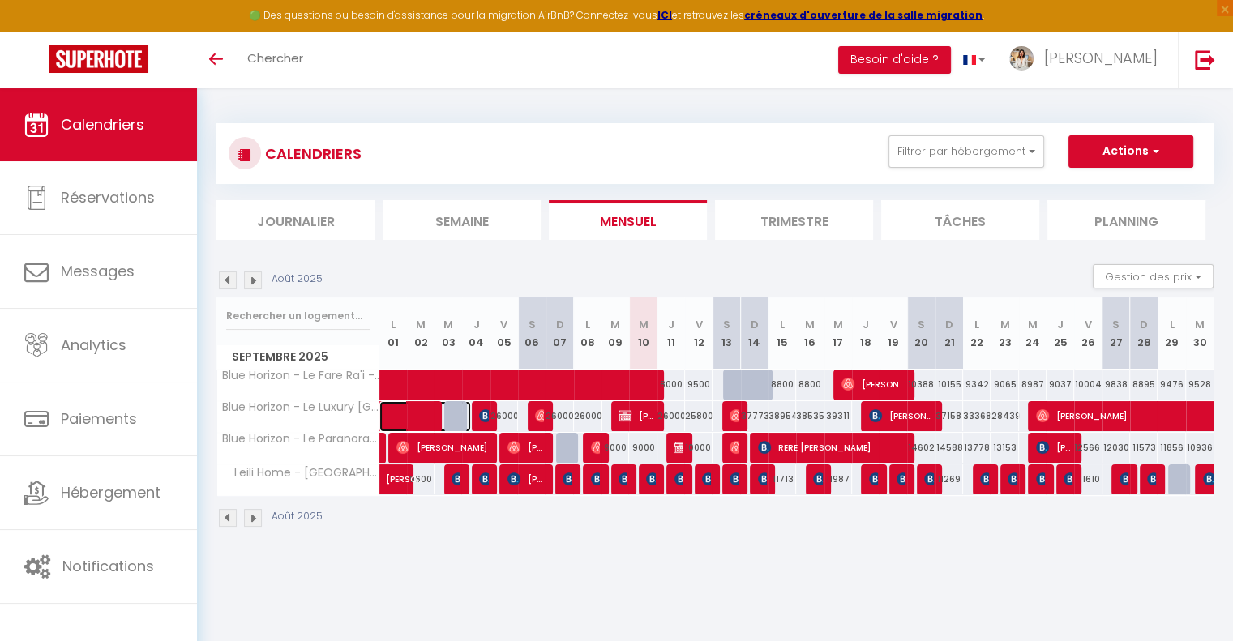
click at [452, 416] on span at bounding box center [433, 416] width 75 height 31
select select "OK"
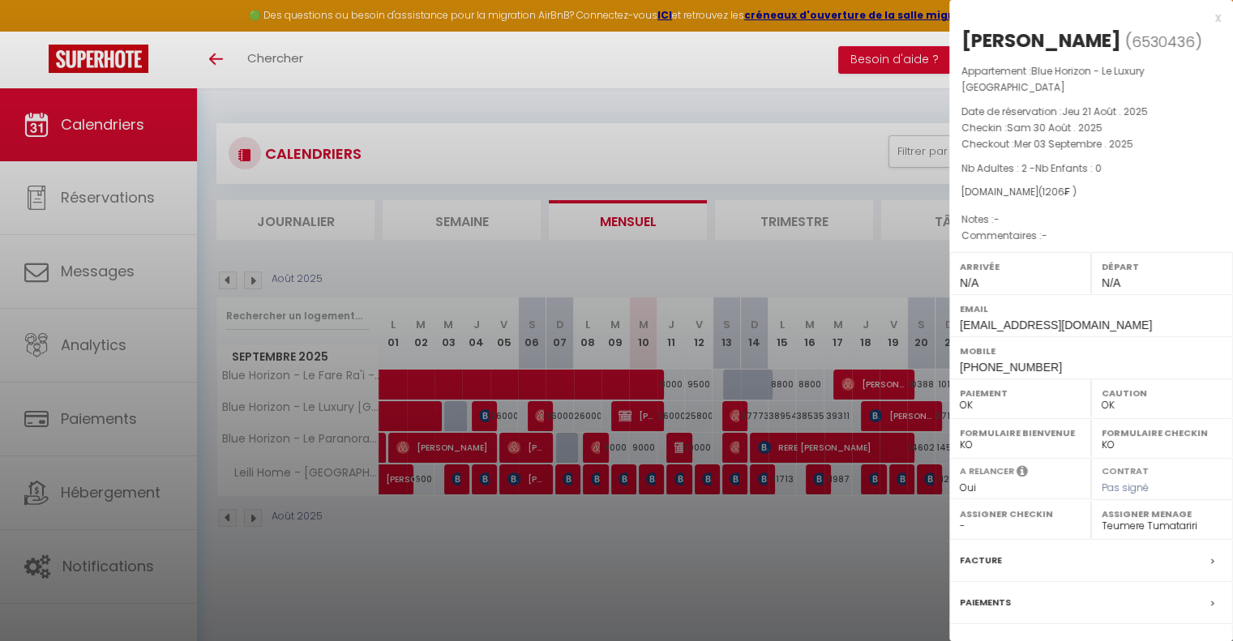
click at [705, 550] on div at bounding box center [616, 320] width 1233 height 641
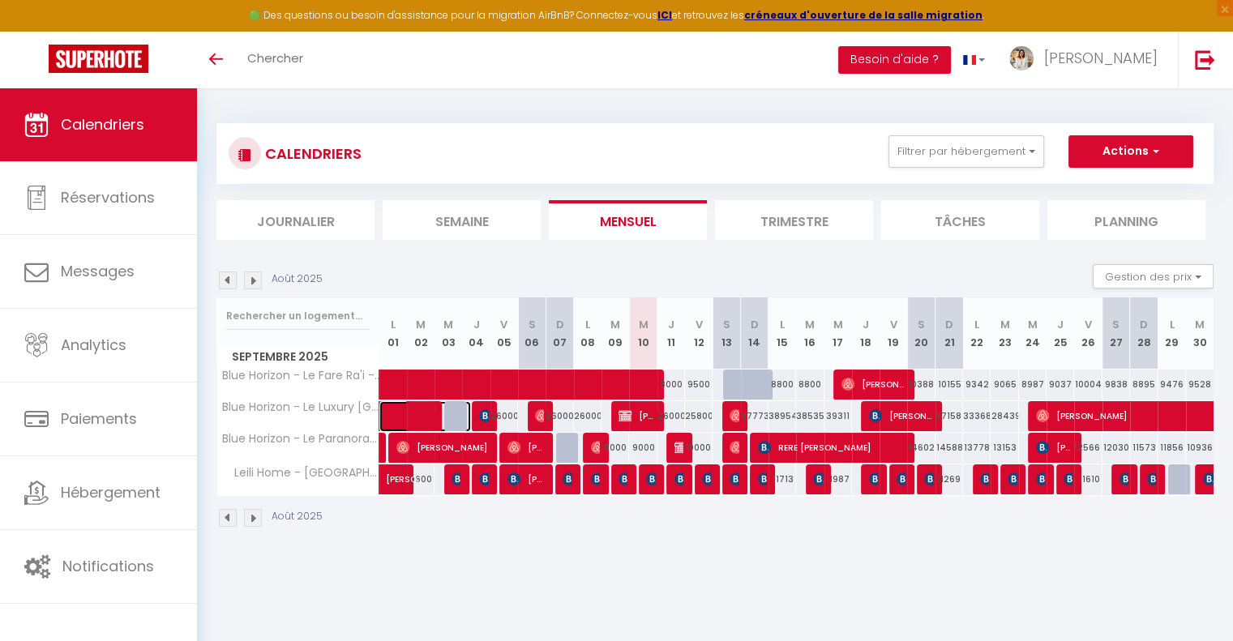
click at [456, 415] on span at bounding box center [433, 416] width 75 height 31
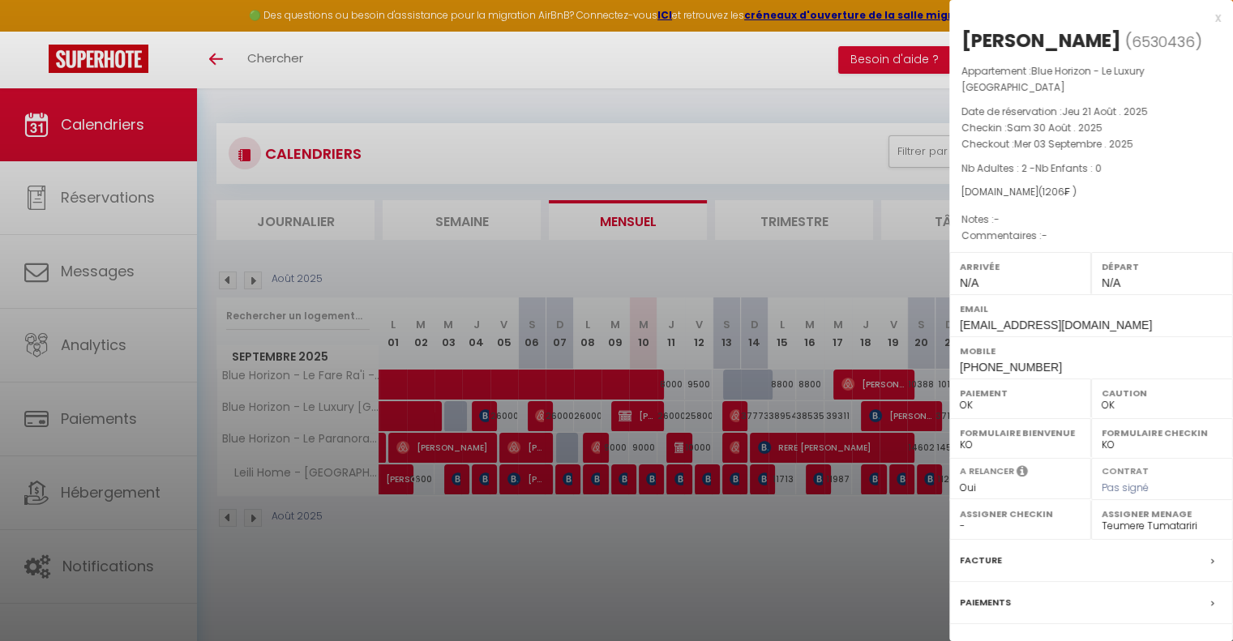
click at [551, 587] on div at bounding box center [616, 320] width 1233 height 641
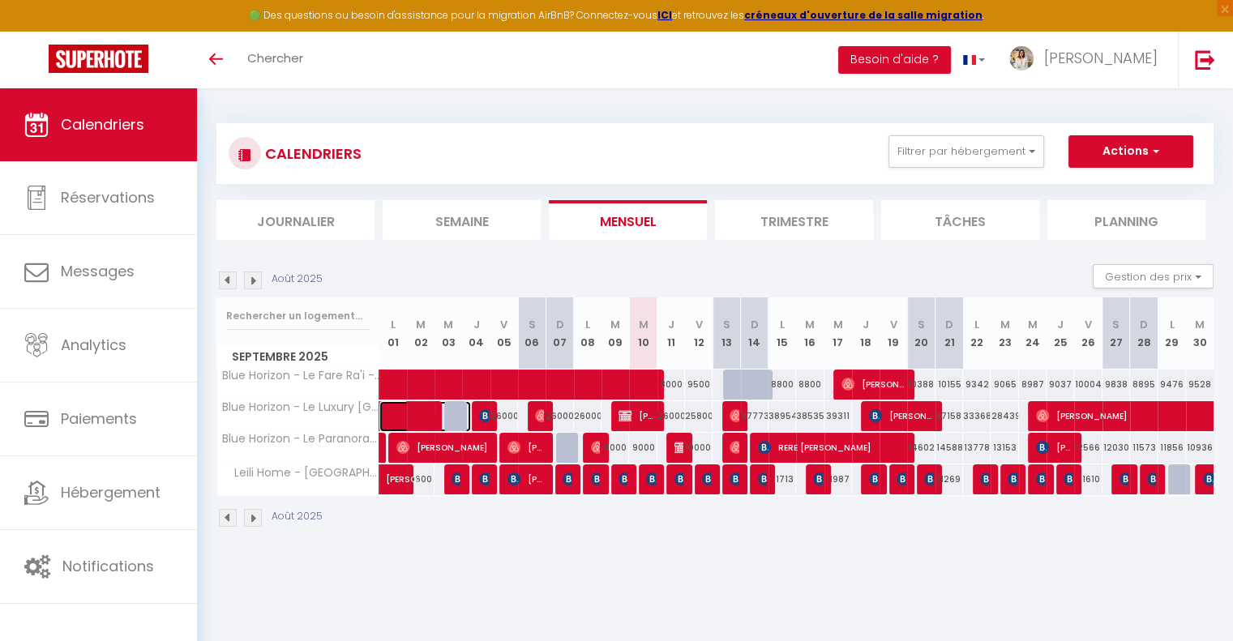
click at [402, 413] on span at bounding box center [433, 416] width 75 height 31
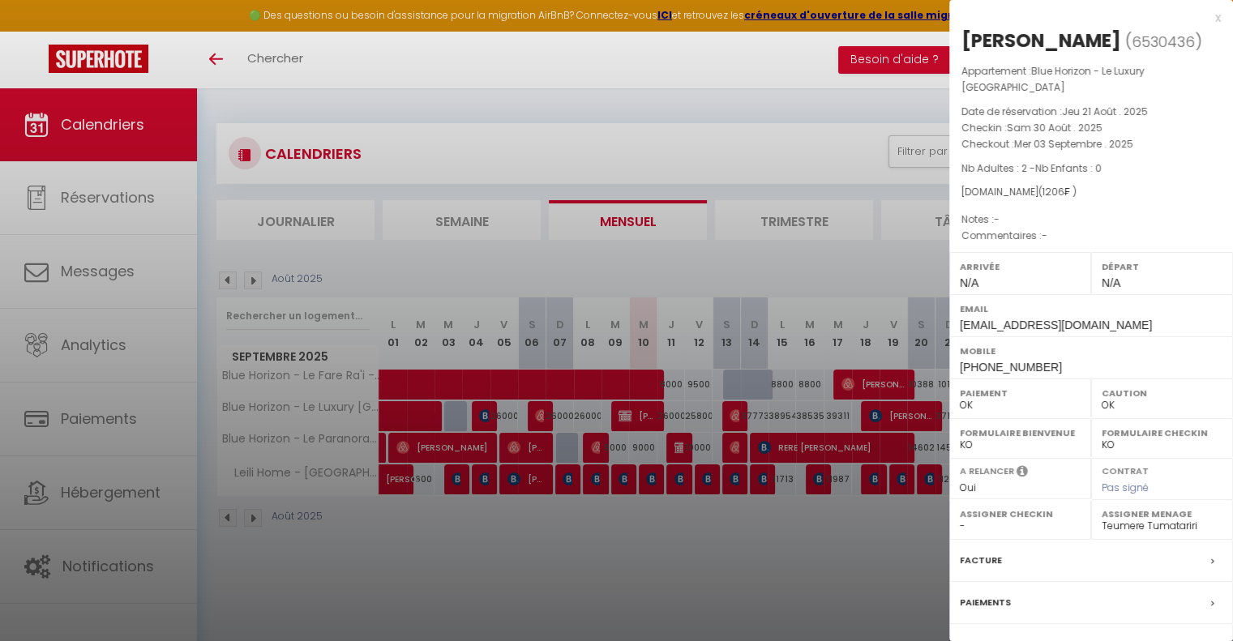
click at [402, 413] on div at bounding box center [616, 320] width 1233 height 641
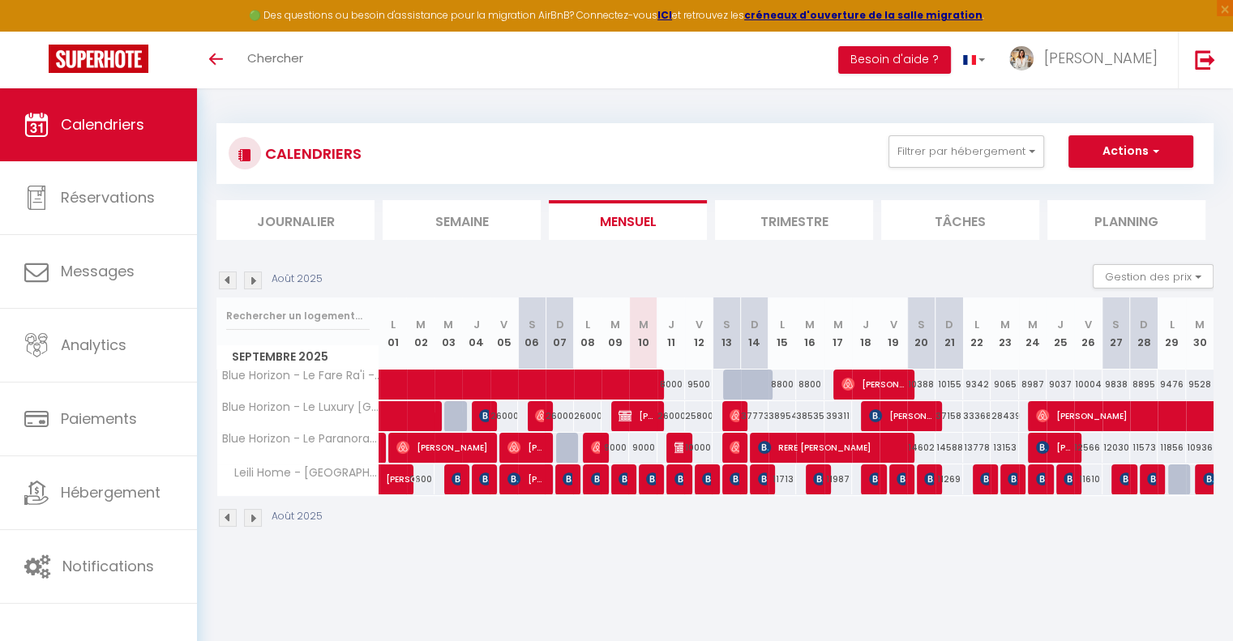
click at [227, 513] on img at bounding box center [228, 518] width 18 height 18
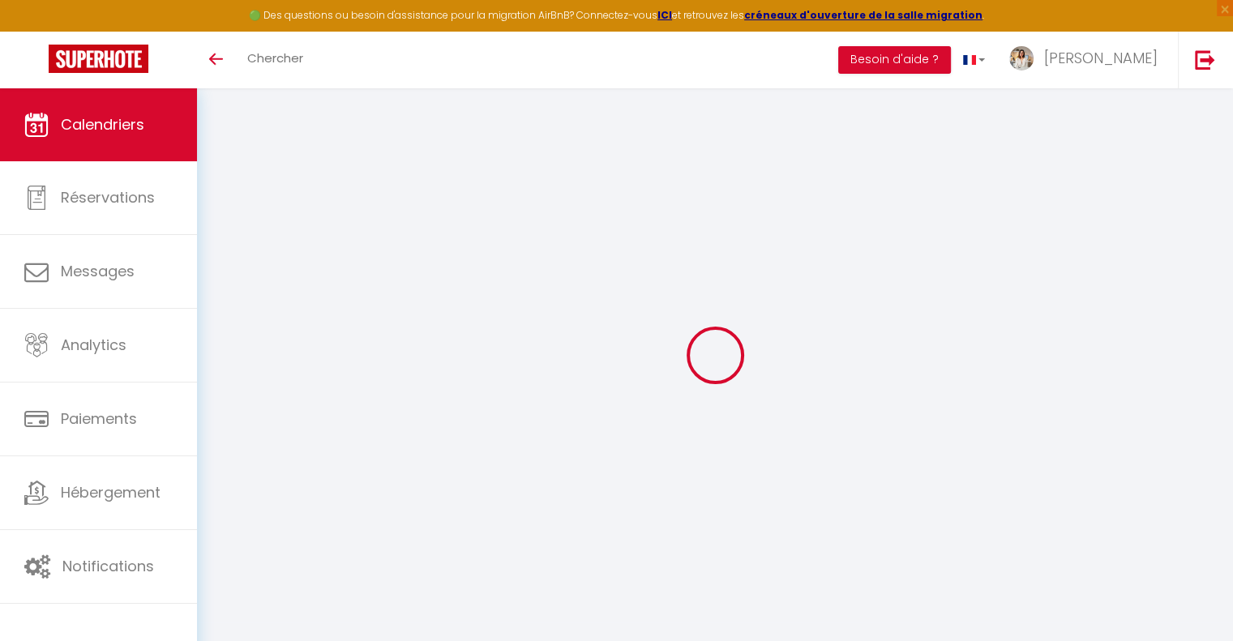
select select "0"
select select "50797"
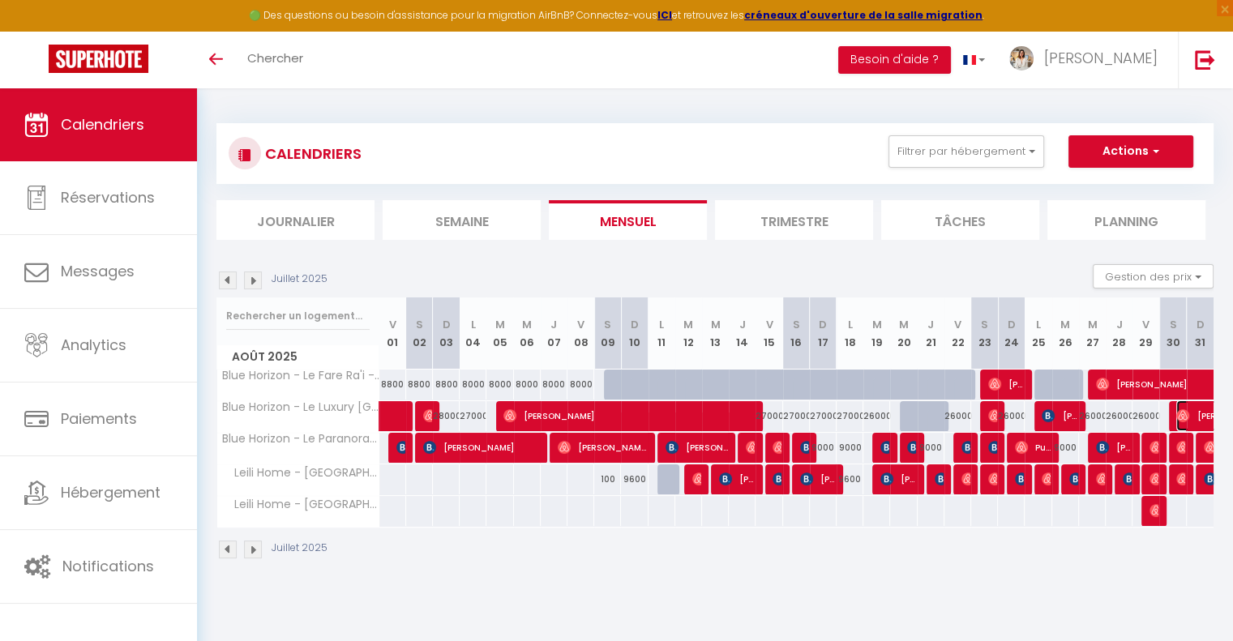
click at [1198, 420] on span "Sergey Shcherbakov" at bounding box center [1250, 415] width 149 height 31
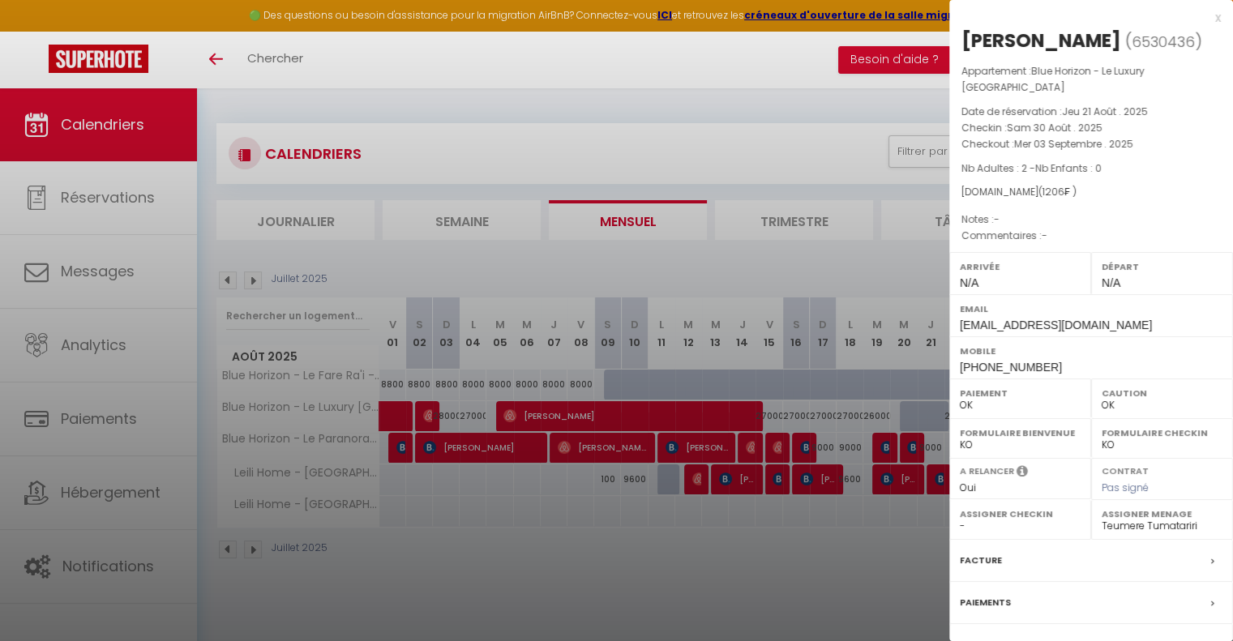
click at [862, 187] on div at bounding box center [616, 320] width 1233 height 641
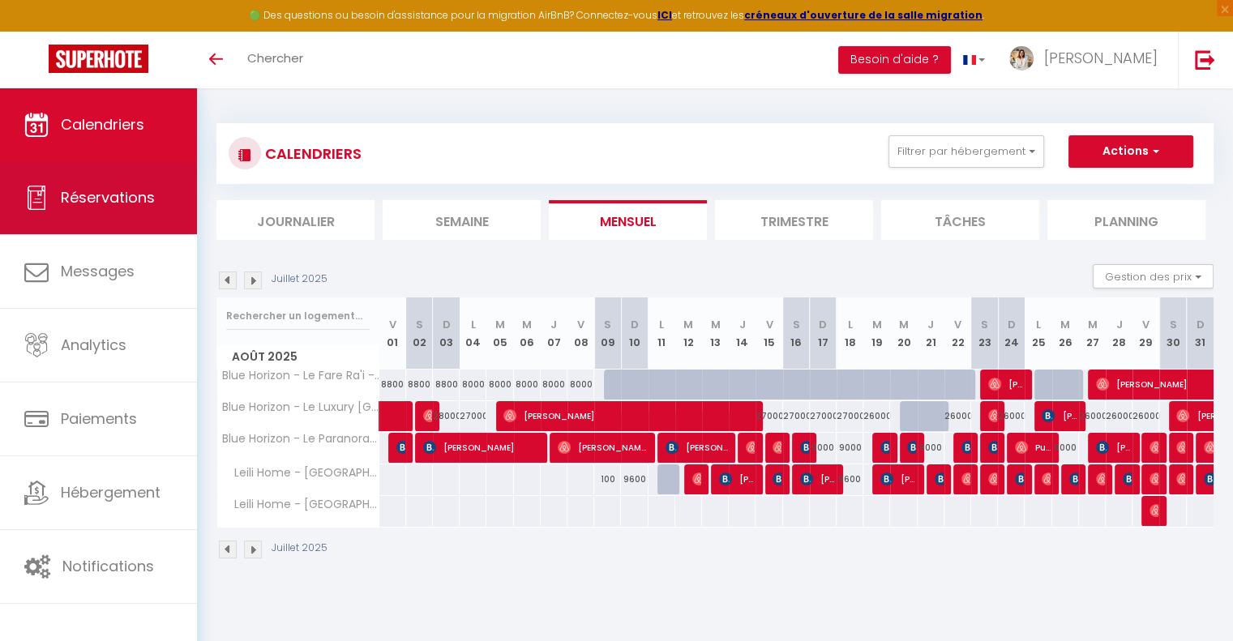
click at [149, 176] on link "Réservations" at bounding box center [98, 197] width 197 height 73
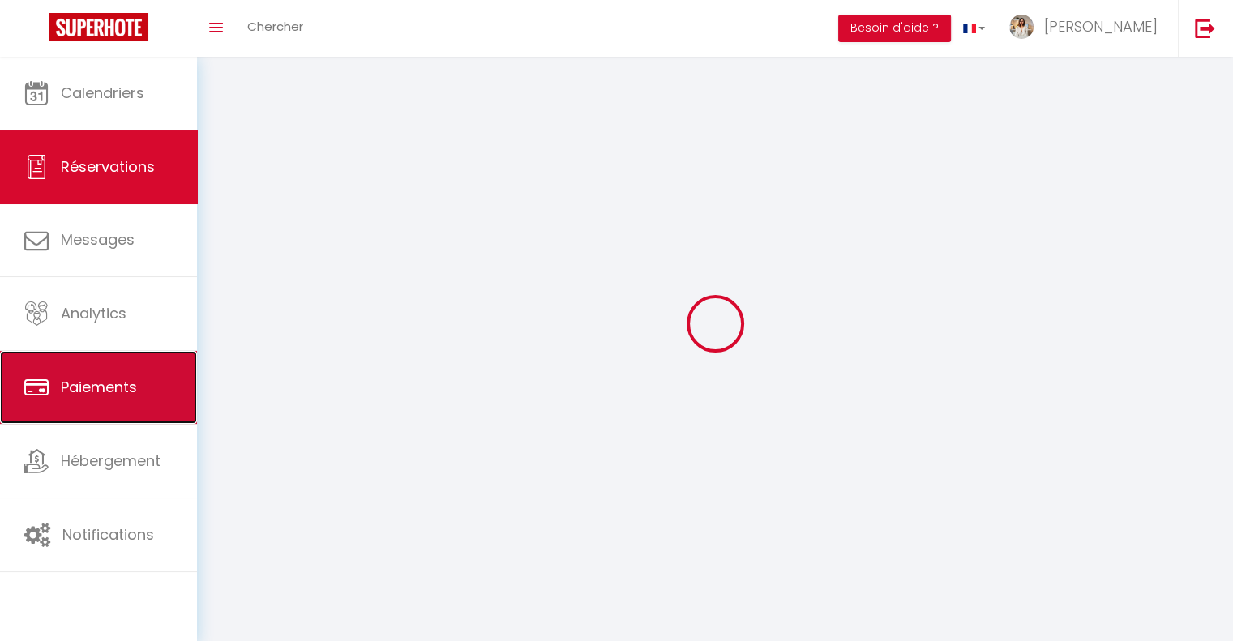
click at [147, 407] on link "Paiements" at bounding box center [98, 387] width 197 height 73
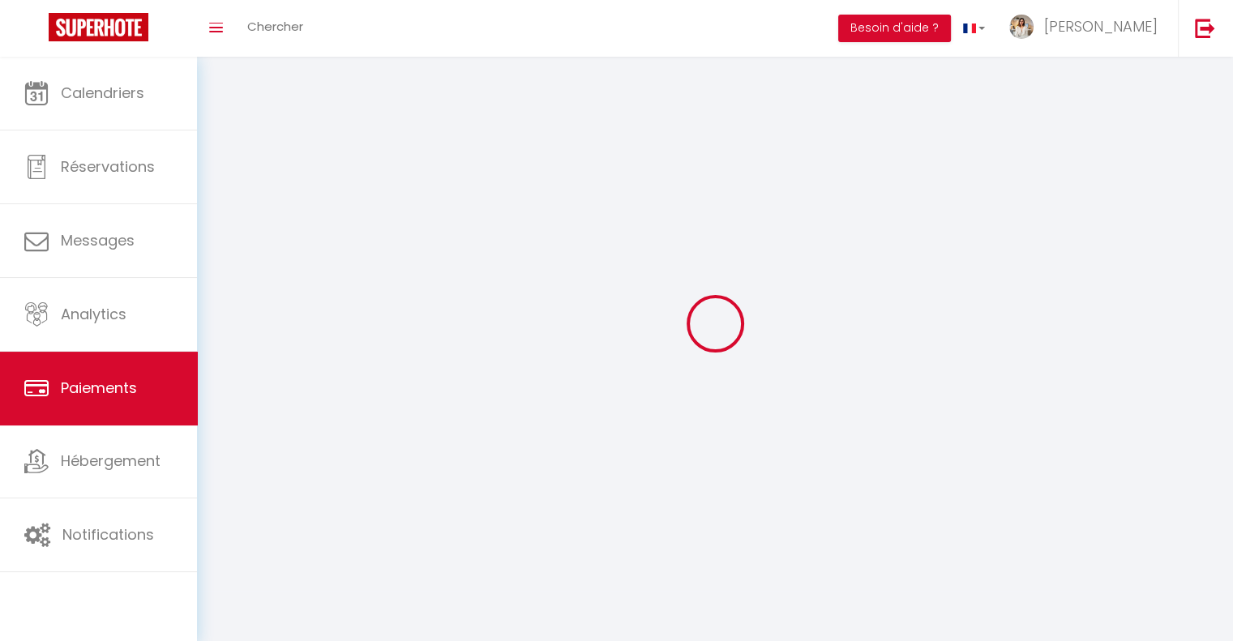
select select "2"
select select "0"
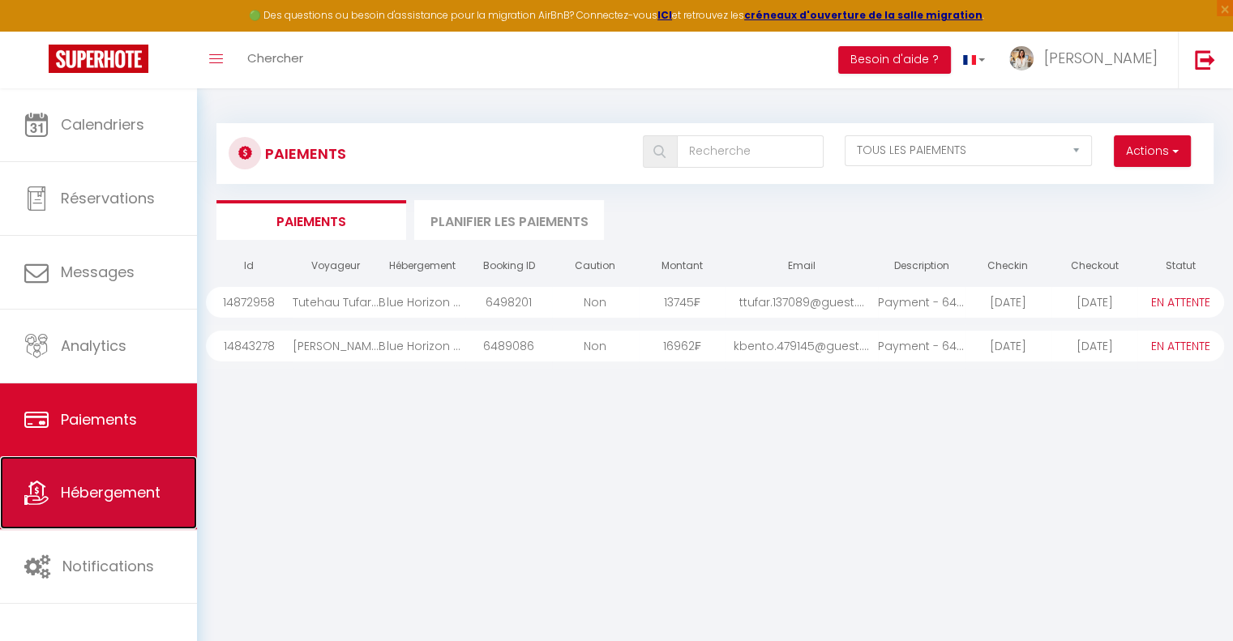
click at [150, 478] on link "Hébergement" at bounding box center [98, 492] width 197 height 73
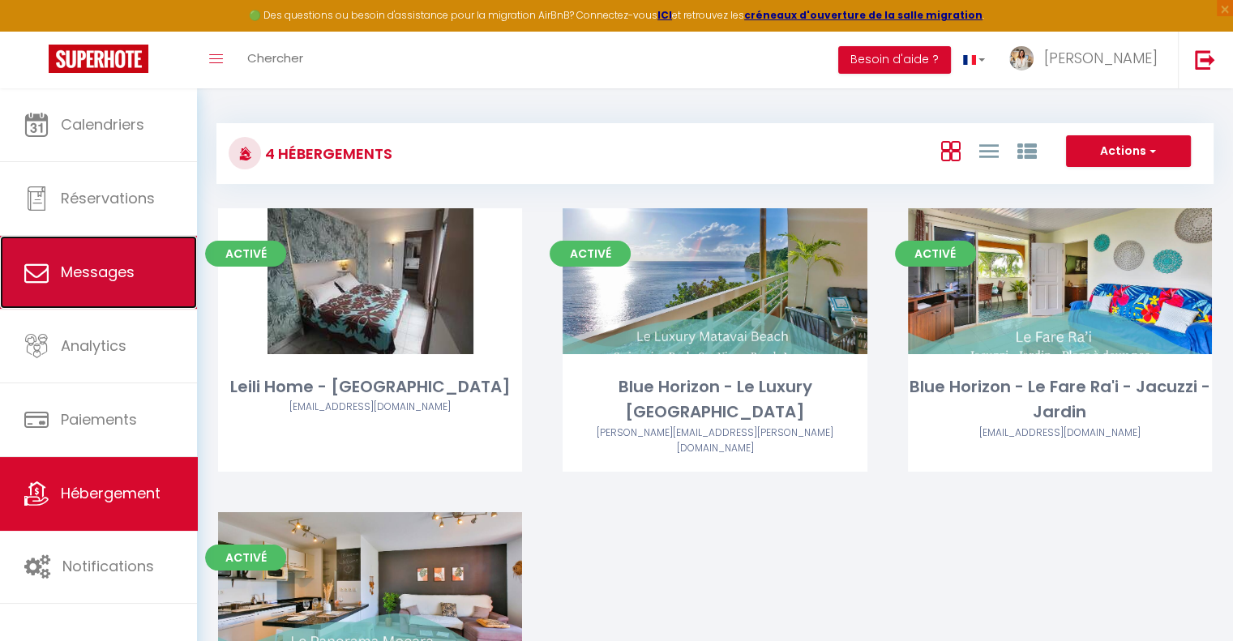
click at [88, 293] on link "Messages" at bounding box center [98, 272] width 197 height 73
select select "message"
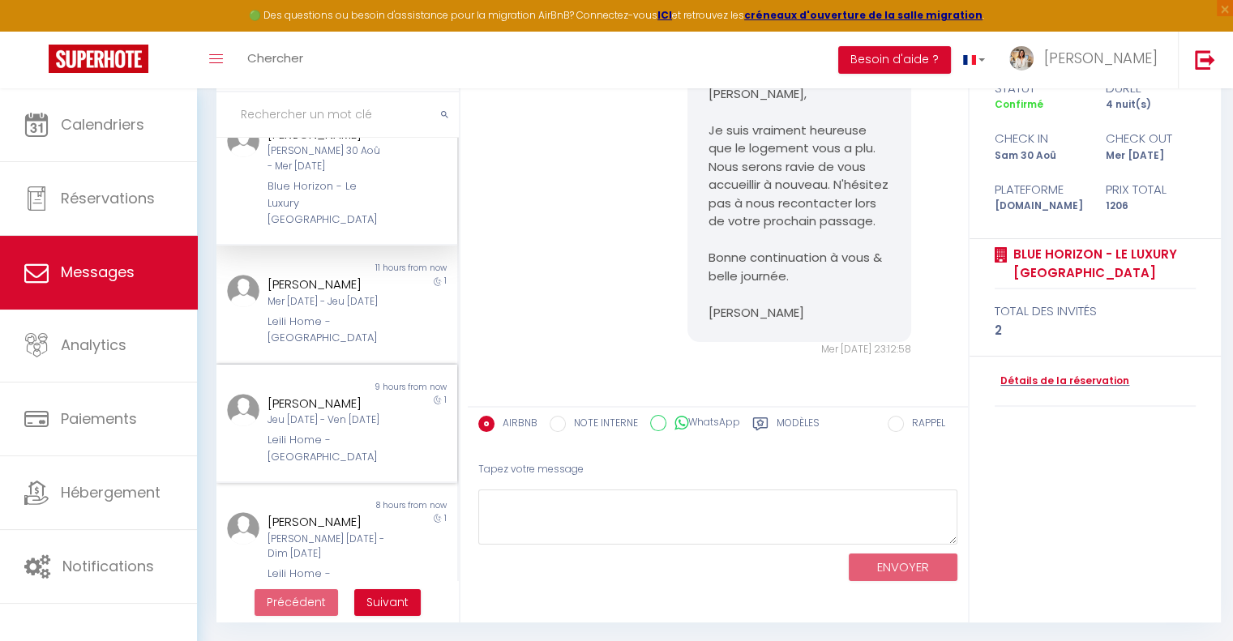
scroll to position [81, 0]
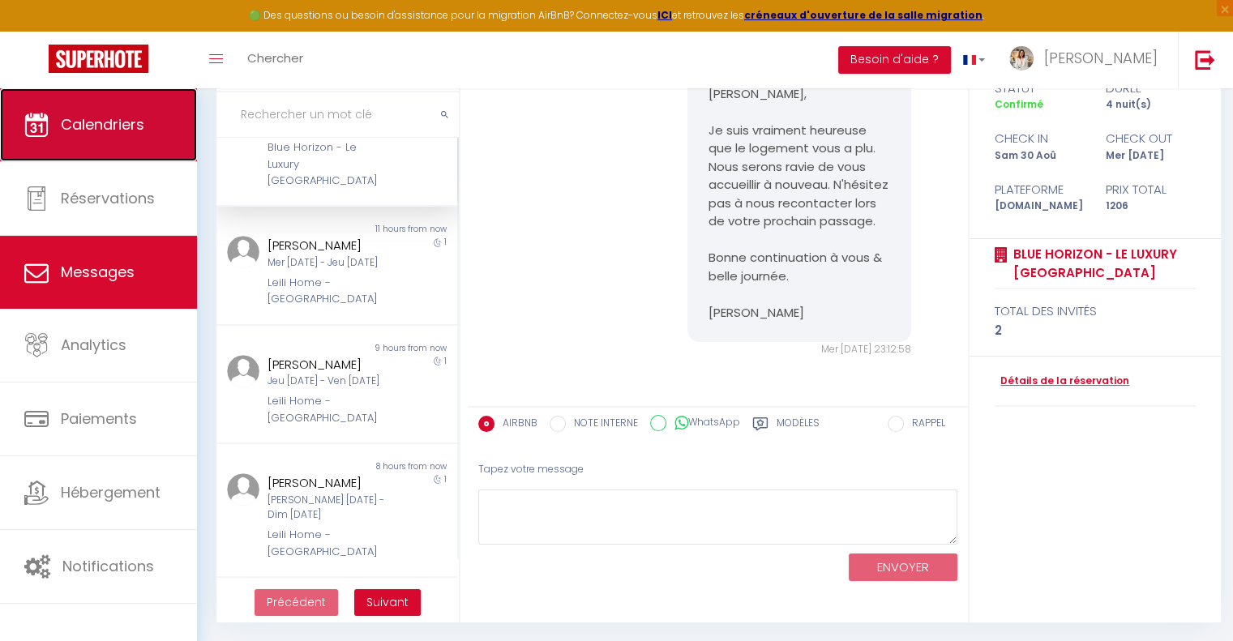
click at [92, 131] on span "Calendriers" at bounding box center [103, 124] width 84 height 20
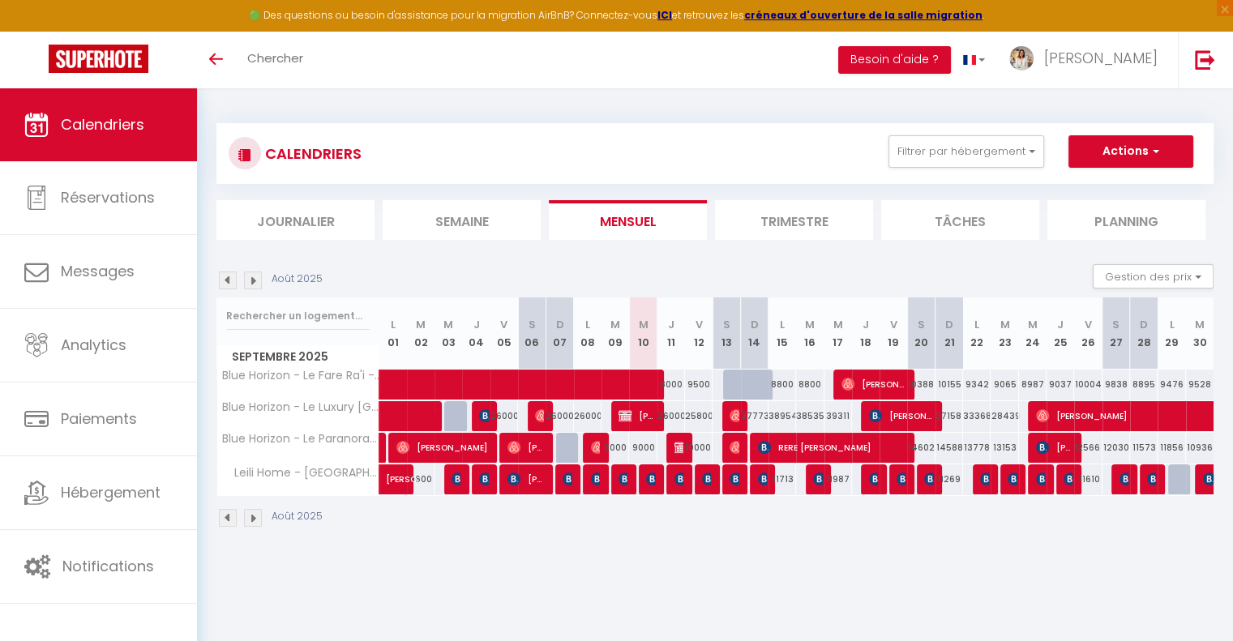
click at [91, 131] on span "Calendriers" at bounding box center [103, 124] width 84 height 20
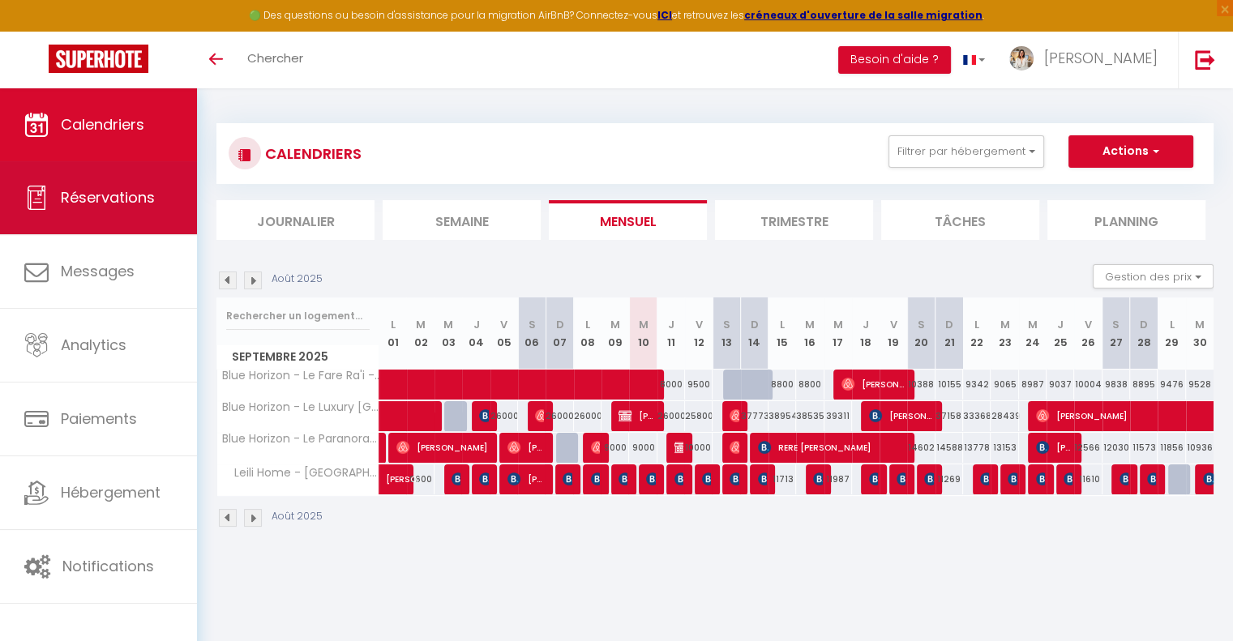
click at [116, 181] on link "Réservations" at bounding box center [98, 197] width 197 height 73
